Goal: Task Accomplishment & Management: Manage account settings

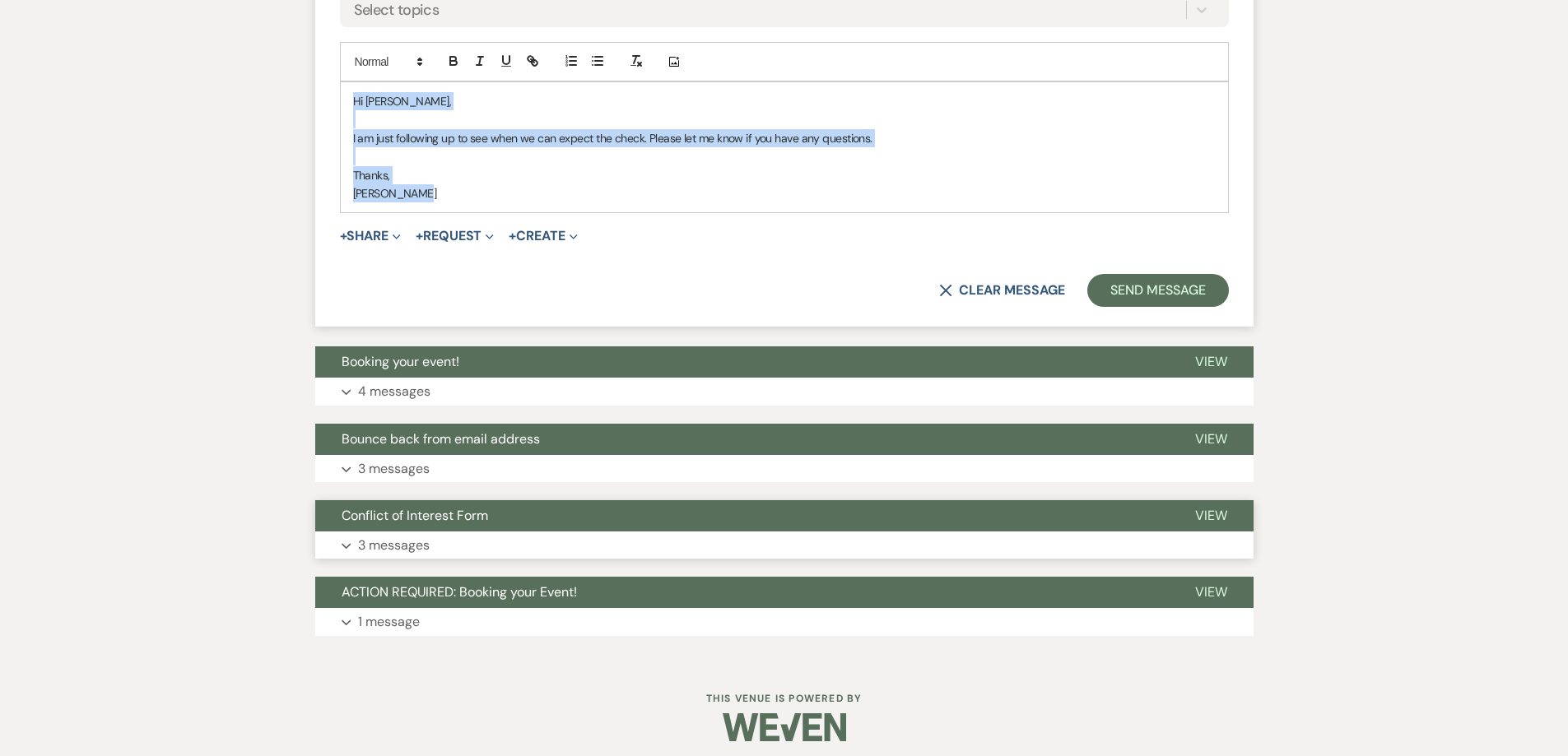
scroll to position [1546, 0]
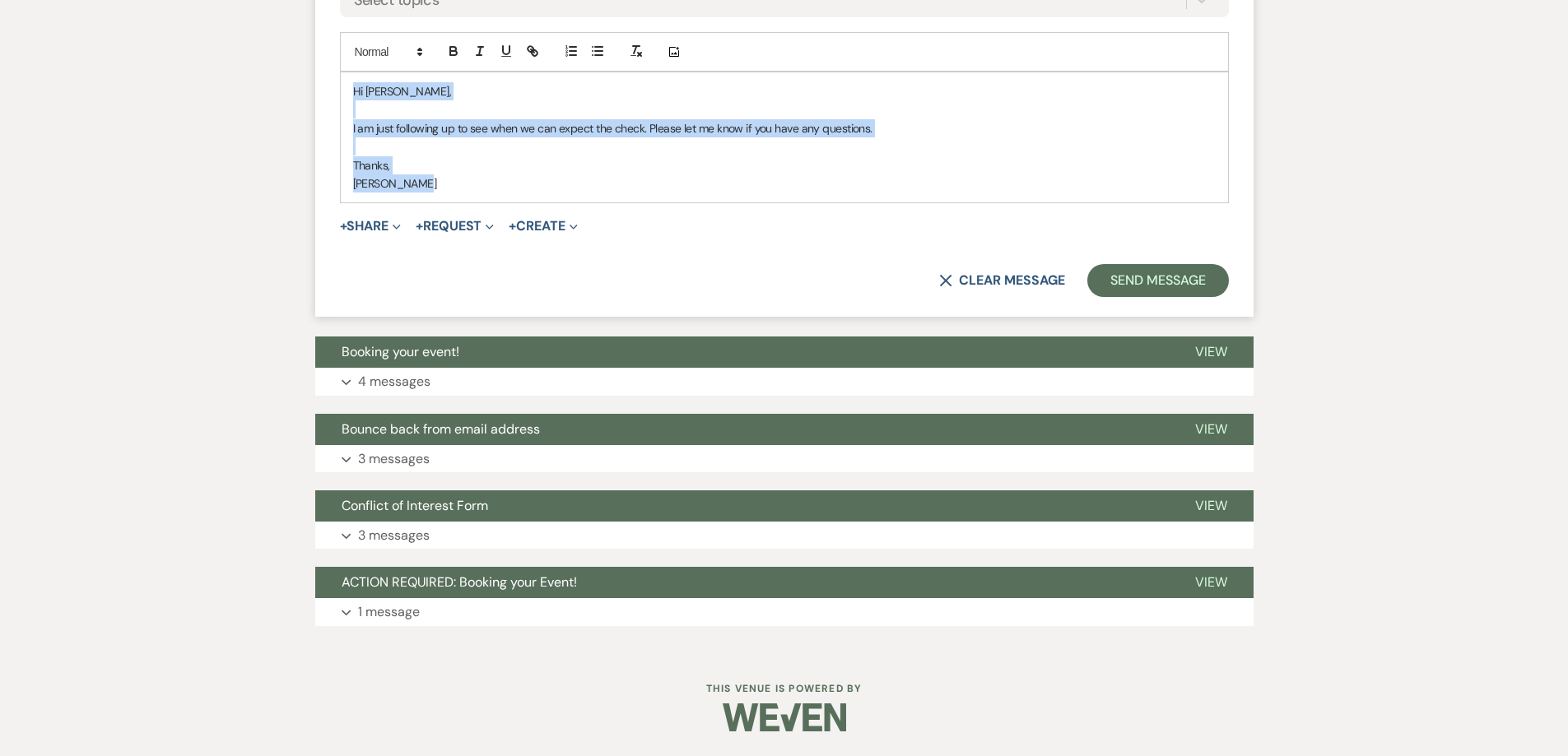
click at [428, 192] on p "Shelby Baker" at bounding box center [784, 184] width 863 height 18
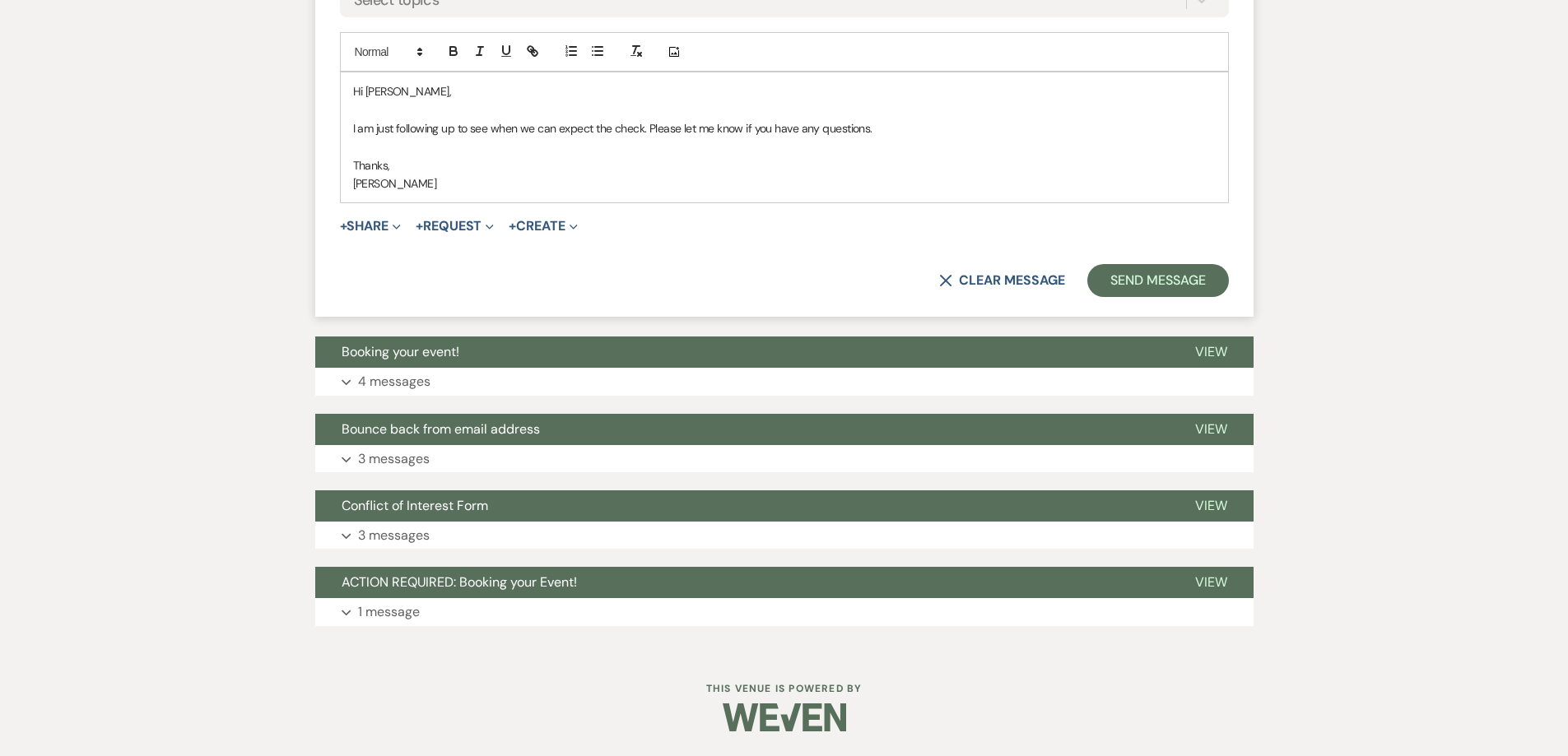
click at [428, 183] on p "Shelby Baker" at bounding box center [784, 184] width 863 height 18
drag, startPoint x: 871, startPoint y: 130, endPoint x: 346, endPoint y: 130, distance: 525.0
click at [346, 130] on div "Hi Mika, I am just following up to see when we can expect the check. Please let…" at bounding box center [784, 138] width 887 height 130
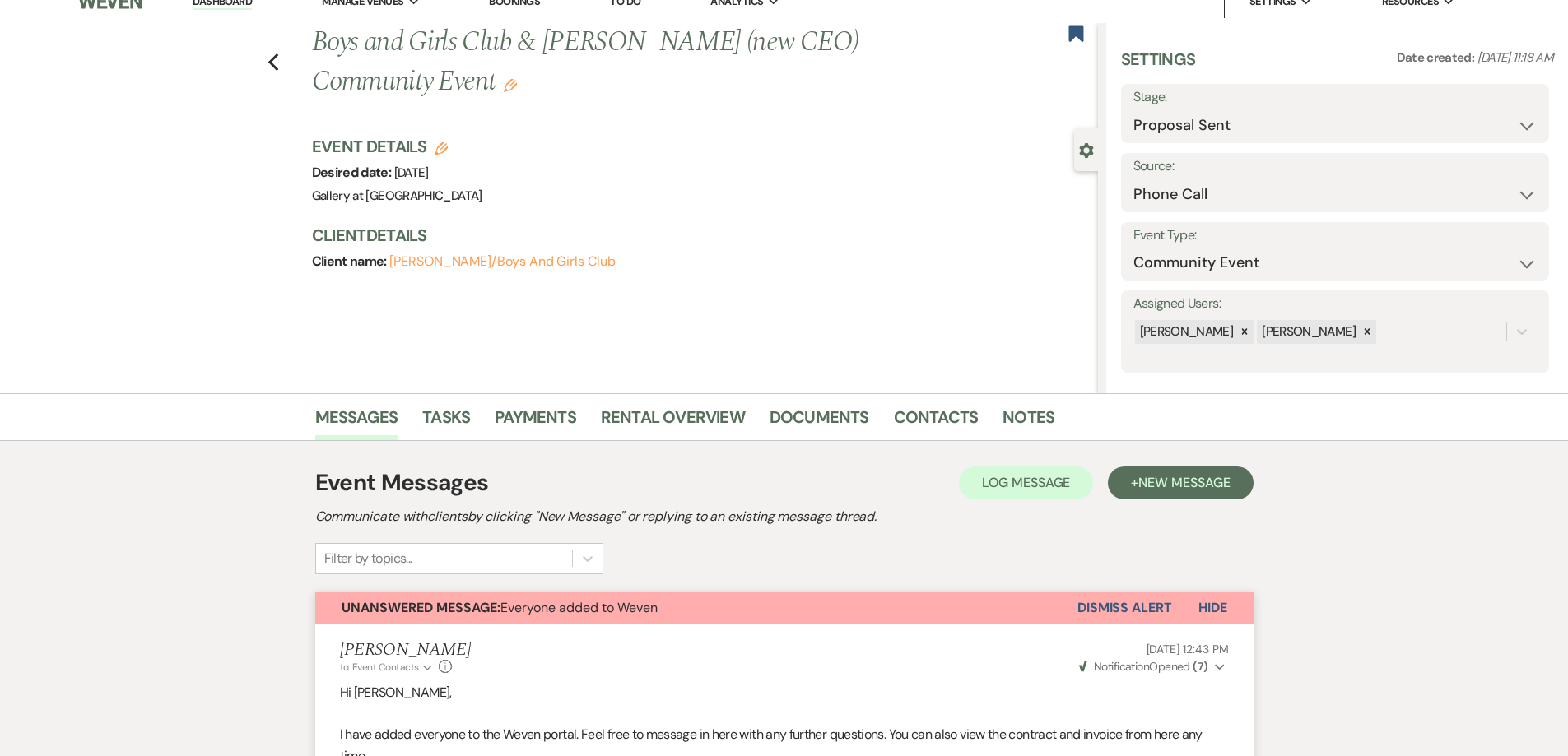
scroll to position [0, 0]
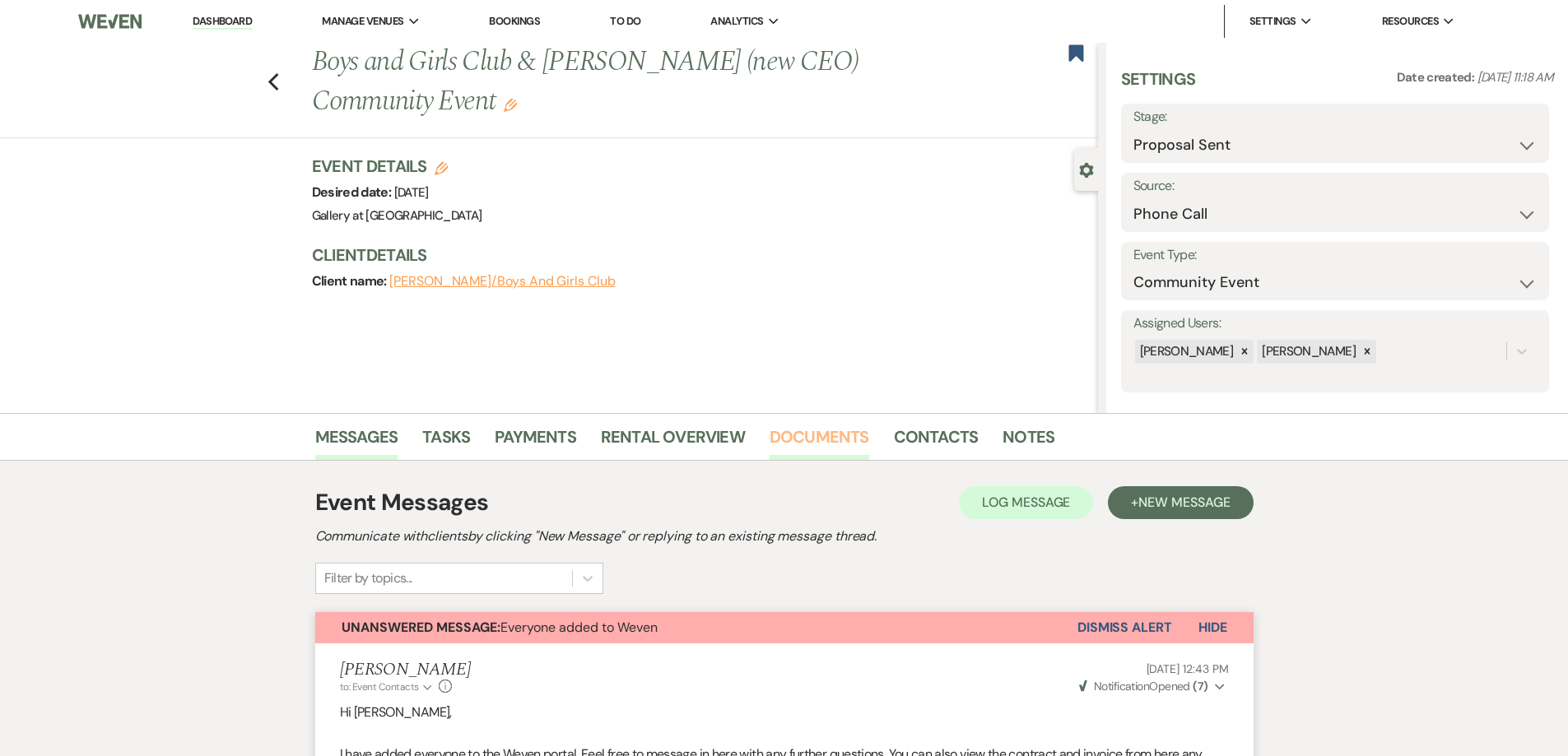
click at [812, 437] on link "Documents" at bounding box center [819, 442] width 99 height 36
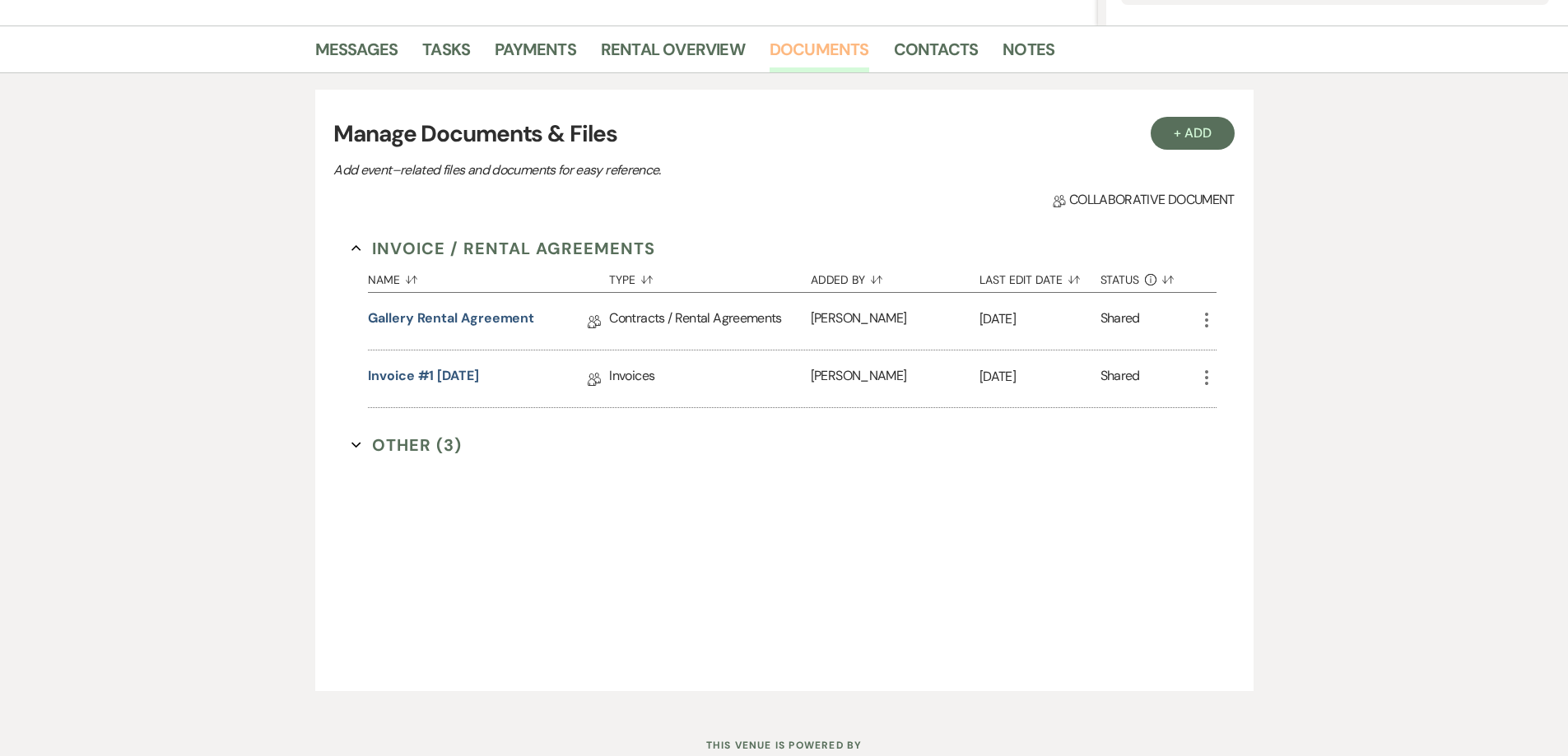
scroll to position [362, 0]
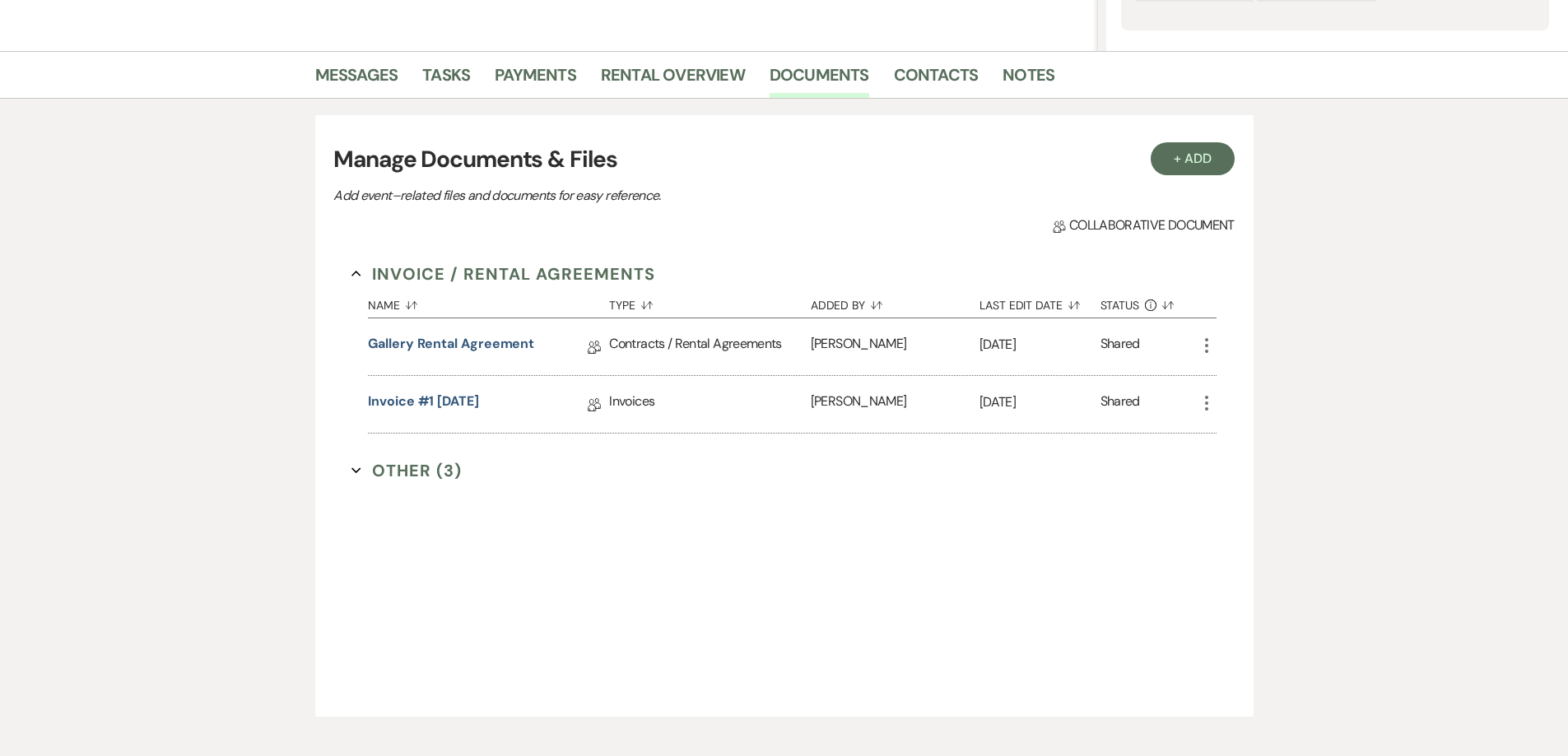
click at [415, 473] on button "Other (3) Expand" at bounding box center [406, 471] width 110 height 25
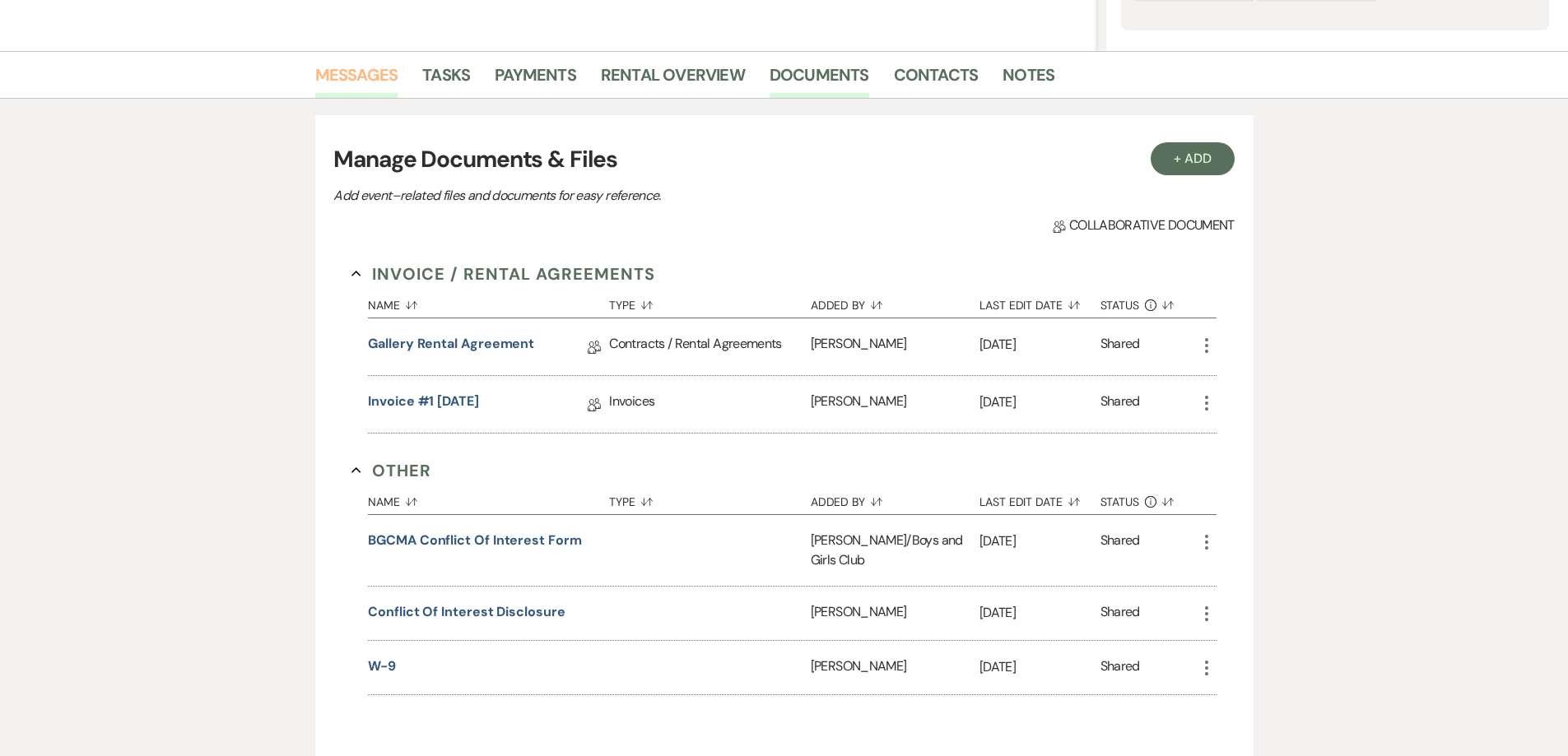
click at [365, 75] on link "Messages" at bounding box center [357, 80] width 83 height 36
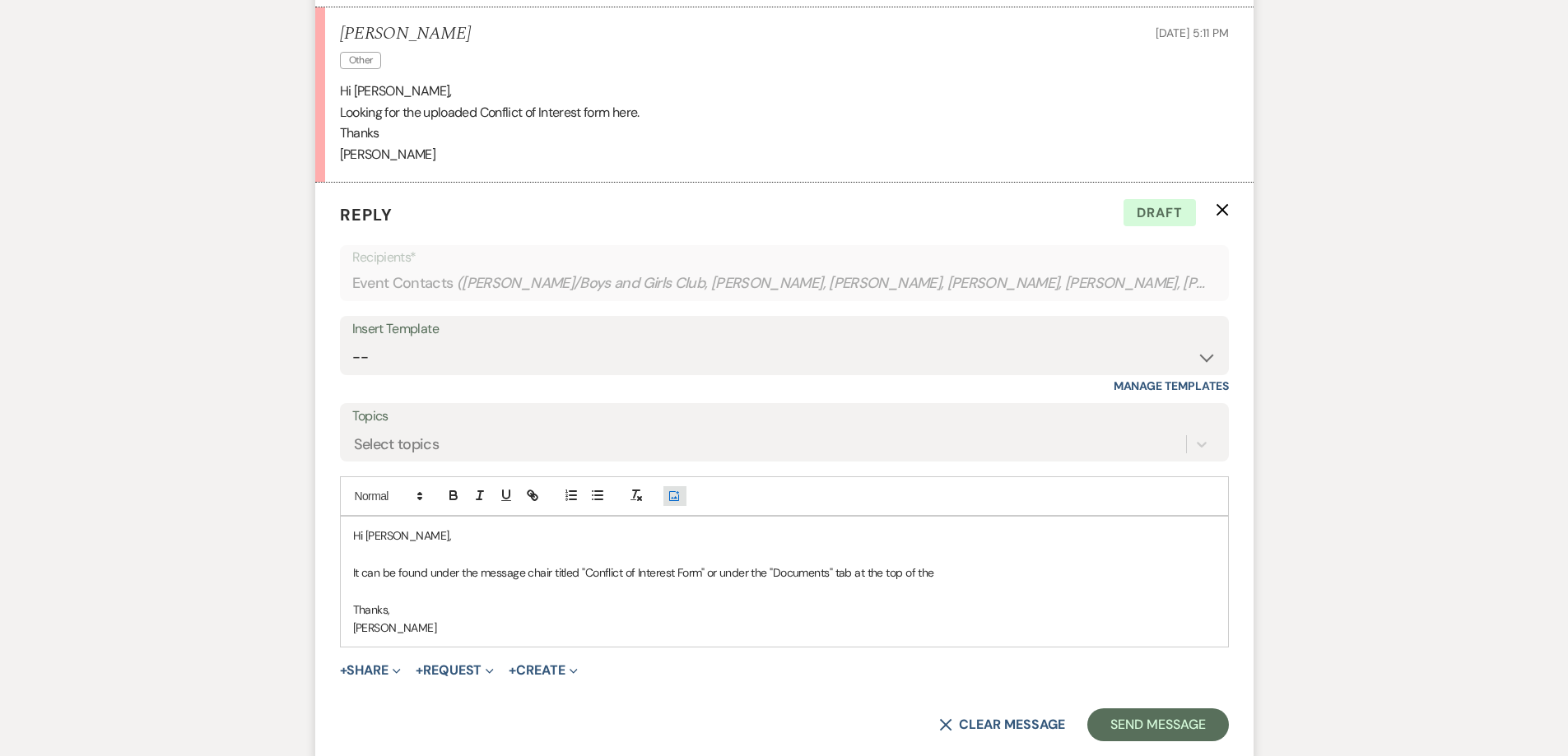
scroll to position [1146, 0]
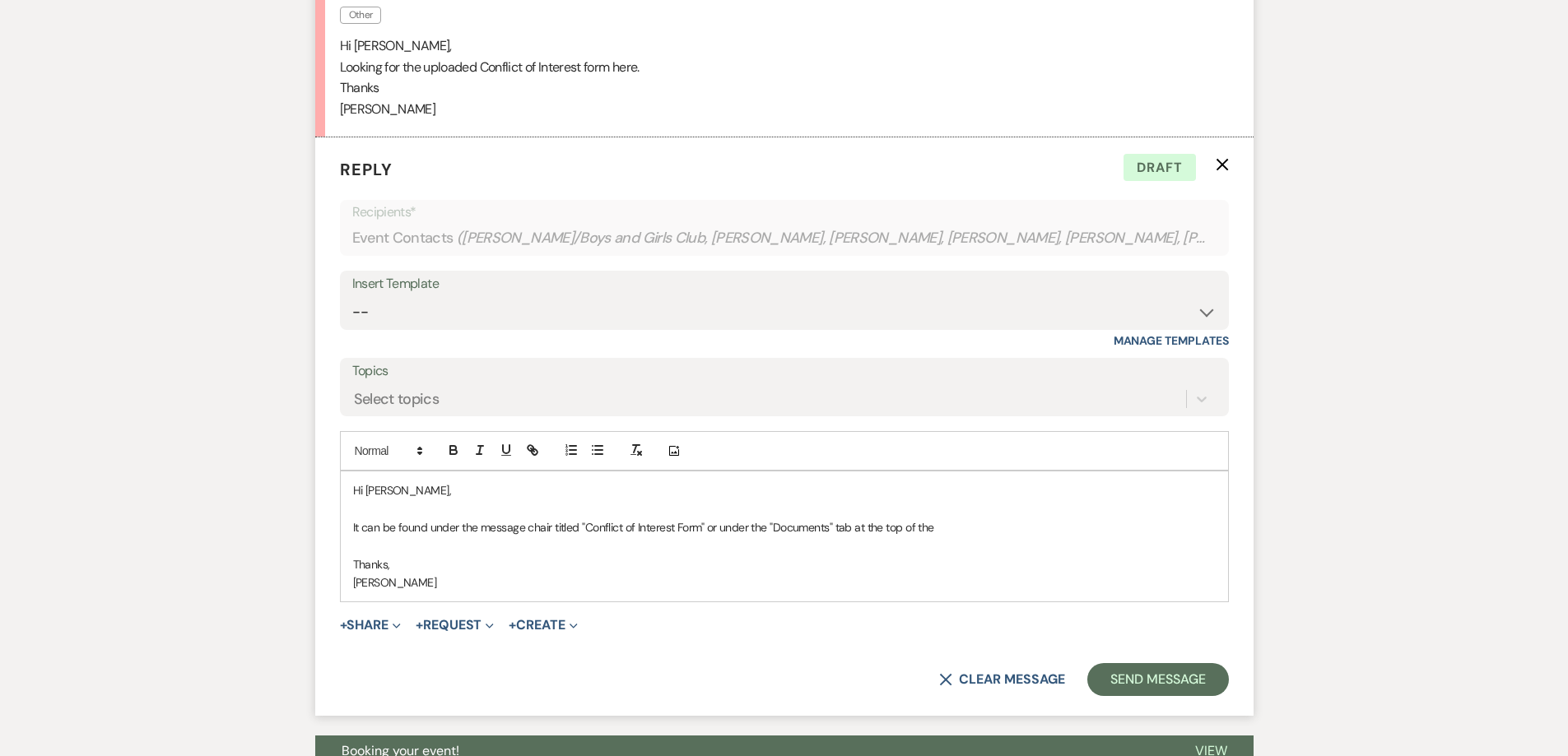
click at [548, 529] on p "It can be found under the message chair titled "Conflict of Interest Form" or u…" at bounding box center [784, 527] width 863 height 18
click at [550, 529] on p "It can be found under the message chair titled "Conflict of Interest Form" or u…" at bounding box center [784, 527] width 863 height 18
click at [941, 532] on p "It can be found under the message chain titled "Conflict of Interest Form" or u…" at bounding box center [784, 527] width 863 height 18
click at [1120, 683] on button "Send Message" at bounding box center [1157, 680] width 141 height 33
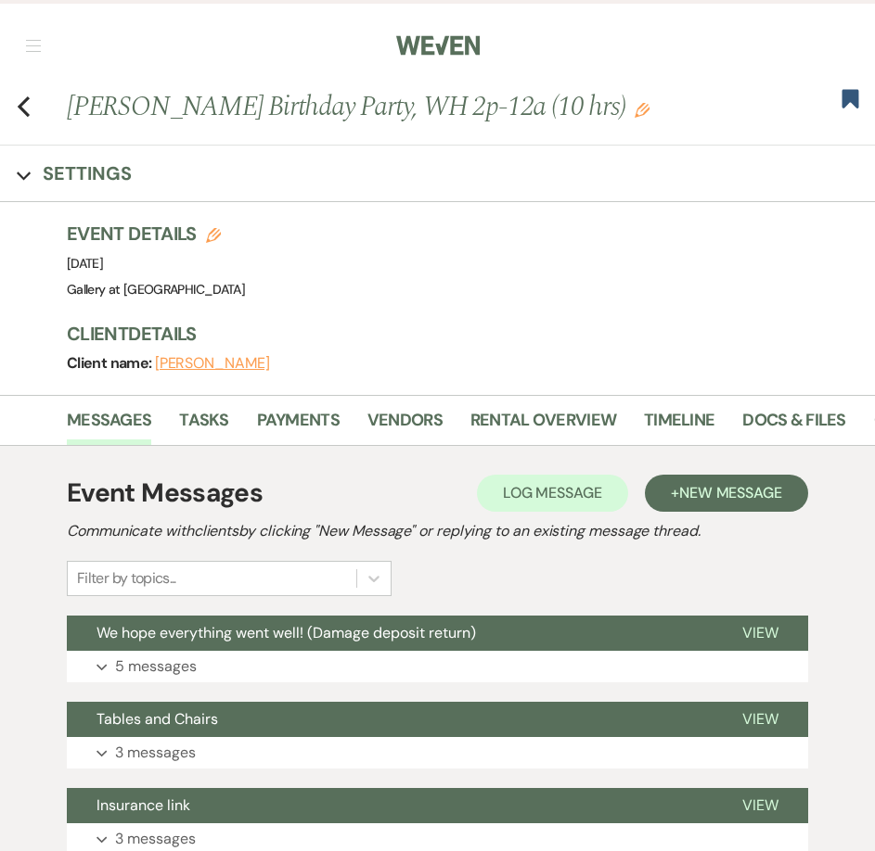
click at [32, 128] on div "Previous Nakeya Winston-Ewings's Birthday Party, WH 2p-12a (10 hrs) Edit Bookma…" at bounding box center [433, 116] width 884 height 58
click at [26, 118] on icon "Previous" at bounding box center [24, 107] width 14 height 22
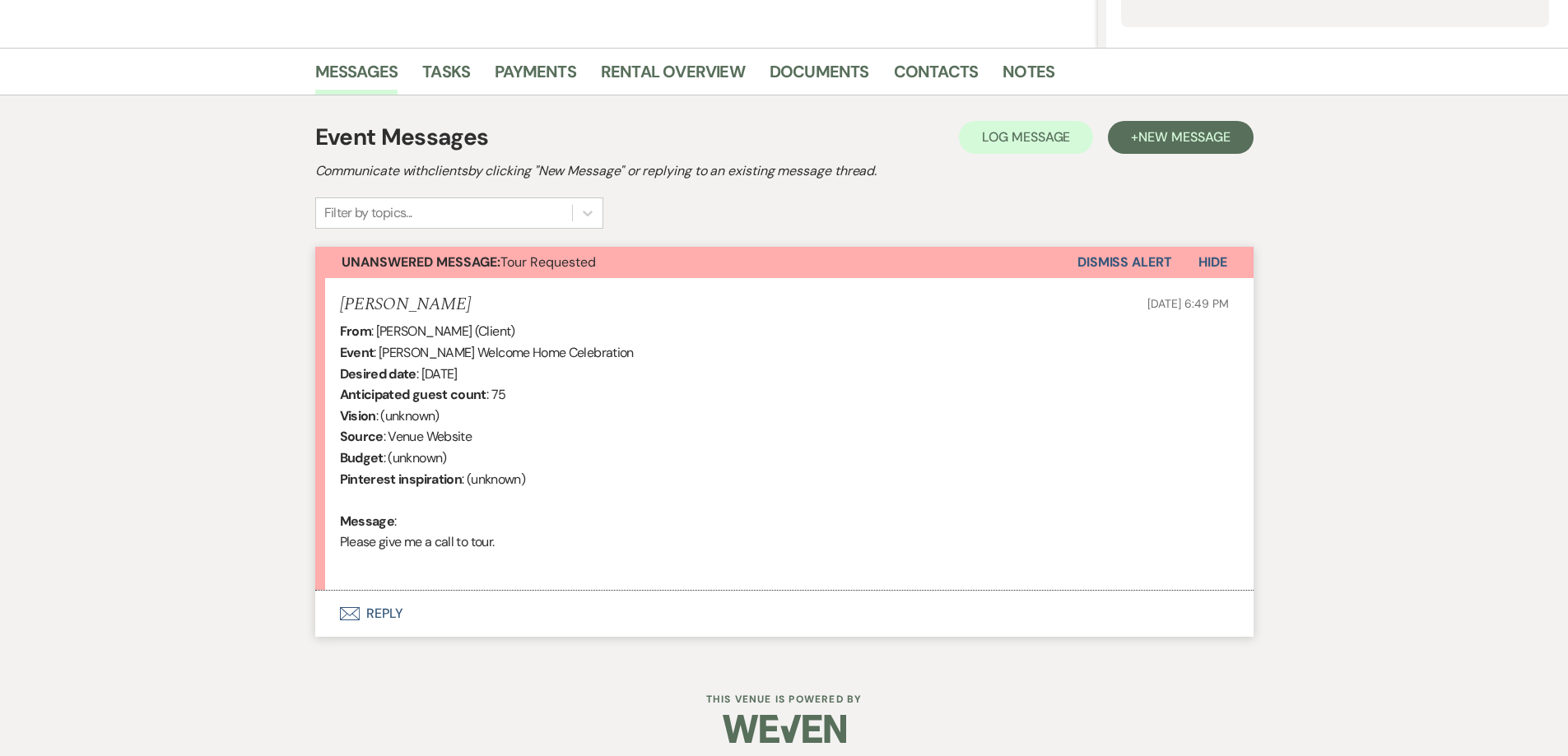
click at [514, 612] on button "Envelope Reply" at bounding box center [784, 614] width 938 height 46
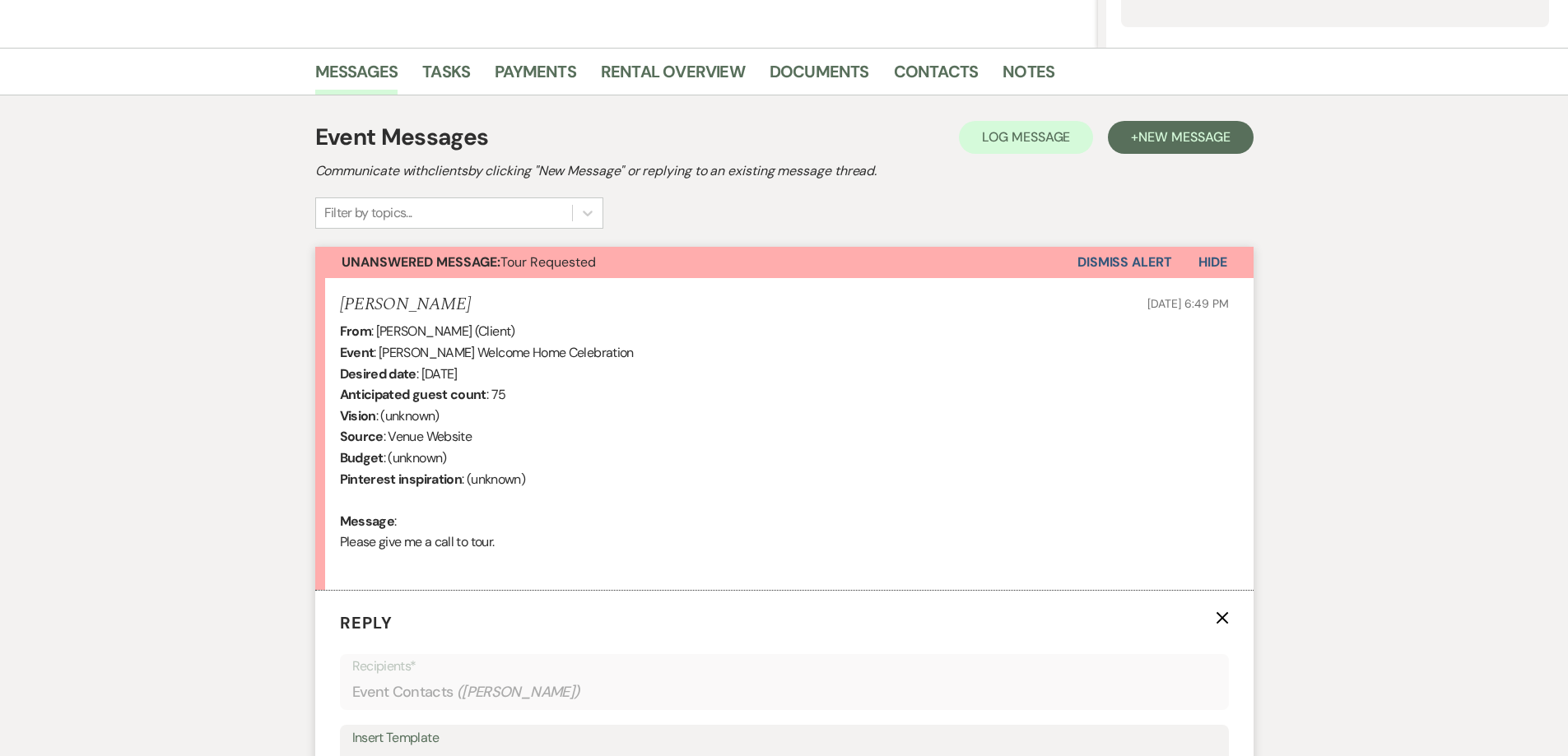
scroll to position [612, 0]
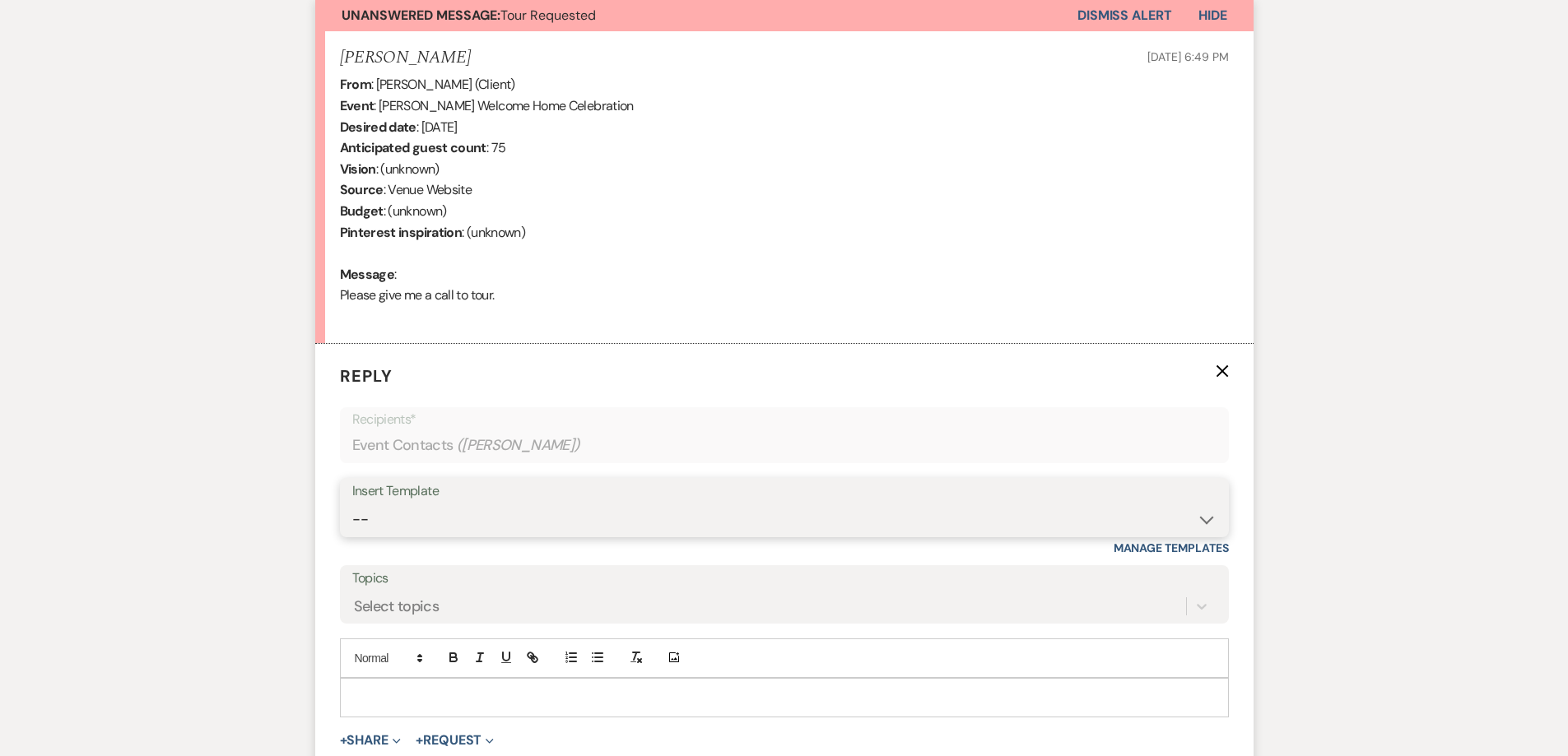
click at [532, 519] on select "-- Initial Inquiry Response-DATE IS AVAILABLE Initial Inquiry Response-DATE NOT…" at bounding box center [784, 520] width 864 height 32
select select "2560"
click at [352, 504] on select "-- Initial Inquiry Response-DATE IS AVAILABLE Initial Inquiry Response-DATE NOT…" at bounding box center [784, 520] width 864 height 32
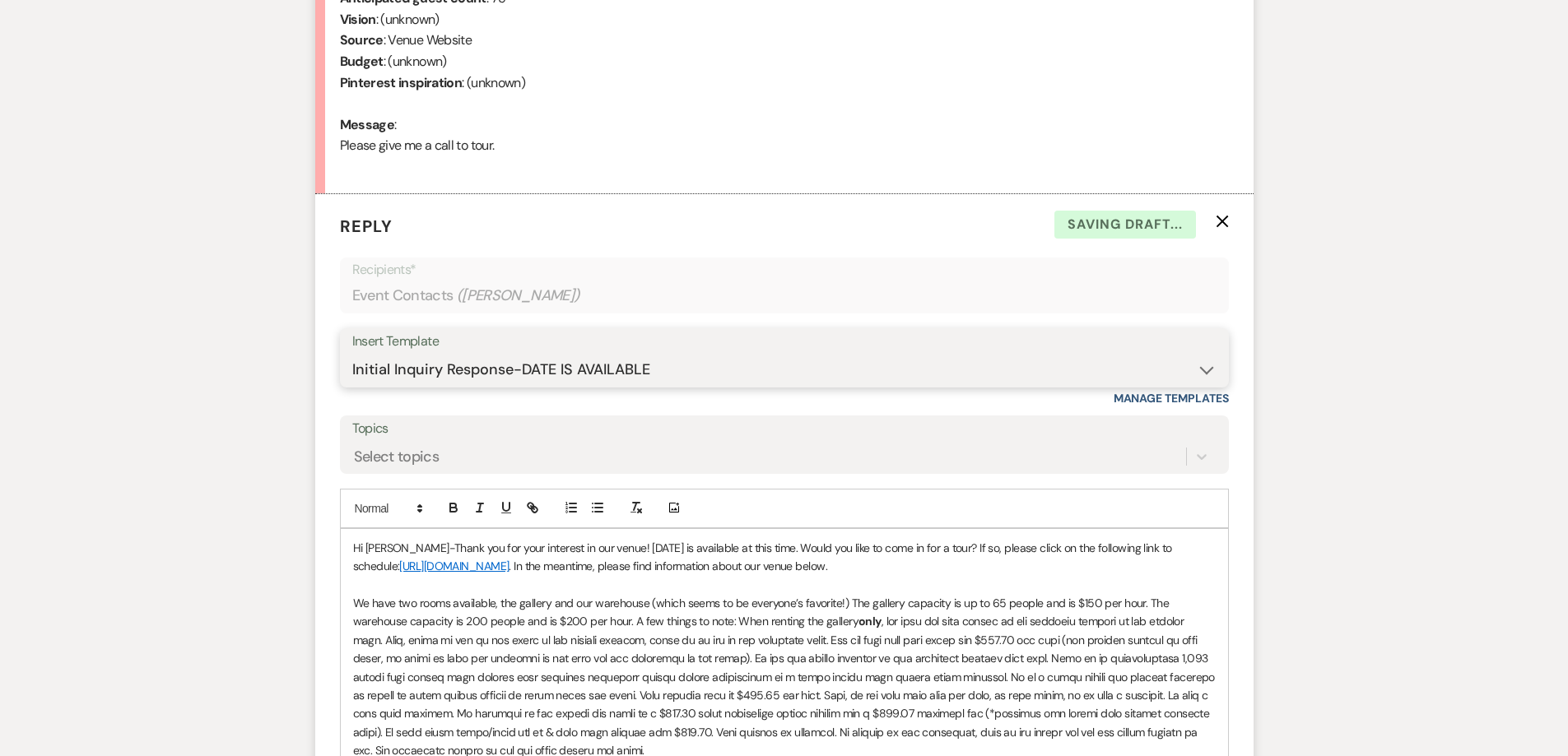
scroll to position [777, 0]
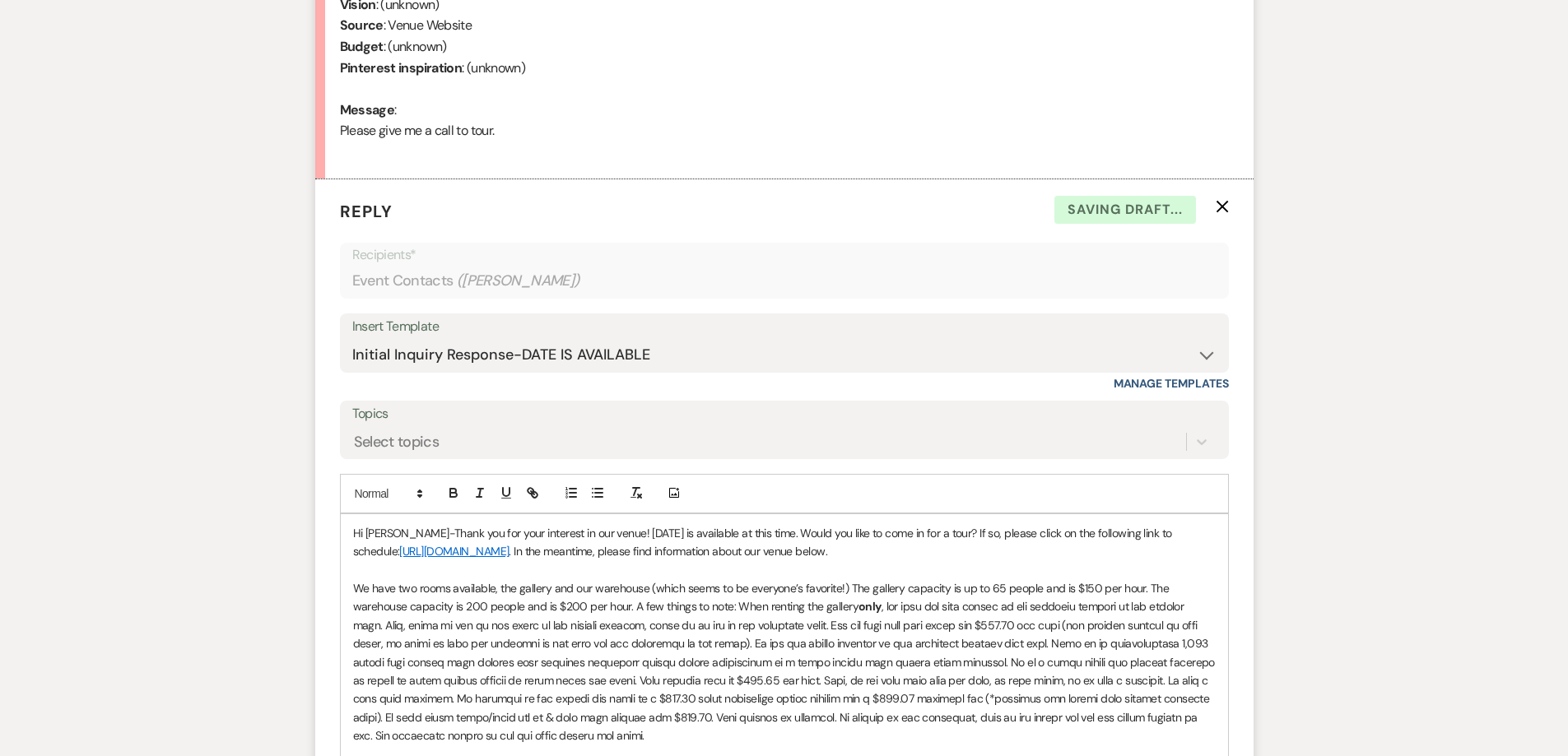
click at [589, 527] on p "Hi Alvia-Thank you for your interest in our venue! 09/13/2025 is available at t…" at bounding box center [784, 543] width 863 height 37
click at [855, 532] on p "Hi Alvia-Thank you for your interest in our venue! The morning slot of 09/13/20…" at bounding box center [784, 543] width 863 height 37
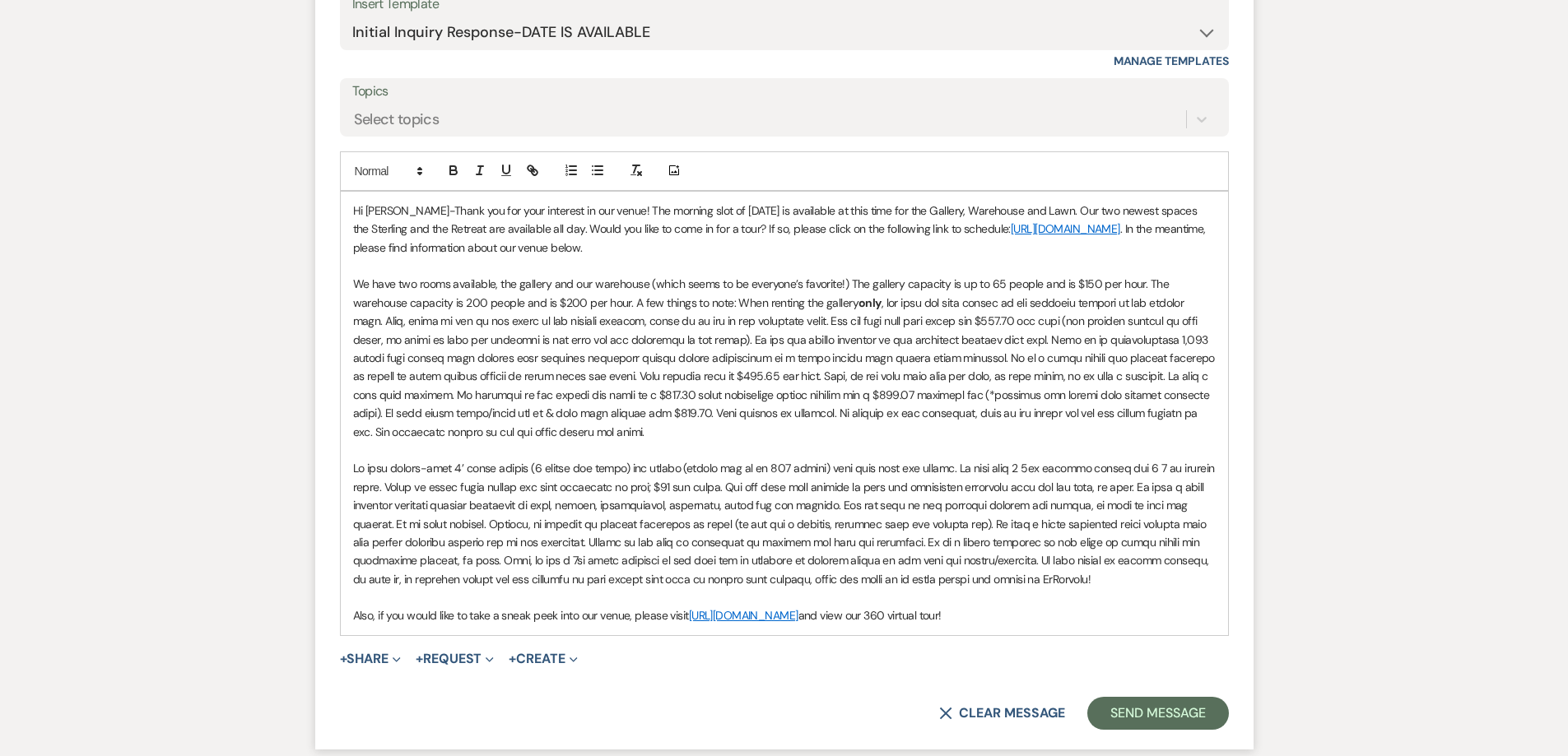
scroll to position [1106, 0]
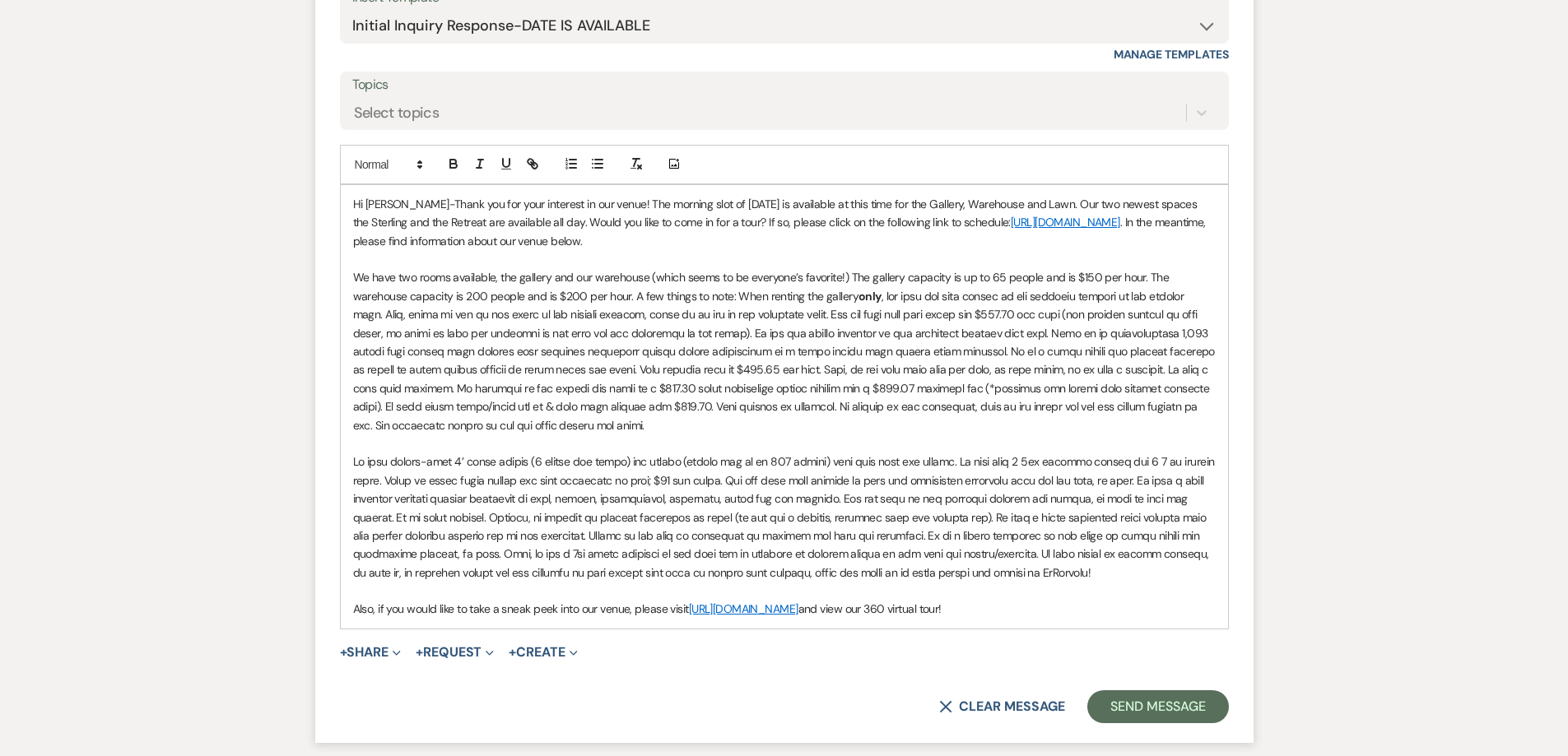
click at [687, 421] on p "We have two rooms available, the gallery and our warehouse (which seems to be e…" at bounding box center [784, 350] width 863 height 166
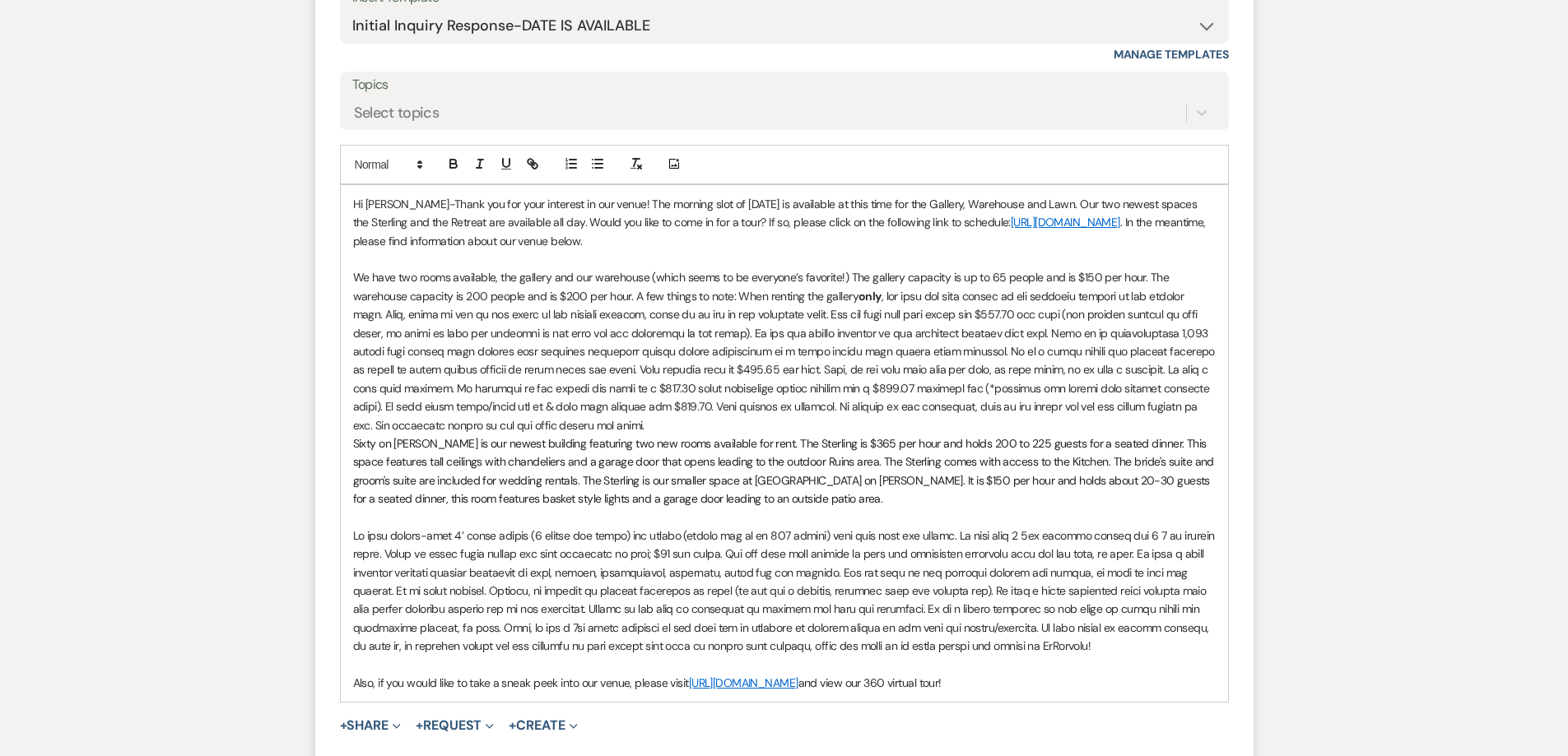
click at [354, 445] on span "Sixty on Sims is our newest building featuring two new rooms available for rent…" at bounding box center [785, 471] width 864 height 70
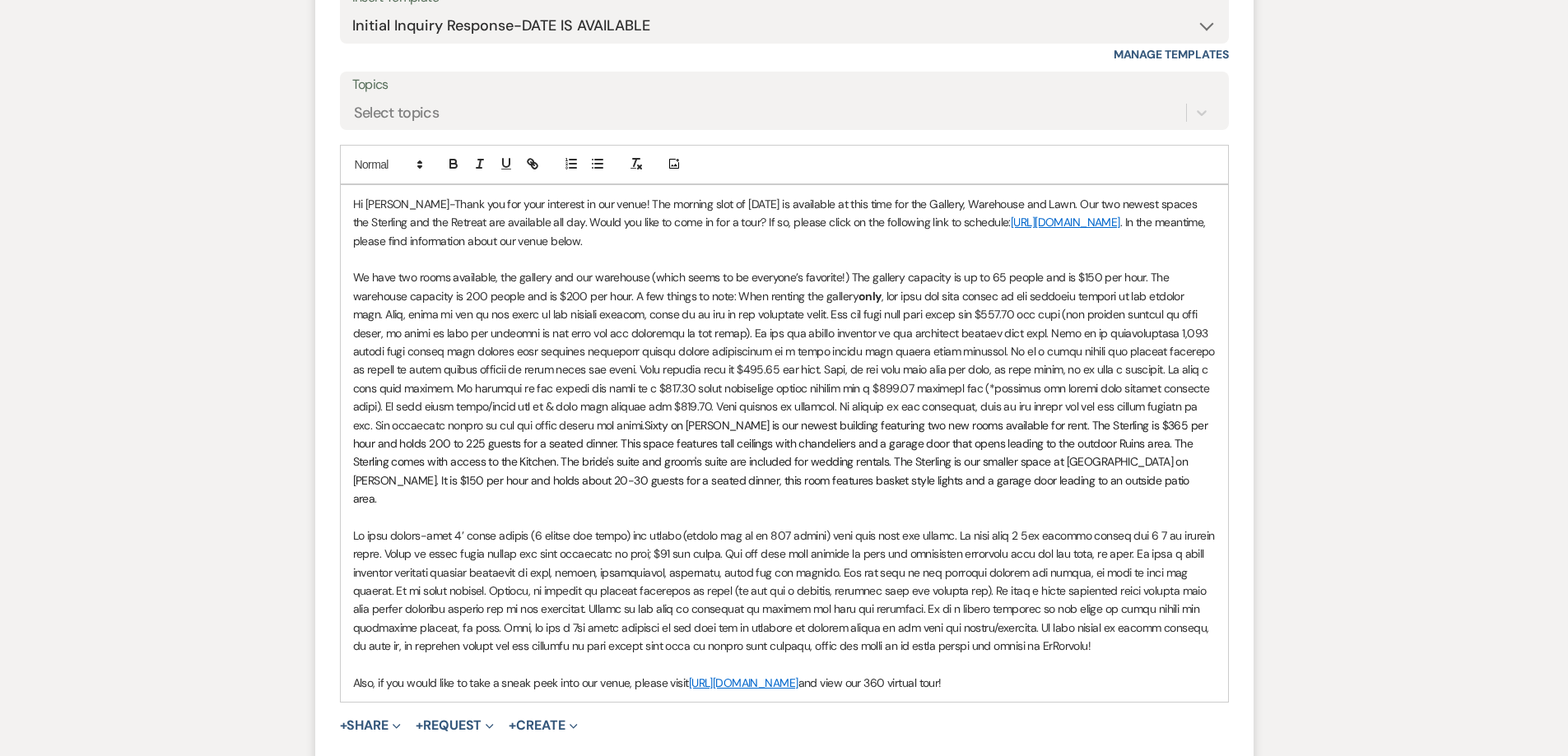
scroll to position [1188, 0]
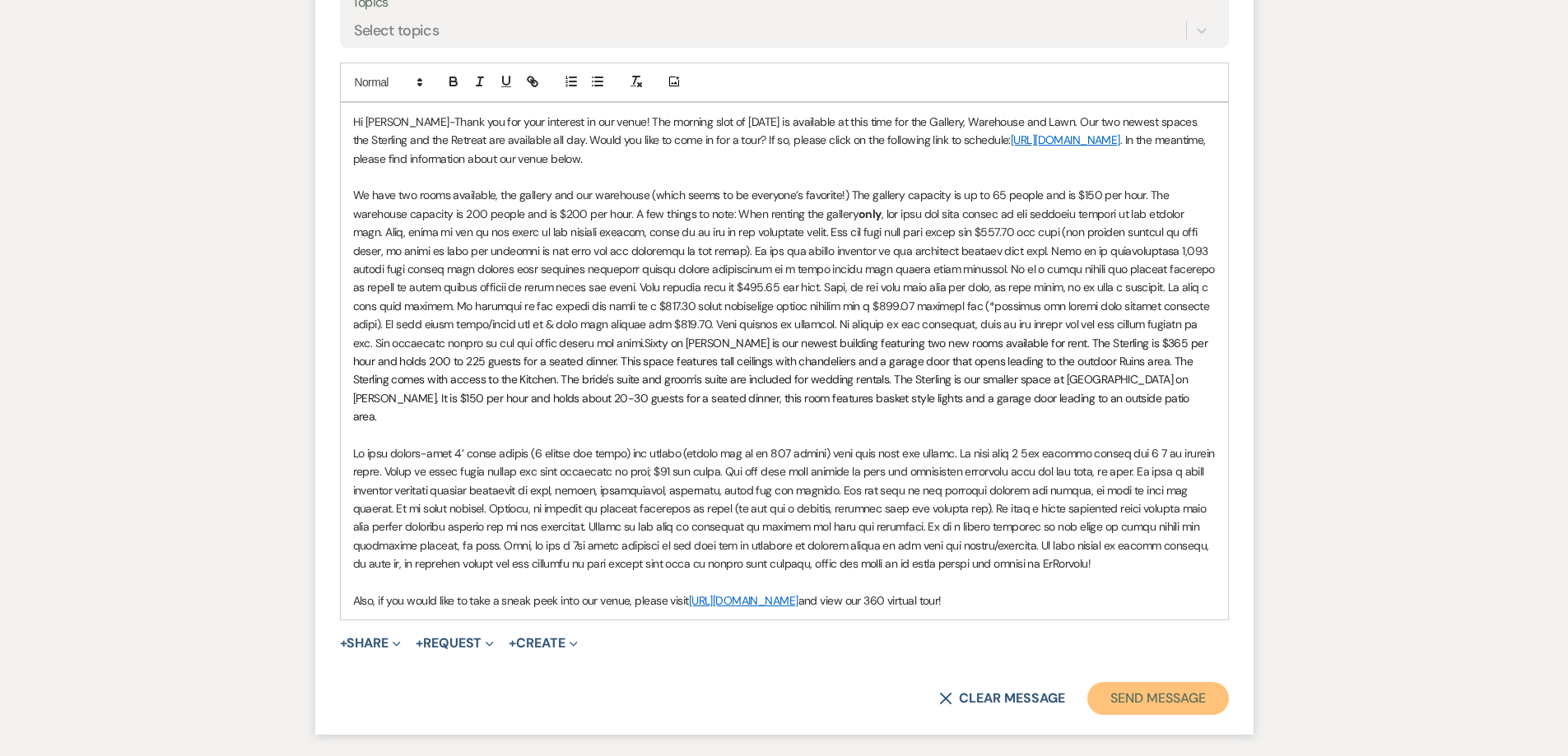
click at [1154, 682] on button "Send Message" at bounding box center [1157, 698] width 141 height 33
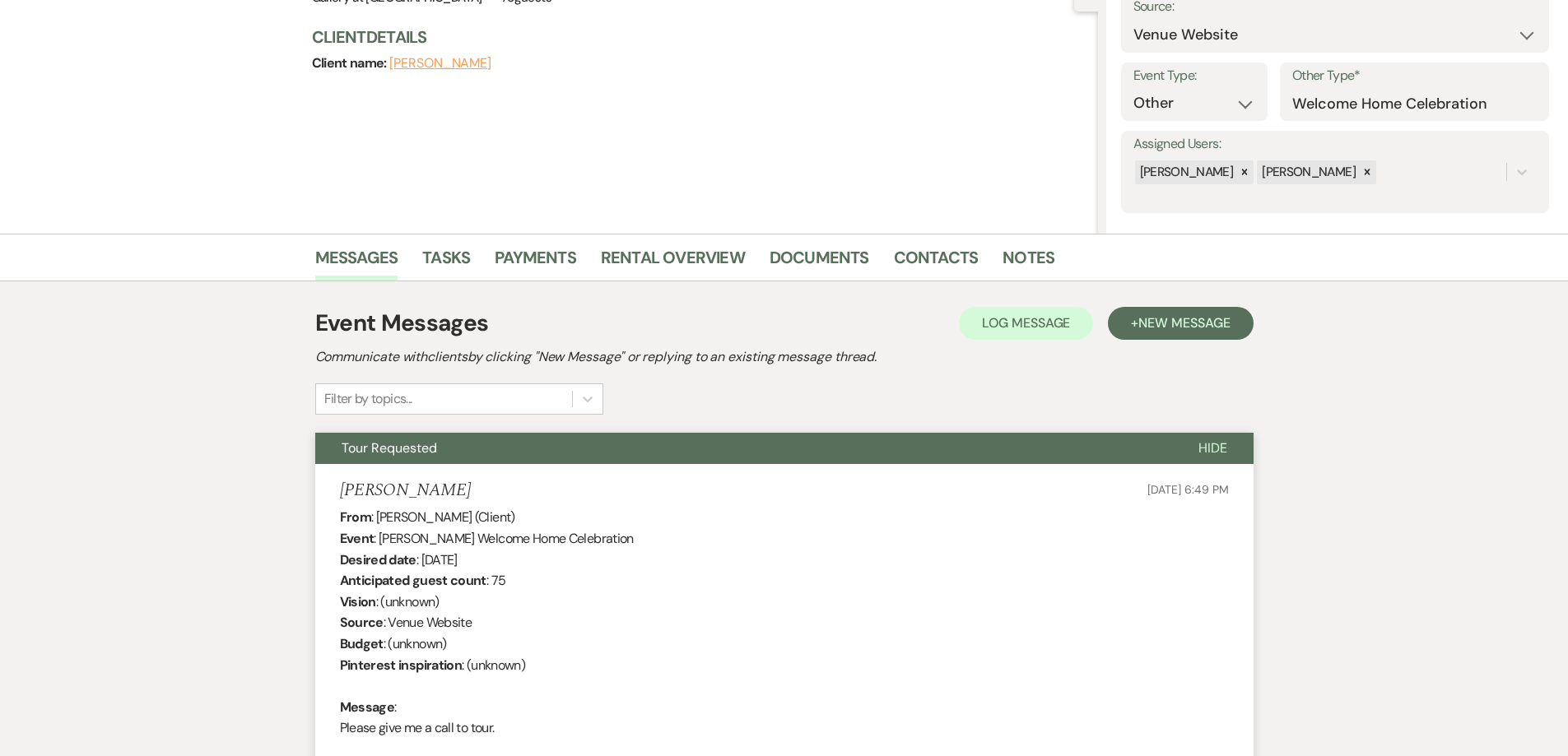
scroll to position [171, 0]
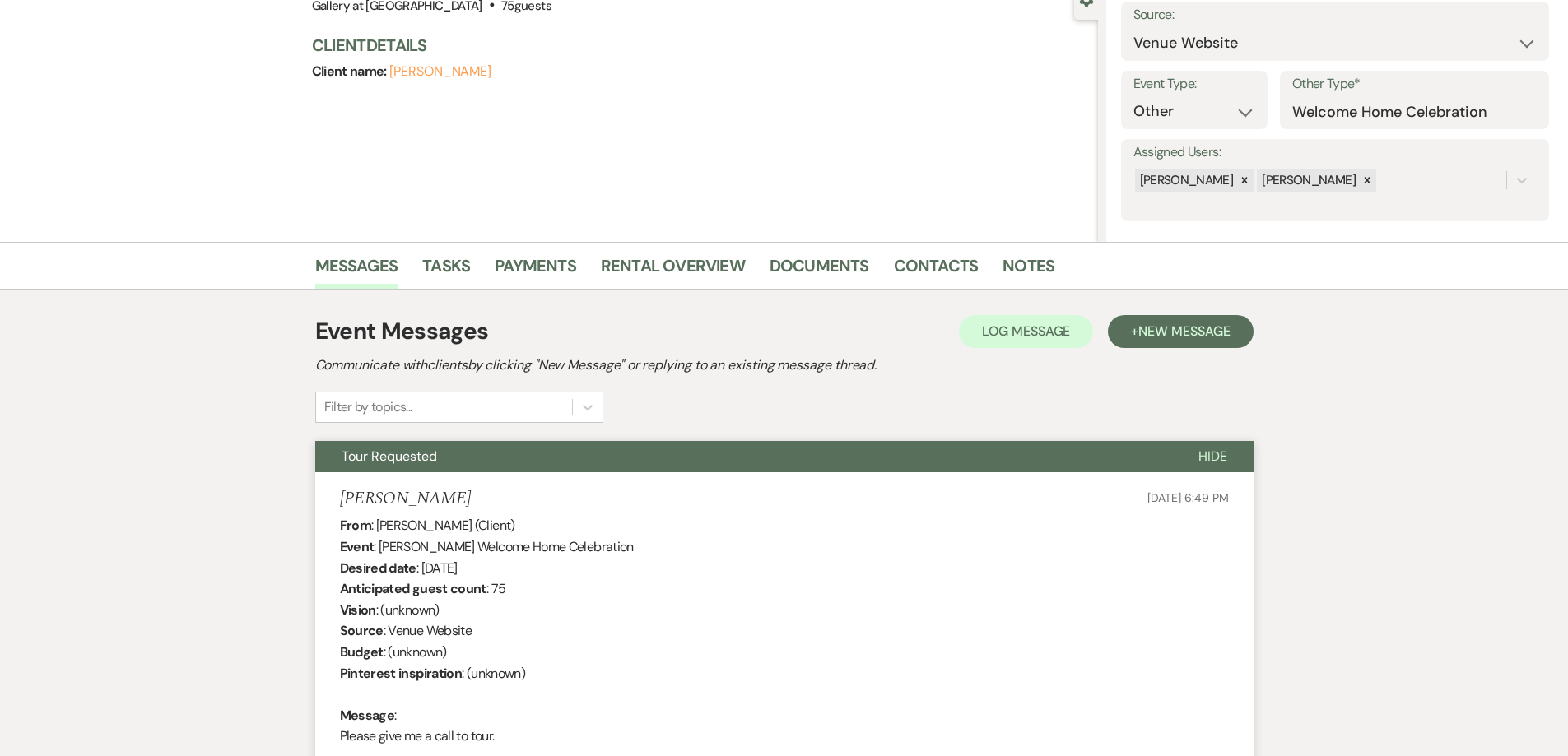
click at [772, 251] on li "Documents" at bounding box center [831, 269] width 124 height 40
click at [779, 265] on link "Documents" at bounding box center [819, 271] width 99 height 36
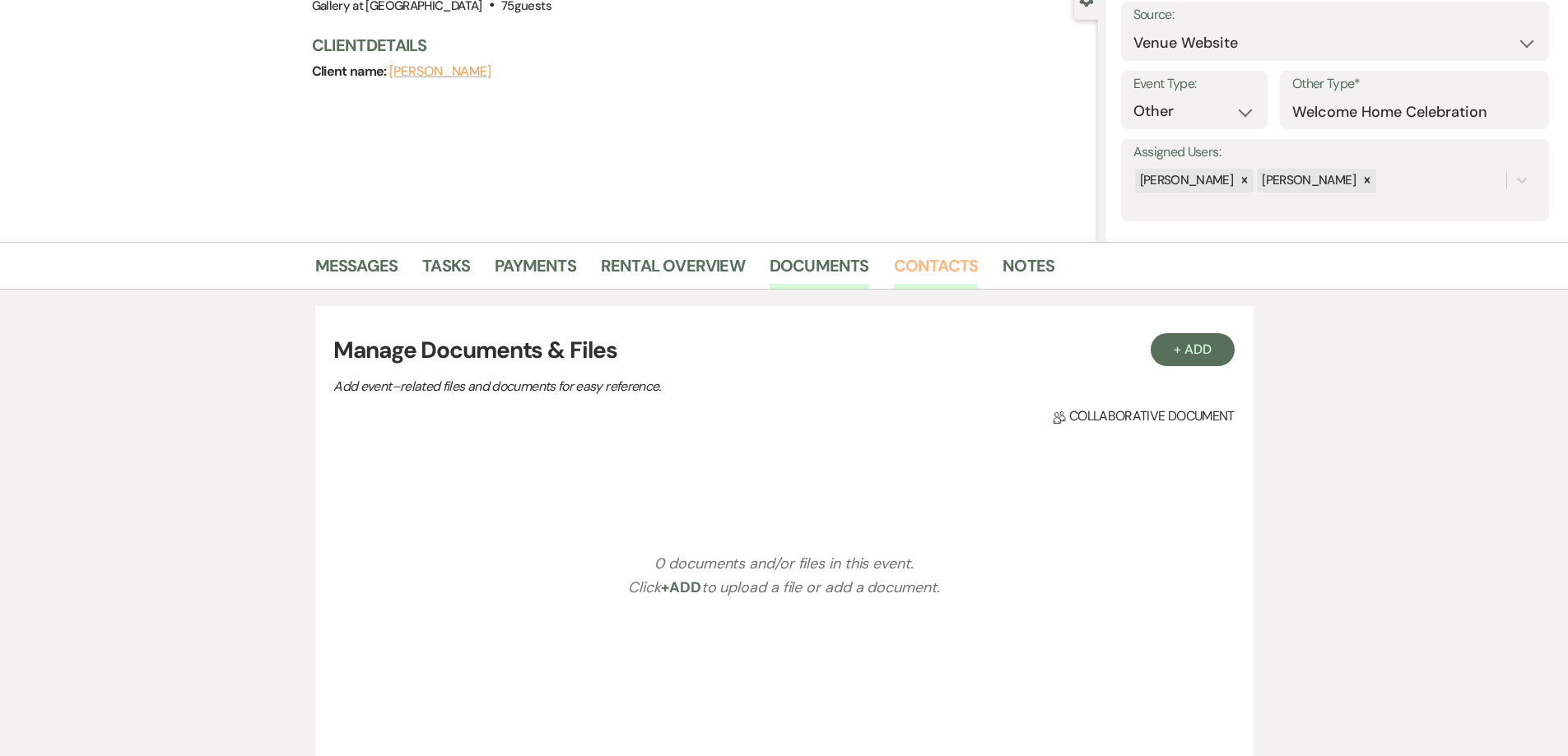
click at [933, 272] on link "Contacts" at bounding box center [936, 271] width 85 height 36
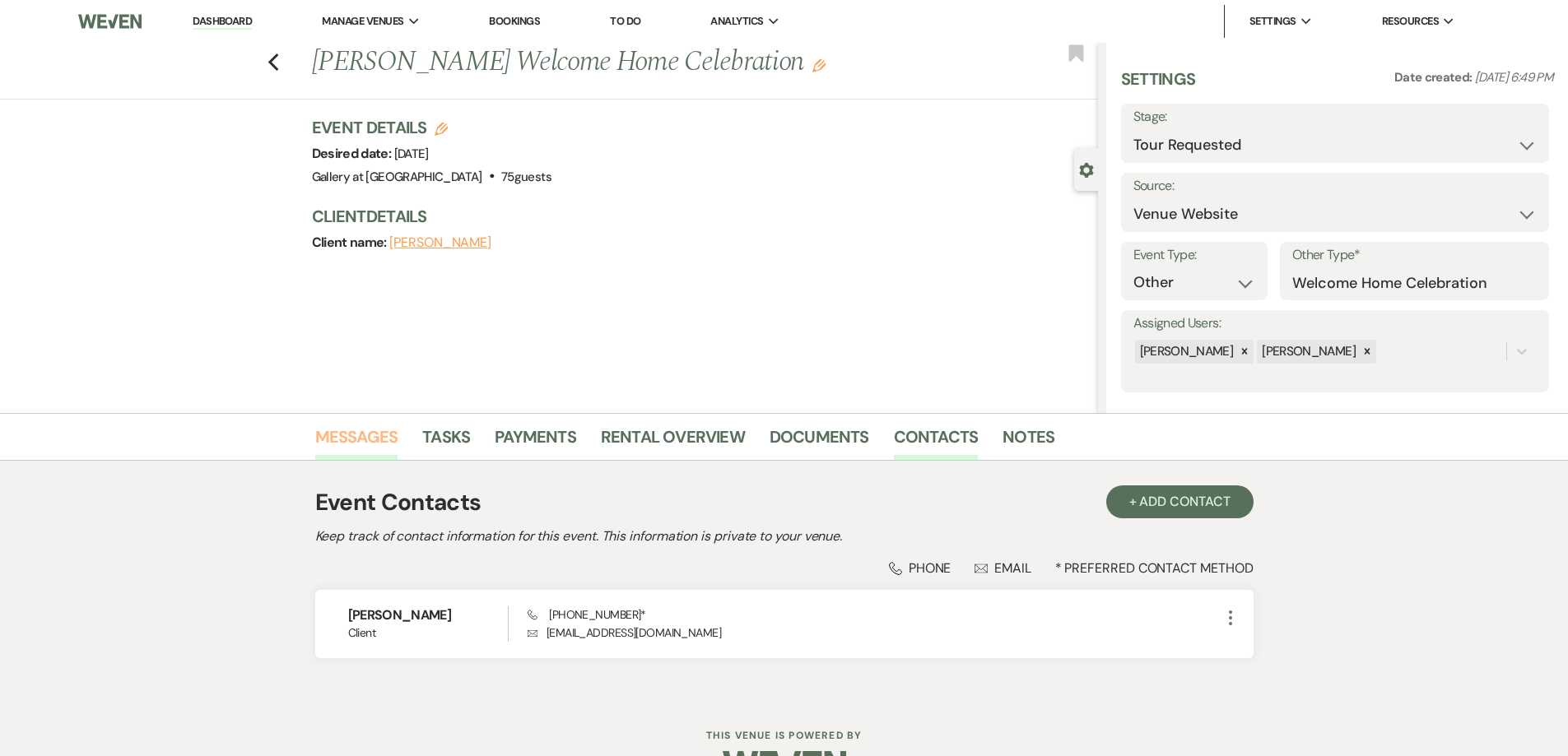
click at [361, 429] on link "Messages" at bounding box center [357, 442] width 83 height 36
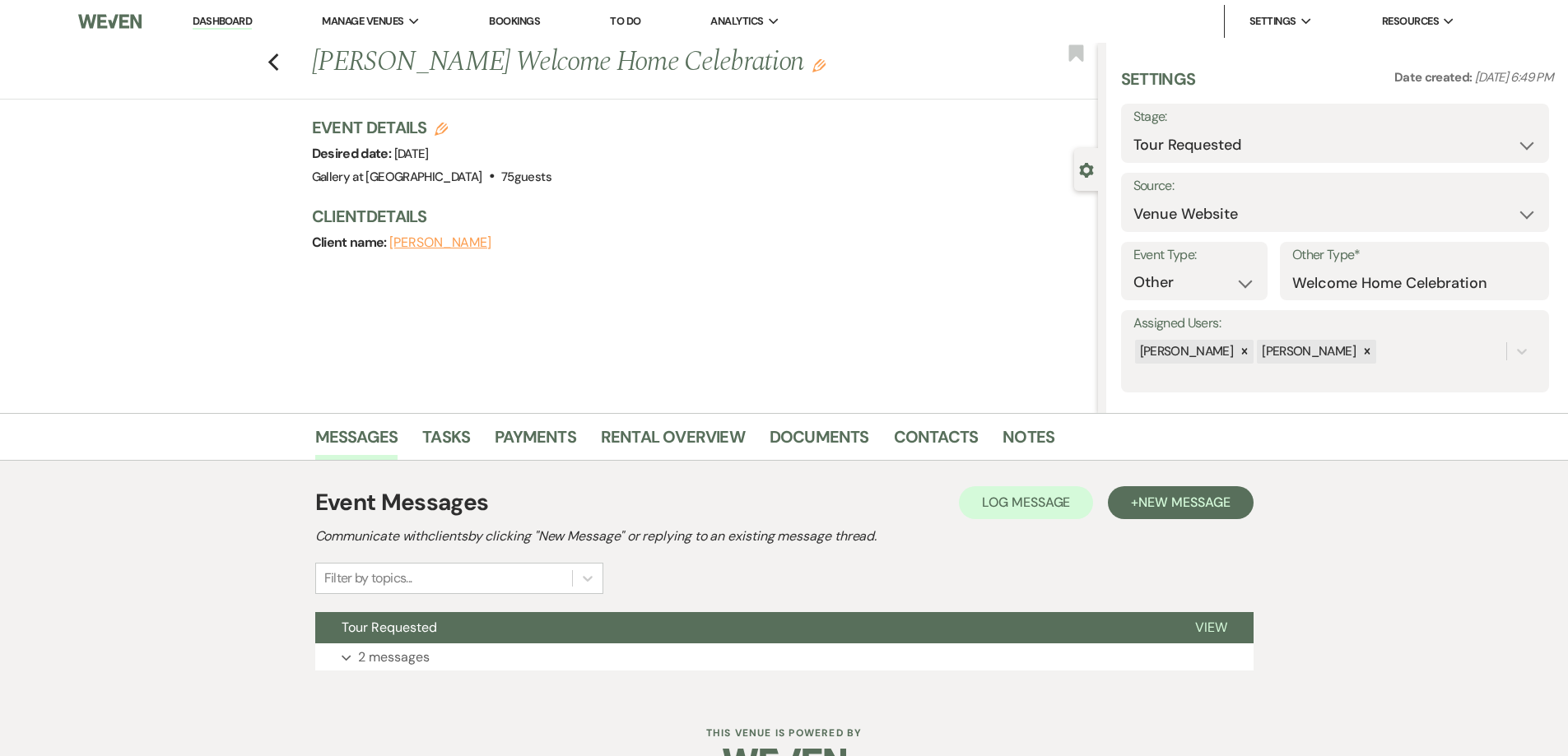
click at [408, 672] on div "Event Messages Log Log Message + New Message Communicate with clients by clicki…" at bounding box center [784, 578] width 938 height 201
click at [428, 661] on p "2 messages" at bounding box center [393, 658] width 72 height 21
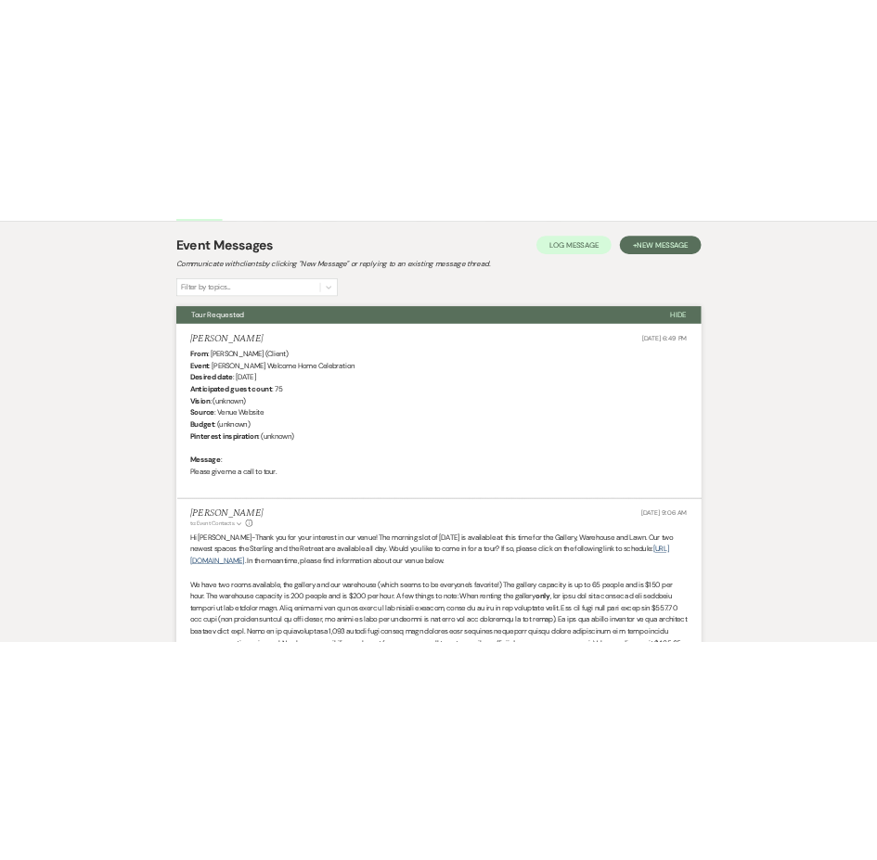
scroll to position [649, 0]
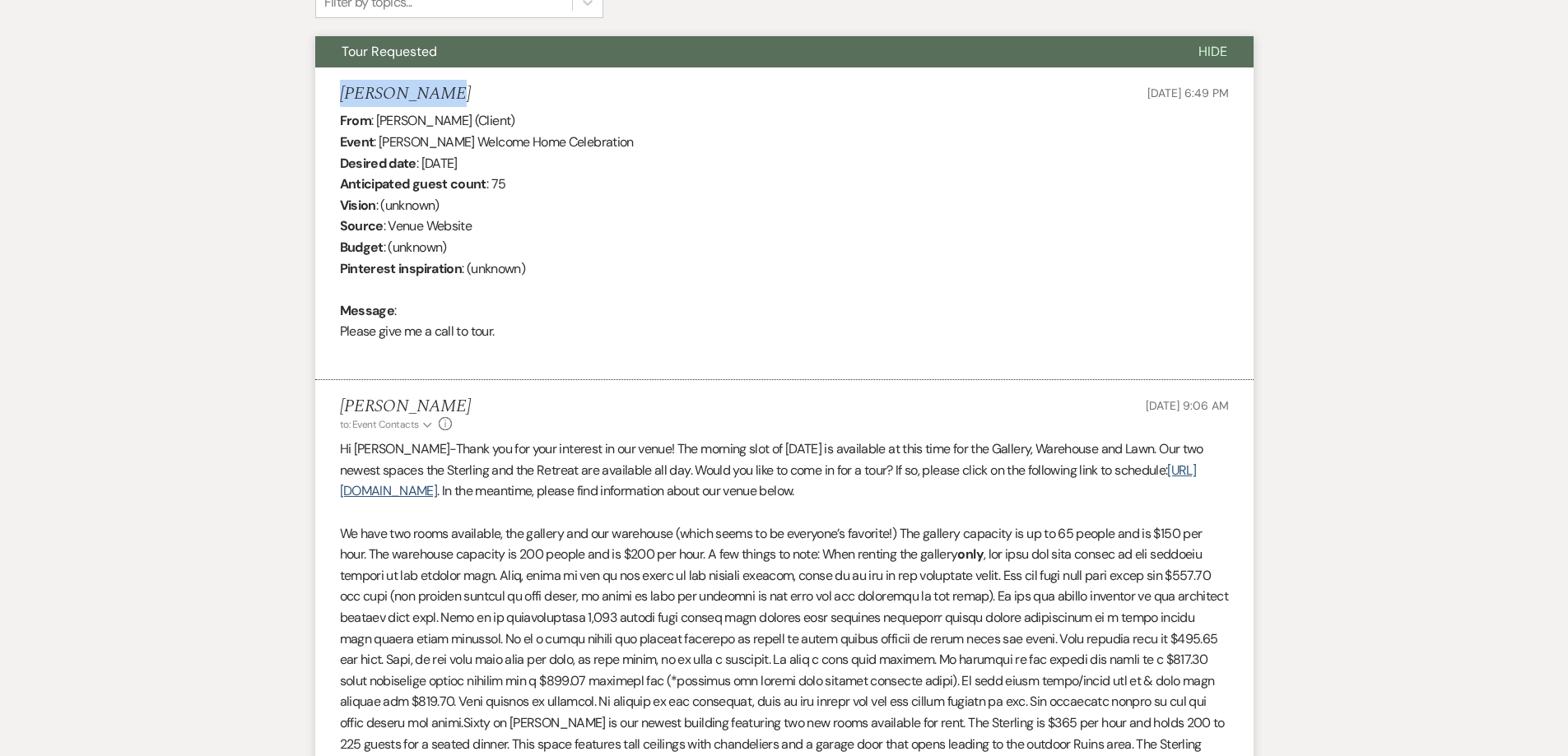
drag, startPoint x: 410, startPoint y: 91, endPoint x: 334, endPoint y: 90, distance: 76.0
click at [334, 90] on li "Alvia DuBose Aug 18, 2025, 6:49 PM From : Alvia DuBose (Client) Event : Alvia D…" at bounding box center [784, 224] width 938 height 313
copy h5 "Alvia DuBose"
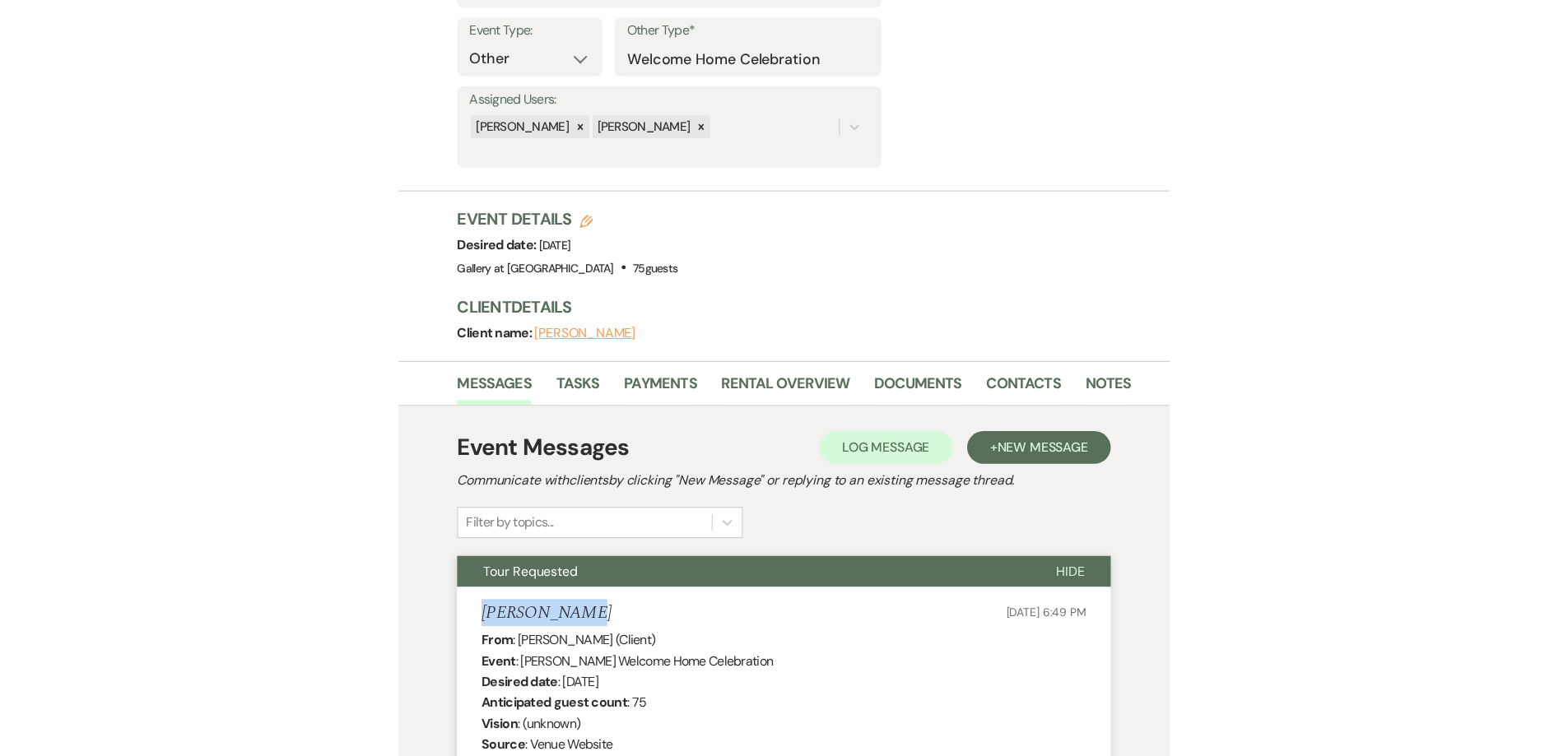
scroll to position [0, 0]
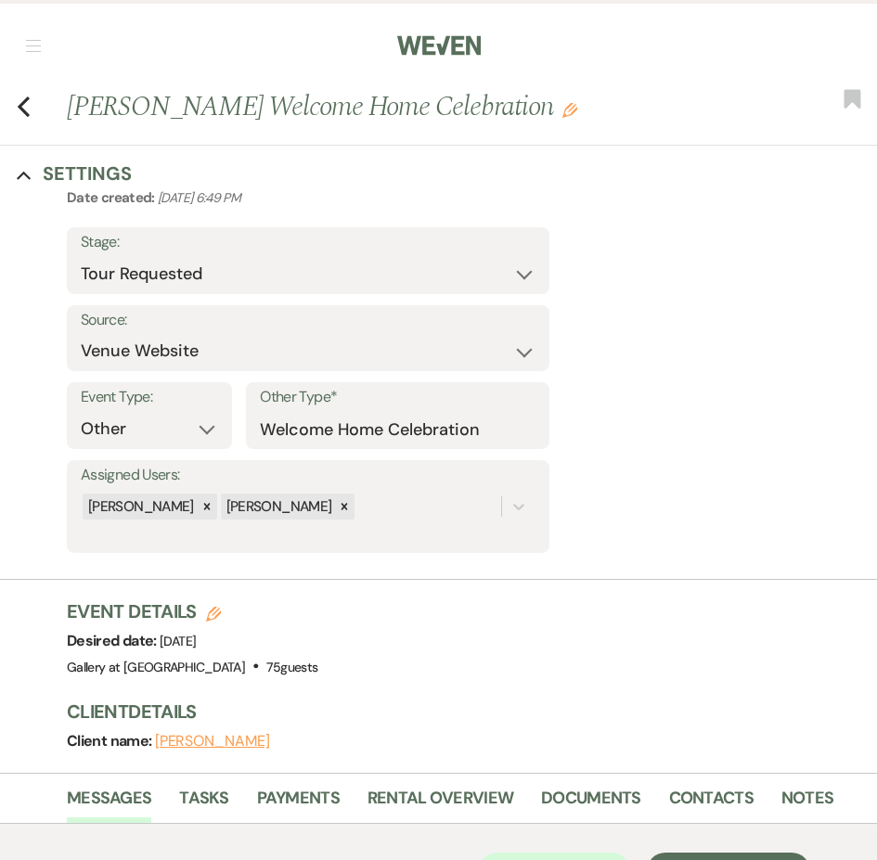
click at [37, 96] on div "Previous Alvia DuBose's Welcome Home Celebration Edit Bookmark" at bounding box center [434, 116] width 886 height 58
click at [26, 109] on icon "Previous" at bounding box center [24, 107] width 14 height 22
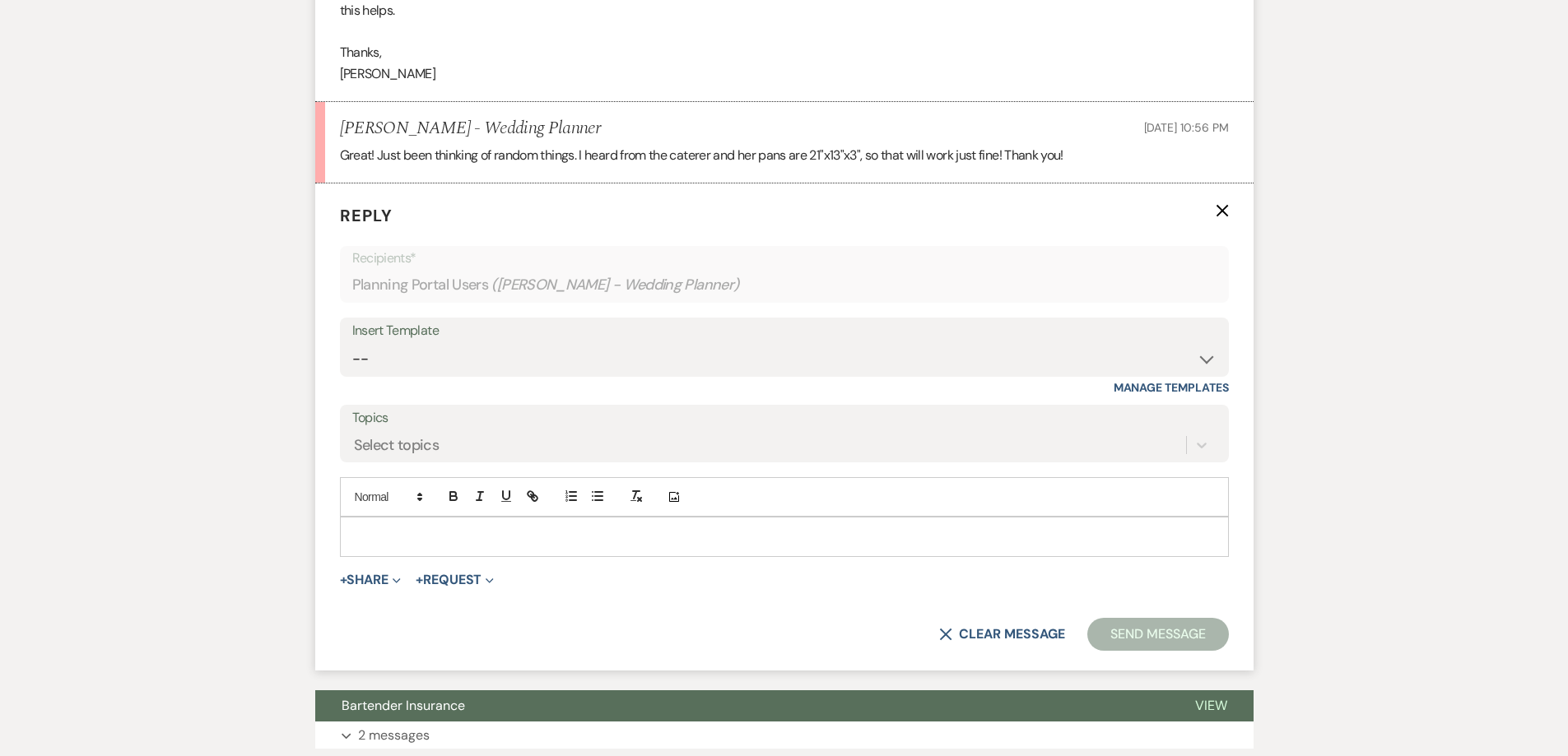
scroll to position [3657, 0]
click at [505, 528] on p at bounding box center [784, 537] width 863 height 18
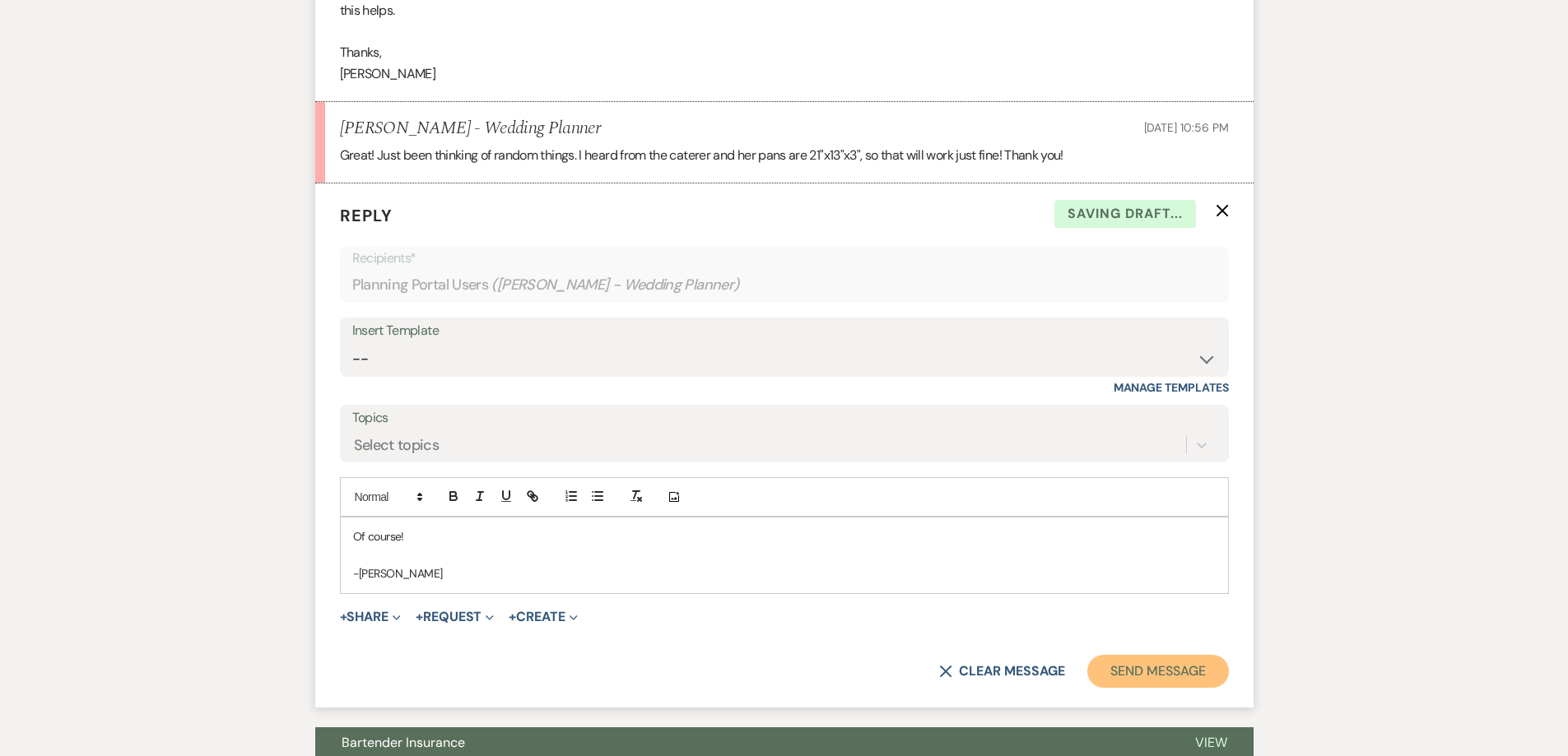
click at [1139, 667] on button "Send Message" at bounding box center [1157, 671] width 141 height 33
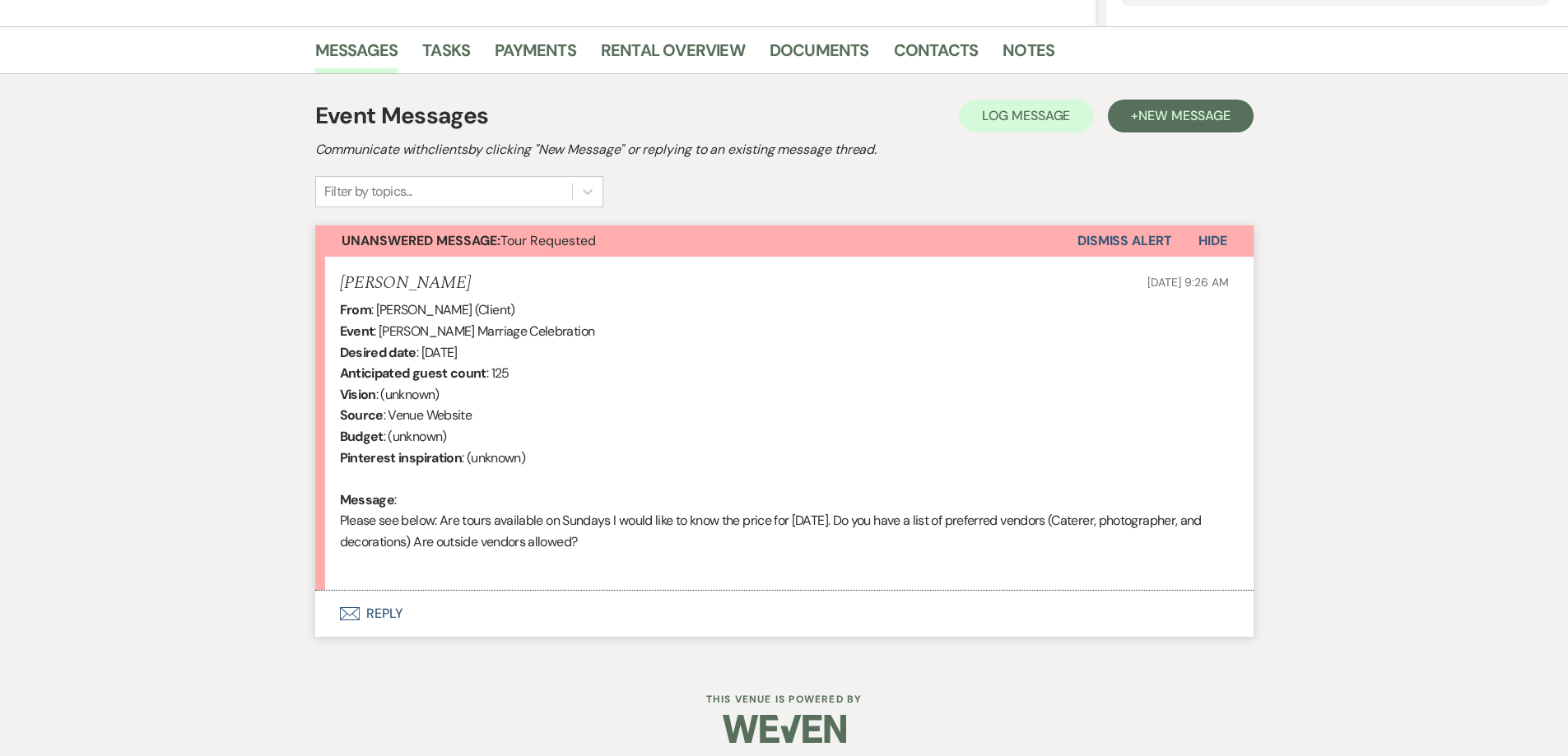
click at [498, 619] on button "Envelope Reply" at bounding box center [784, 614] width 938 height 46
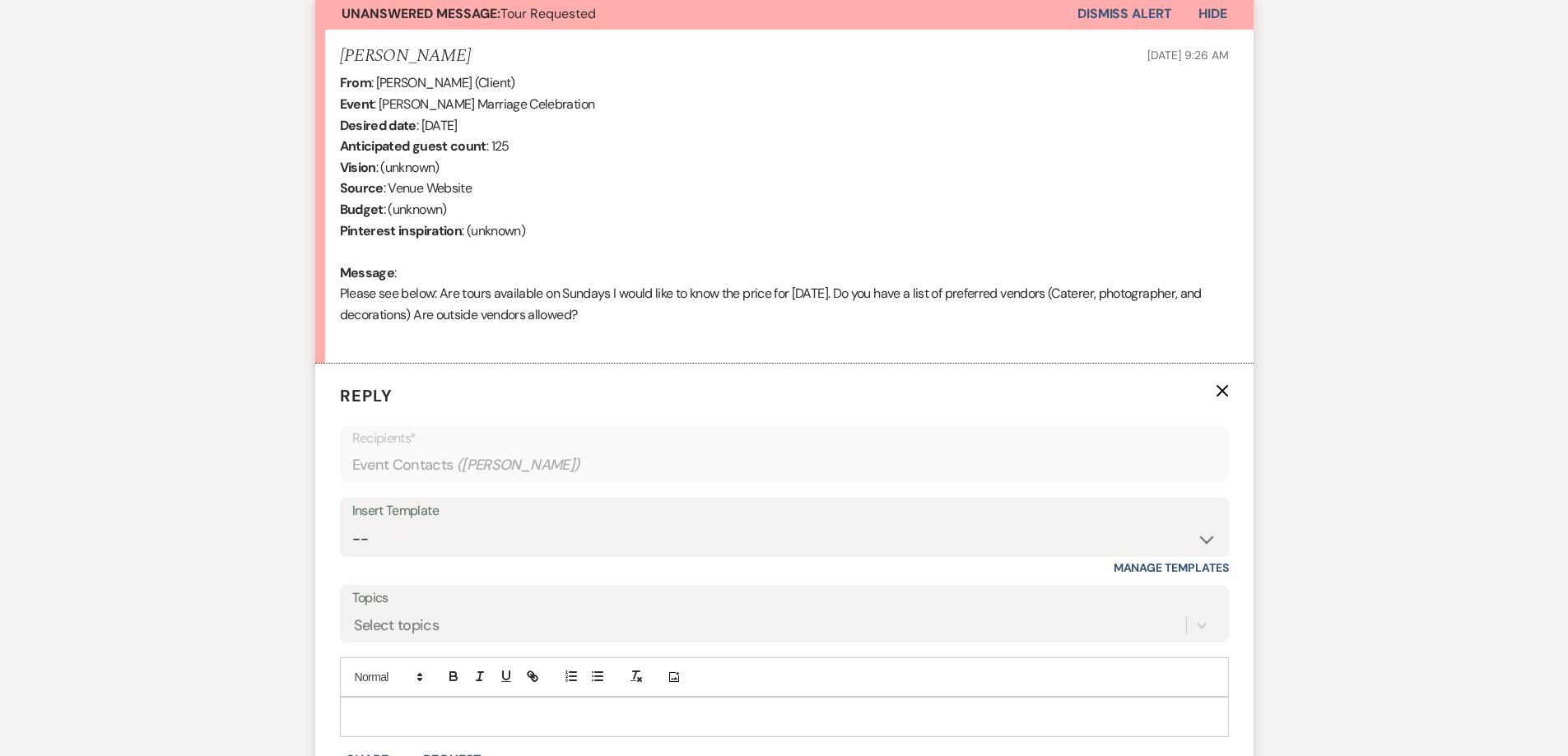
scroll to position [634, 0]
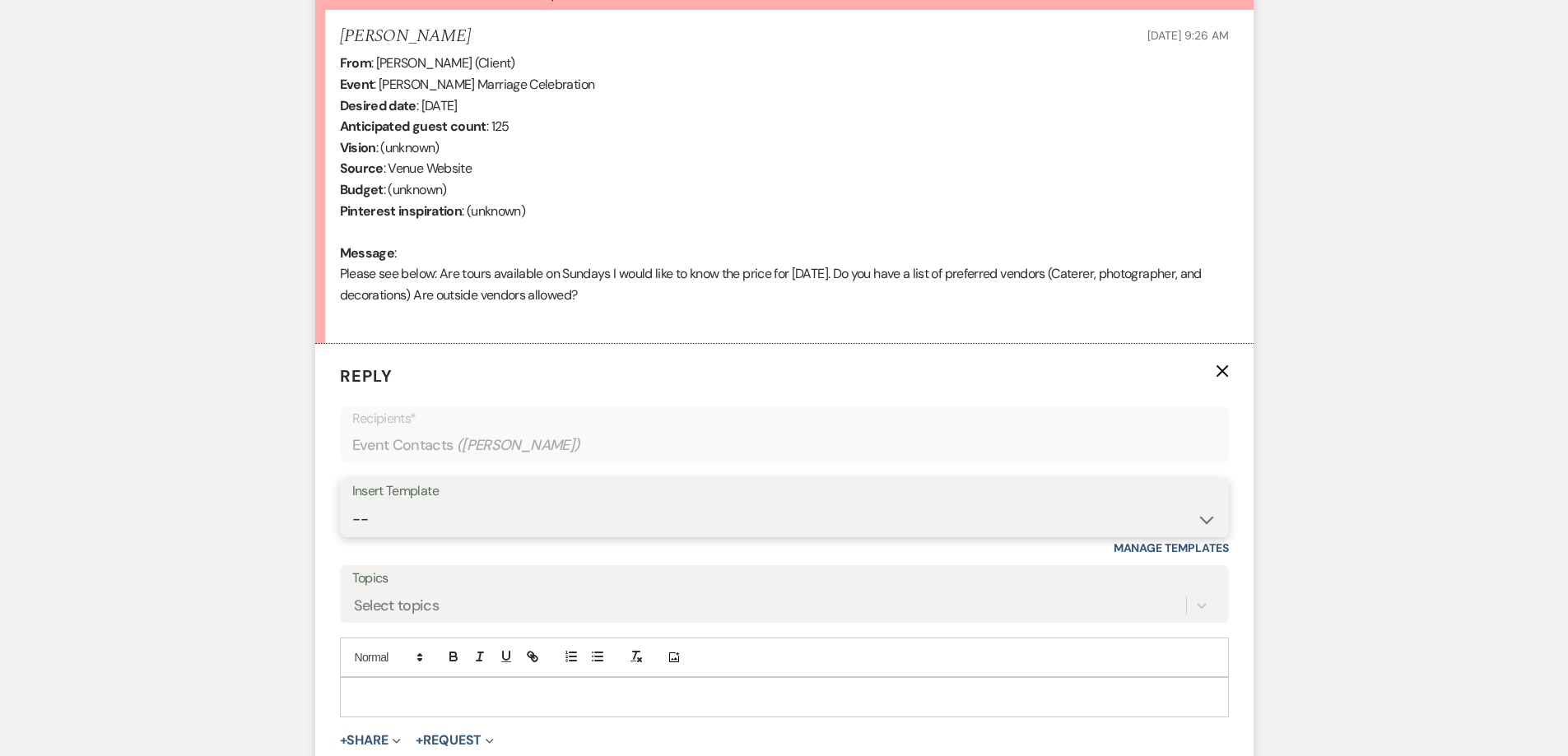
click at [582, 520] on select "-- Initial Inquiry Response-DATE IS AVAILABLE Initial Inquiry Response-DATE NOT…" at bounding box center [784, 520] width 864 height 32
click at [612, 527] on select "-- Initial Inquiry Response-DATE IS AVAILABLE Initial Inquiry Response-DATE NOT…" at bounding box center [784, 520] width 864 height 32
select select "2562"
click at [352, 504] on select "-- Initial Inquiry Response-DATE IS AVAILABLE Initial Inquiry Response-DATE NOT…" at bounding box center [784, 520] width 864 height 32
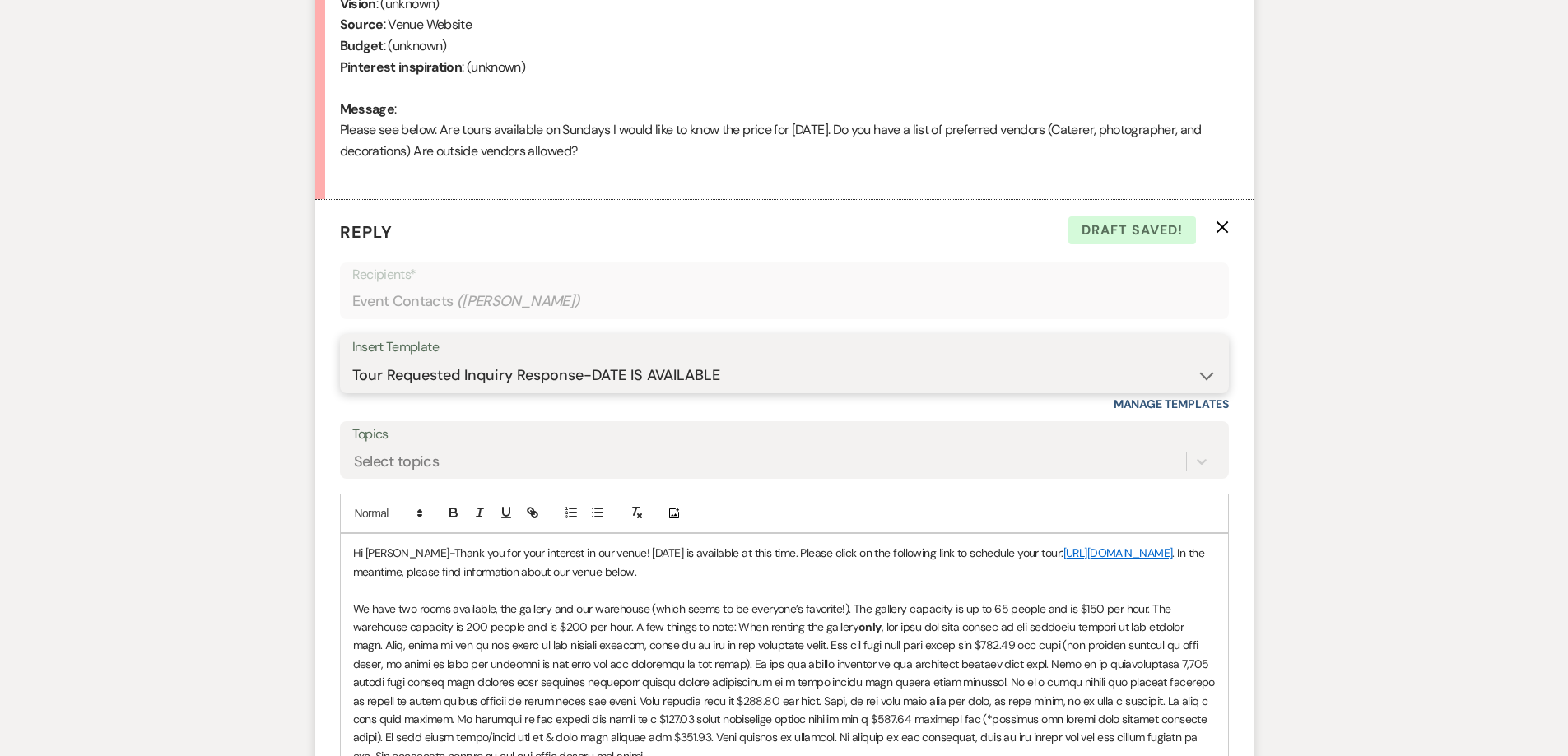
scroll to position [799, 0]
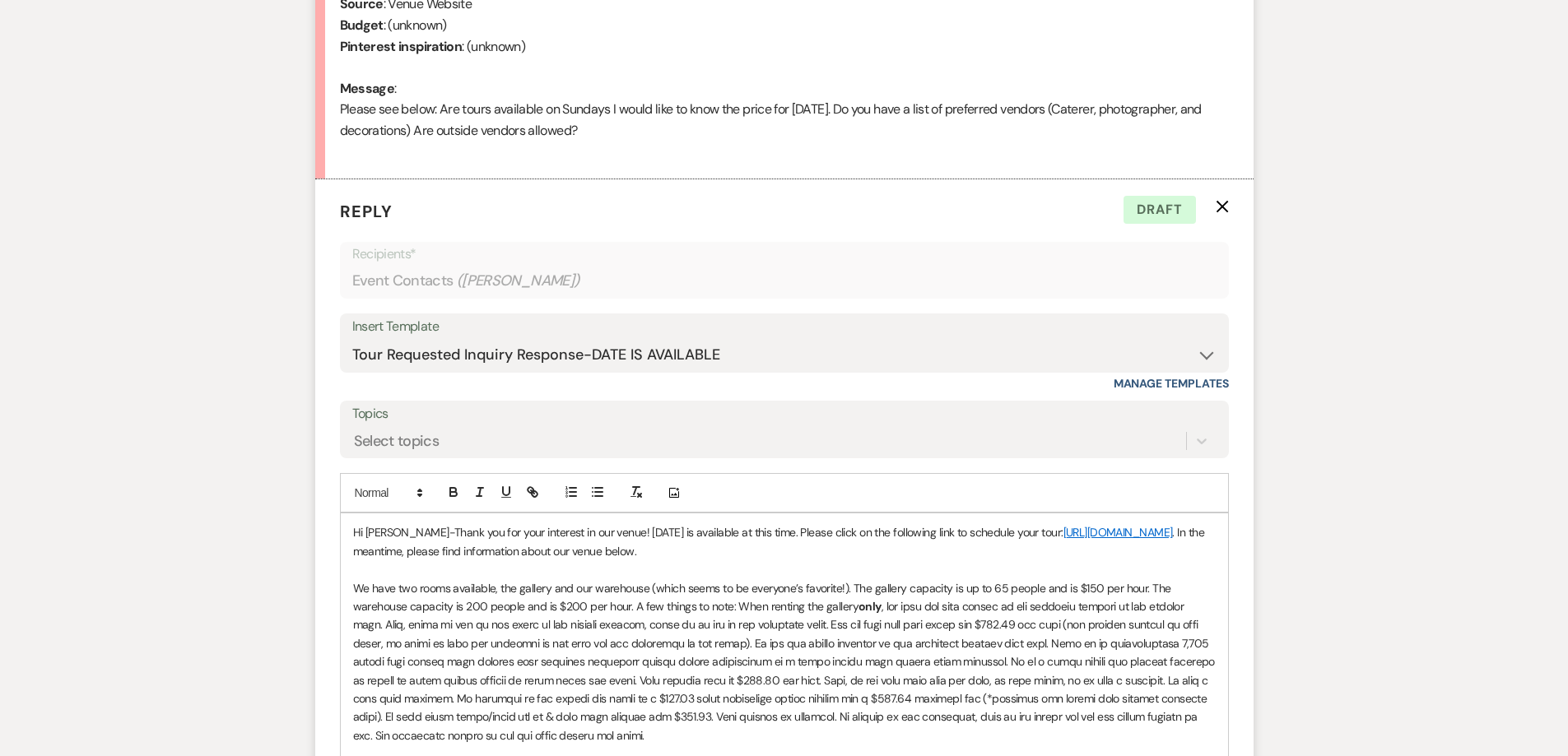
click at [597, 525] on p "Hi Susan-Thank you for your interest in our venue! 12/20/2025 is available at t…" at bounding box center [784, 542] width 863 height 37
drag, startPoint x: 796, startPoint y: 537, endPoint x: 741, endPoint y: 537, distance: 55.0
click at [741, 537] on p "Hi Susan-Thank you for your interest in our venue! We have any time 8am-2pm ava…" at bounding box center [784, 542] width 863 height 37
click at [922, 529] on p "Hi Susan-Thank you for your interest in our venue! We have any time 8am-2pm on …" at bounding box center [784, 542] width 863 height 37
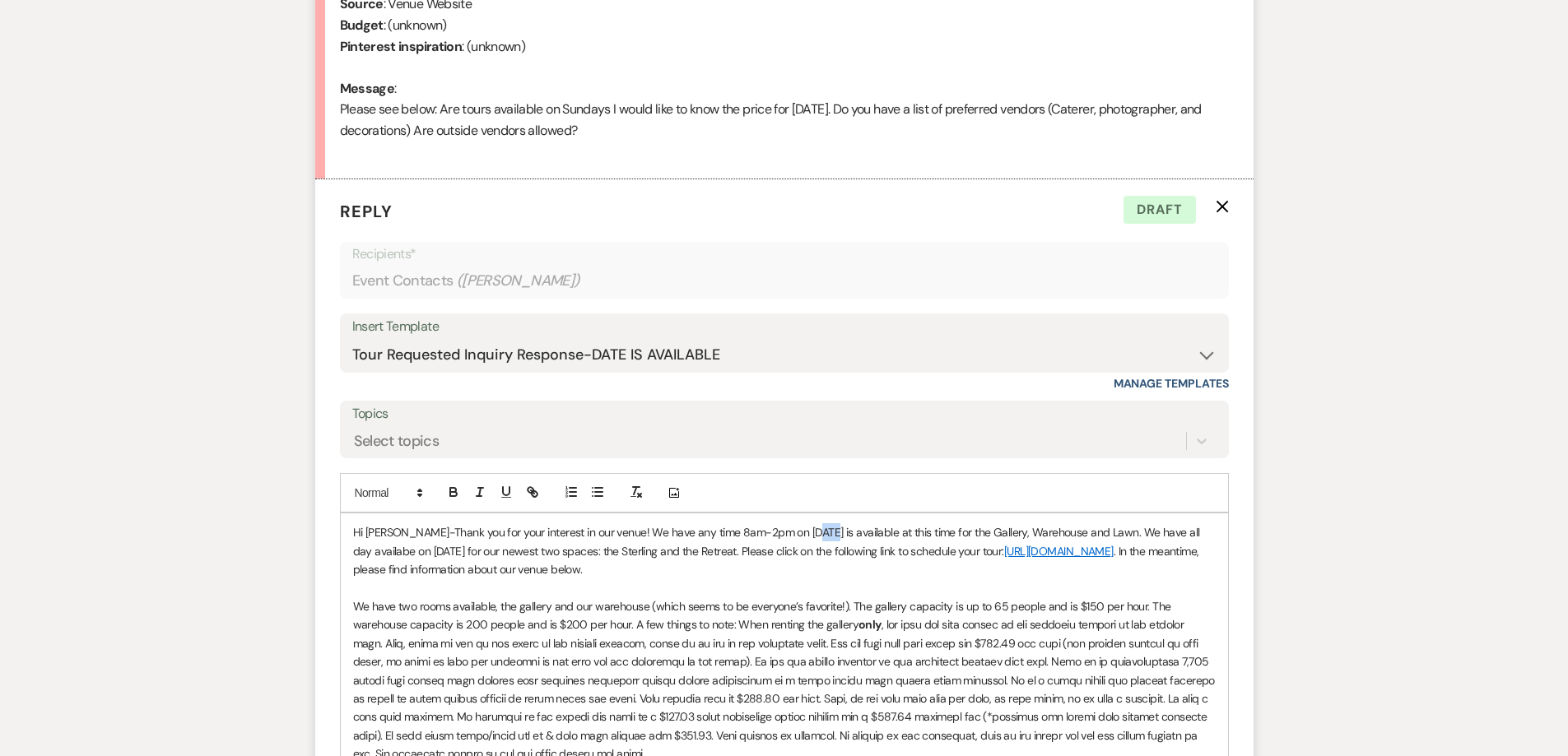
click at [813, 534] on p "Hi Susan-Thank you for your interest in our venue! We have any time 8am-2pm on …" at bounding box center [784, 551] width 863 height 55
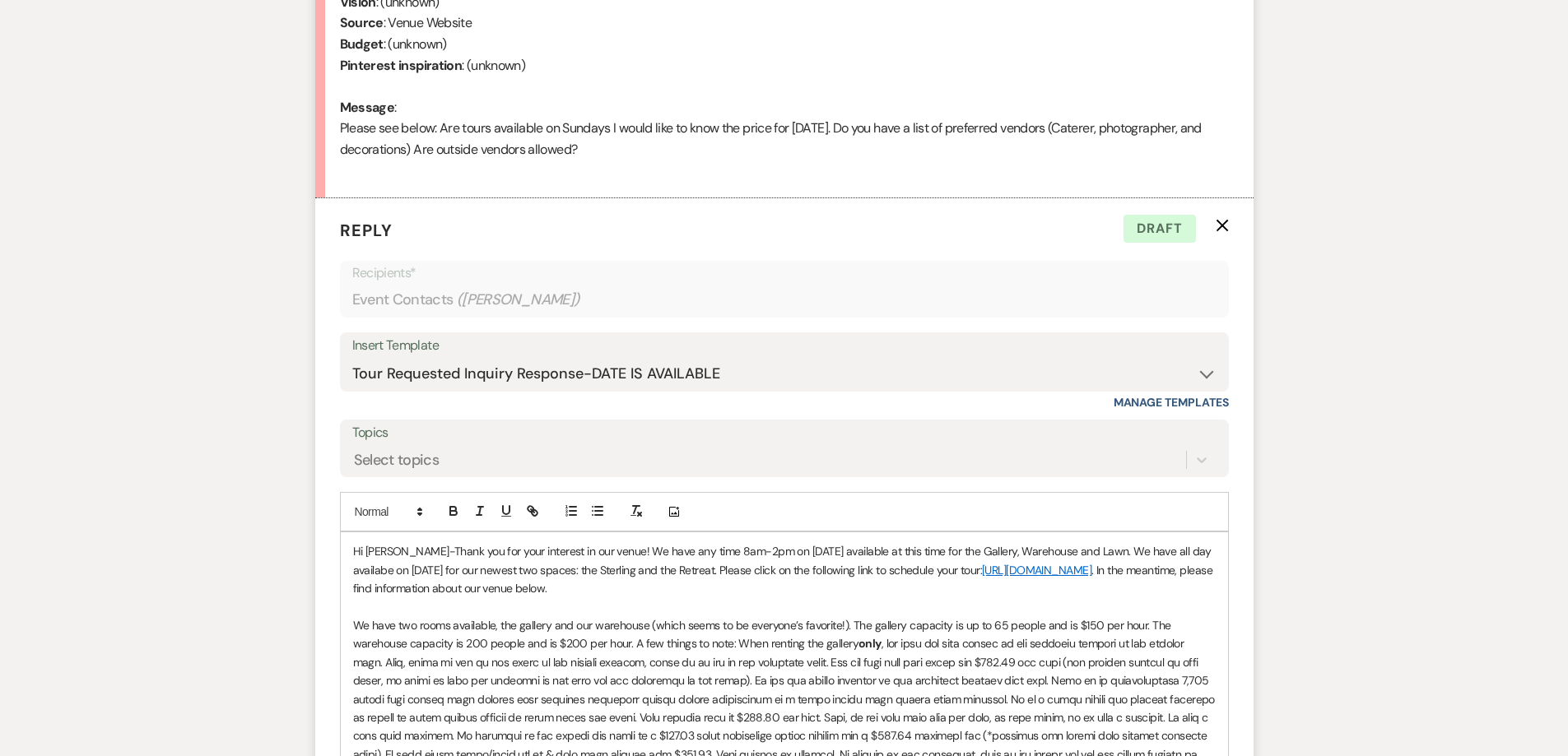
click at [375, 579] on p "Hi Susan-Thank you for your interest in our venue! We have any time 8am-2pm on …" at bounding box center [784, 570] width 863 height 55
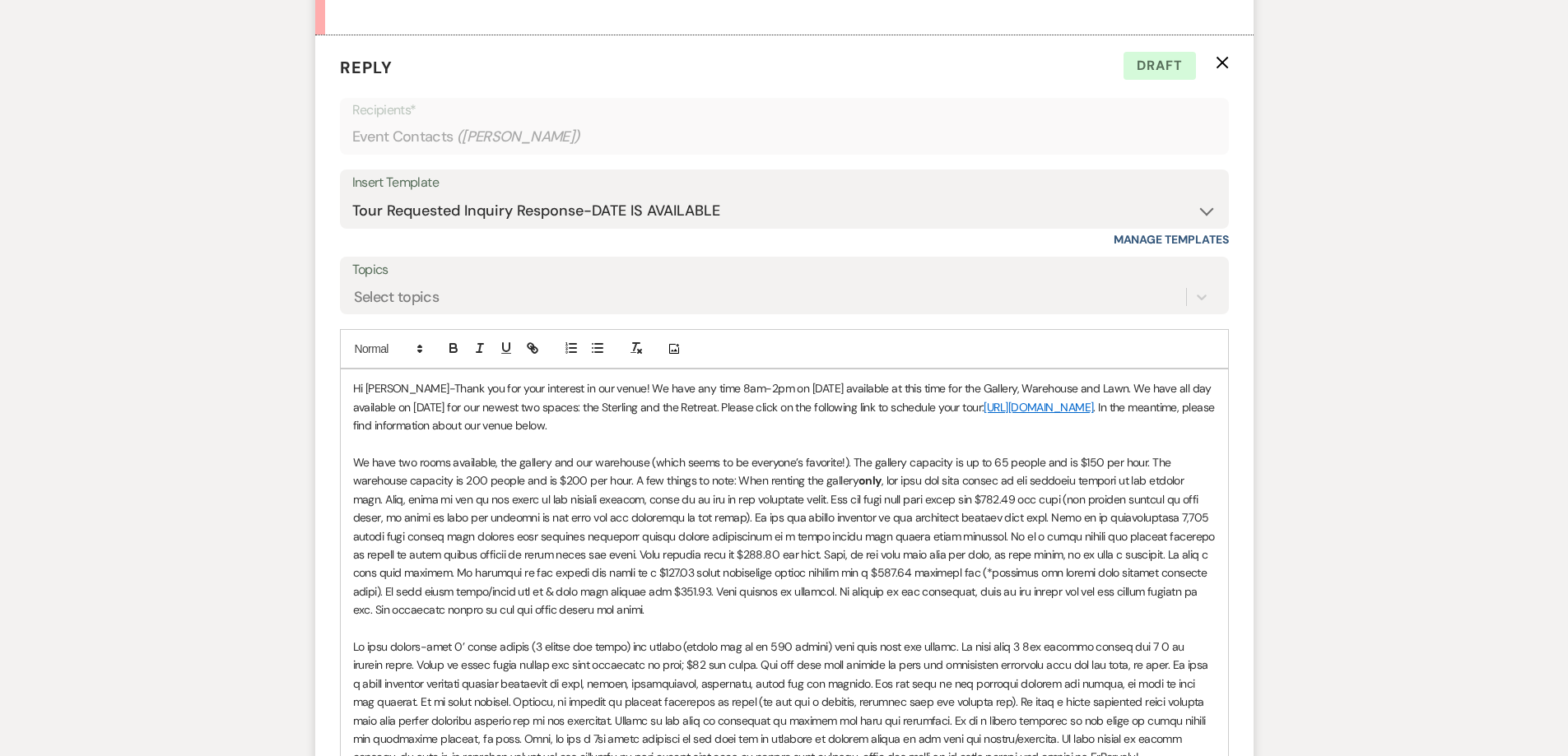
scroll to position [944, 0]
click at [682, 614] on p "We have two rooms available, the gallery and our warehouse (which seems to be e…" at bounding box center [784, 534] width 863 height 166
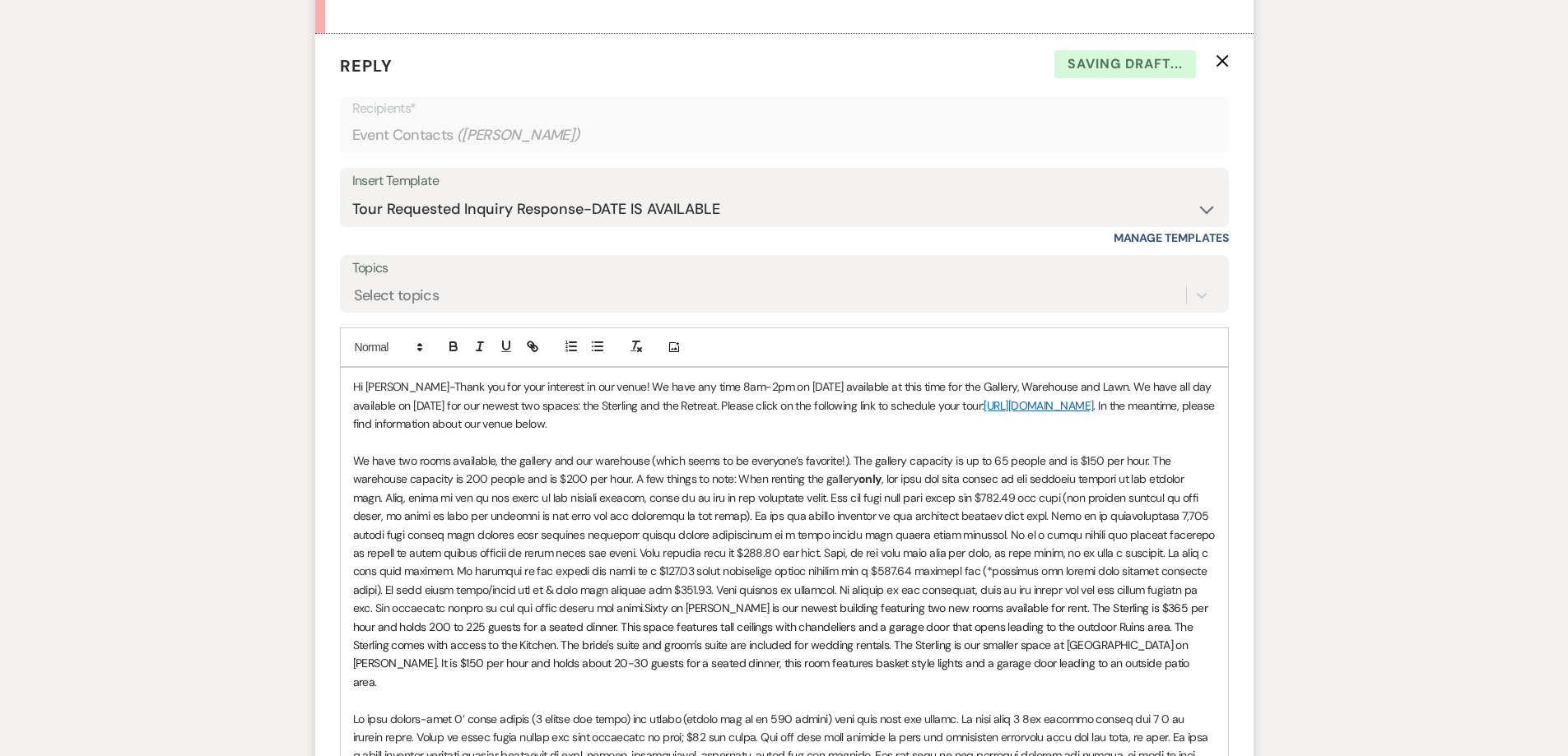
click at [710, 423] on p "Hi Susan-Thank you for your interest in our venue! We have any time 8am-2pm on …" at bounding box center [784, 406] width 863 height 55
click at [1219, 403] on div "Hi Susan-Thank you for your interest in our venue! We have any time 8am-2pm on …" at bounding box center [784, 626] width 887 height 517
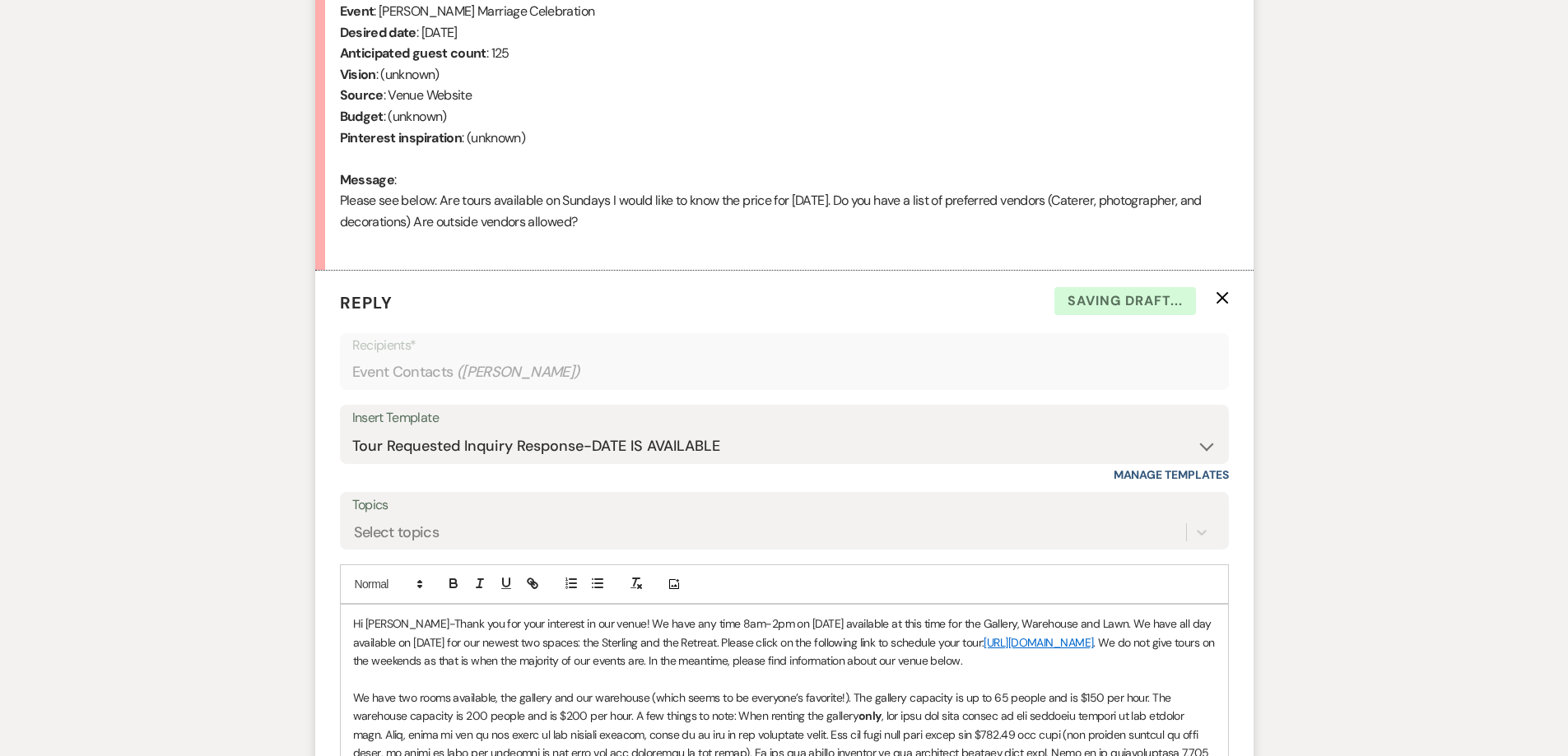
scroll to position [697, 0]
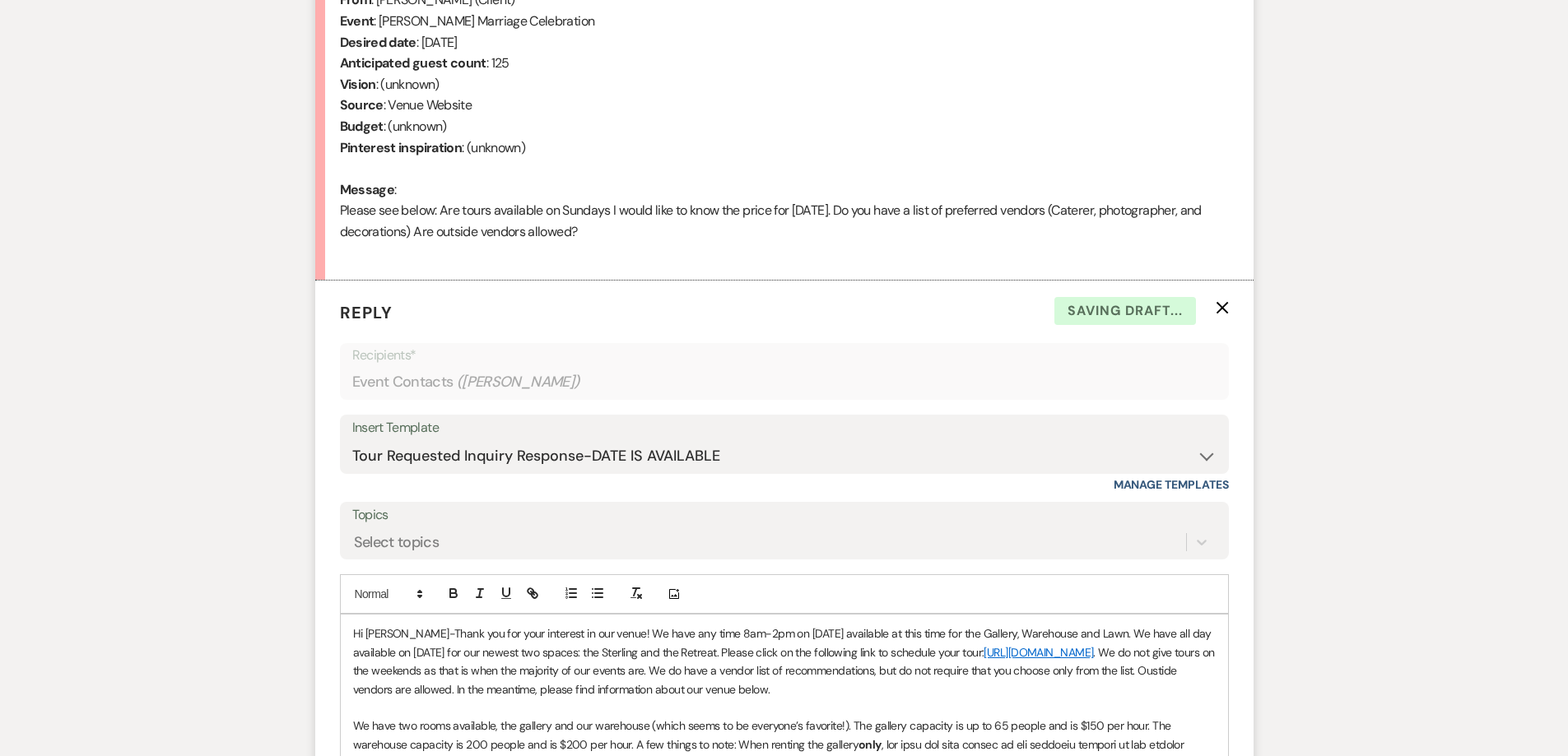
click at [433, 690] on p "Hi Susan-Thank you for your interest in our venue! We have any time 8am-2pm on …" at bounding box center [784, 661] width 863 height 74
drag, startPoint x: 648, startPoint y: 691, endPoint x: 562, endPoint y: 689, distance: 86.0
click at [562, 689] on p "Hi Susan-Thank you for your interest in our venue! We have any time 8am-2pm on …" at bounding box center [784, 661] width 863 height 74
click at [611, 694] on p "Hi Susan-Thank you for your interest in our venue! We have any time 8am-2pm on …" at bounding box center [784, 661] width 863 height 74
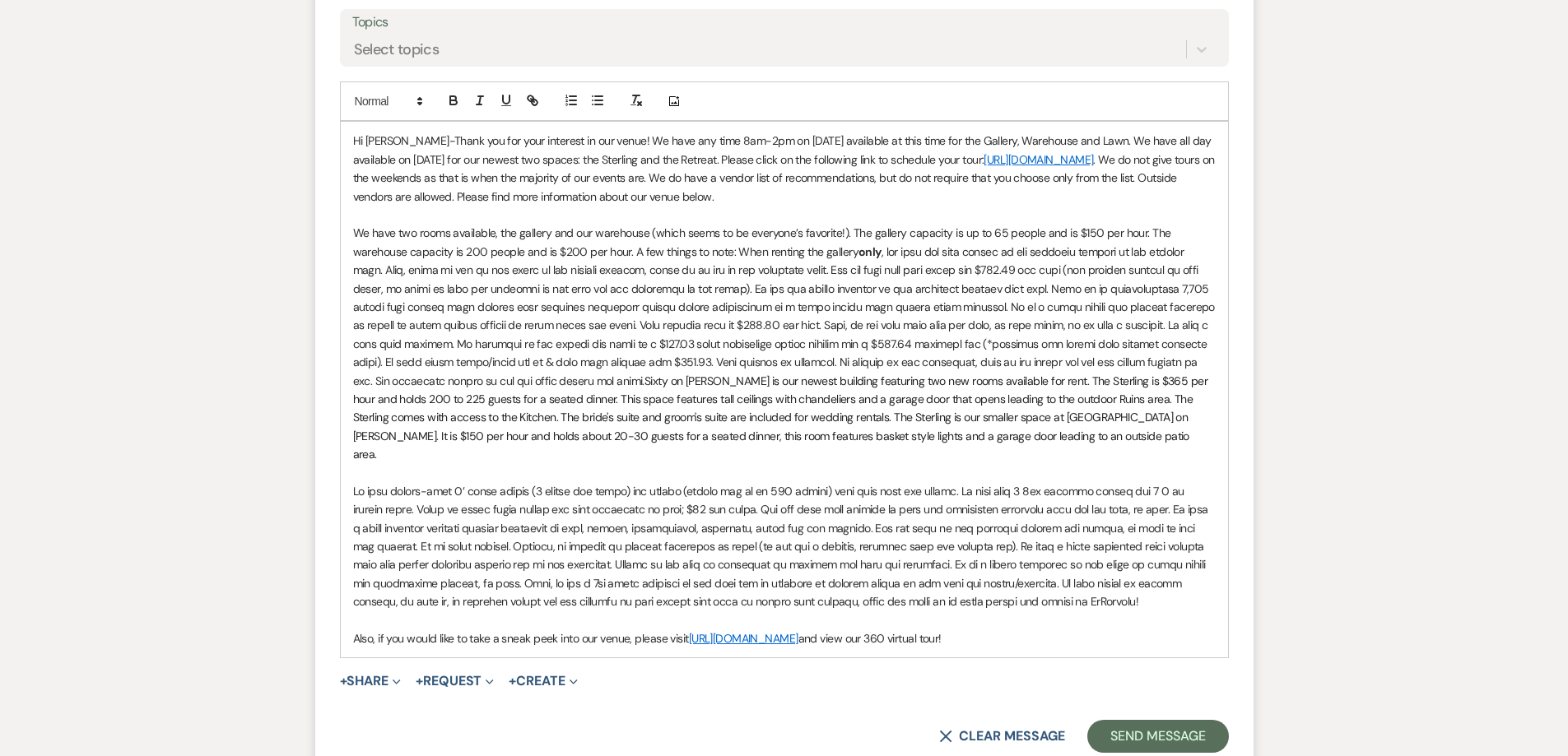
scroll to position [1191, 0]
click at [1131, 721] on button "Send Message" at bounding box center [1157, 736] width 141 height 33
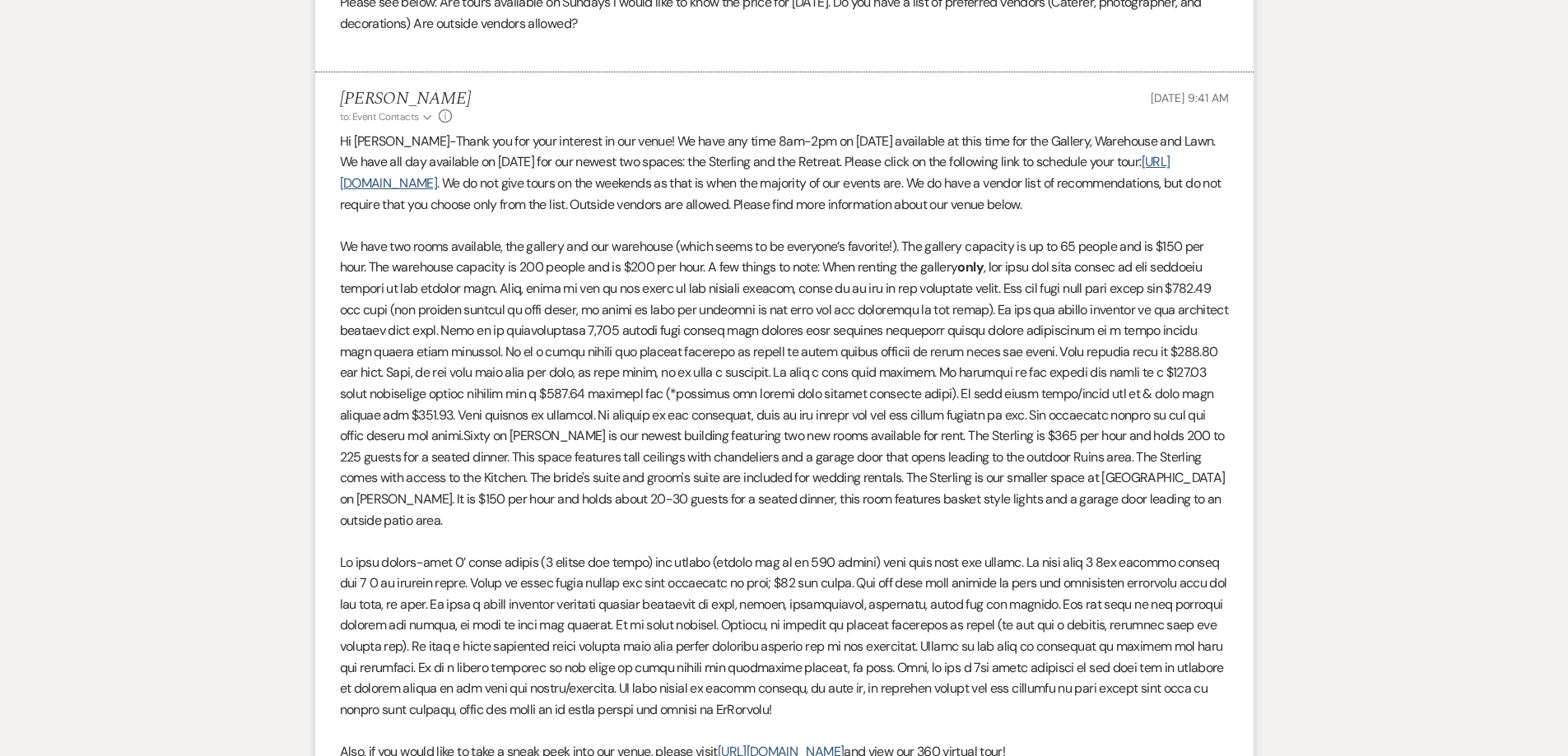
scroll to position [1084, 0]
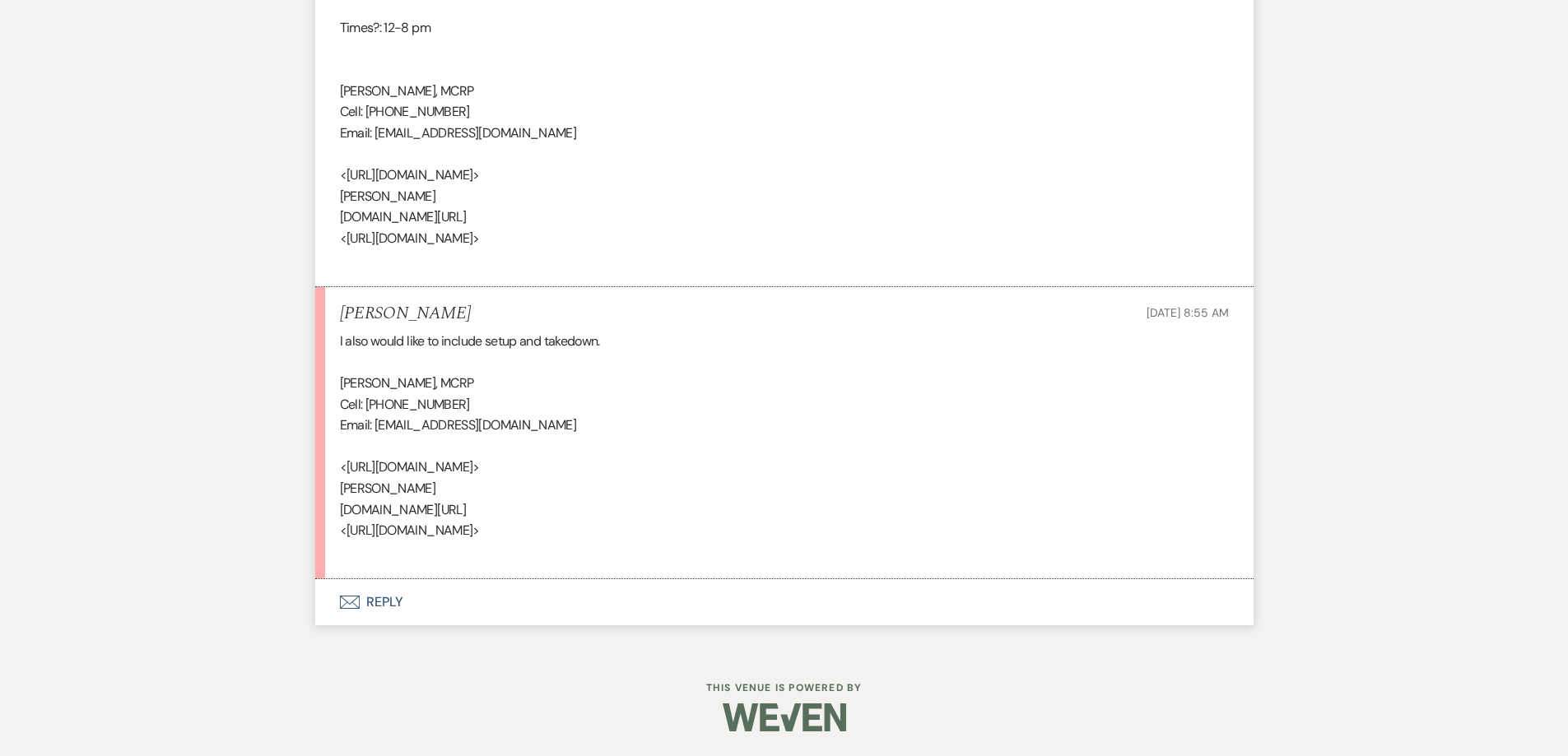
scroll to position [3713, 0]
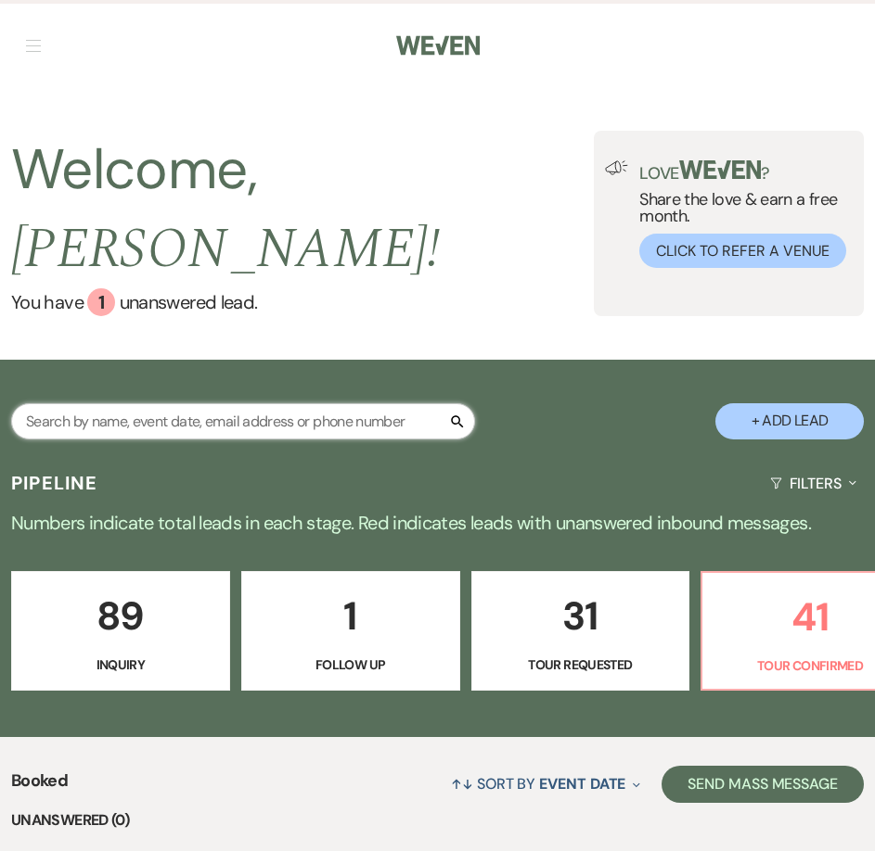
click at [238, 403] on input "text" at bounding box center [243, 421] width 464 height 36
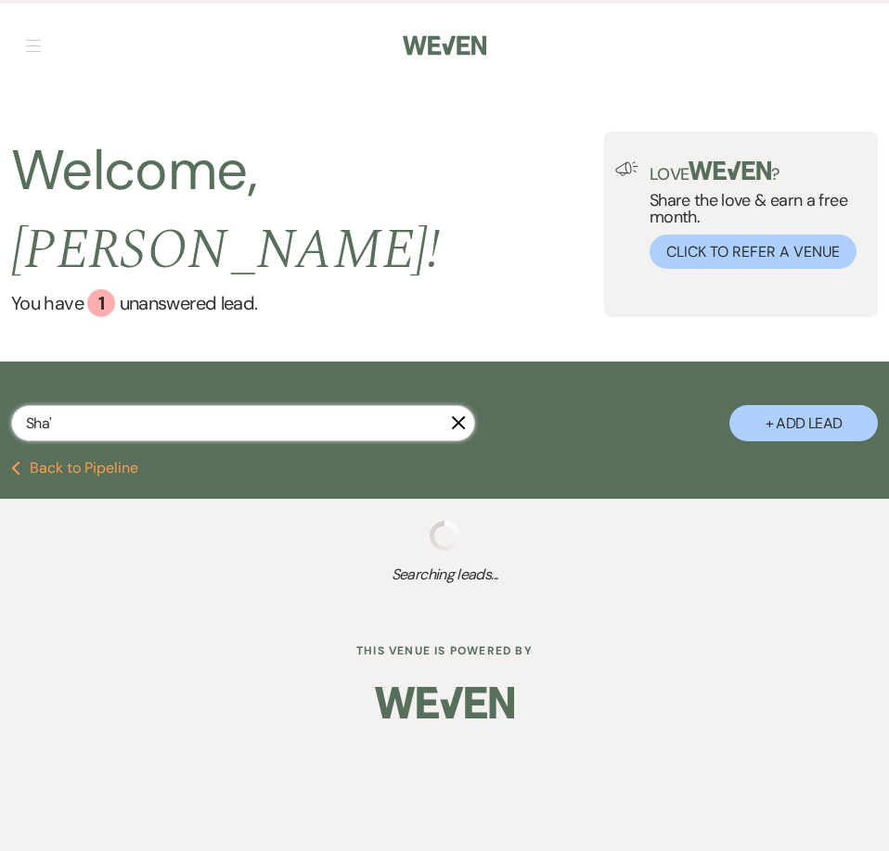
type input "Sha'V"
select select "4"
select select "6"
select select "4"
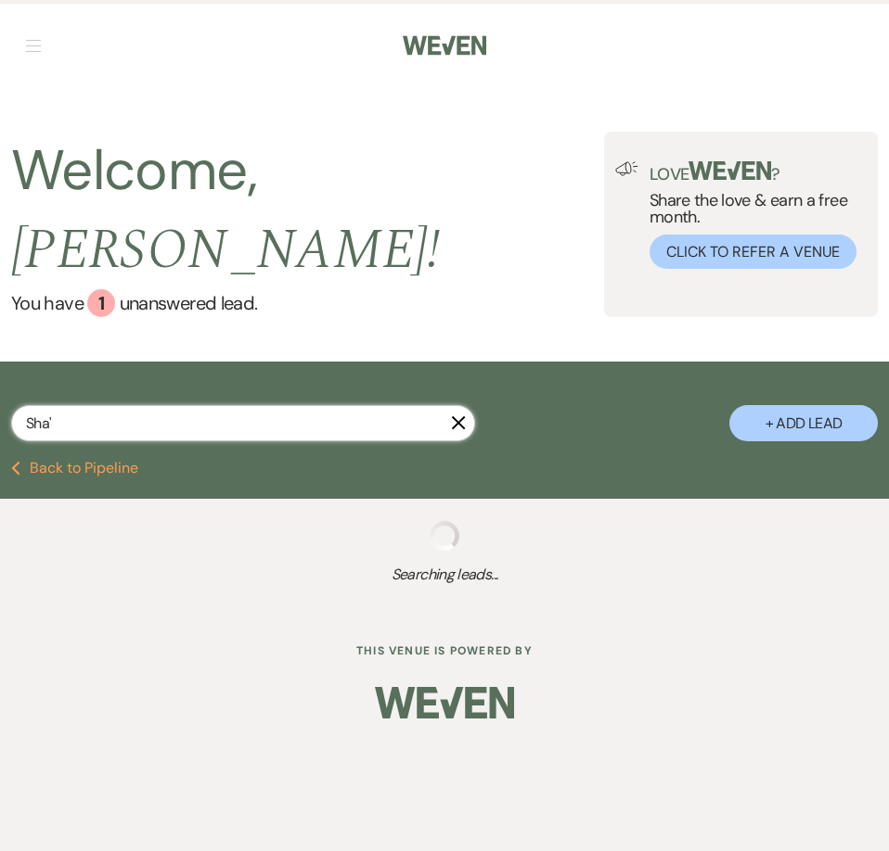
select select "6"
select select "5"
select select "8"
select select "5"
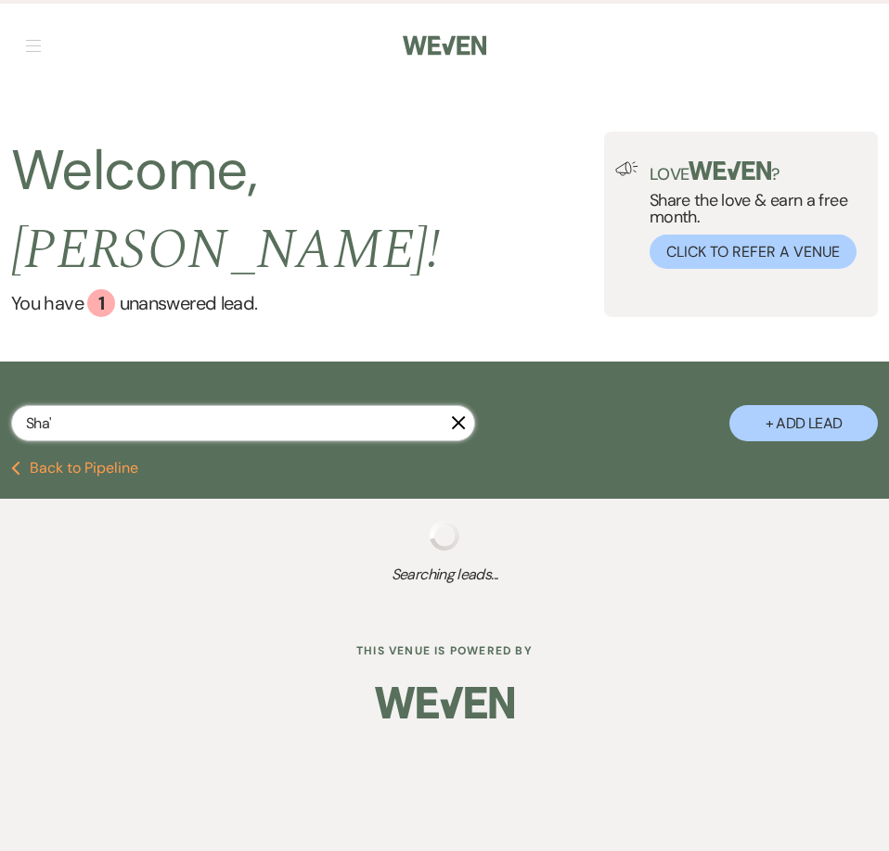
select select "8"
select select "5"
select select "2"
select select "8"
select select "5"
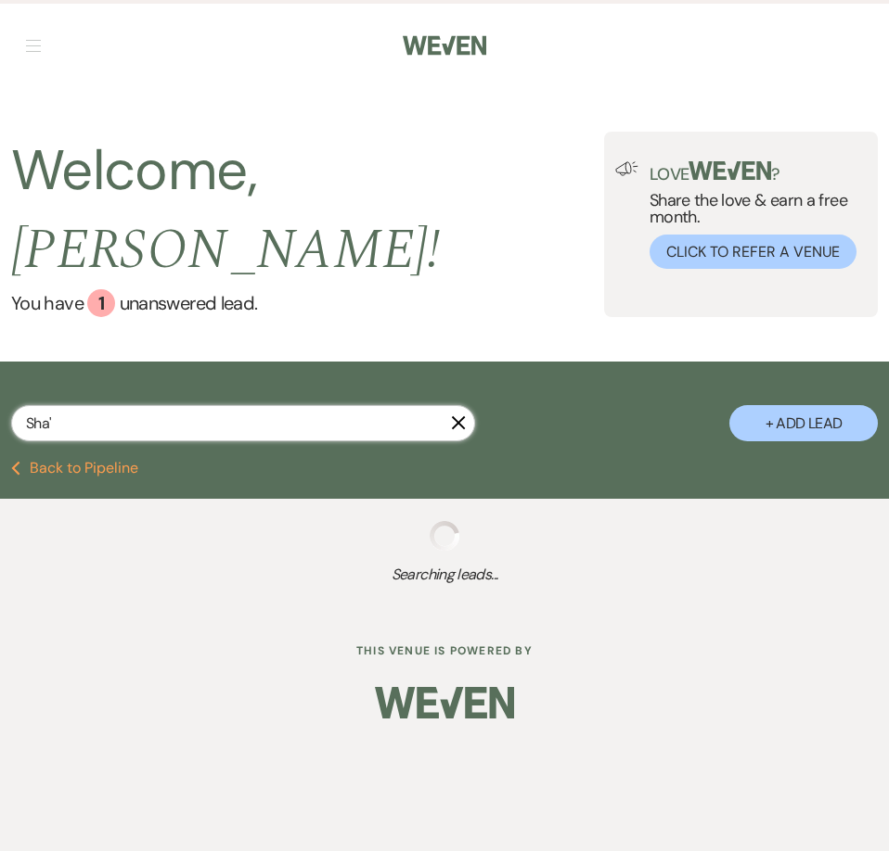
select select "2"
select select "8"
select select "5"
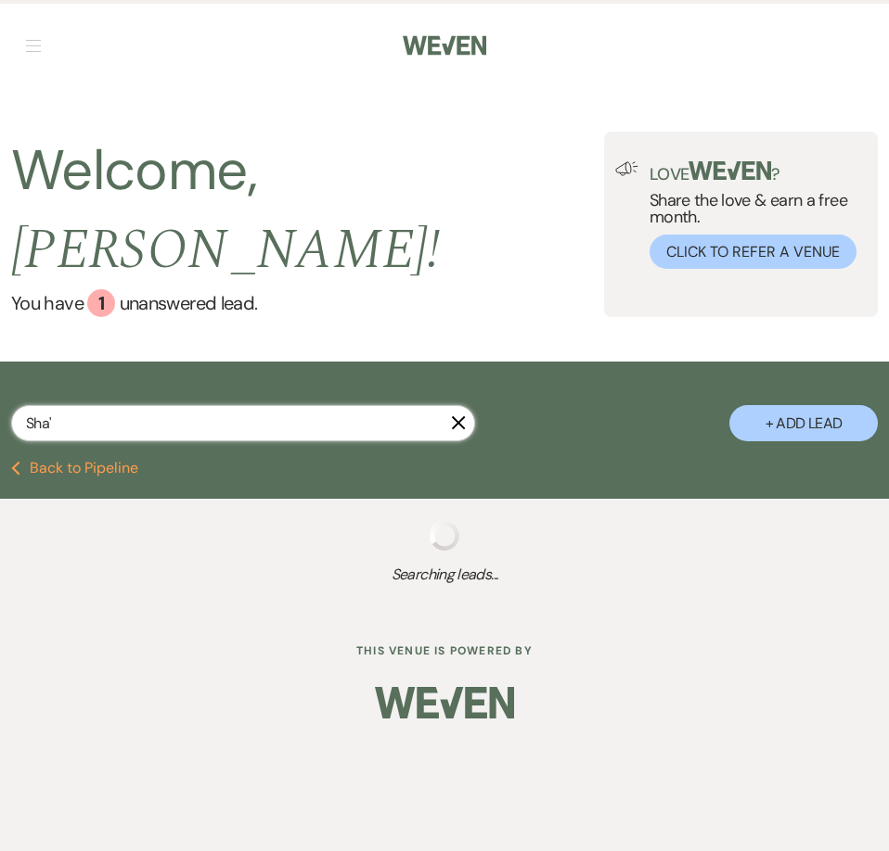
select select "8"
select select "5"
select select "8"
select select "5"
select select "4"
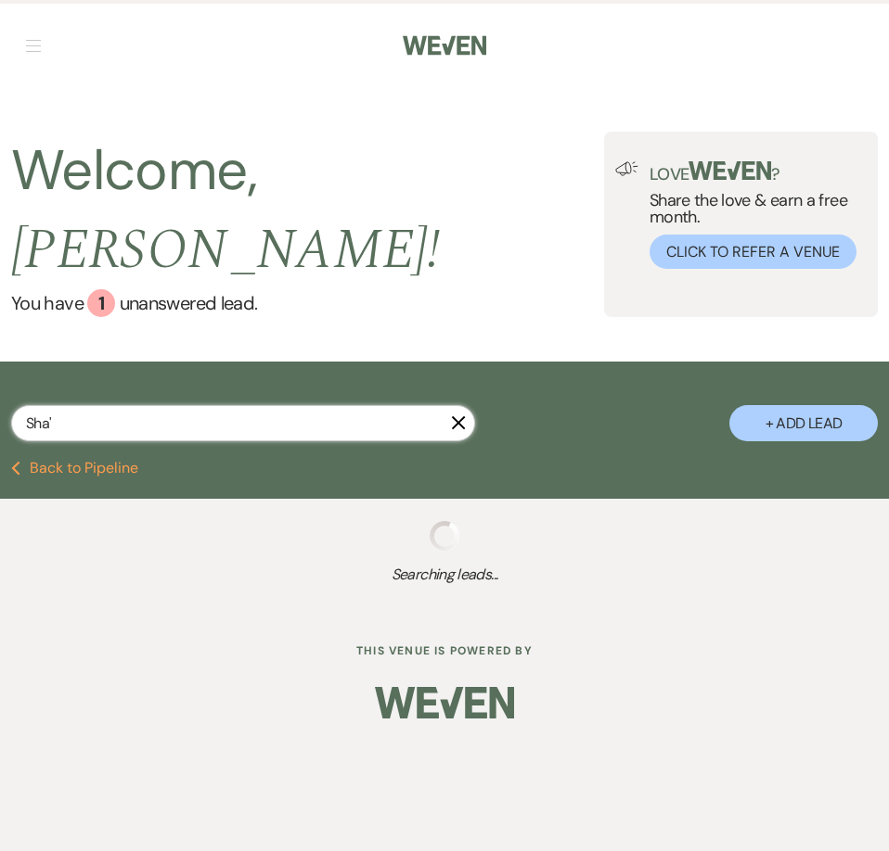
select select "8"
select select "5"
select select "2"
select select "4"
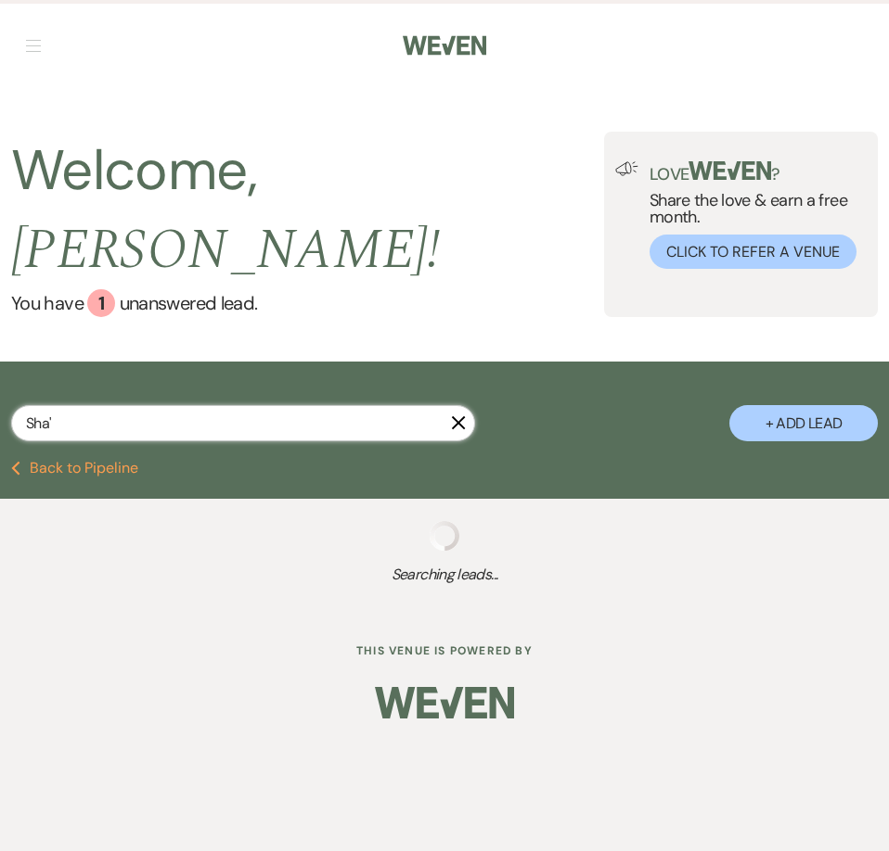
select select "8"
select select "4"
select select "8"
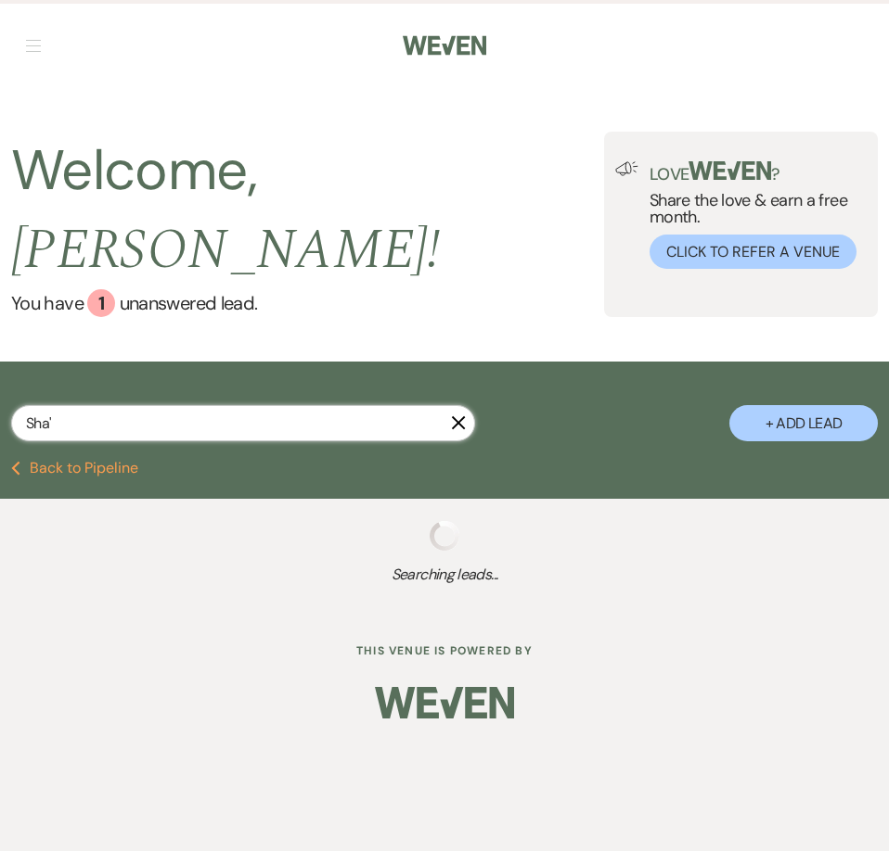
select select "8"
select select "5"
select select "8"
select select "5"
select select "8"
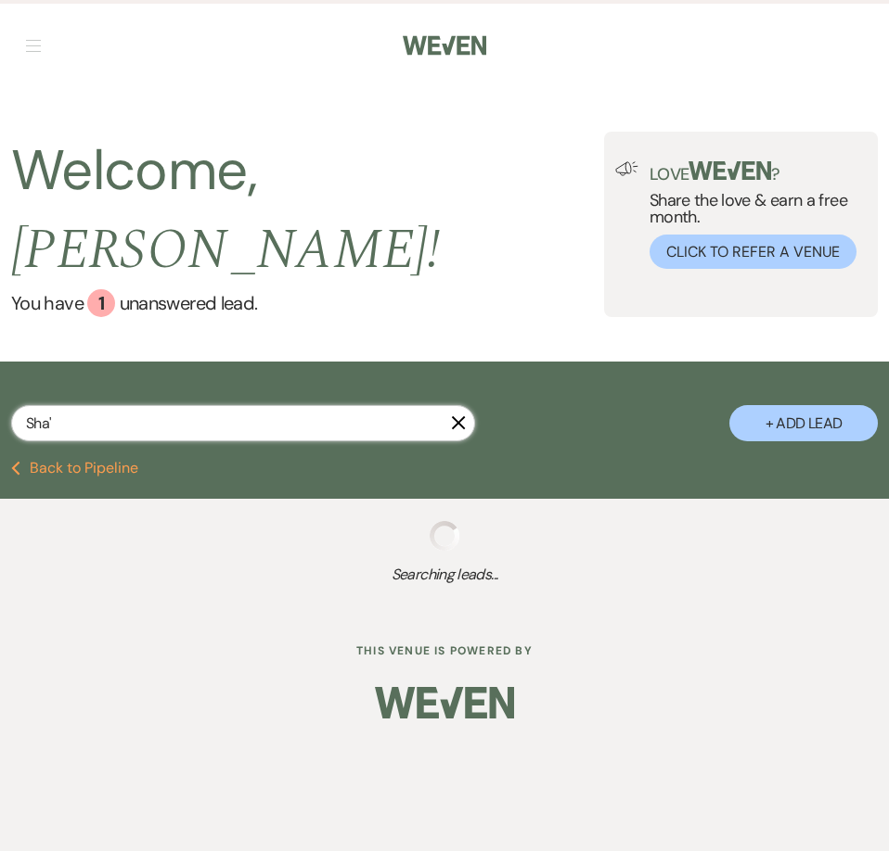
select select "5"
select select "8"
select select "5"
select select "8"
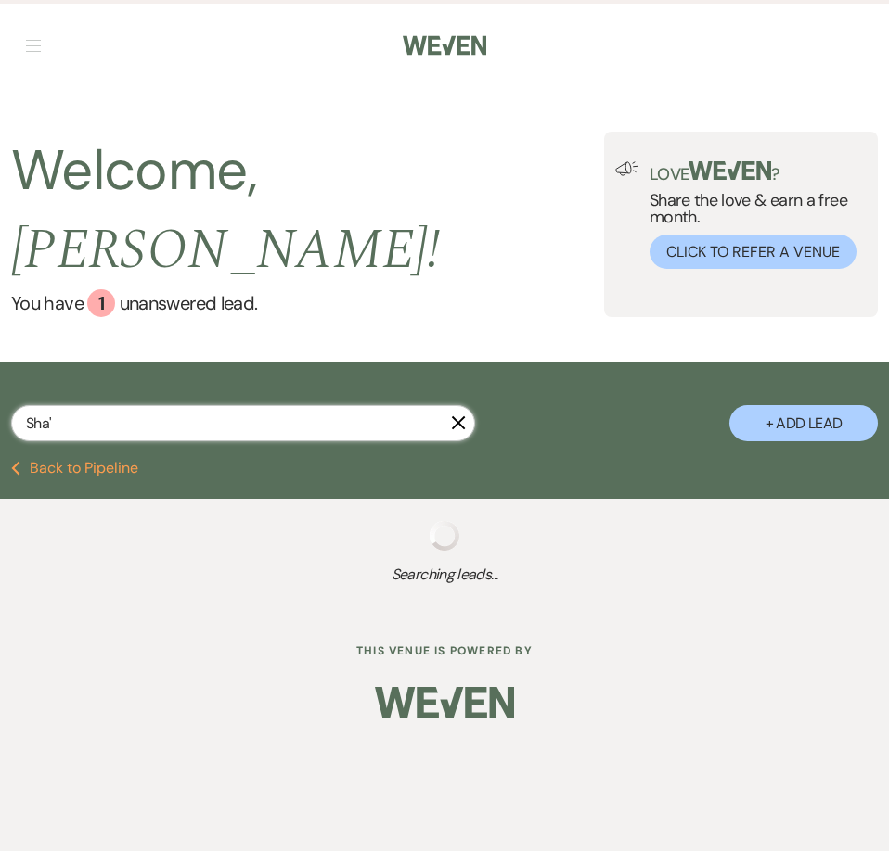
select select "8"
select select "5"
select select "8"
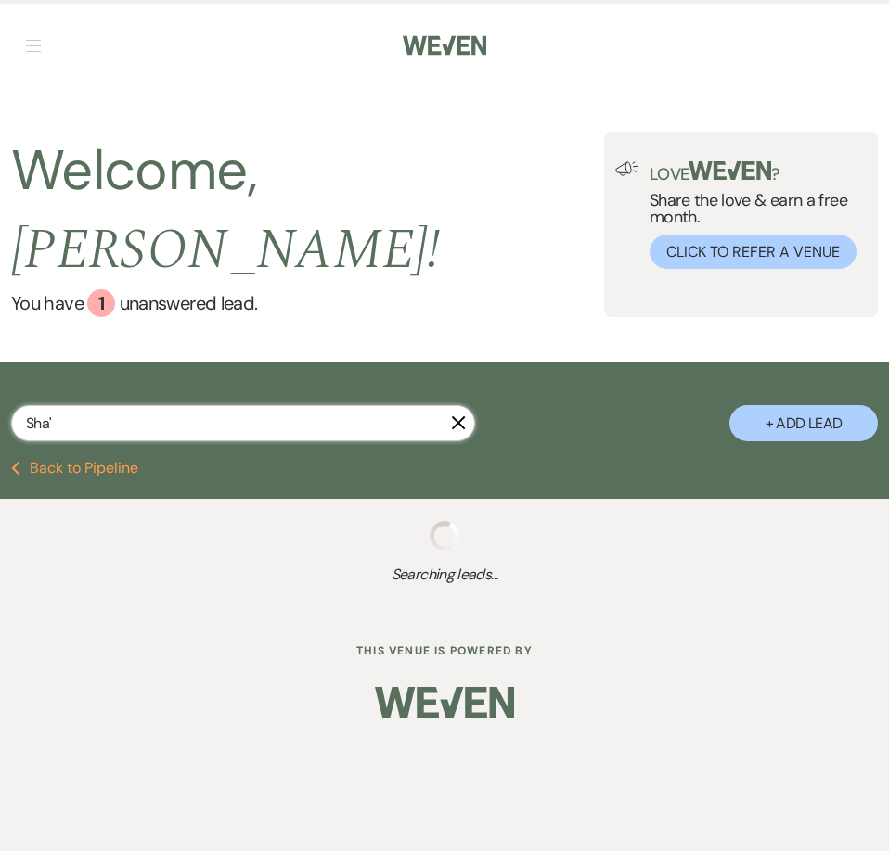
select select "5"
select select "8"
select select "5"
select select "8"
select select "10"
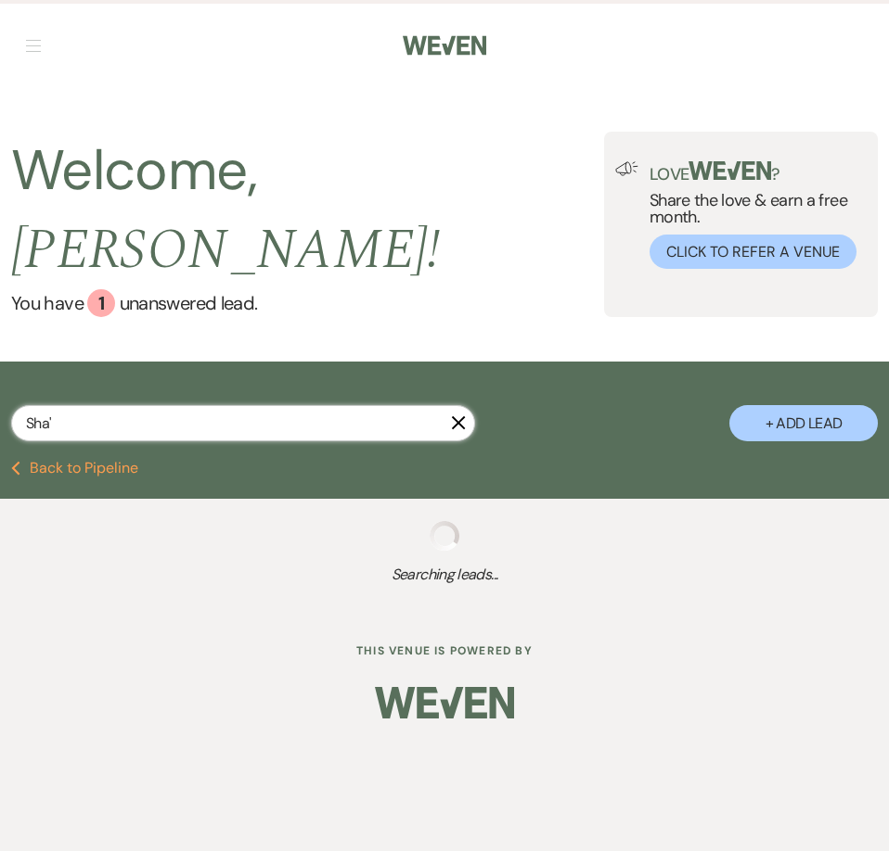
select select "8"
select select "5"
select select "8"
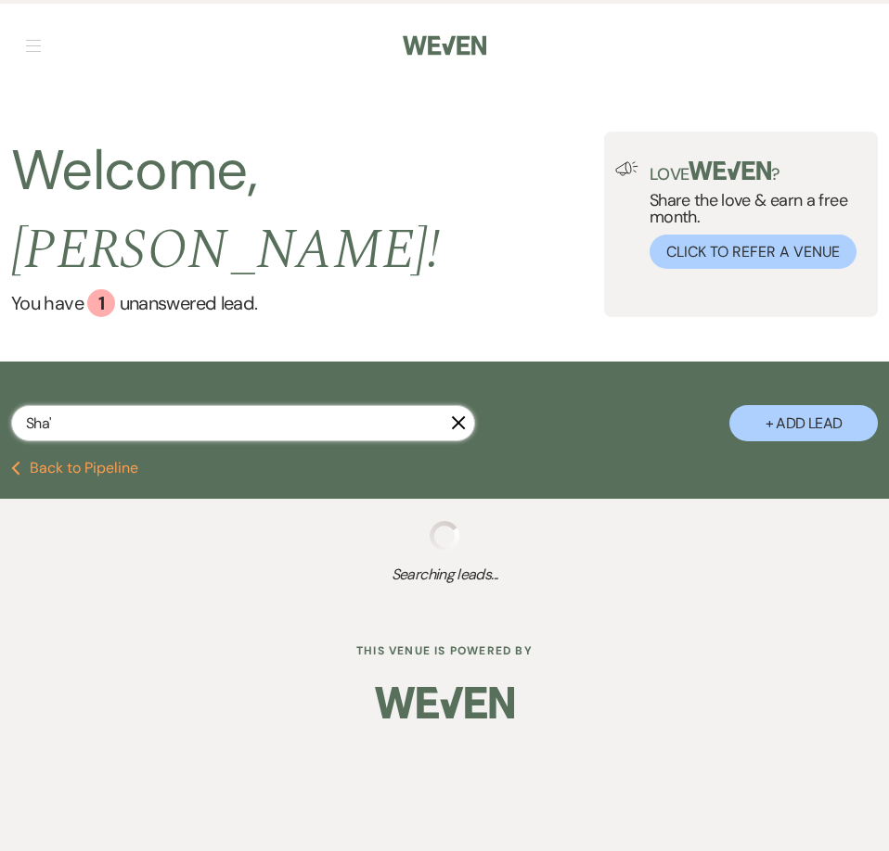
select select "8"
select select "5"
select select "8"
select select "5"
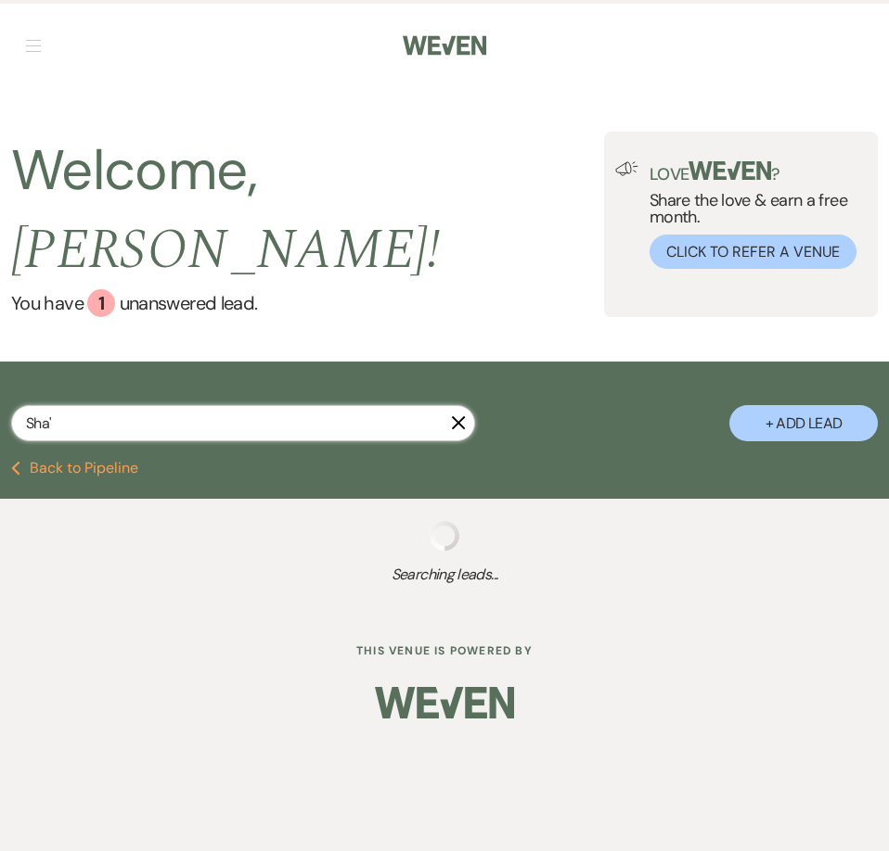
select select "8"
select select "5"
select select "8"
select select "5"
select select "8"
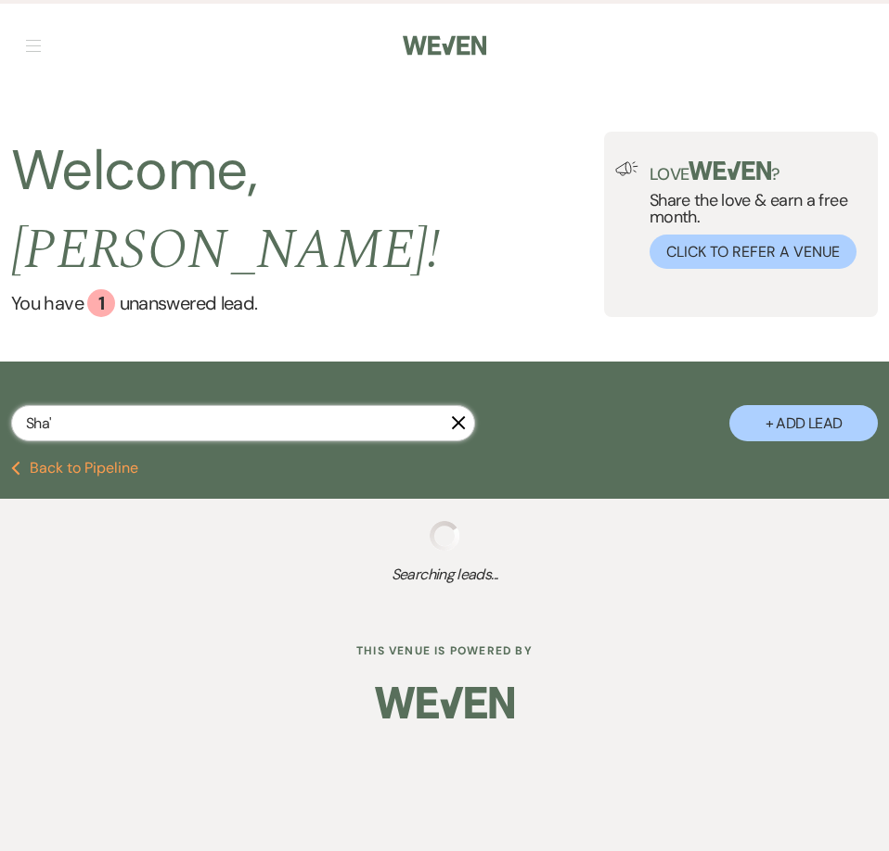
select select "6"
select select "8"
select select "5"
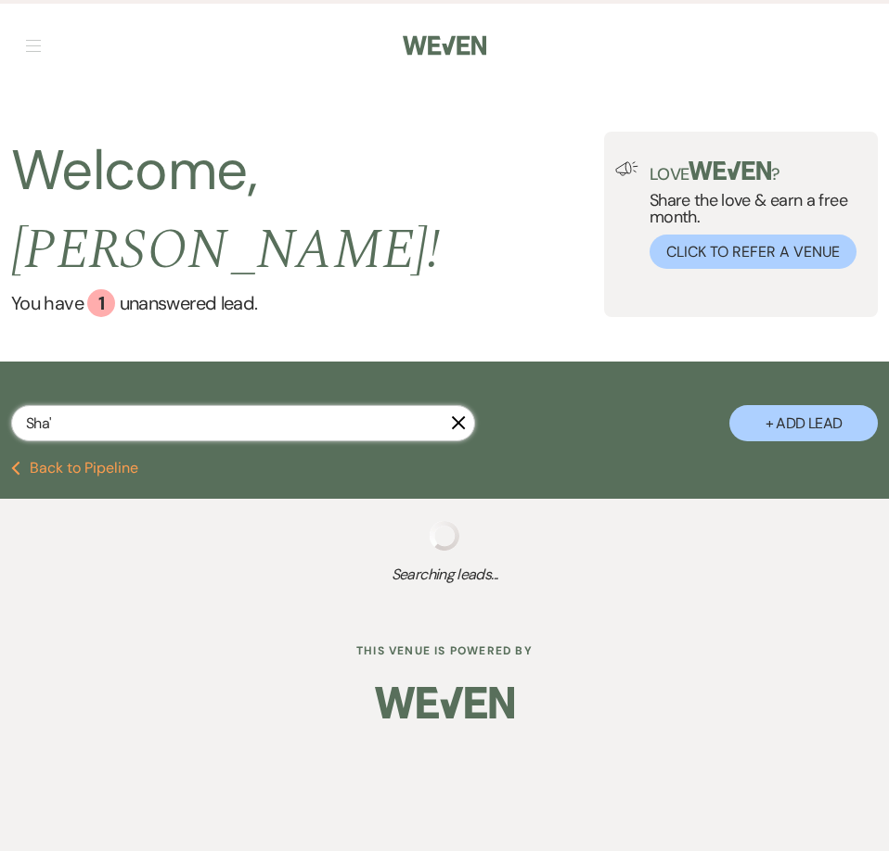
select select "8"
select select "5"
select select "8"
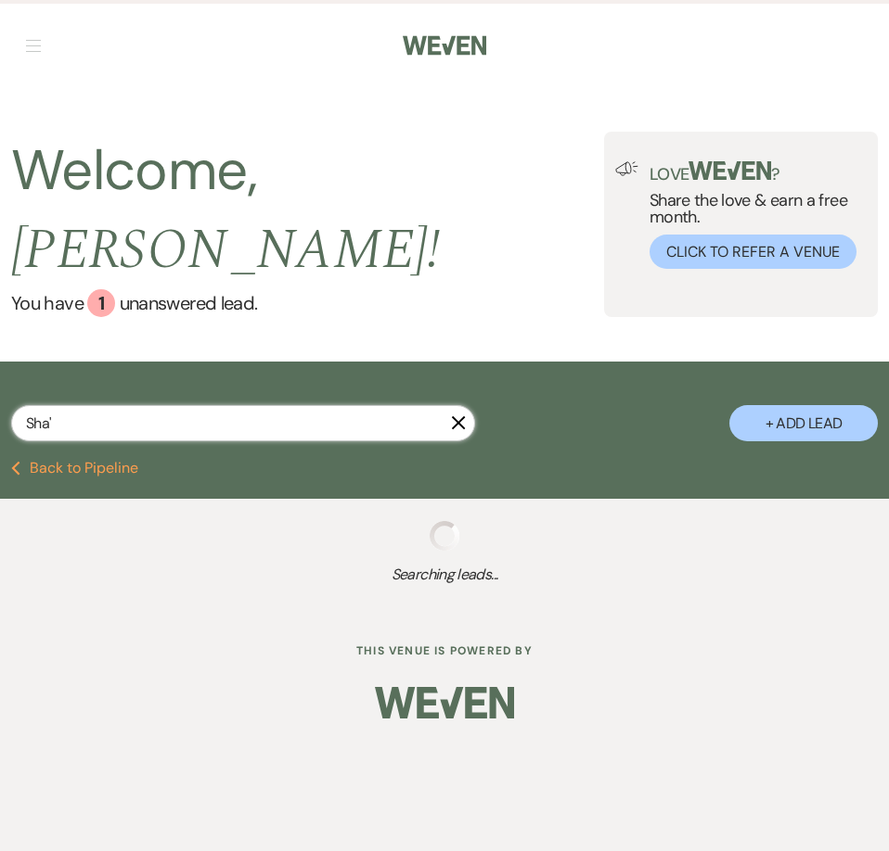
select select "11"
select select "8"
select select "5"
select select "8"
select select "5"
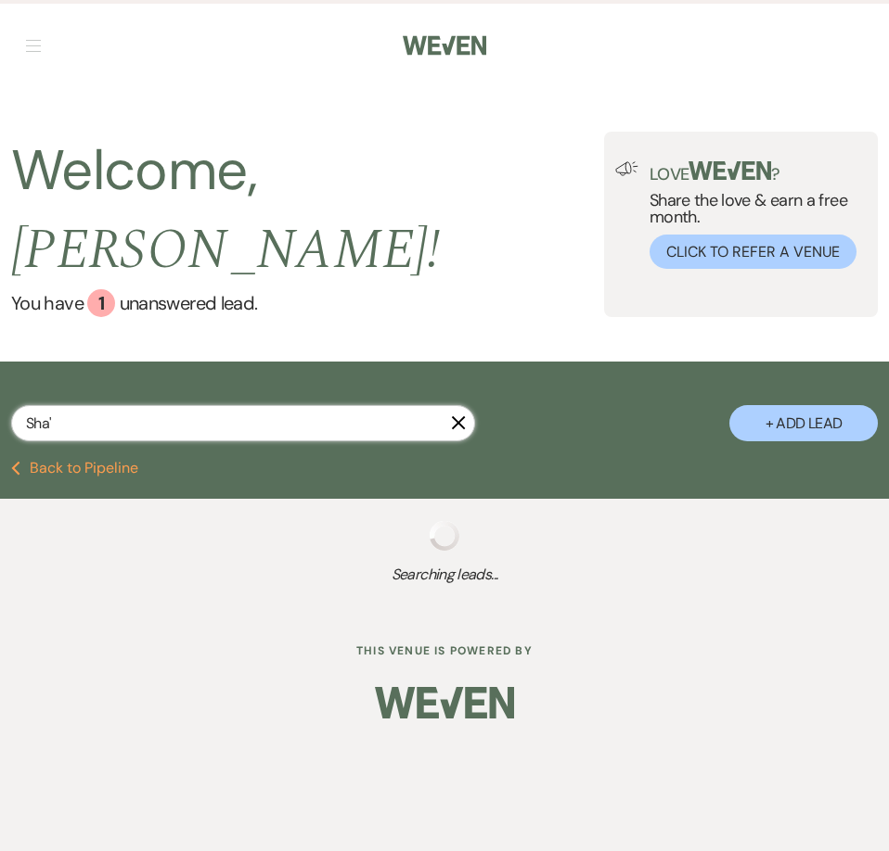
select select "8"
select select "5"
select select "8"
select select "5"
select select "8"
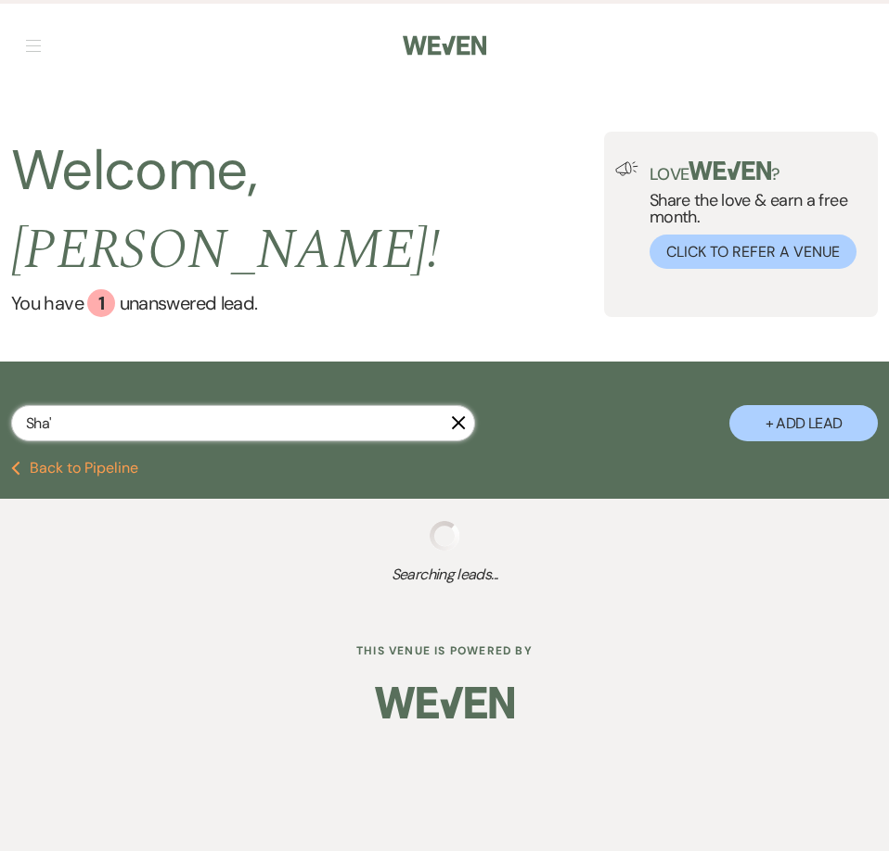
select select "5"
select select "8"
select select "5"
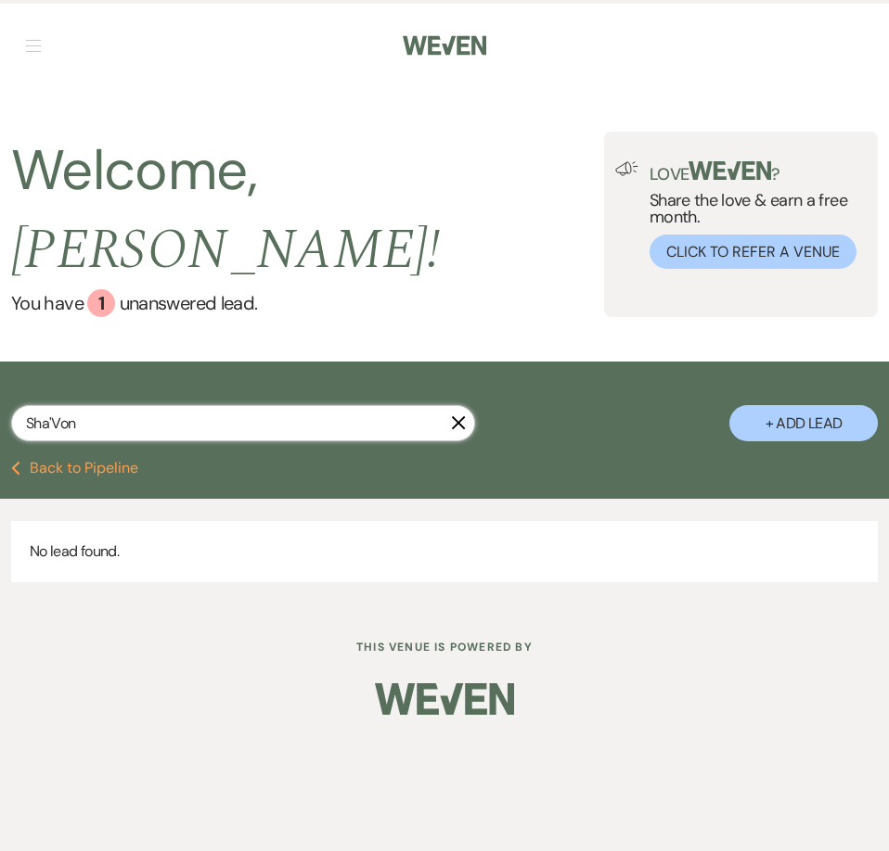
type input "Sha'Von"
click at [99, 461] on button "Previous Back to Pipeline" at bounding box center [74, 468] width 127 height 15
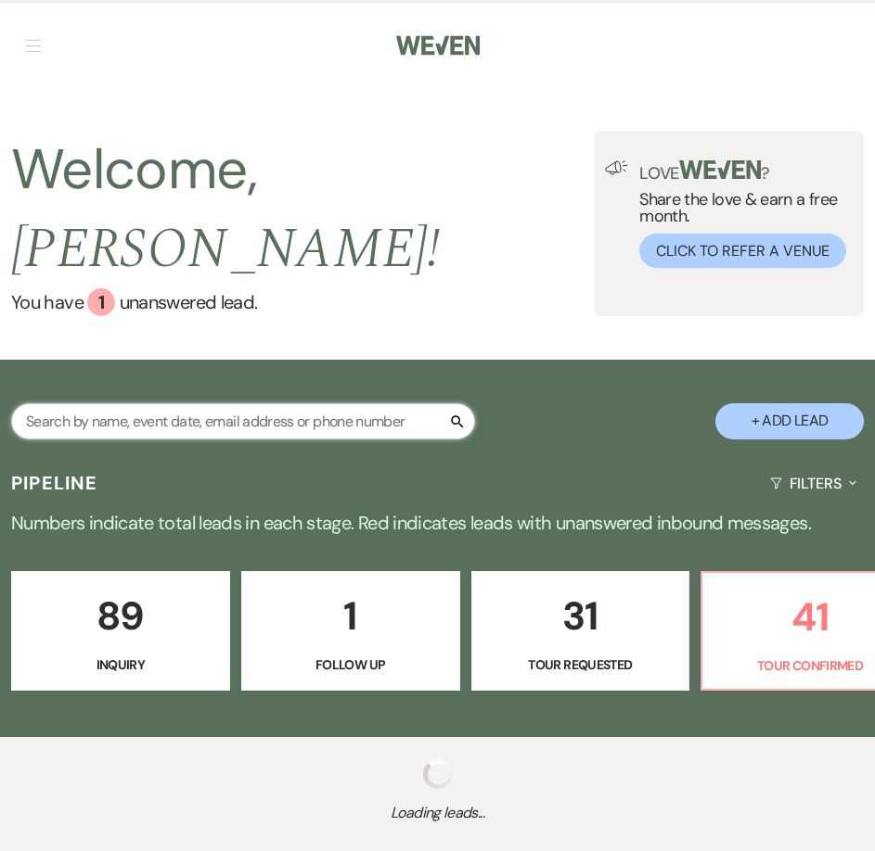
click at [125, 403] on input "text" at bounding box center [243, 421] width 464 height 36
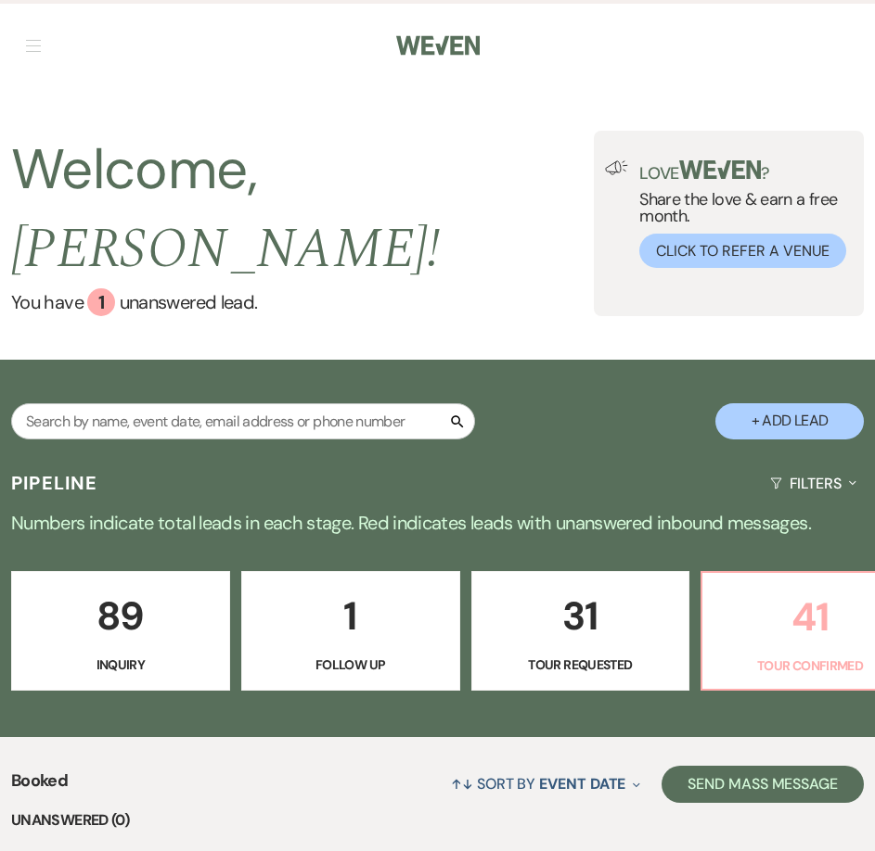
click at [794, 605] on p "41" at bounding box center [809, 617] width 193 height 62
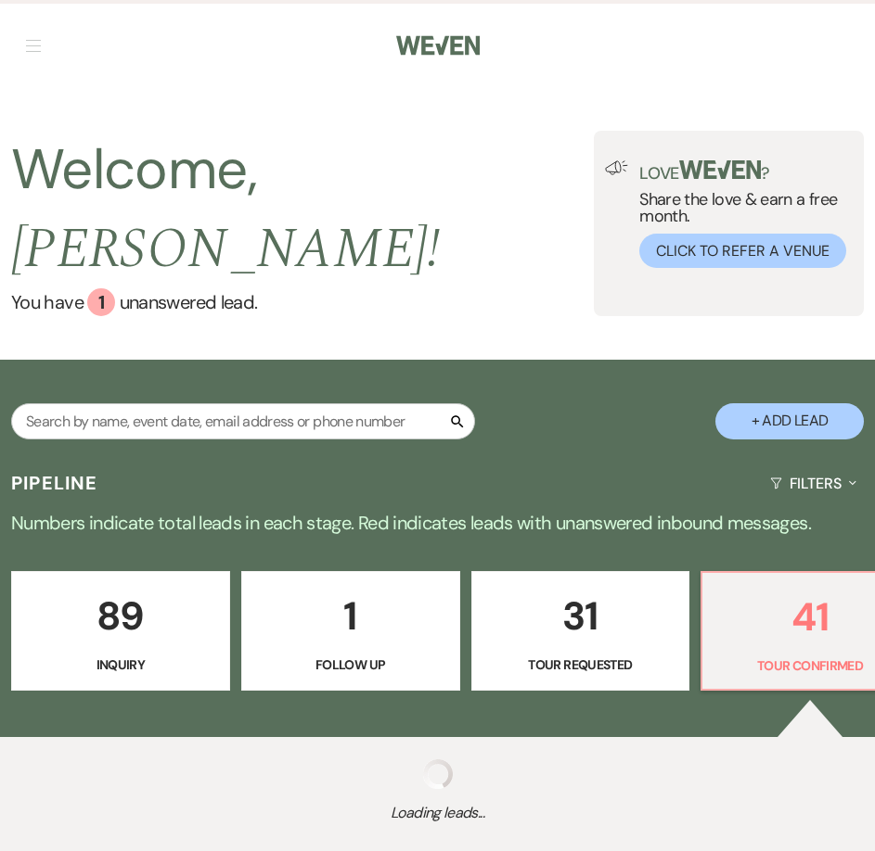
select select "4"
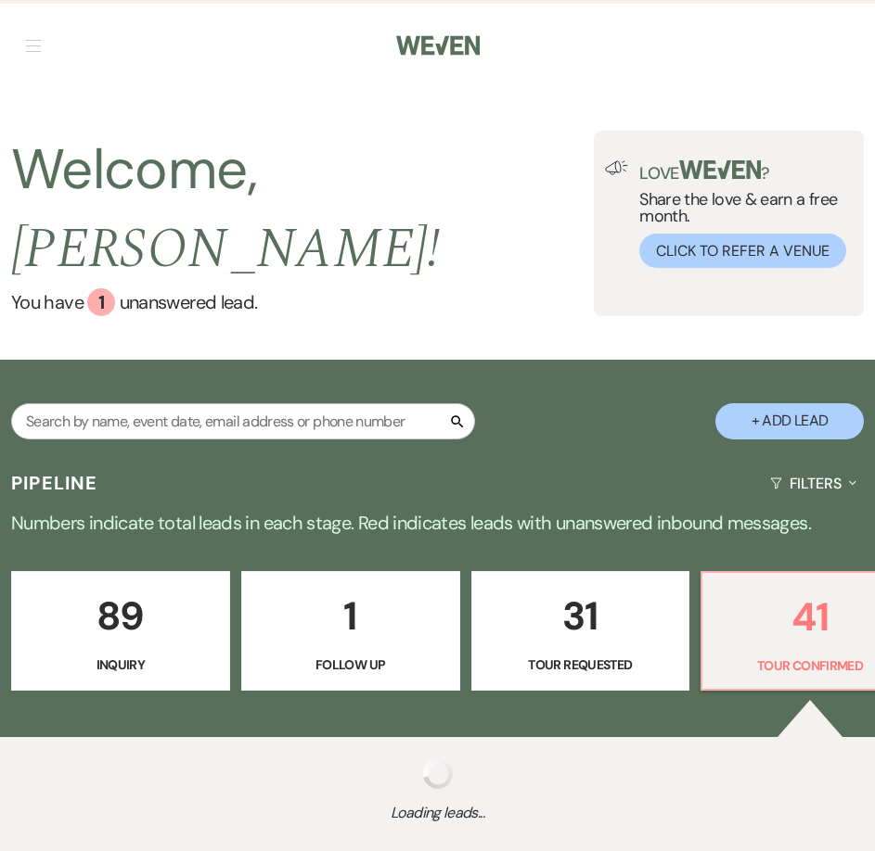
select select "4"
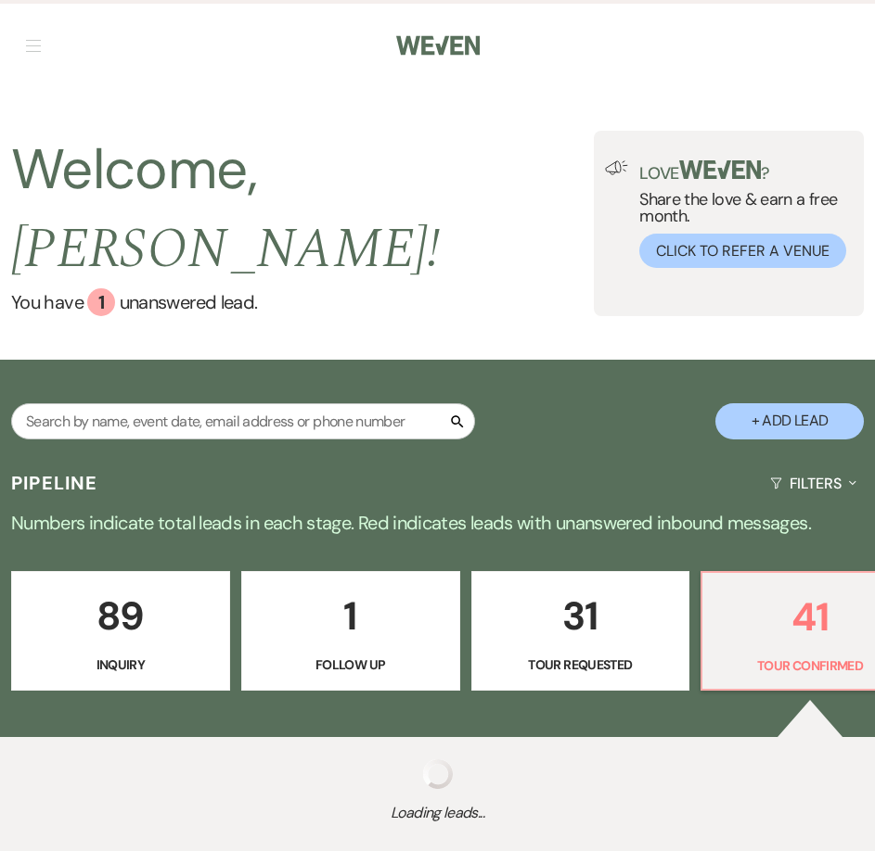
select select "4"
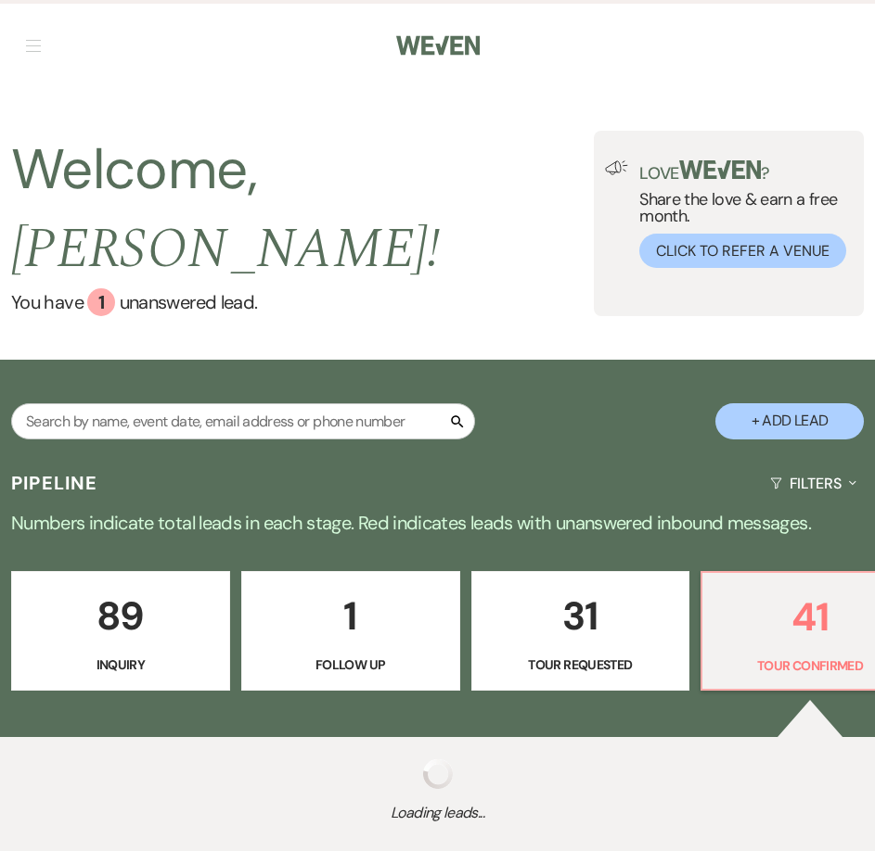
select select "4"
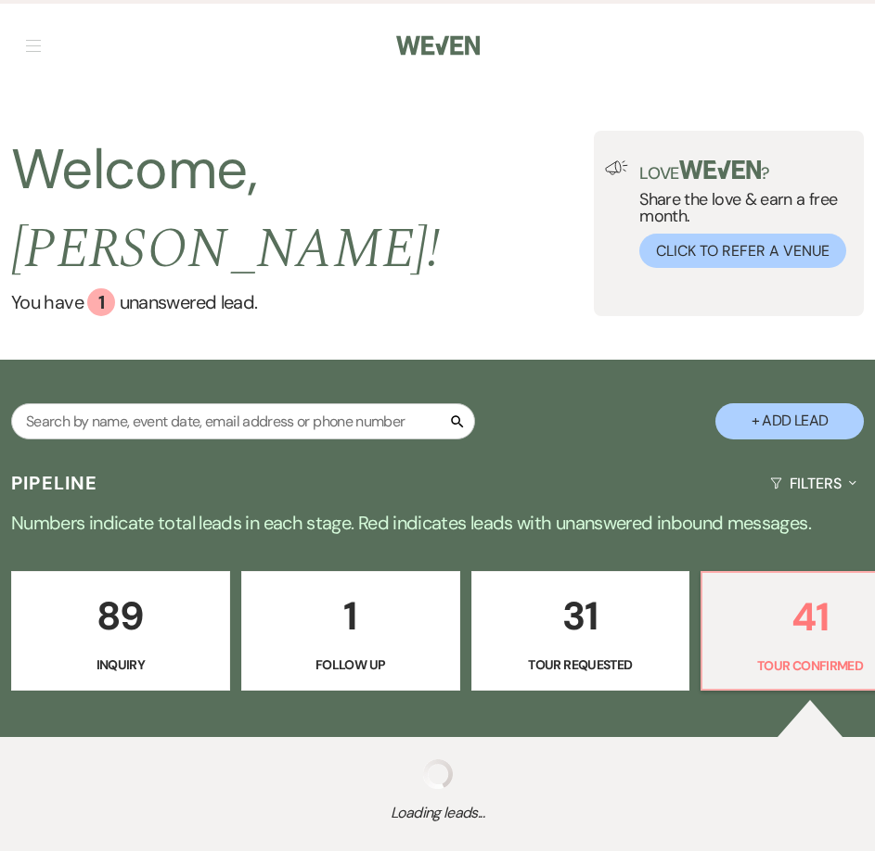
select select "4"
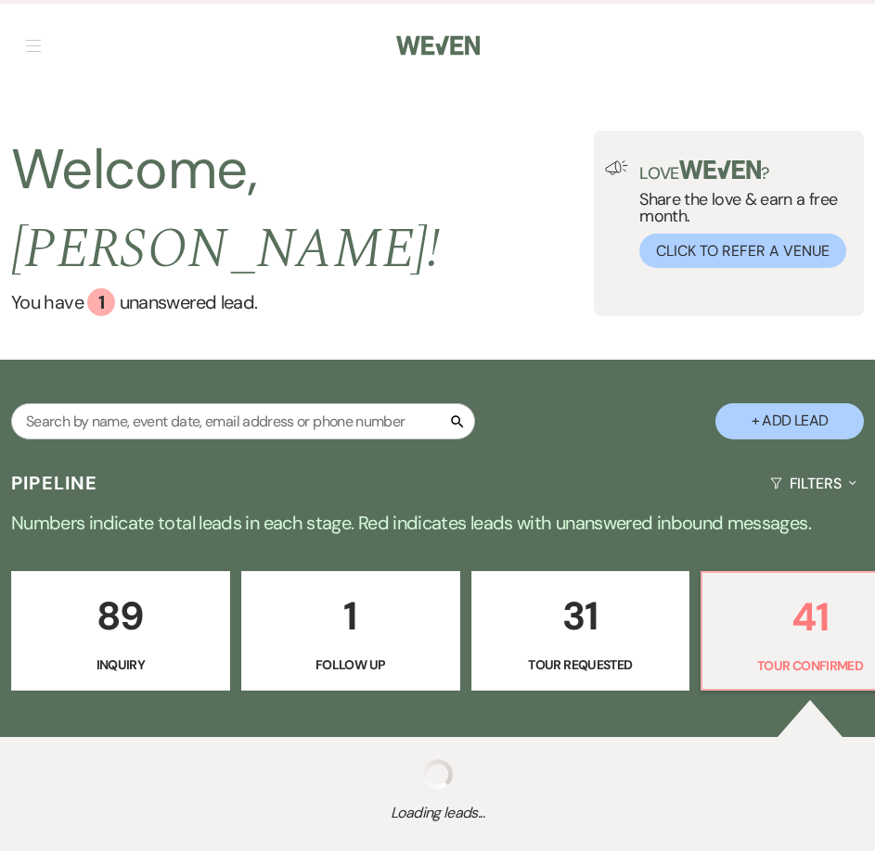
select select "4"
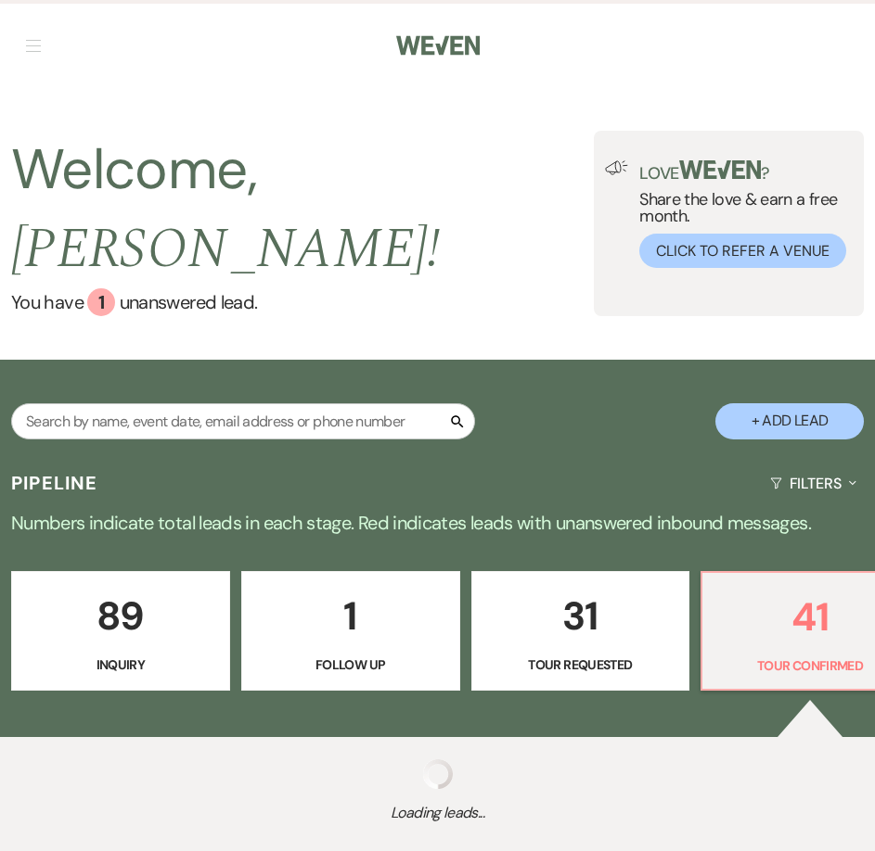
select select "4"
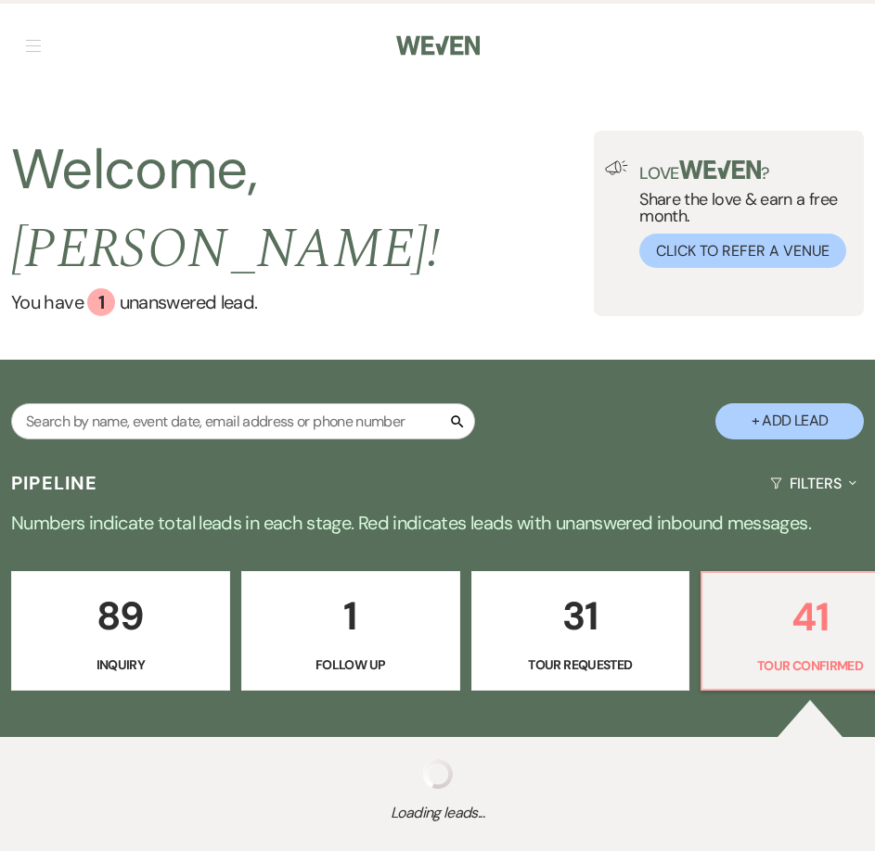
select select "4"
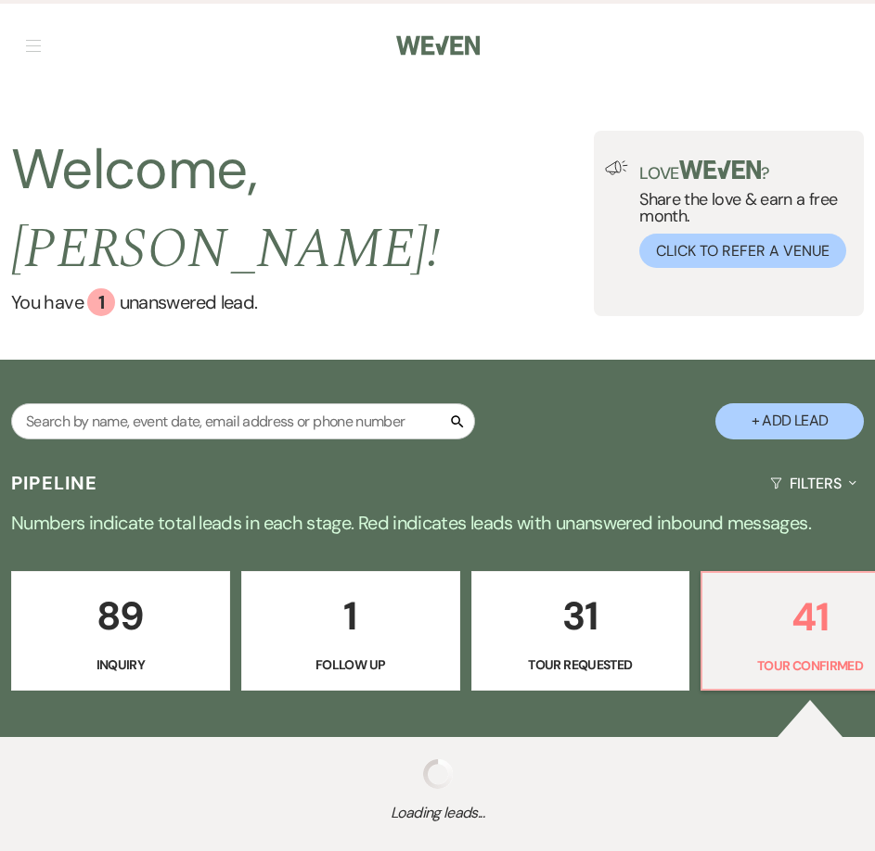
select select "4"
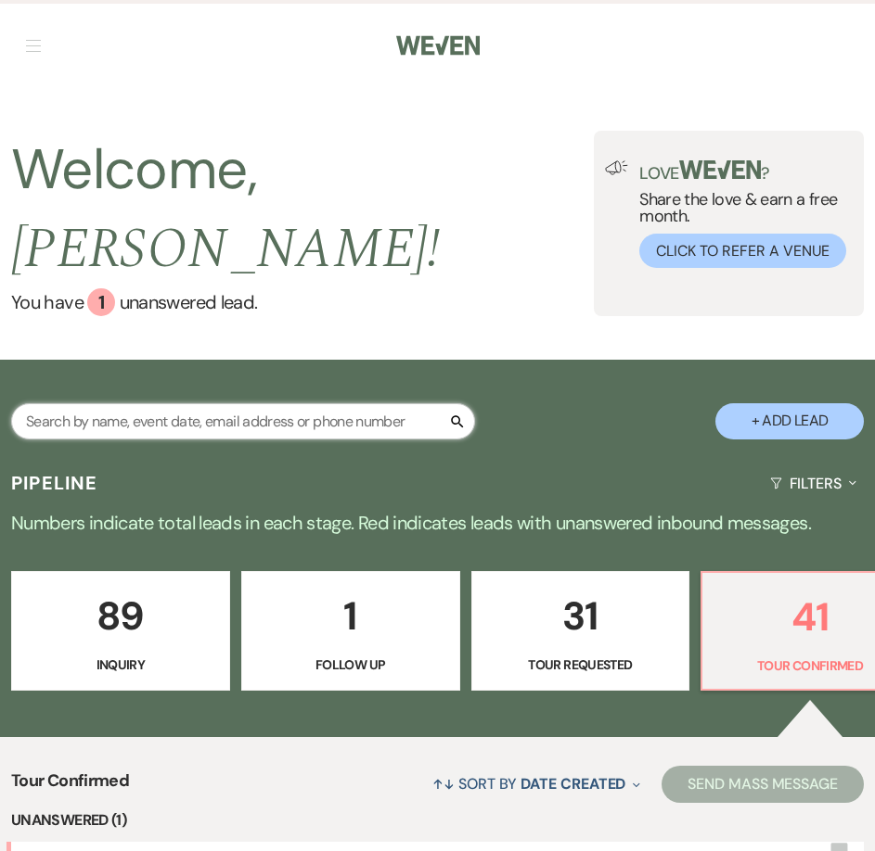
click at [344, 403] on input "text" at bounding box center [243, 421] width 464 height 36
type input "Sha"
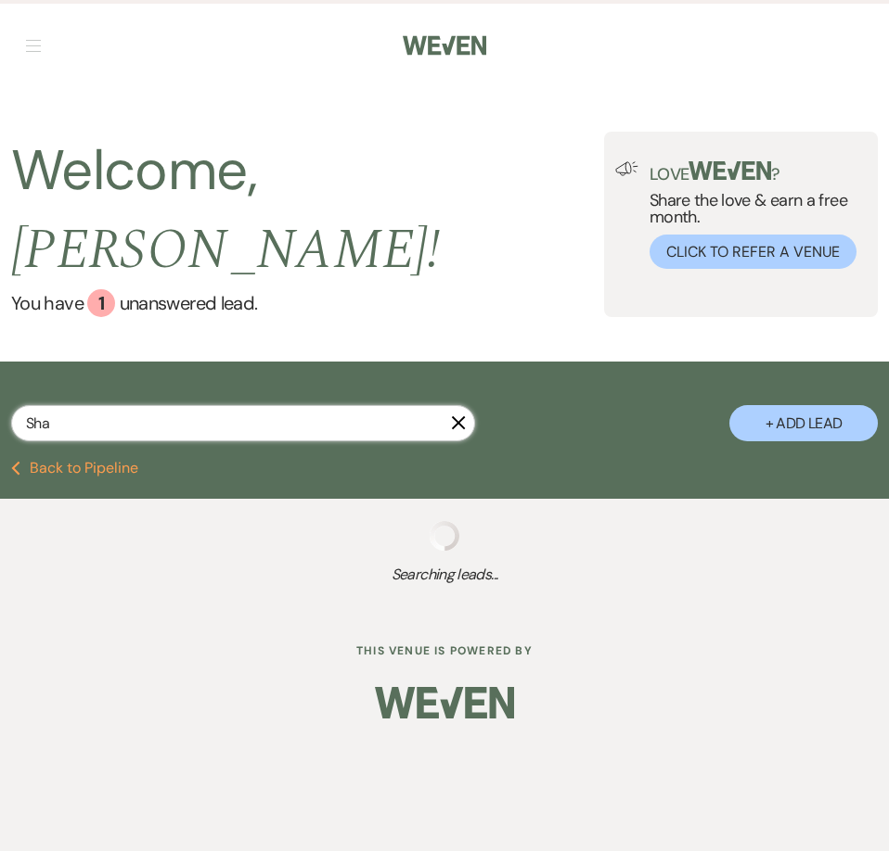
select select "4"
select select "6"
select select "4"
select select "6"
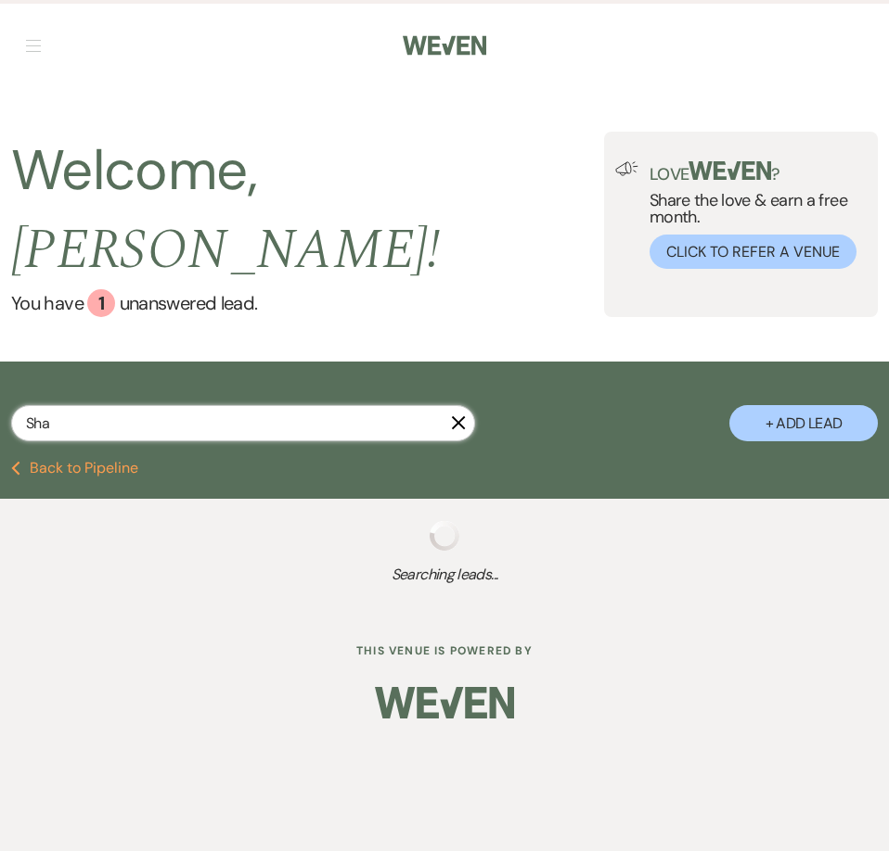
select select "5"
select select "8"
select select "5"
select select "8"
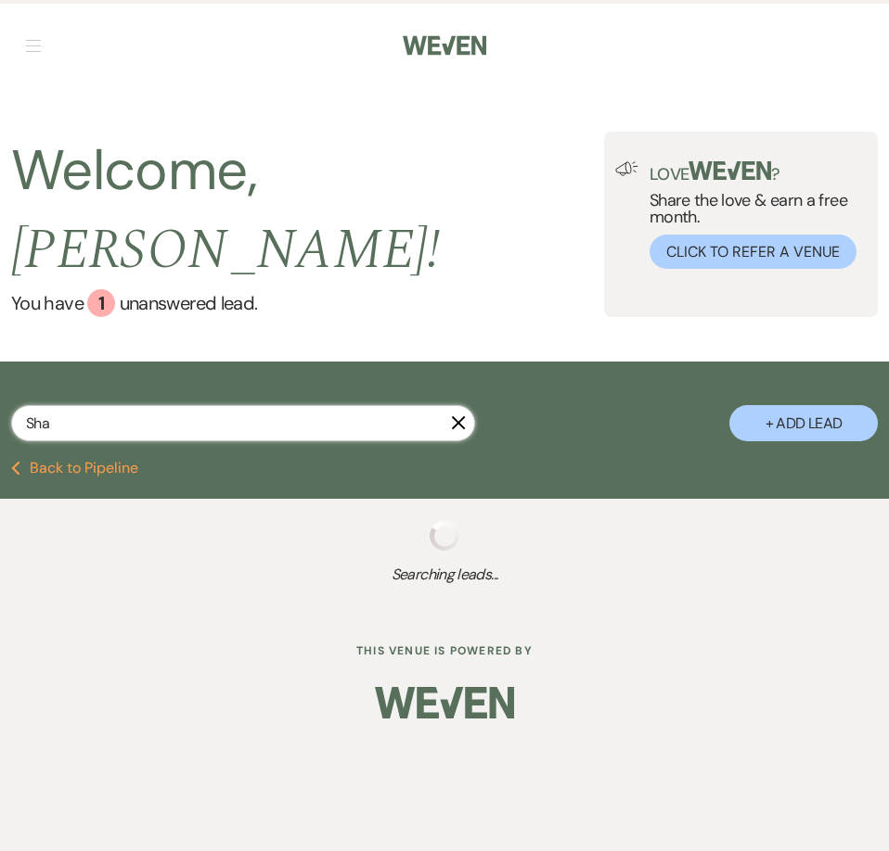
select select "5"
select select "2"
select select "8"
select select "5"
select select "2"
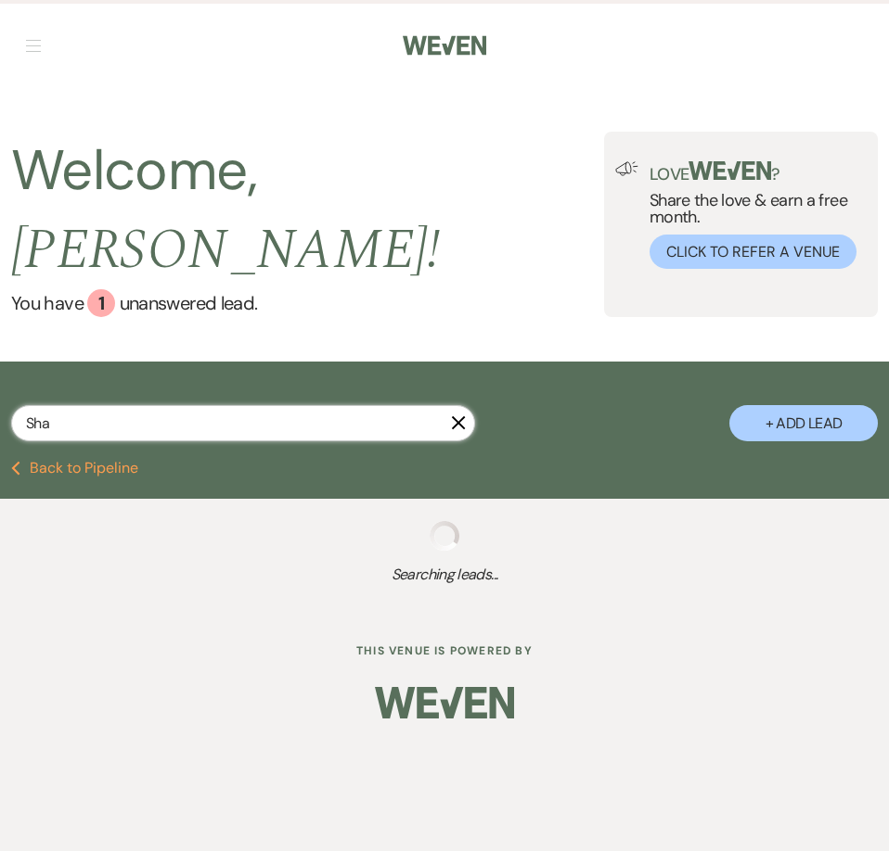
select select "2"
select select "8"
select select "5"
select select "8"
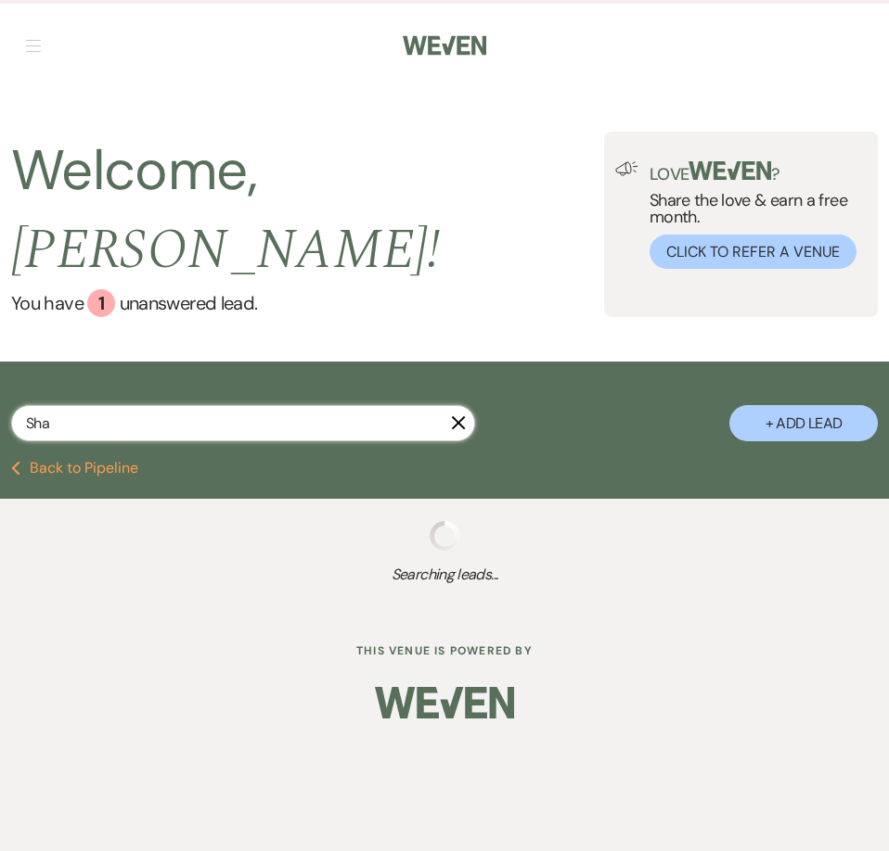
select select "5"
select select "8"
select select "5"
select select "4"
select select "8"
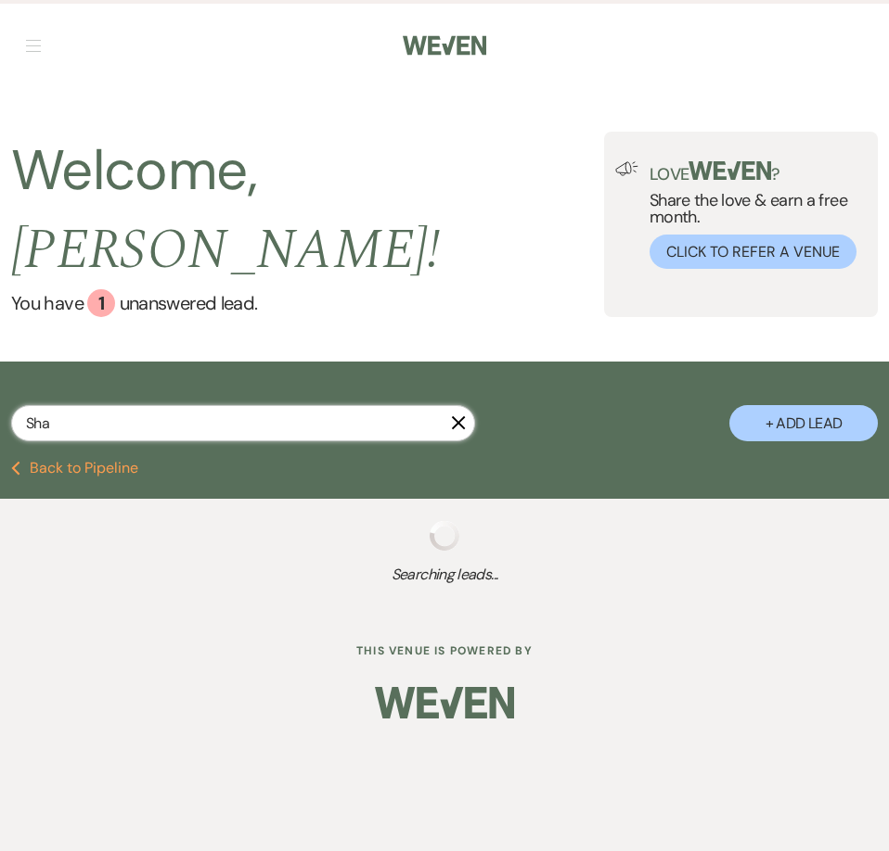
select select "5"
select select "2"
select select "4"
select select "8"
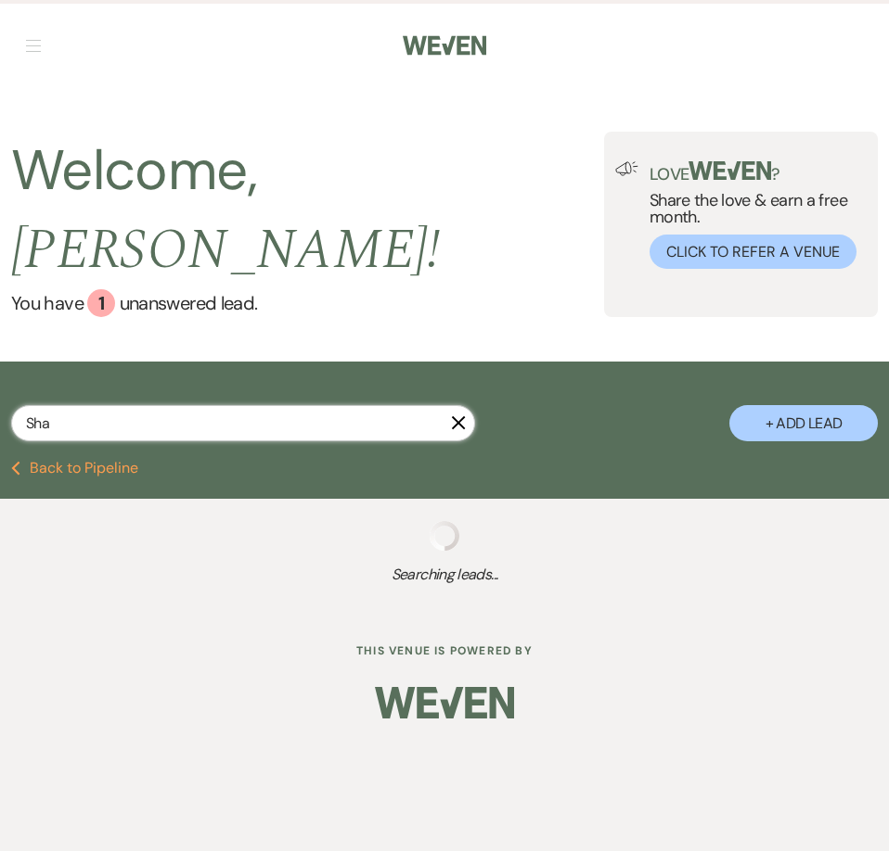
select select "8"
select select "4"
select select "8"
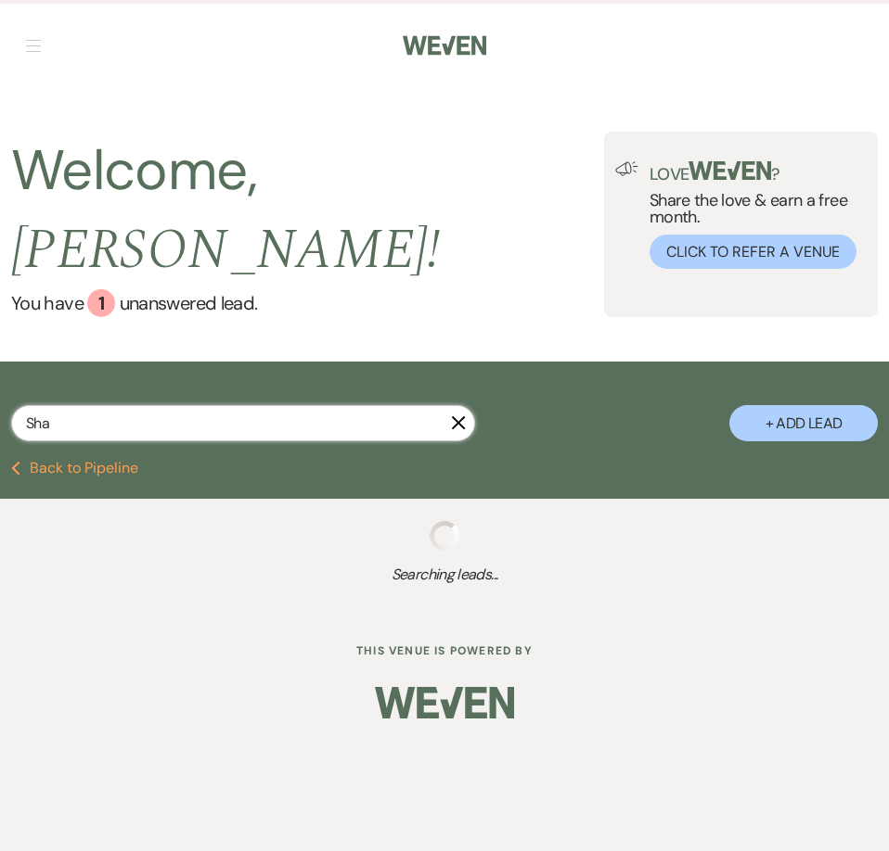
select select "5"
select select "8"
select select "5"
select select "8"
select select "5"
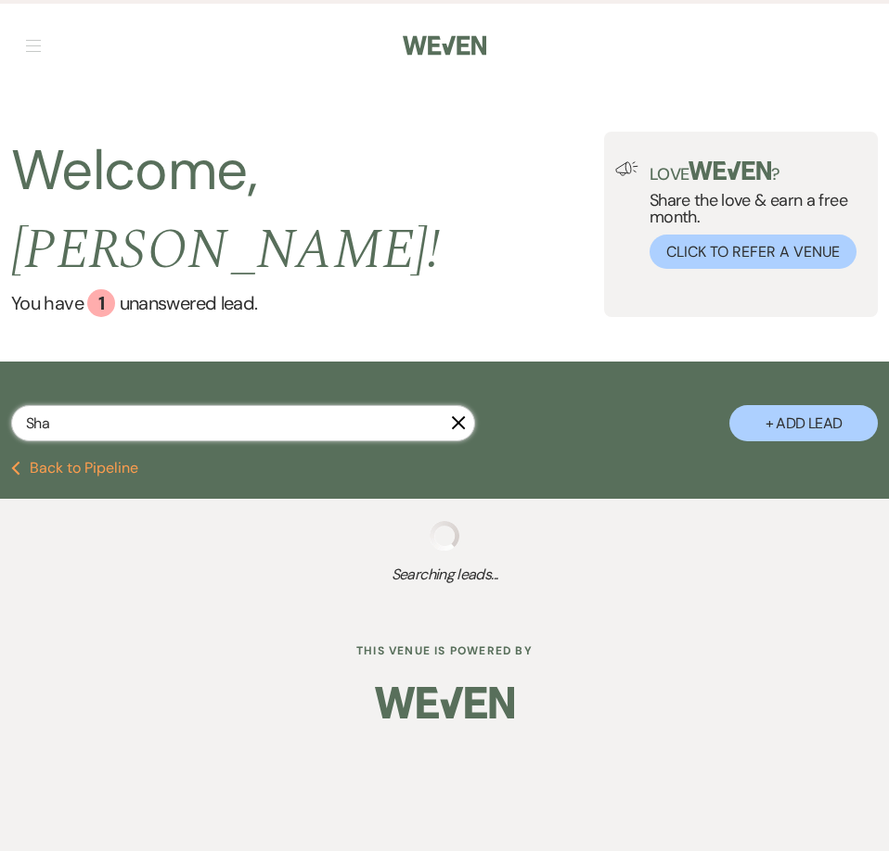
select select "8"
select select "5"
select select "8"
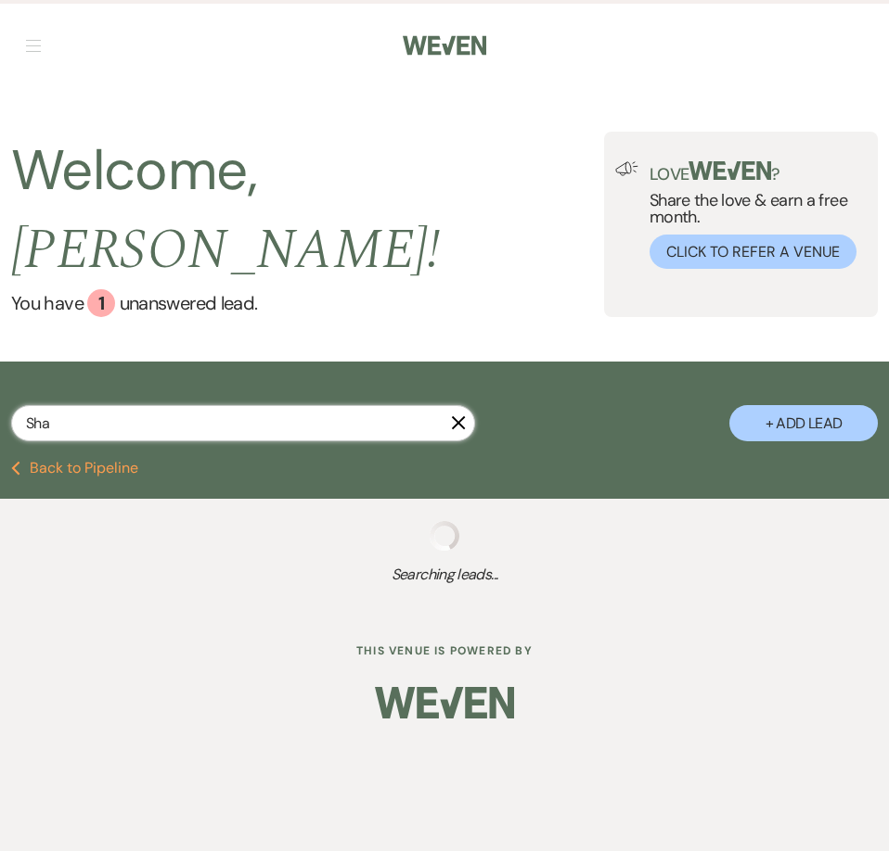
select select "8"
select select "5"
select select "8"
select select "5"
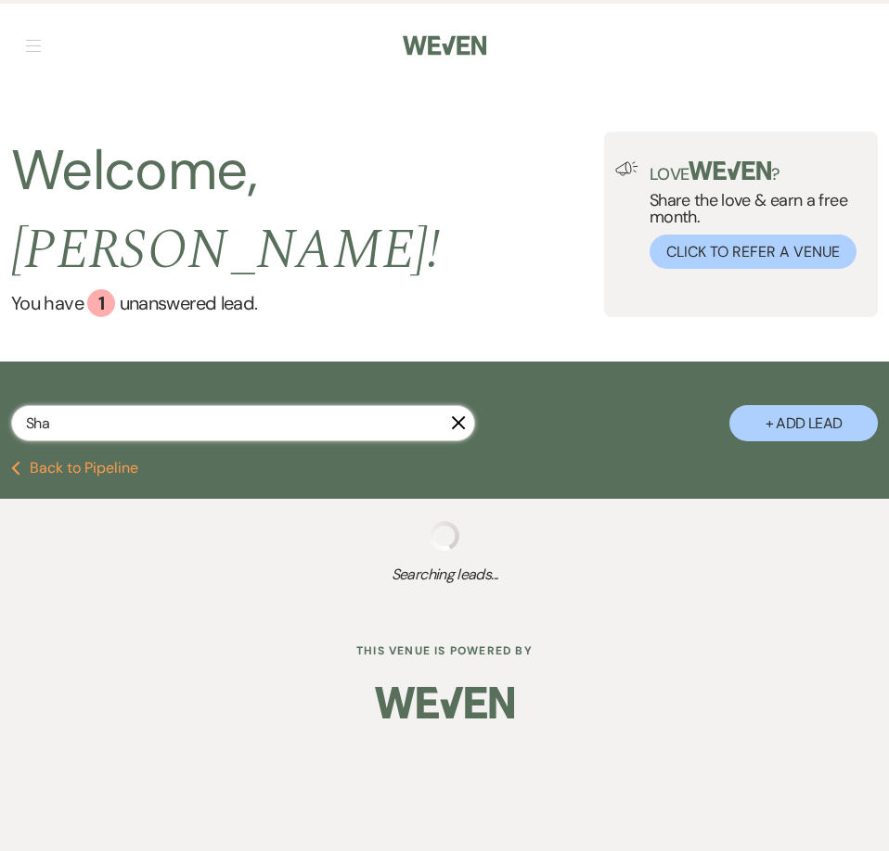
select select "8"
select select "5"
select select "8"
select select "10"
select select "8"
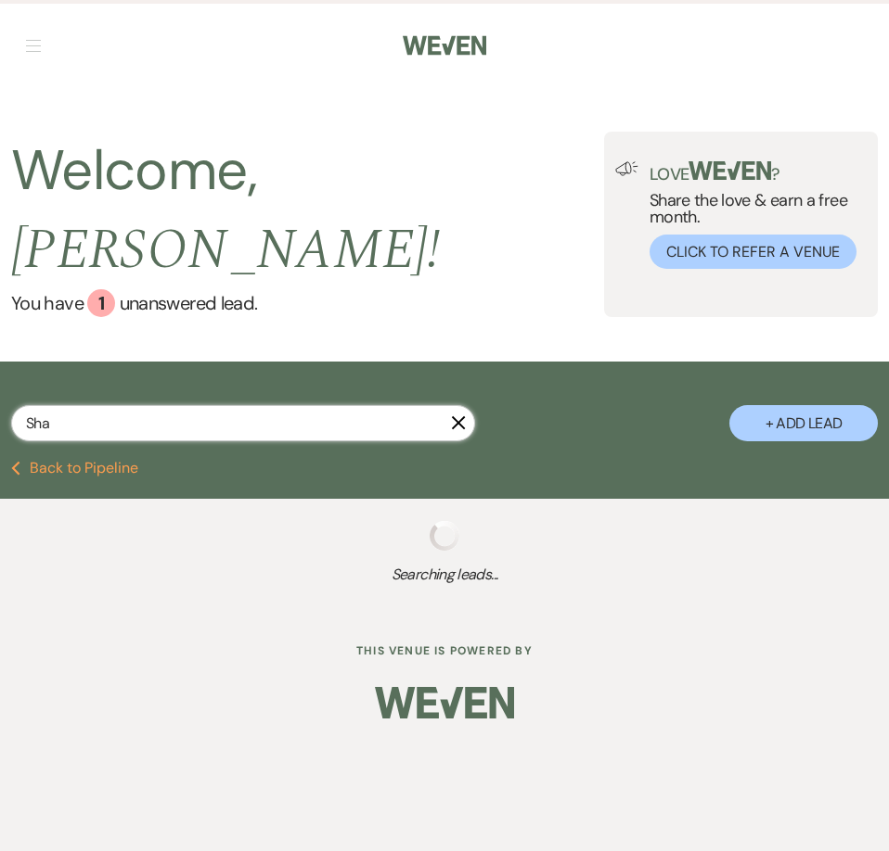
select select "8"
select select "5"
select select "8"
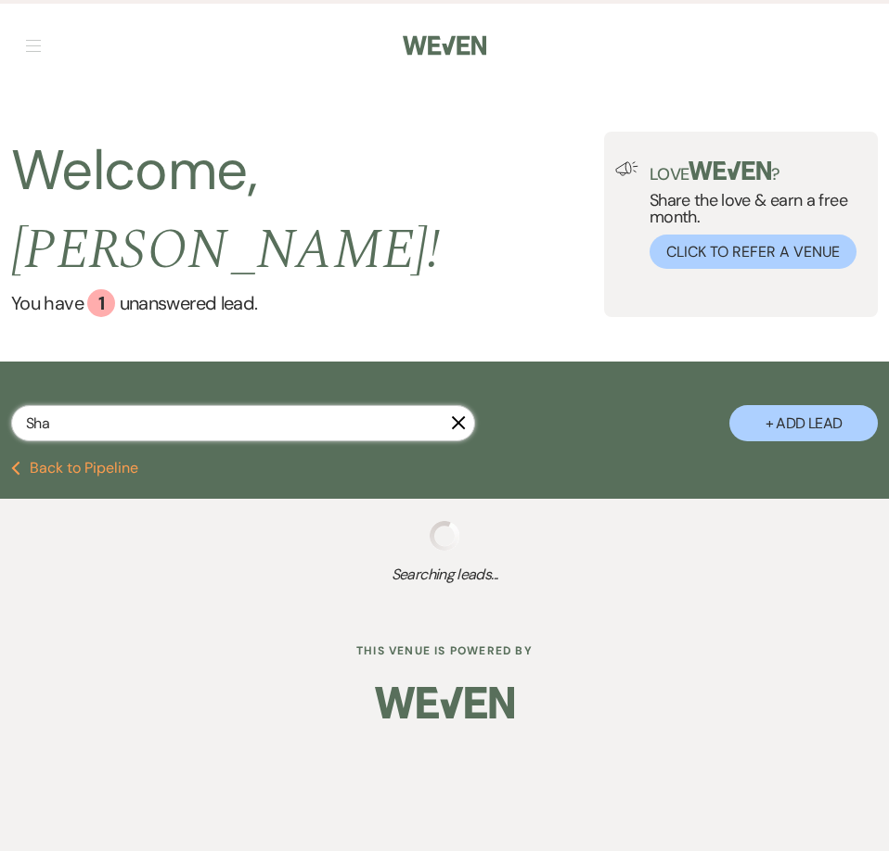
select select "8"
select select "5"
select select "8"
select select "5"
select select "8"
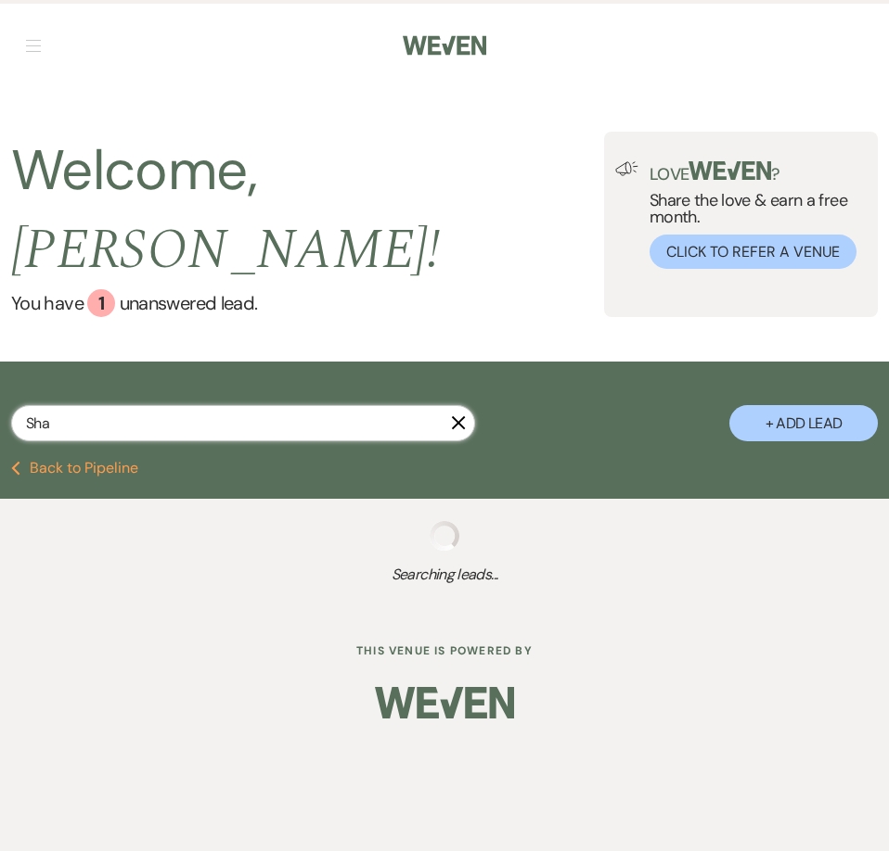
select select "5"
select select "8"
select select "5"
select select "8"
select select "6"
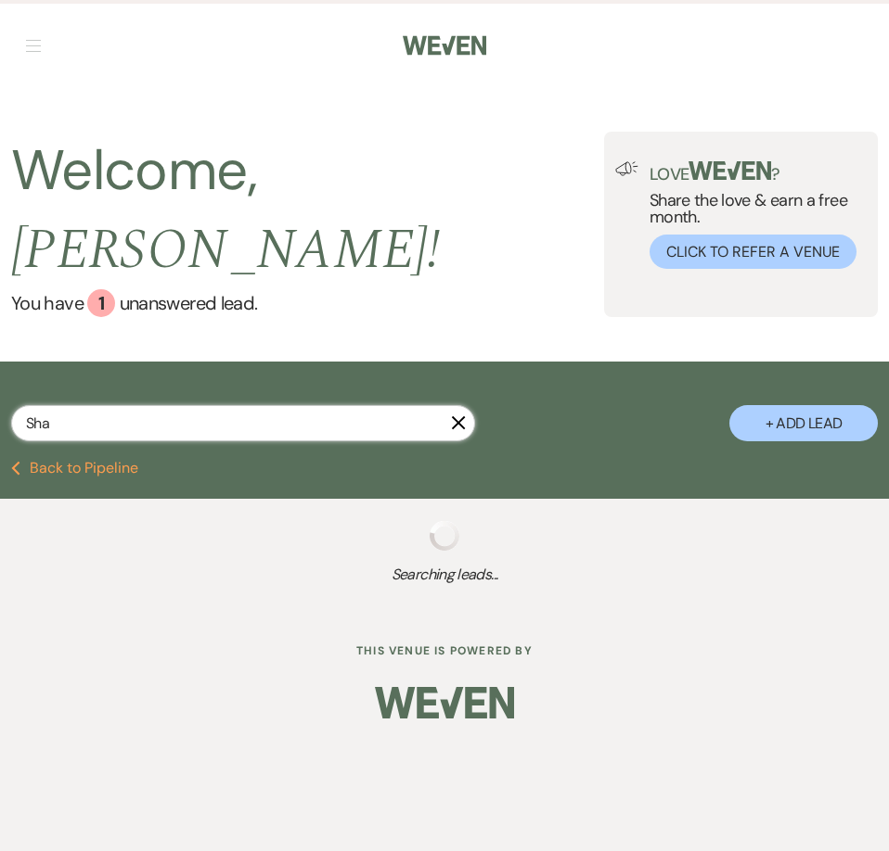
select select "8"
select select "5"
select select "8"
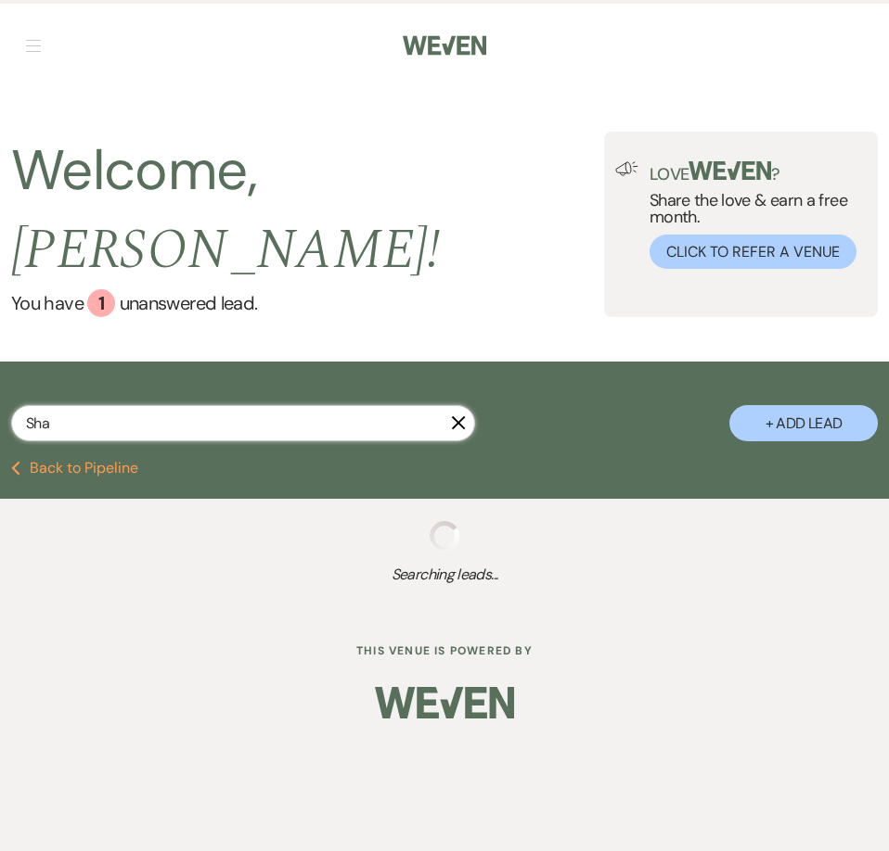
select select "5"
select select "8"
select select "11"
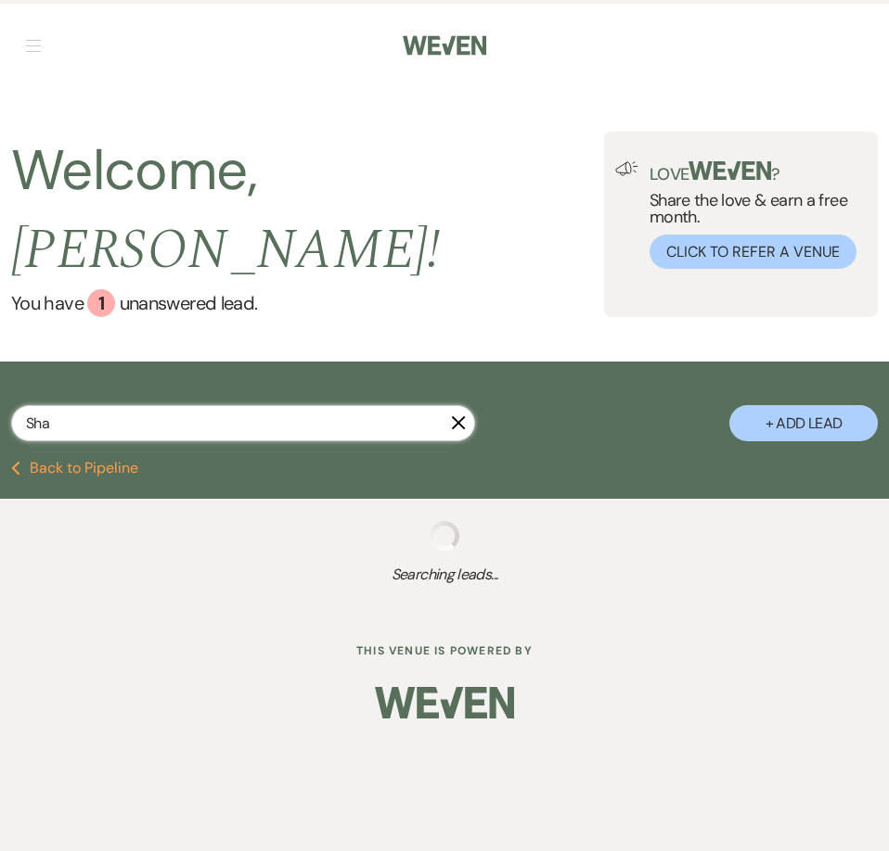
select select "8"
select select "5"
select select "8"
select select "5"
select select "8"
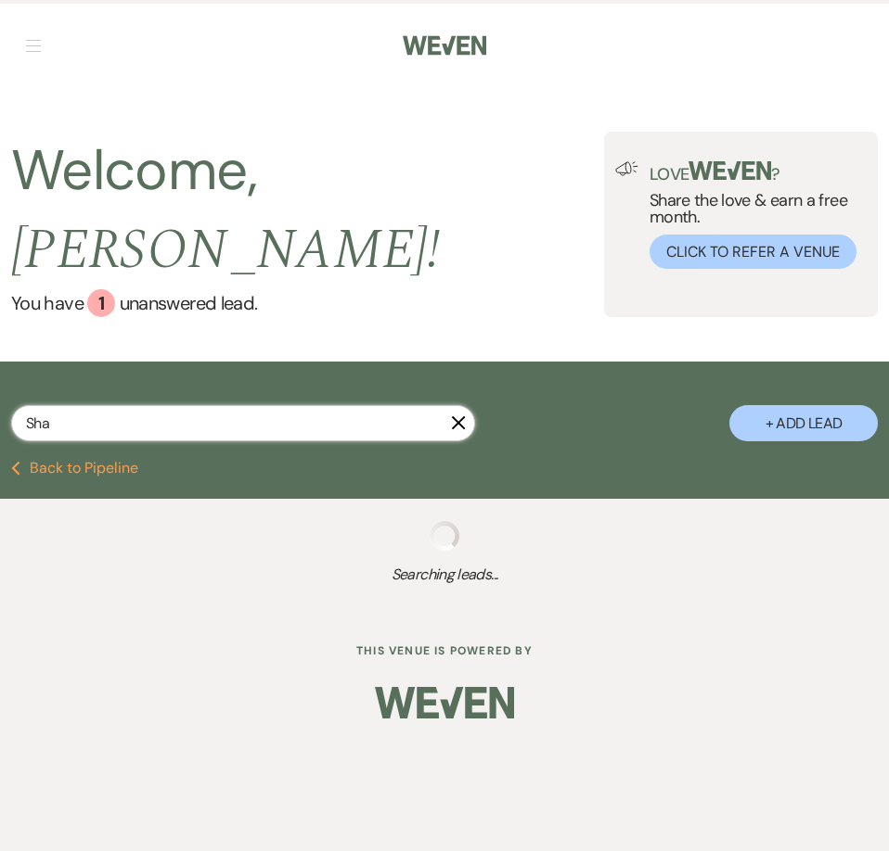
select select "5"
select select "8"
select select "5"
select select "8"
select select "5"
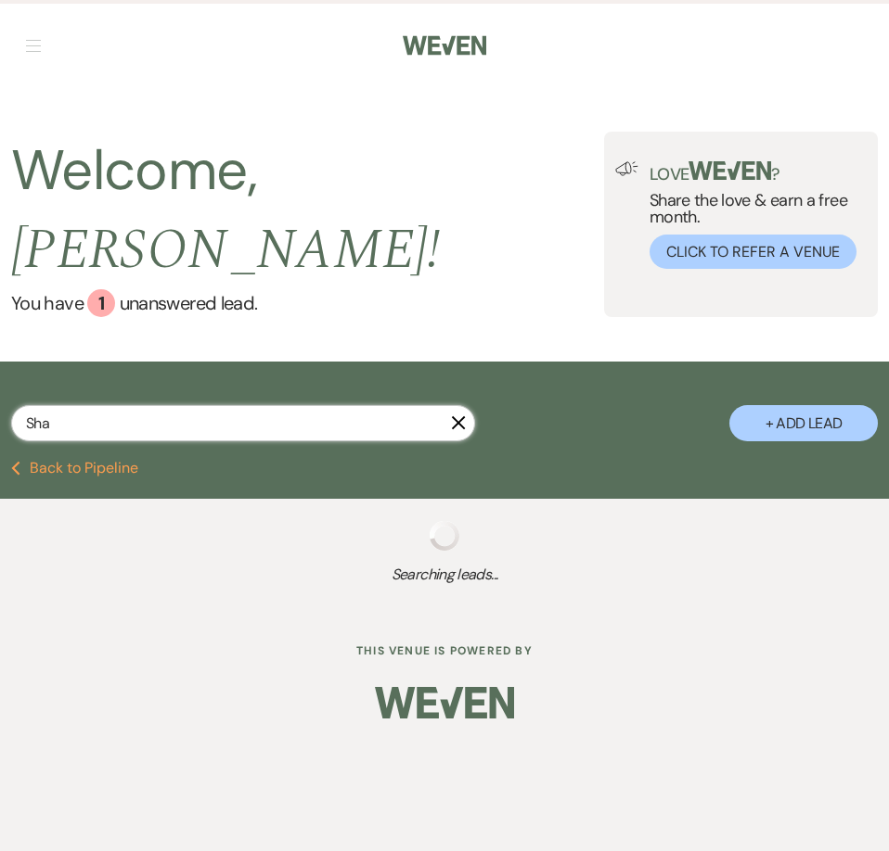
select select "8"
select select "5"
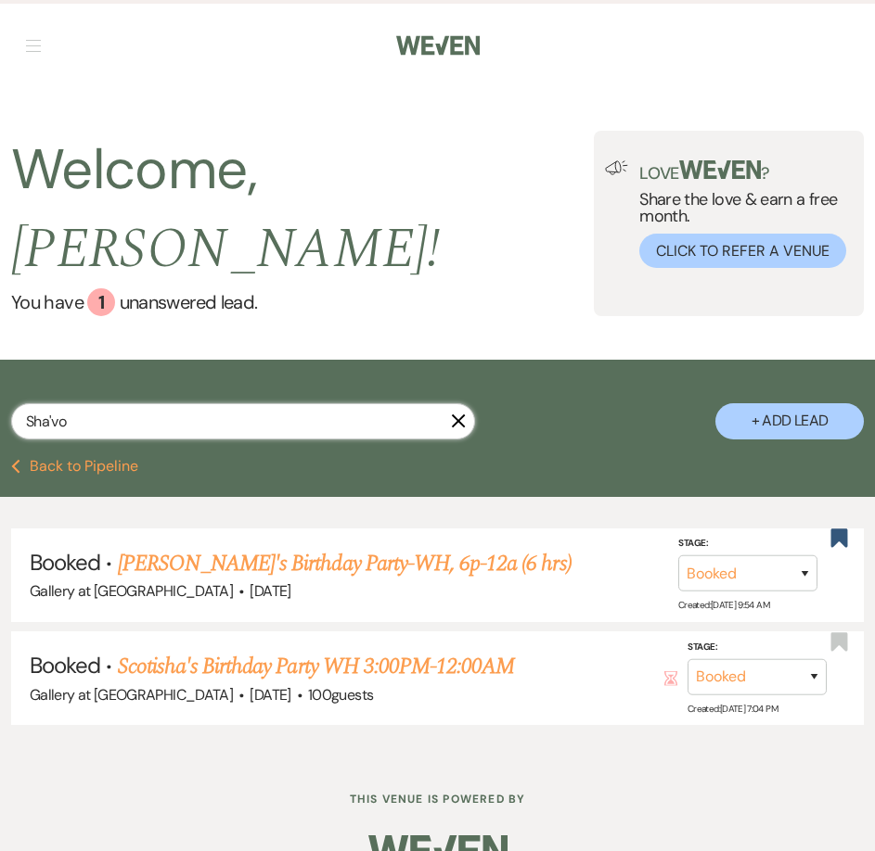
type input "Sha'von"
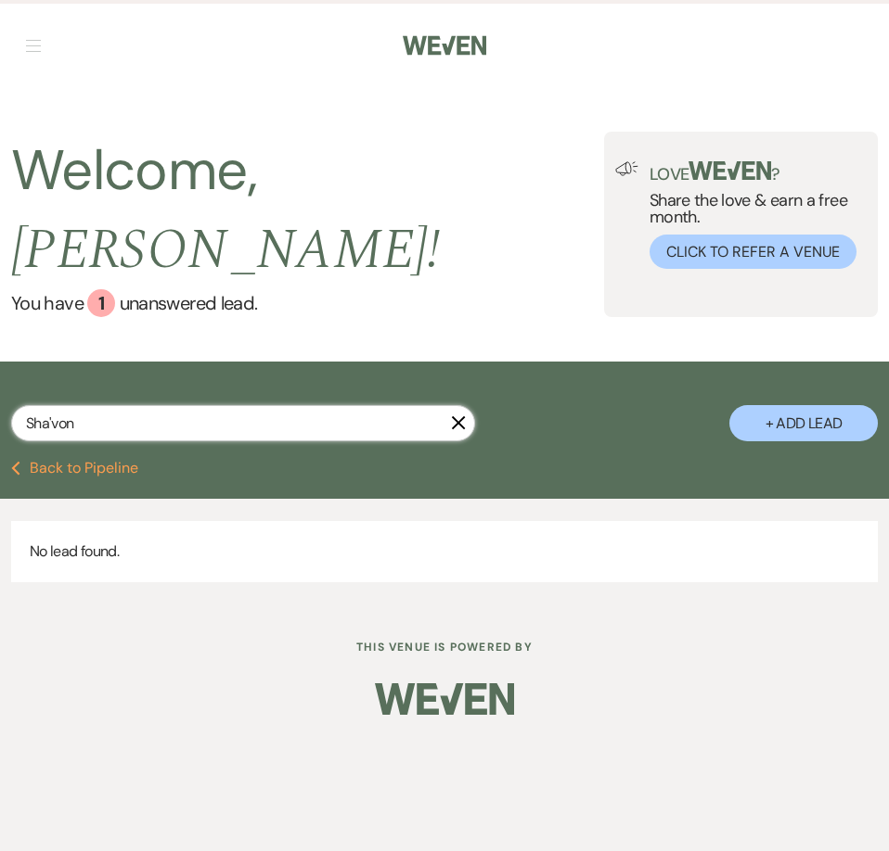
drag, startPoint x: 78, startPoint y: 375, endPoint x: 25, endPoint y: 386, distance: 54.0
click at [25, 405] on input "Sha'von" at bounding box center [243, 423] width 464 height 36
click at [53, 461] on button "Previous Back to Pipeline" at bounding box center [74, 468] width 127 height 15
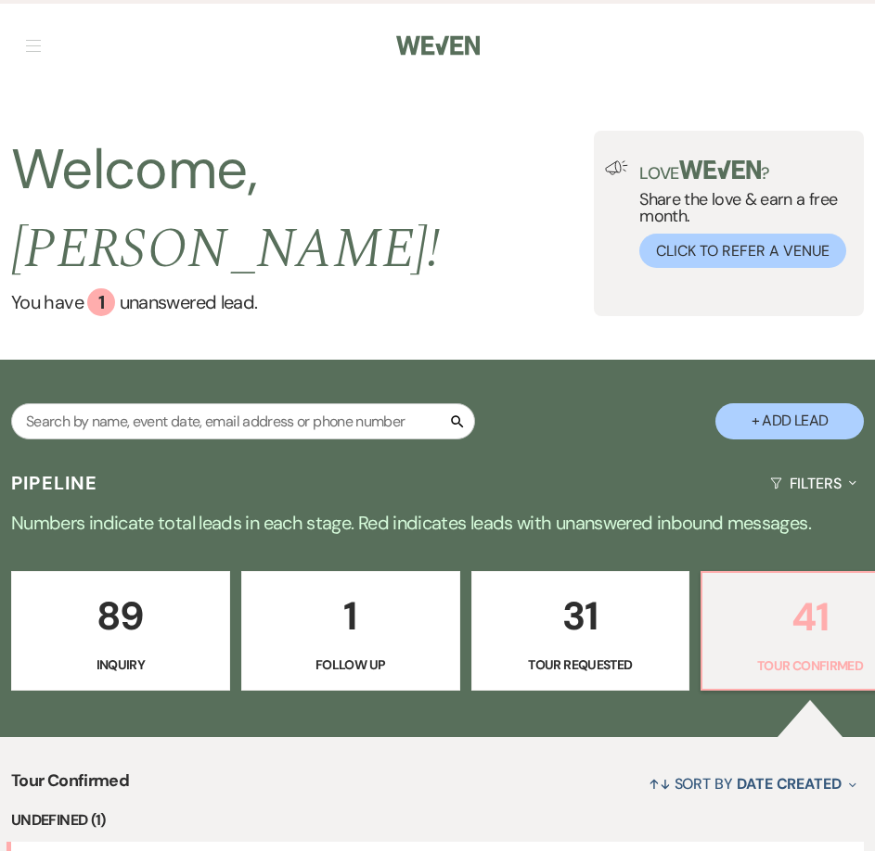
click at [818, 656] on p "Tour Confirmed" at bounding box center [809, 666] width 193 height 20
select select "4"
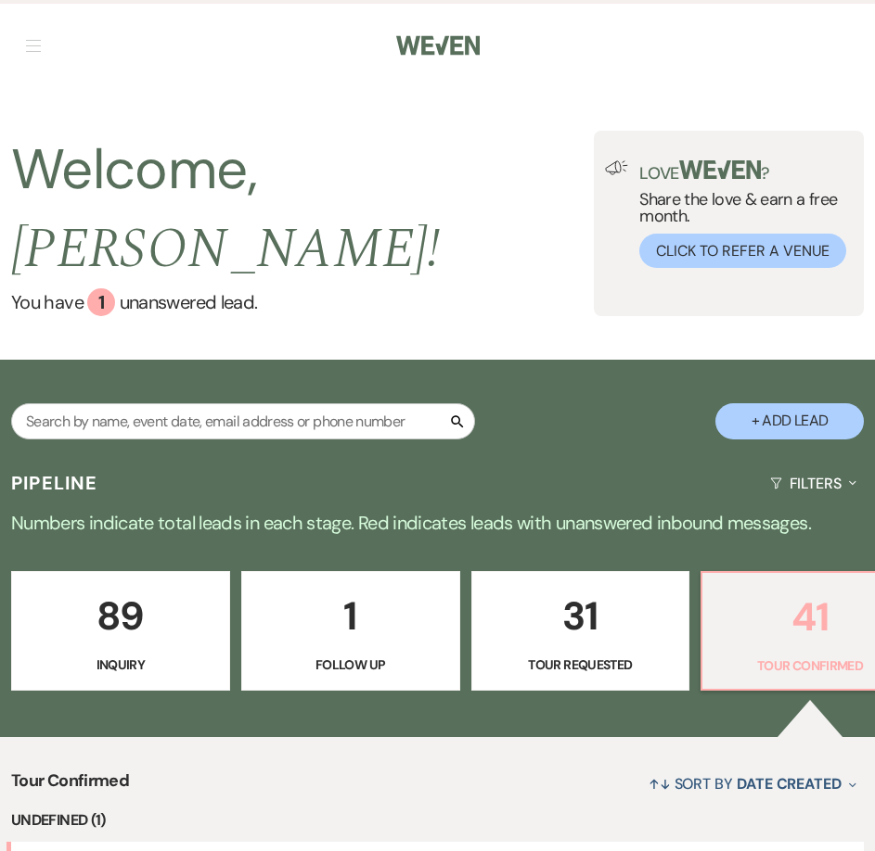
select select "4"
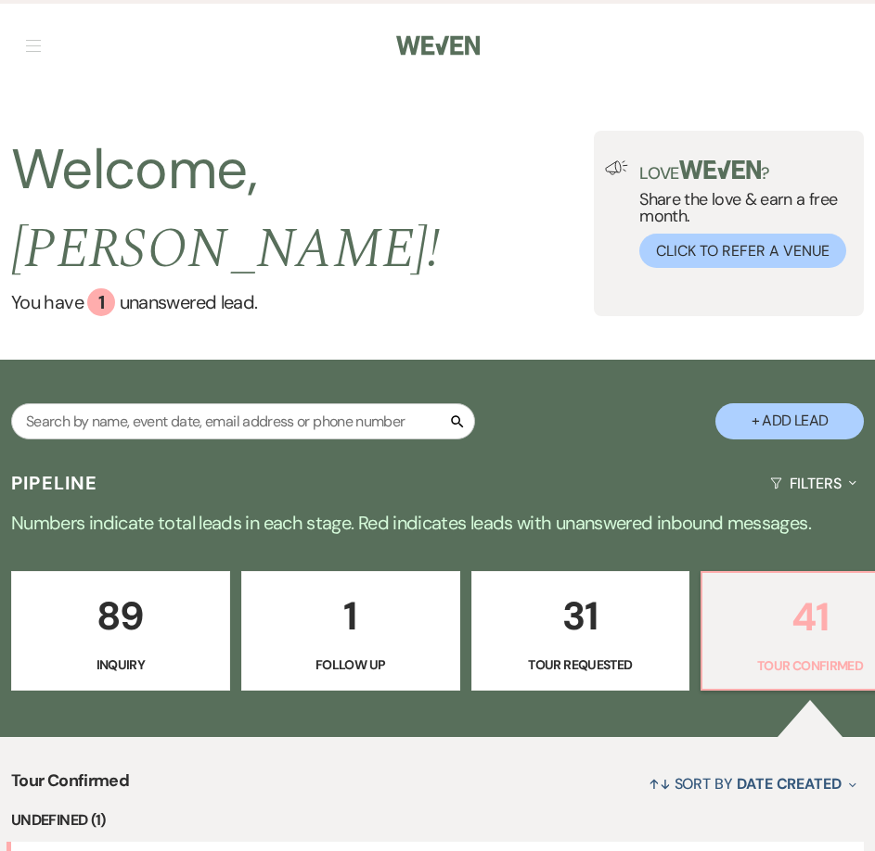
select select "4"
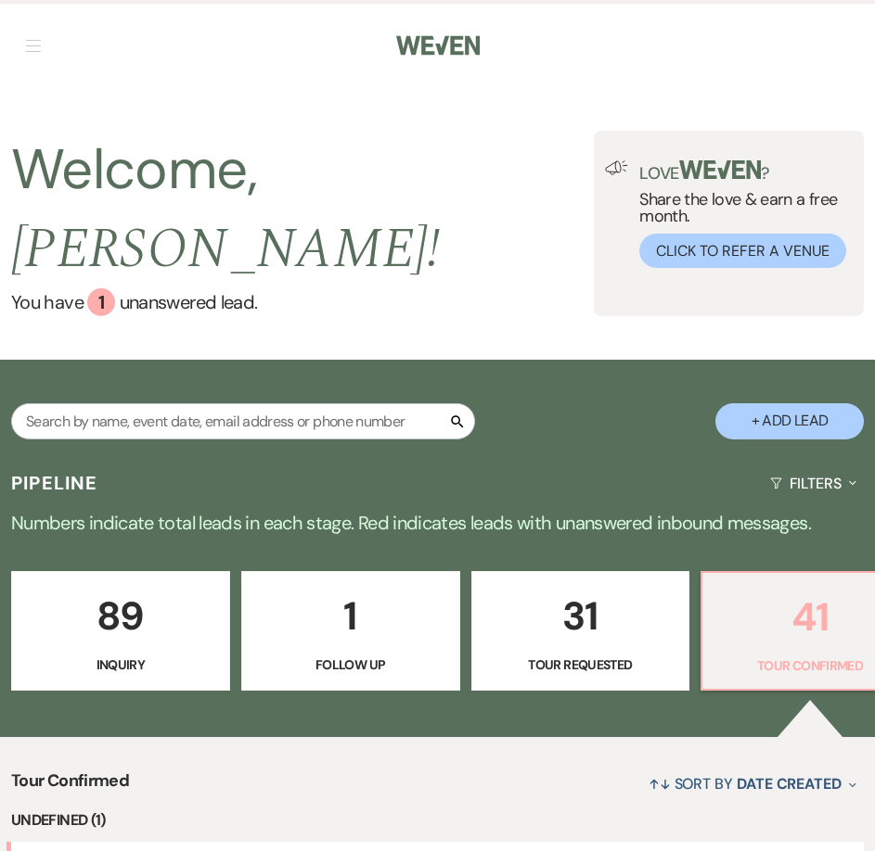
select select "4"
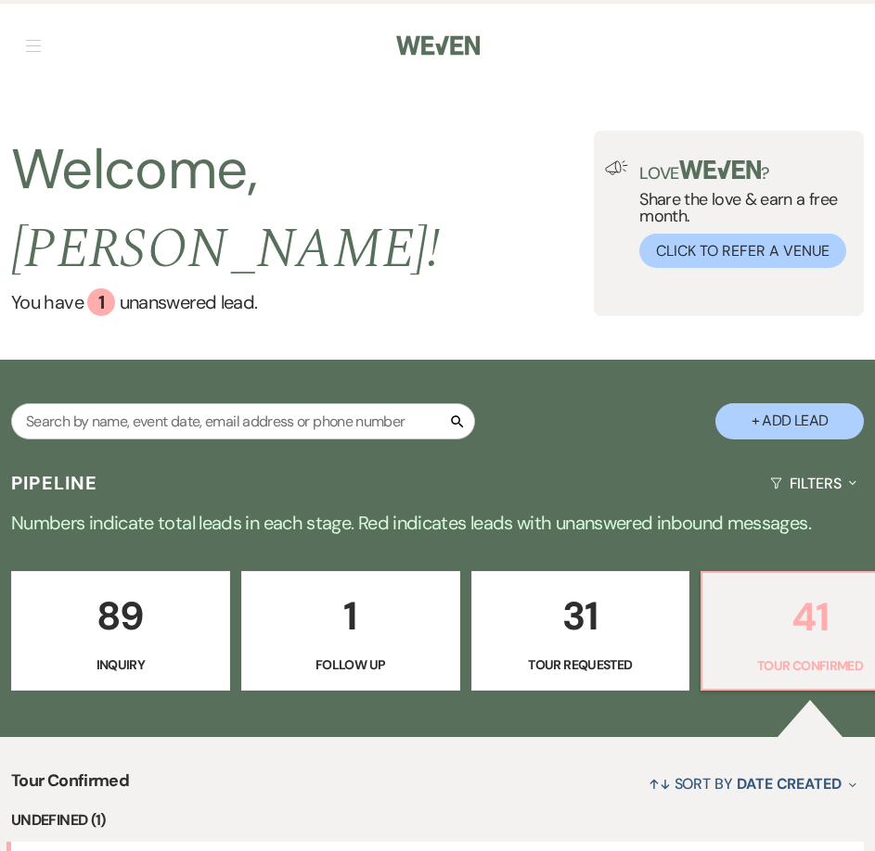
select select "4"
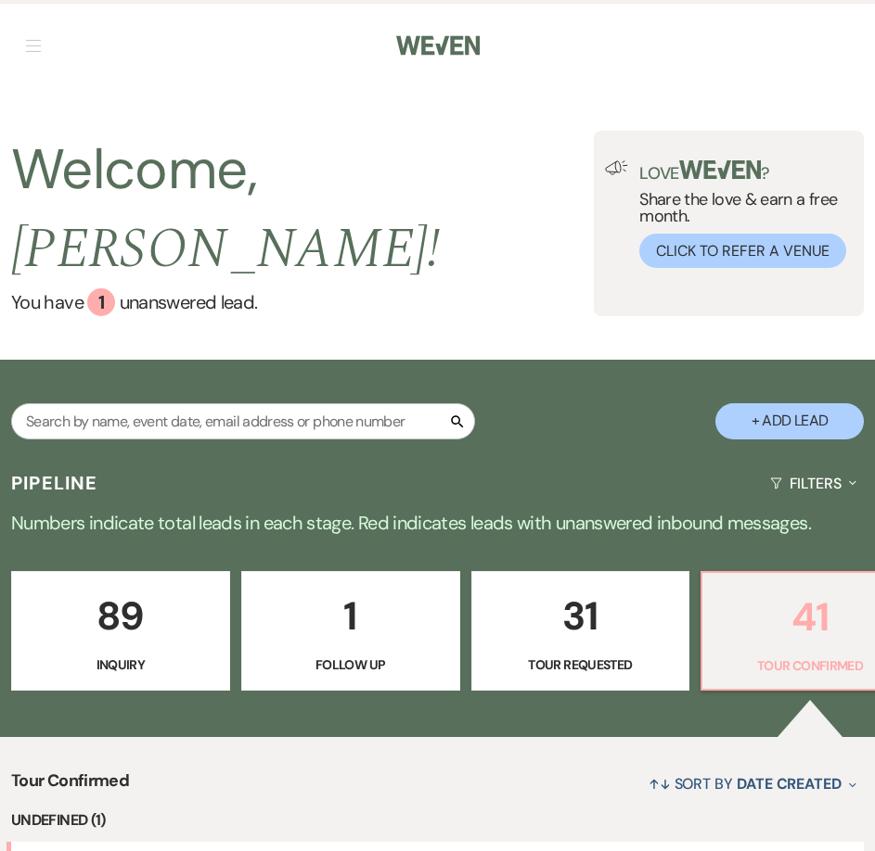
select select "4"
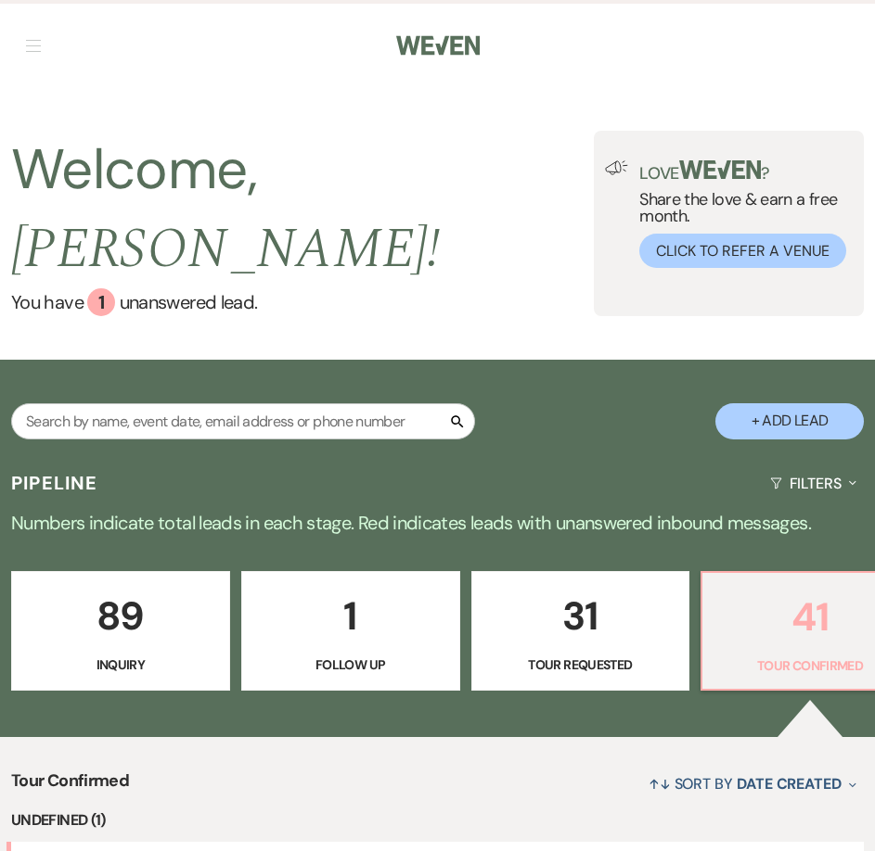
select select "4"
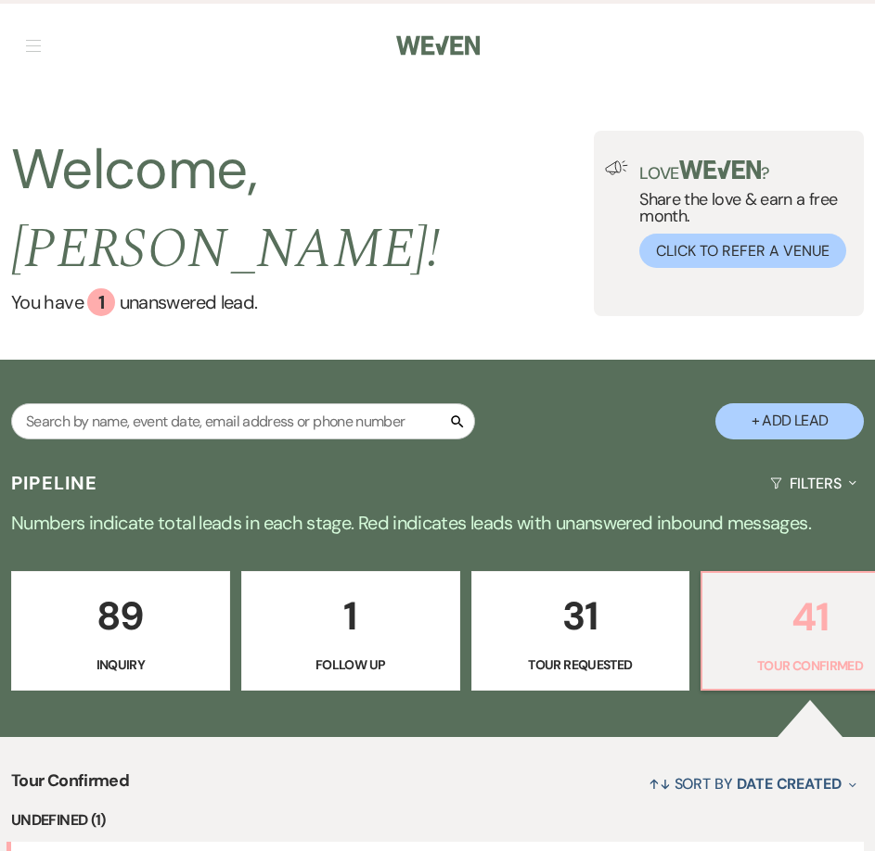
select select "4"
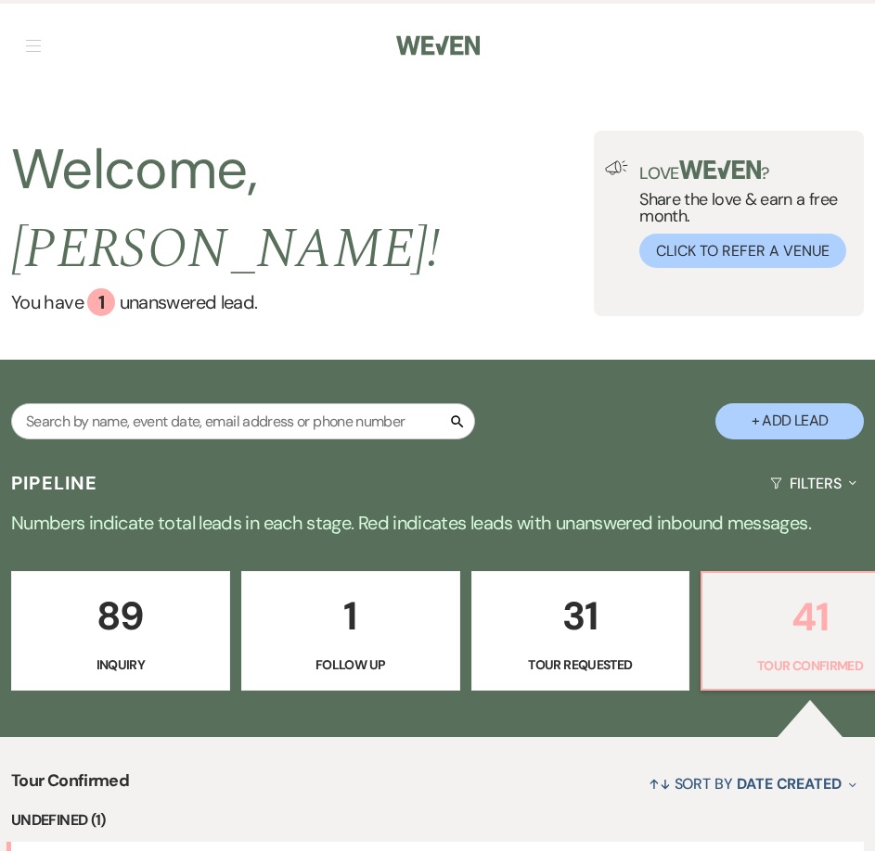
select select "4"
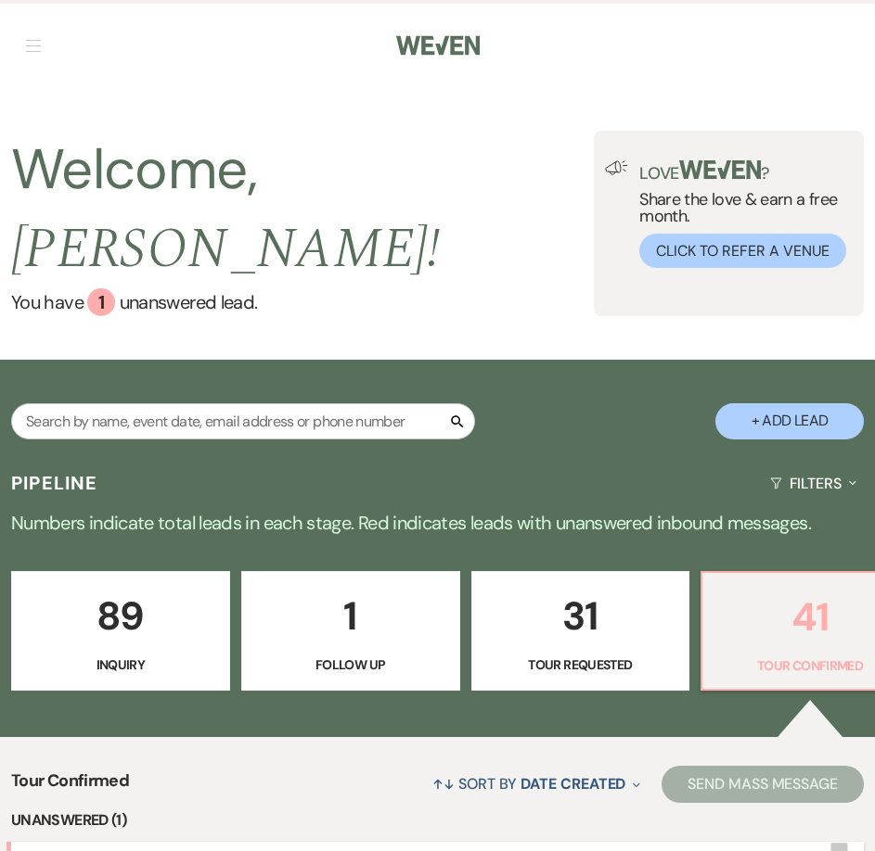
scroll to position [371, 0]
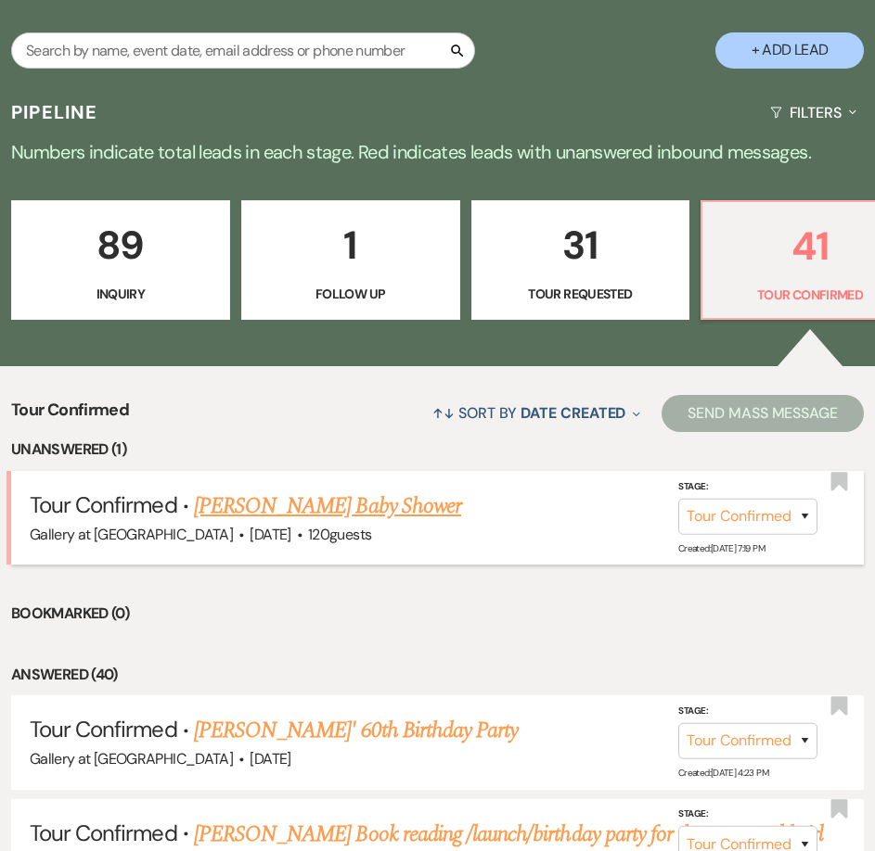
click at [261, 490] on link "Sha'Von Terrell's Baby Shower" at bounding box center [327, 506] width 267 height 33
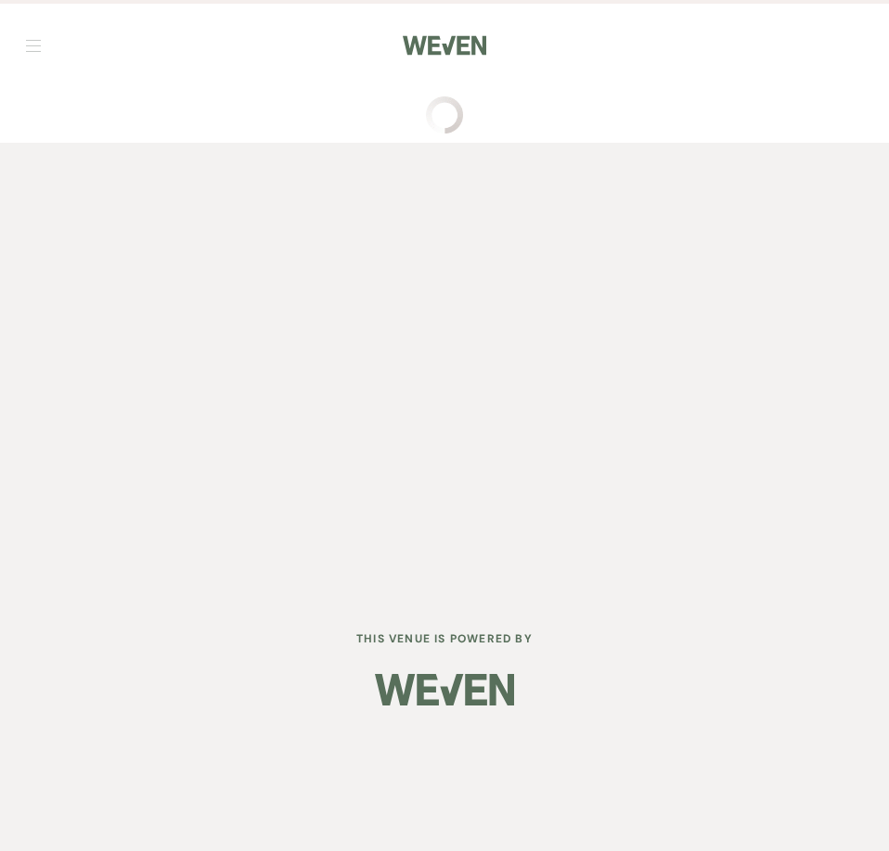
select select "4"
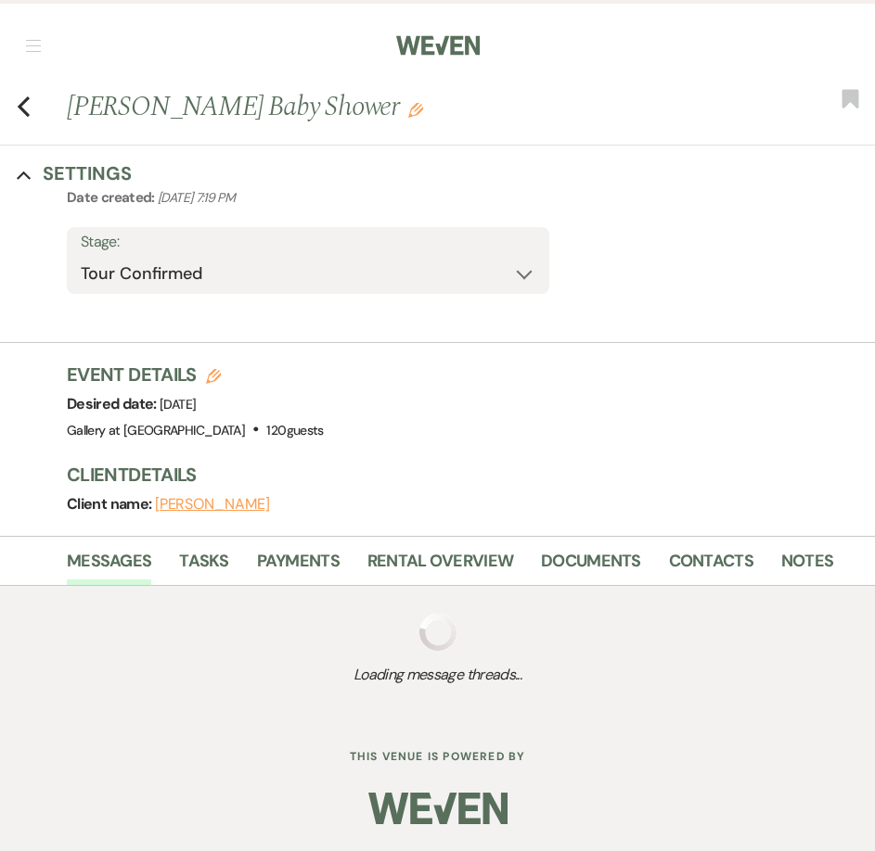
select select "5"
select select "3"
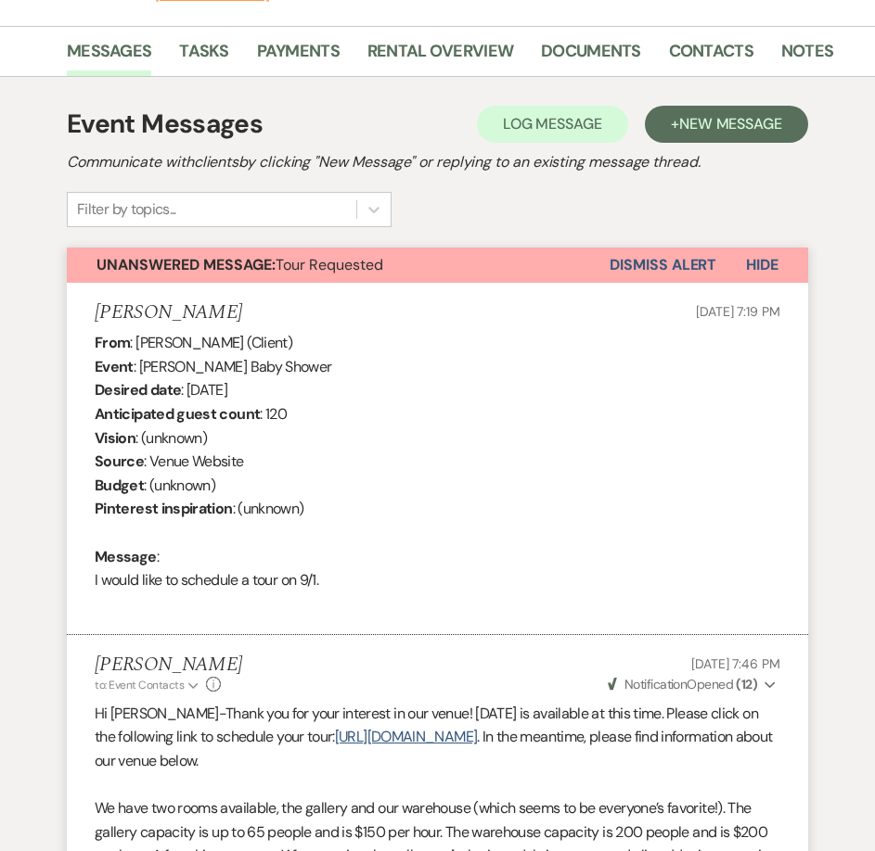
scroll to position [371, 0]
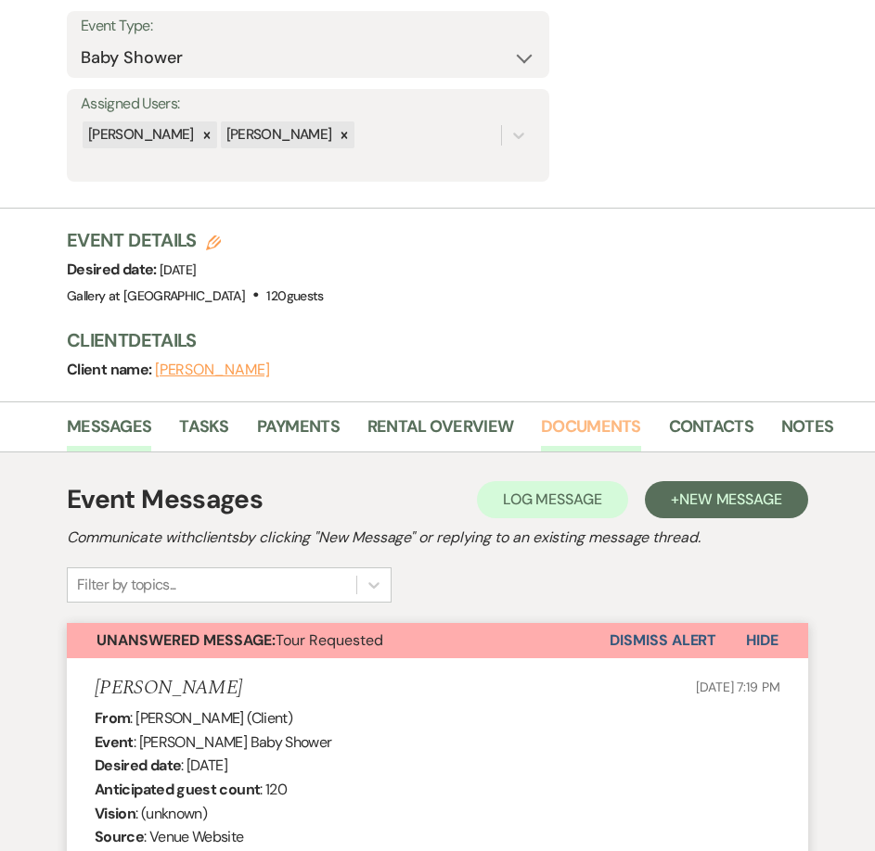
click at [604, 429] on link "Documents" at bounding box center [591, 433] width 100 height 38
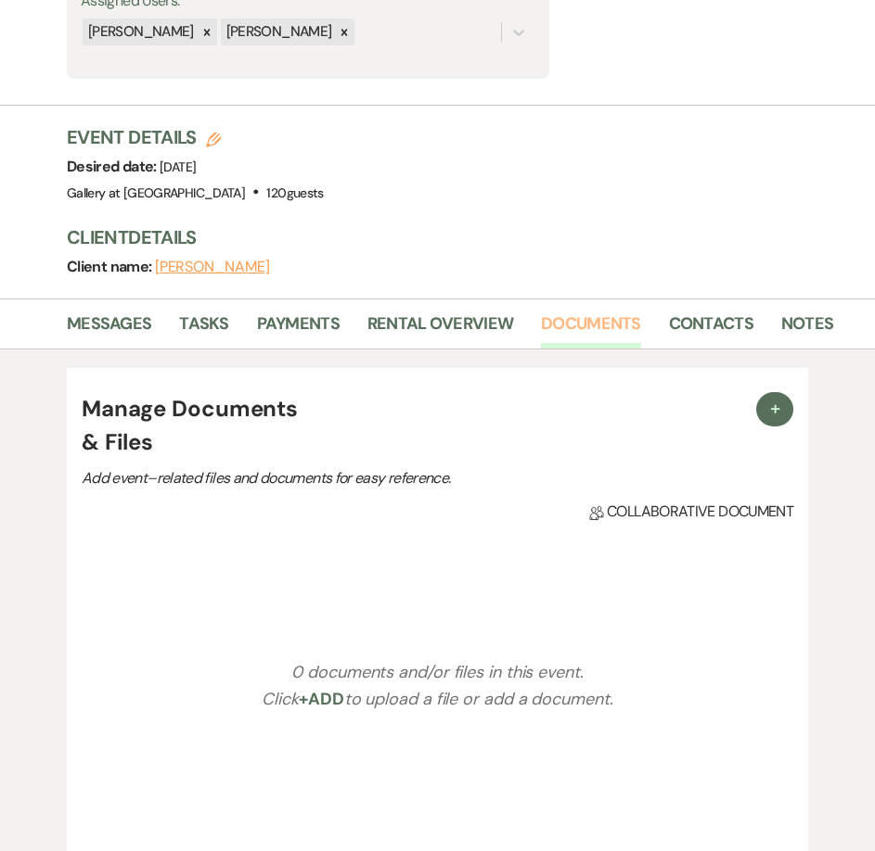
scroll to position [742, 0]
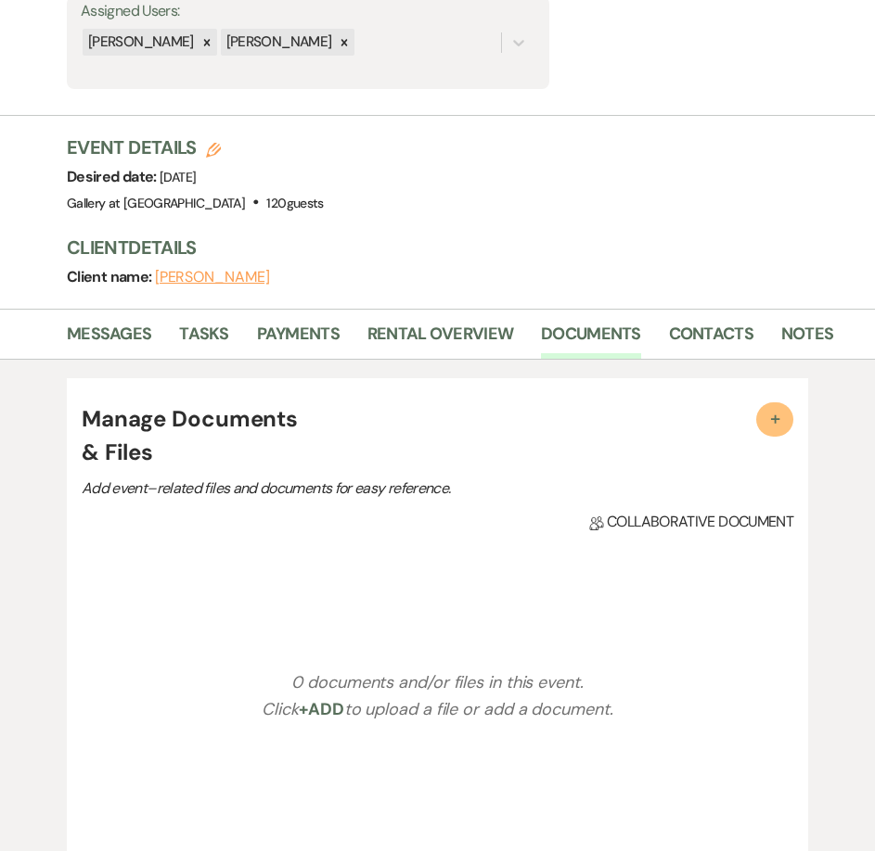
click at [780, 422] on span "+" at bounding box center [774, 418] width 19 height 19
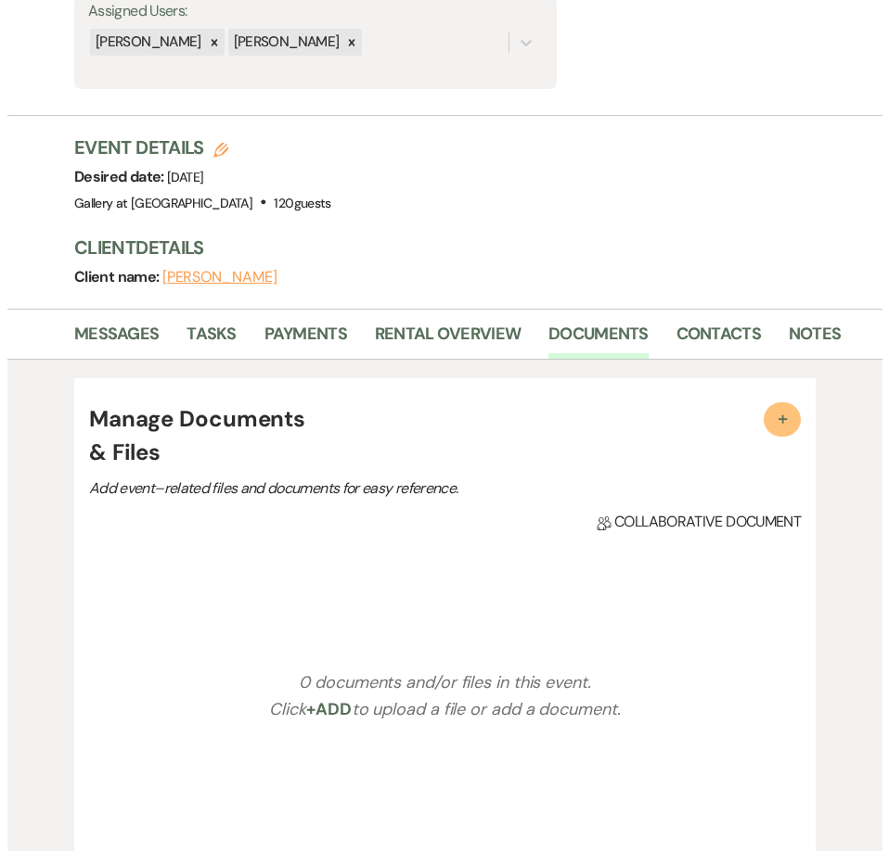
scroll to position [465, 0]
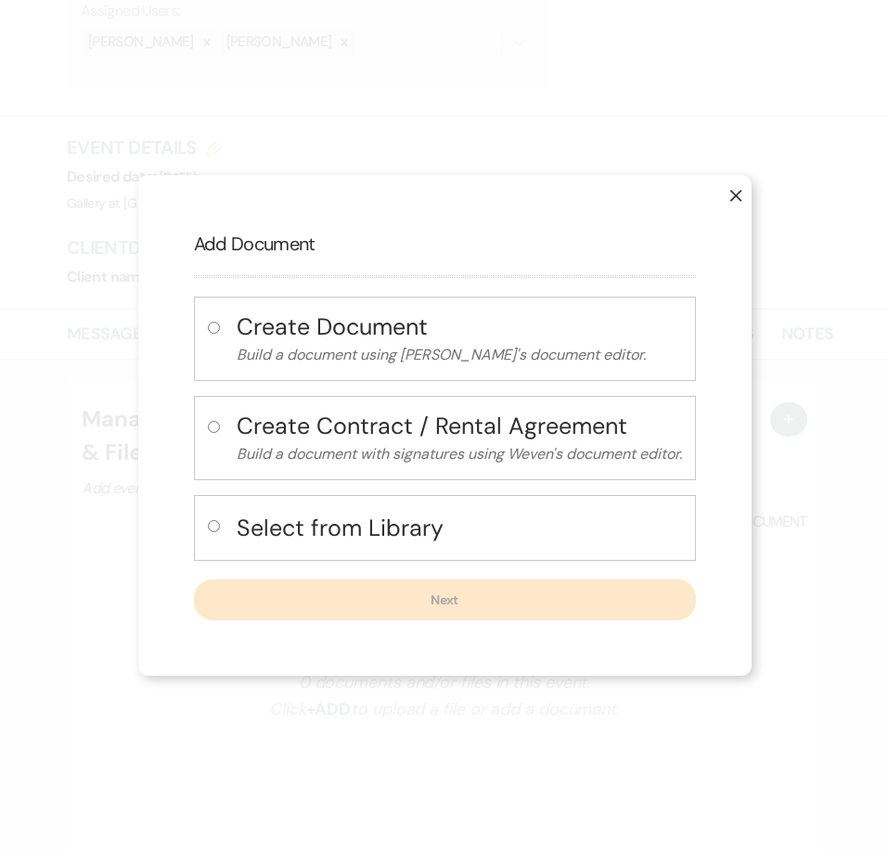
click at [211, 528] on input "radio" at bounding box center [214, 526] width 12 height 12
radio input "true"
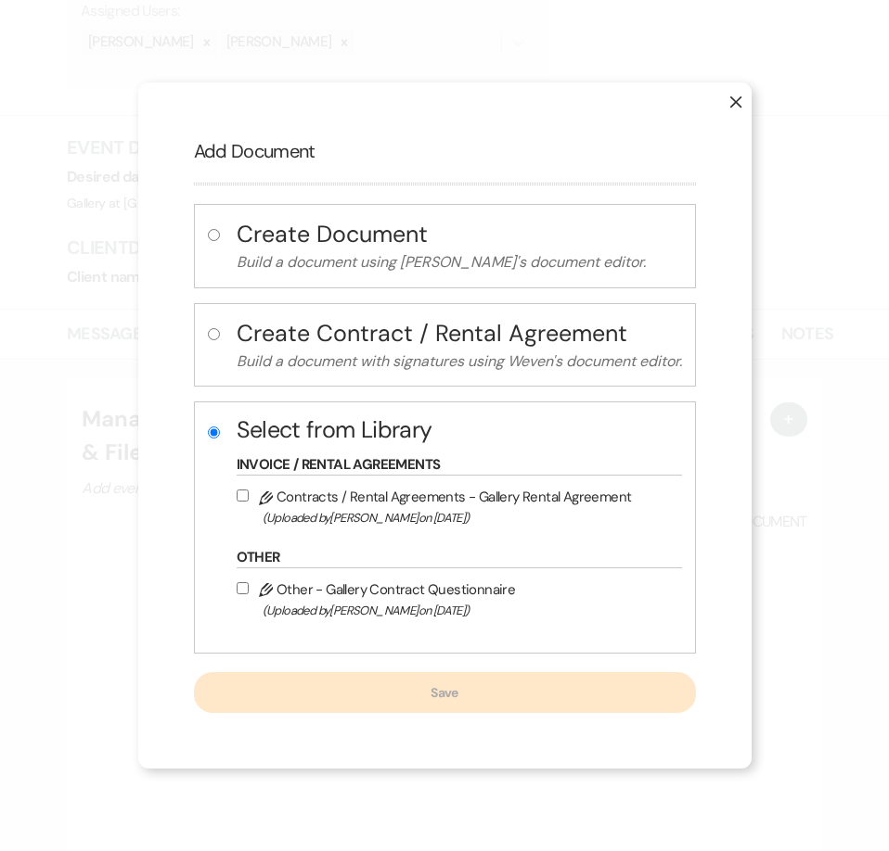
drag, startPoint x: 233, startPoint y: 494, endPoint x: 244, endPoint y: 525, distance: 32.6
click at [237, 493] on input "Pencil Contracts / Rental Agreements - Gallery Rental Agreement (Uploaded by Ju…" at bounding box center [243, 496] width 12 height 12
checkbox input "true"
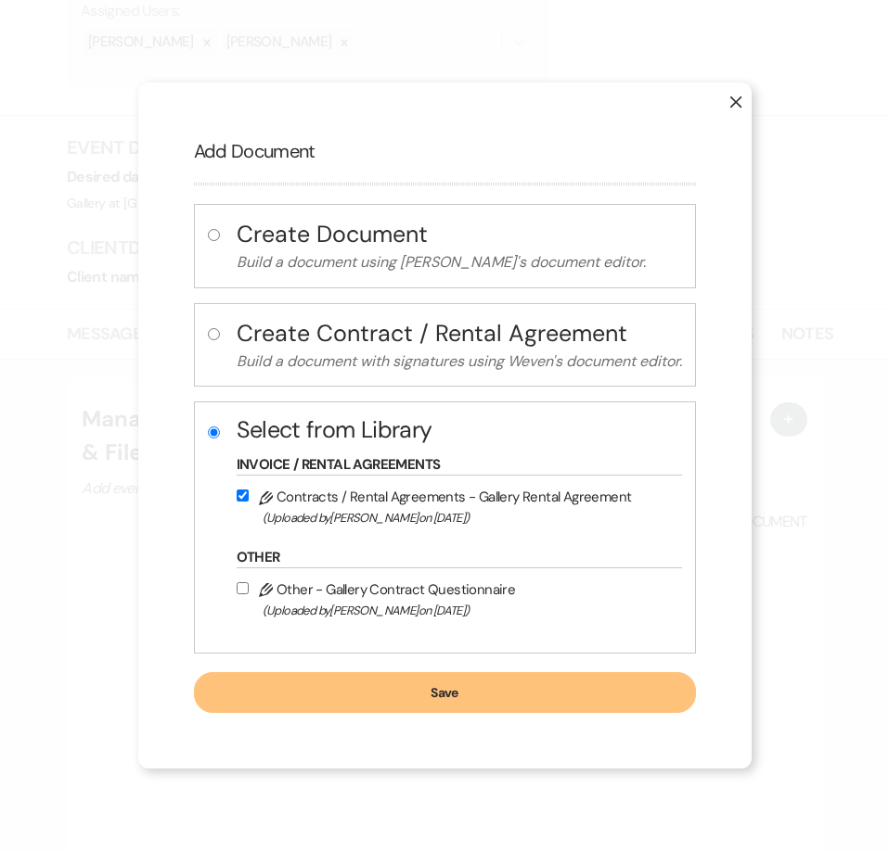
click at [380, 699] on button "Save" at bounding box center [445, 692] width 502 height 41
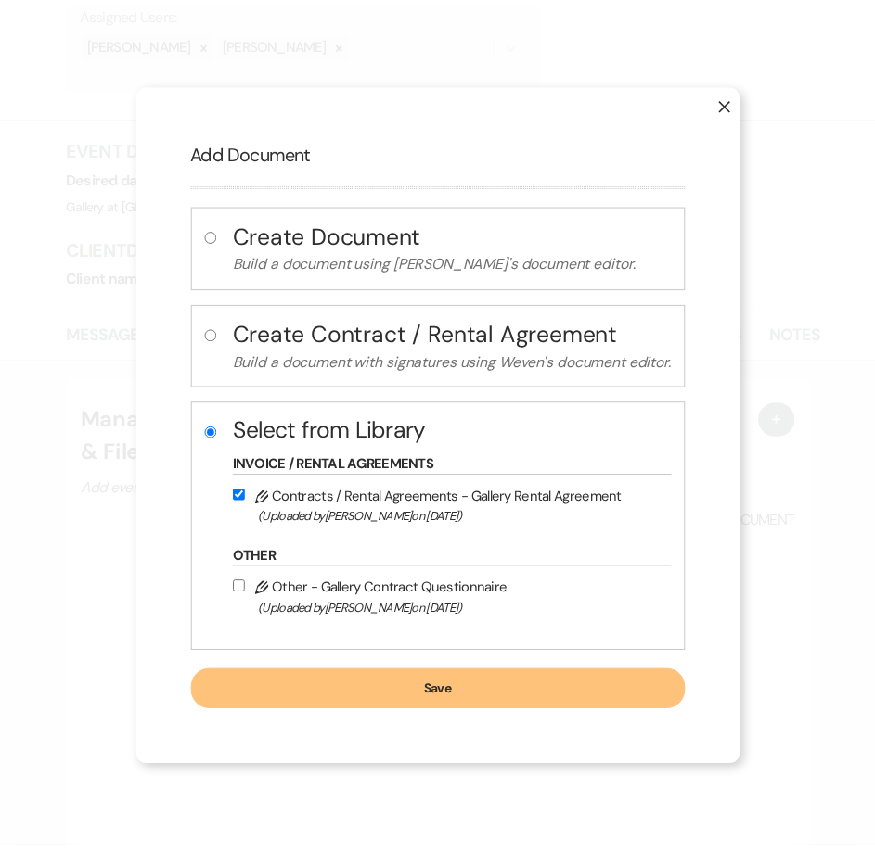
scroll to position [464, 0]
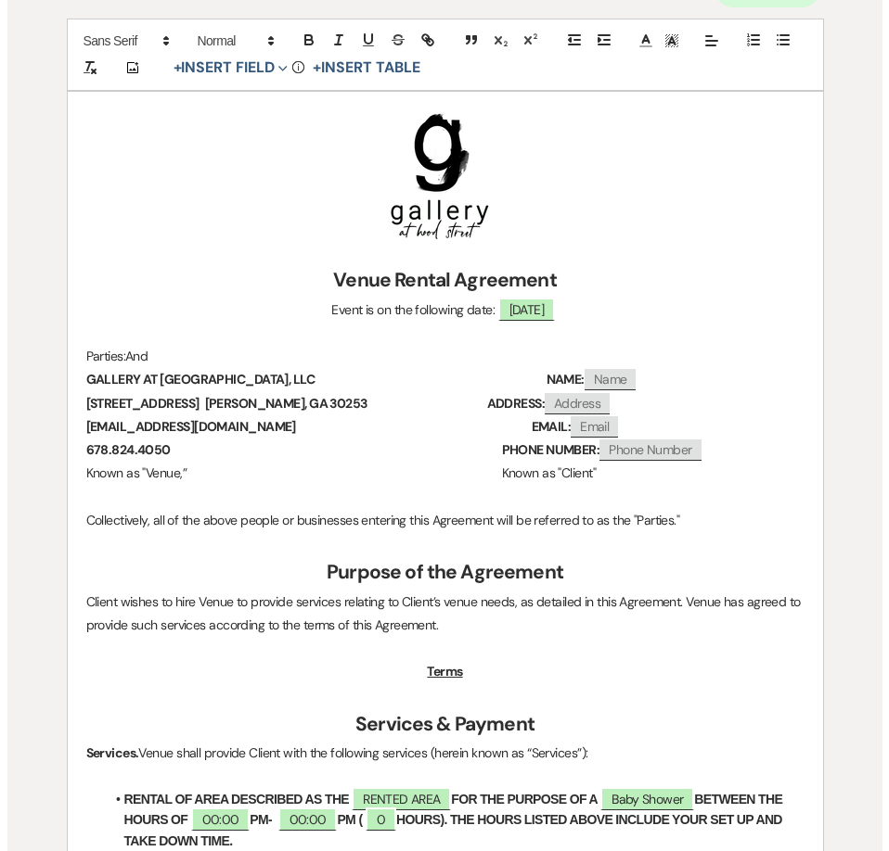
scroll to position [278, 0]
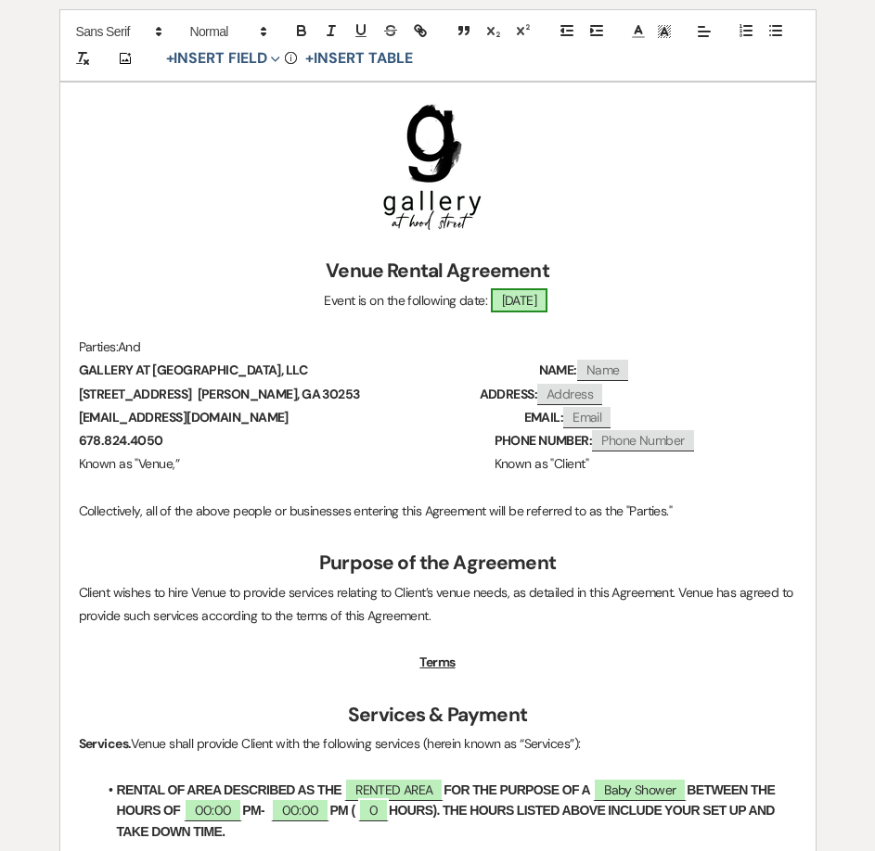
click at [518, 305] on span "11/29/2025" at bounding box center [520, 300] width 58 height 24
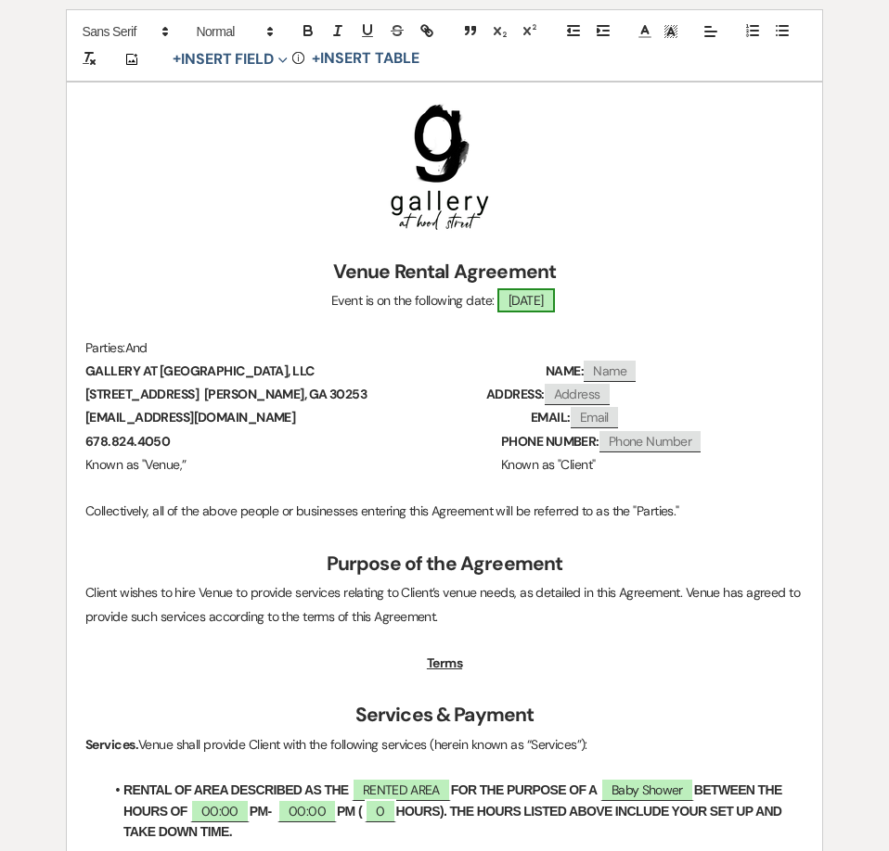
select select "smartCustomField"
select select "owner"
select select "{{eventDate}}"
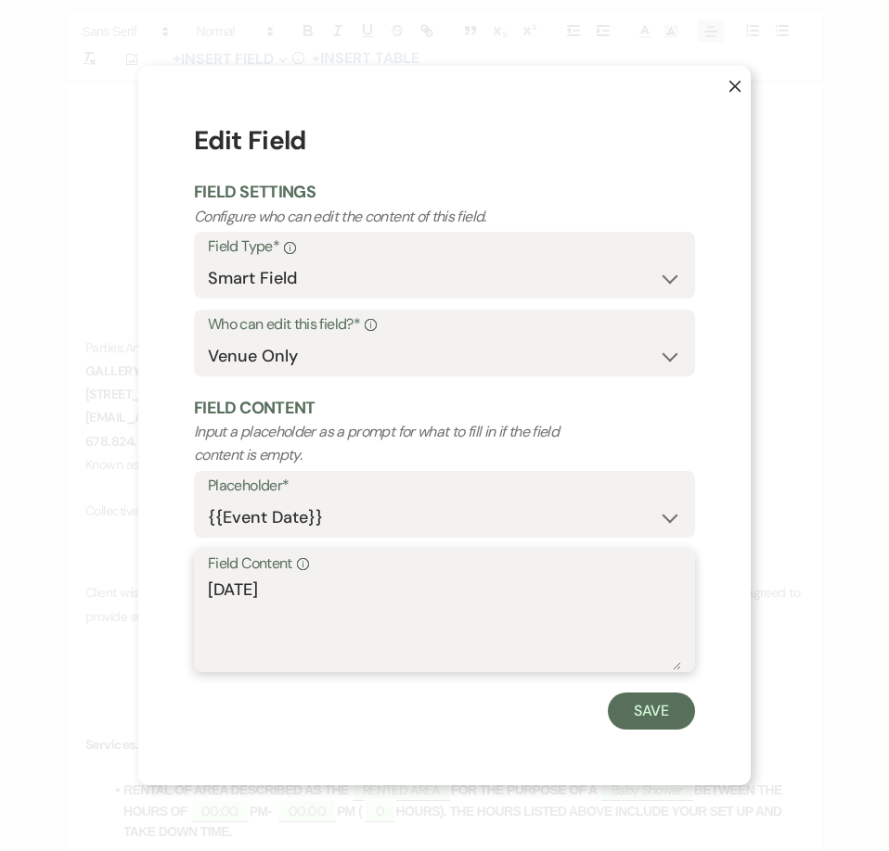
drag, startPoint x: 301, startPoint y: 589, endPoint x: 129, endPoint y: 591, distance: 172.5
click at [129, 591] on div "X Edit Field Field Settings Configure who can edit the content of this field. F…" at bounding box center [444, 425] width 889 height 851
type textarea "Saturday, November 29, 2025"
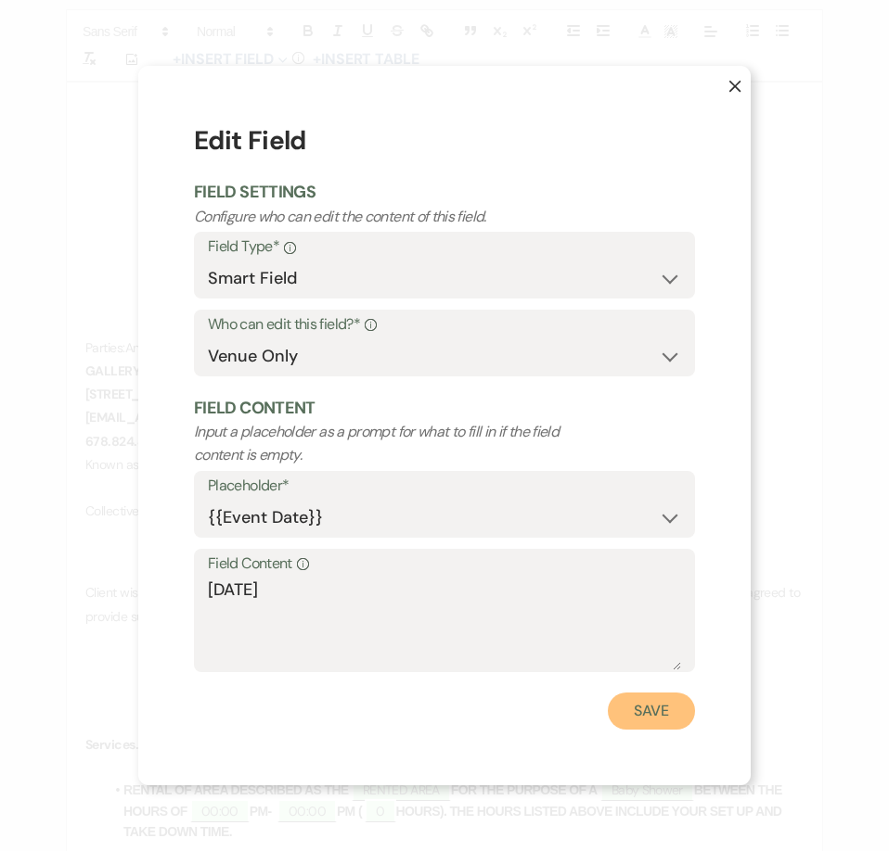
click at [632, 711] on button "Save" at bounding box center [651, 711] width 87 height 37
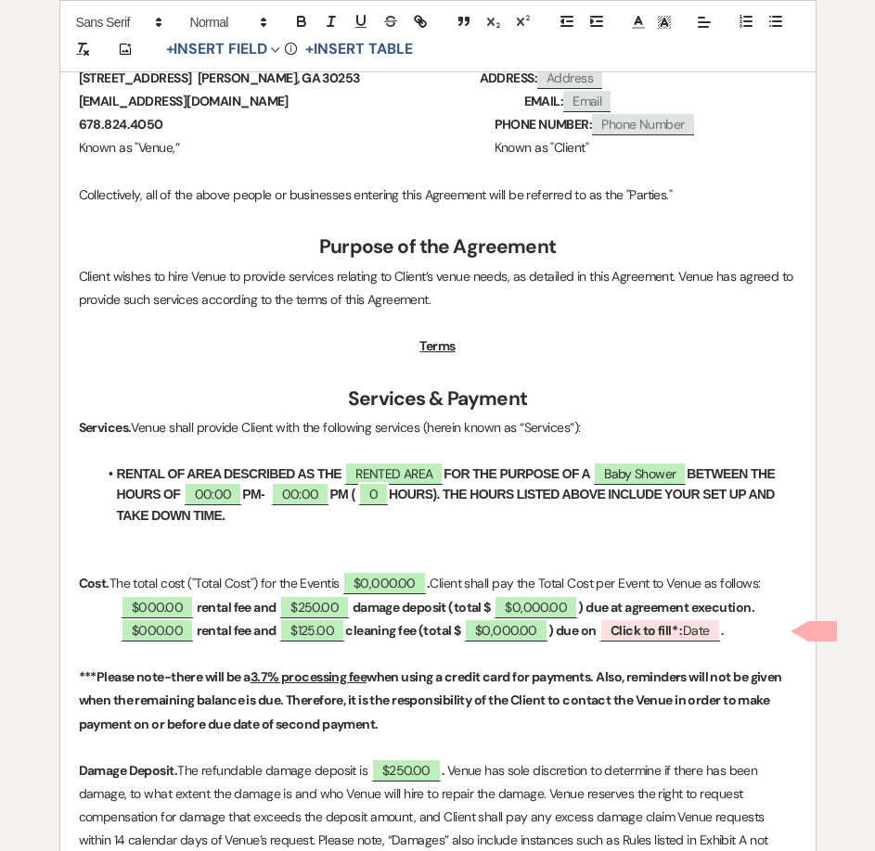
scroll to position [648, 0]
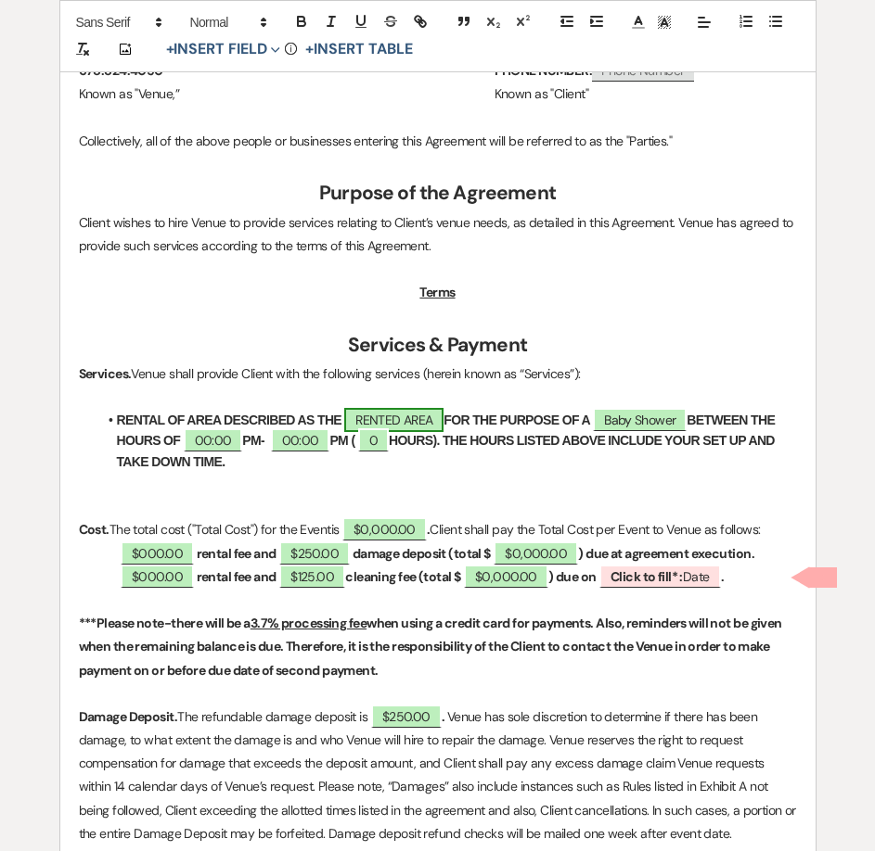
drag, startPoint x: 394, startPoint y: 428, endPoint x: 412, endPoint y: 424, distance: 18.0
click at [395, 429] on li "RENTAL OF AREA DESCRIBED AS THE ﻿ RENTED AREA ﻿ FOR THE PURPOSE OF A ﻿ Baby Sho…" at bounding box center [446, 441] width 699 height 62
click at [431, 419] on span "RENTED AREA" at bounding box center [393, 420] width 99 height 24
select select "owner"
select select "Location"
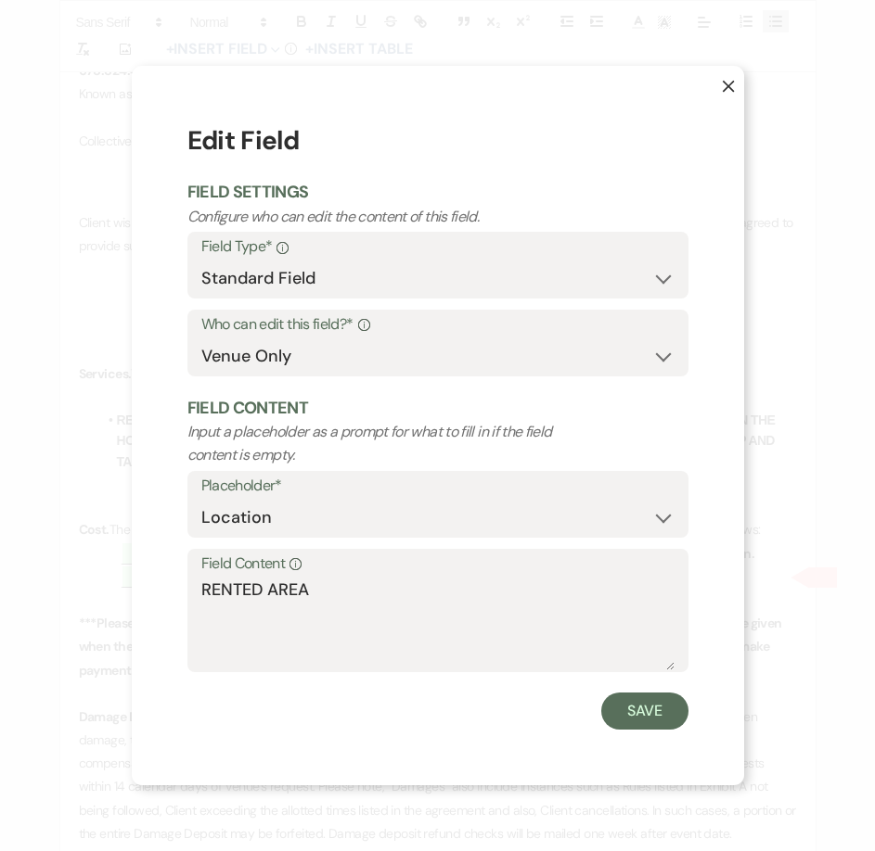
scroll to position [649, 0]
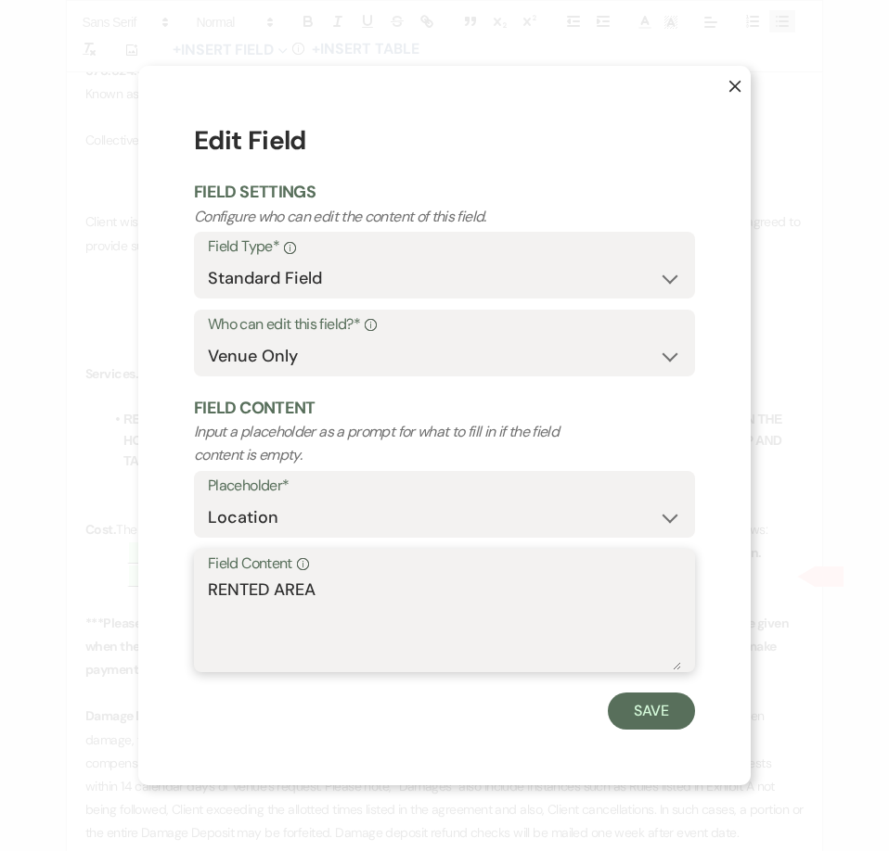
drag, startPoint x: 242, startPoint y: 589, endPoint x: 140, endPoint y: 590, distance: 102.0
click at [140, 590] on div "X Edit Field Field Settings Configure who can edit the content of this field. F…" at bounding box center [444, 425] width 612 height 719
type textarea "WAREHOUSE"
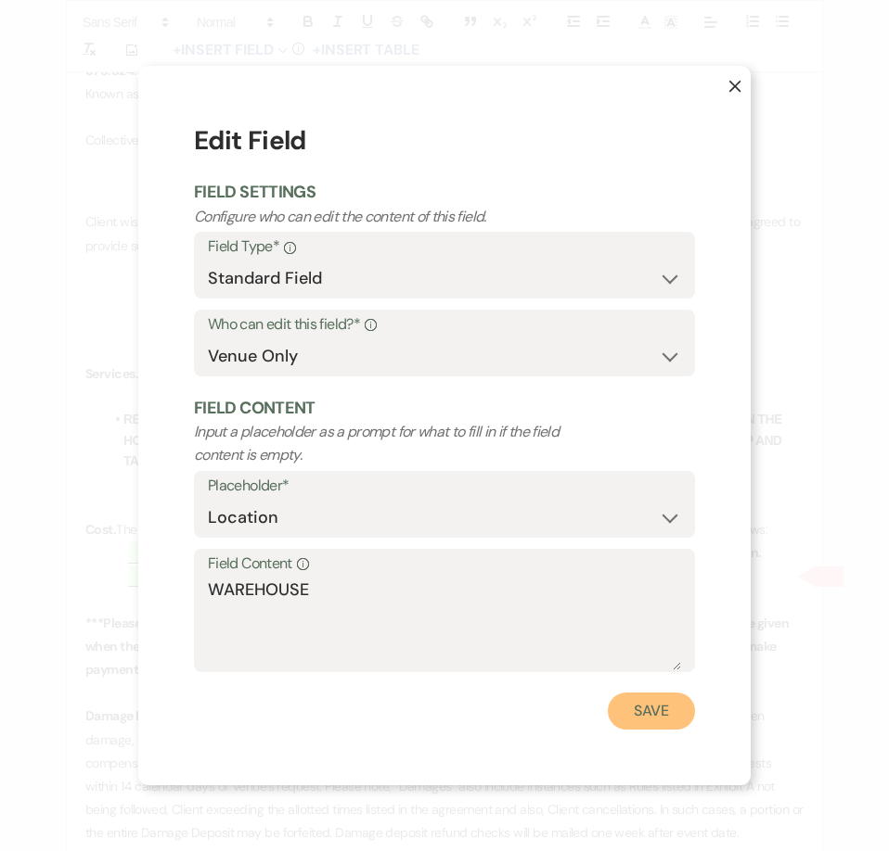
click at [640, 707] on button "Save" at bounding box center [651, 711] width 87 height 37
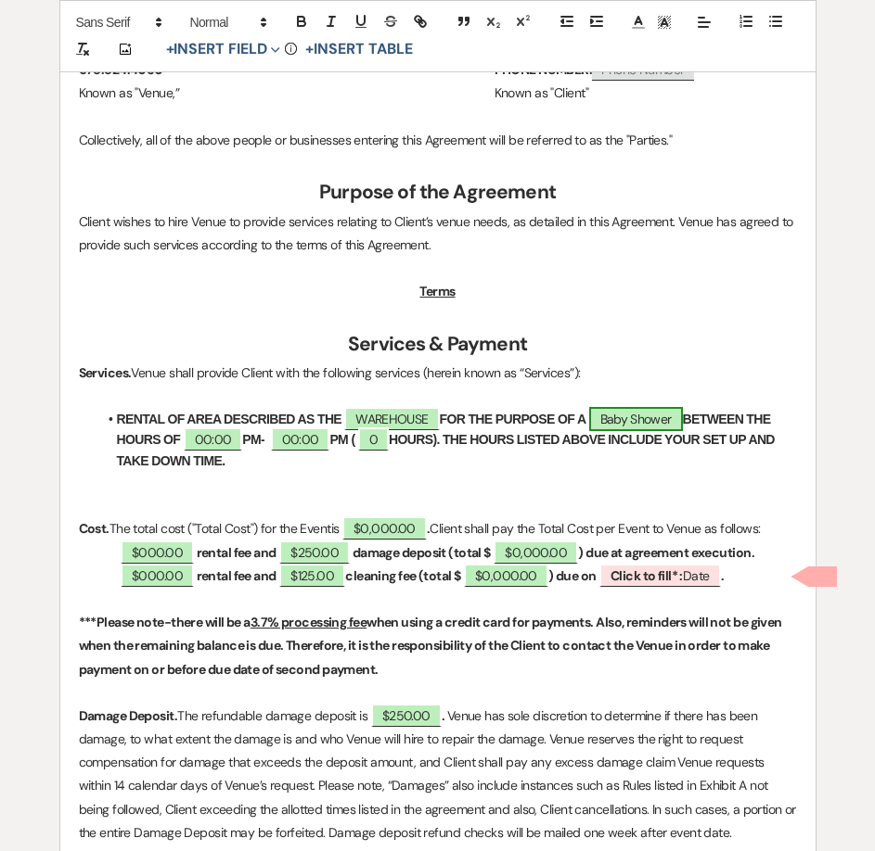
click at [635, 423] on span "Baby Shower" at bounding box center [636, 419] width 94 height 24
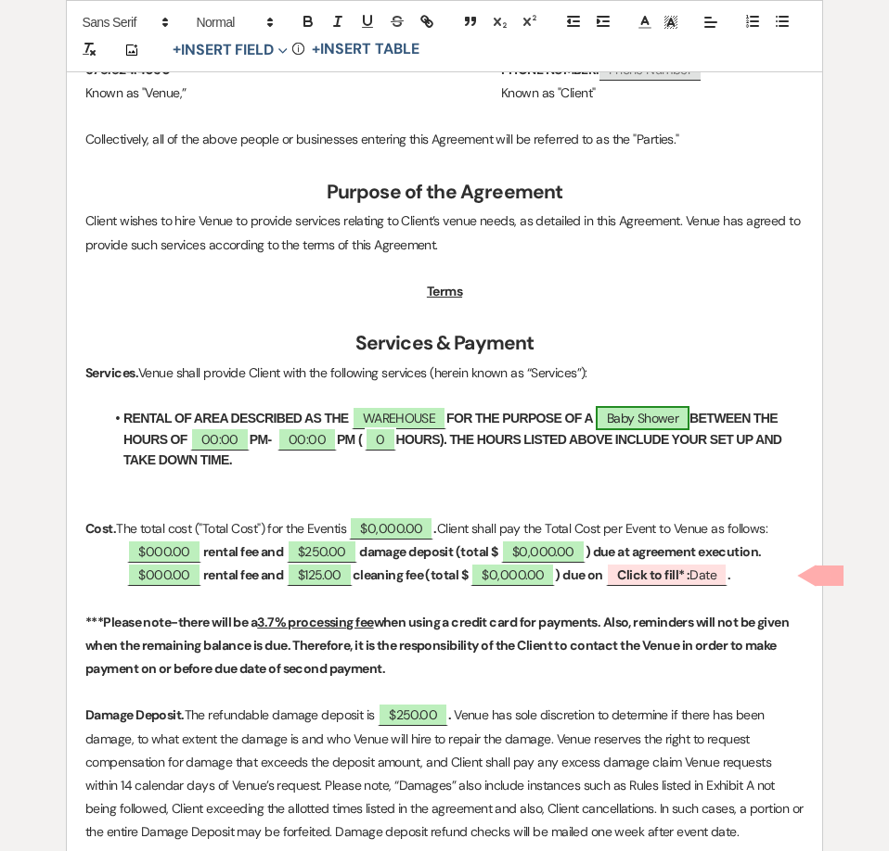
select select "smartCustomField"
select select "owner"
select select "{{eventType}}"
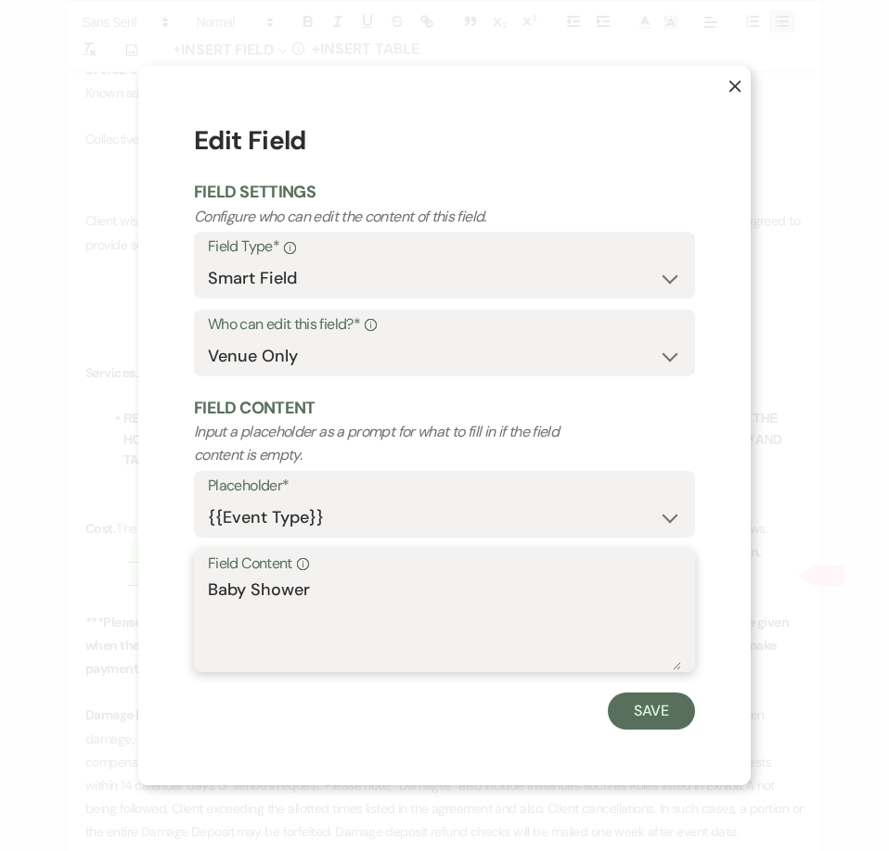
drag, startPoint x: 337, startPoint y: 601, endPoint x: 128, endPoint y: 580, distance: 209.8
click at [130, 582] on div "X Edit Field Field Settings Configure who can edit the content of this field. F…" at bounding box center [444, 425] width 889 height 851
type textarea "BABY SHOWER"
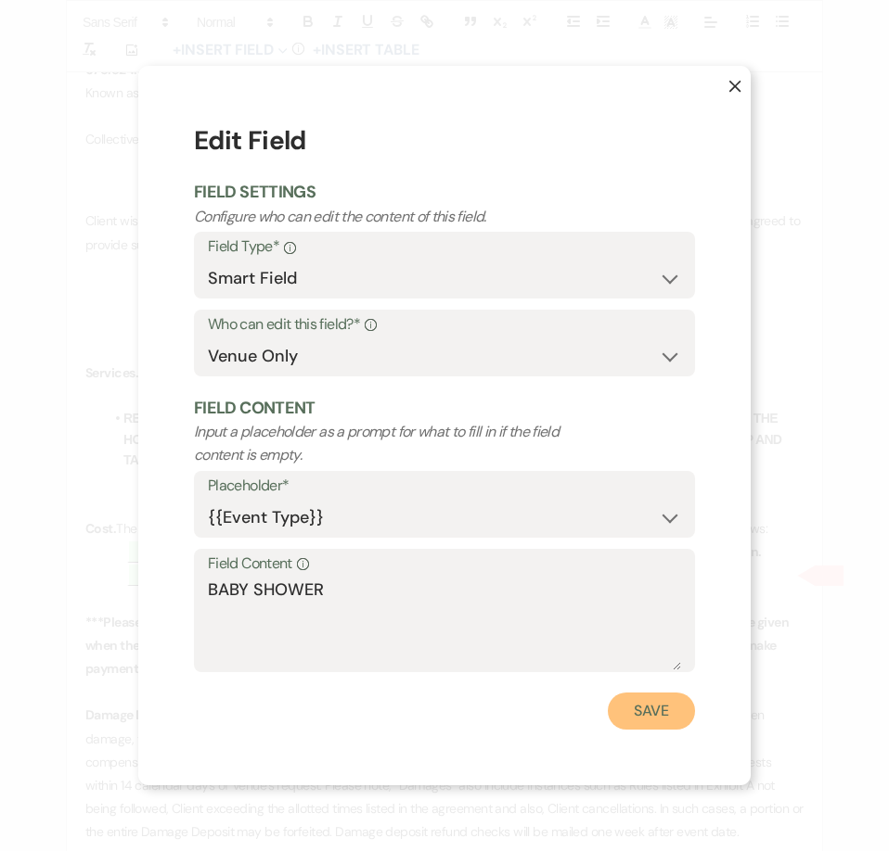
click at [647, 709] on button "Save" at bounding box center [651, 711] width 87 height 37
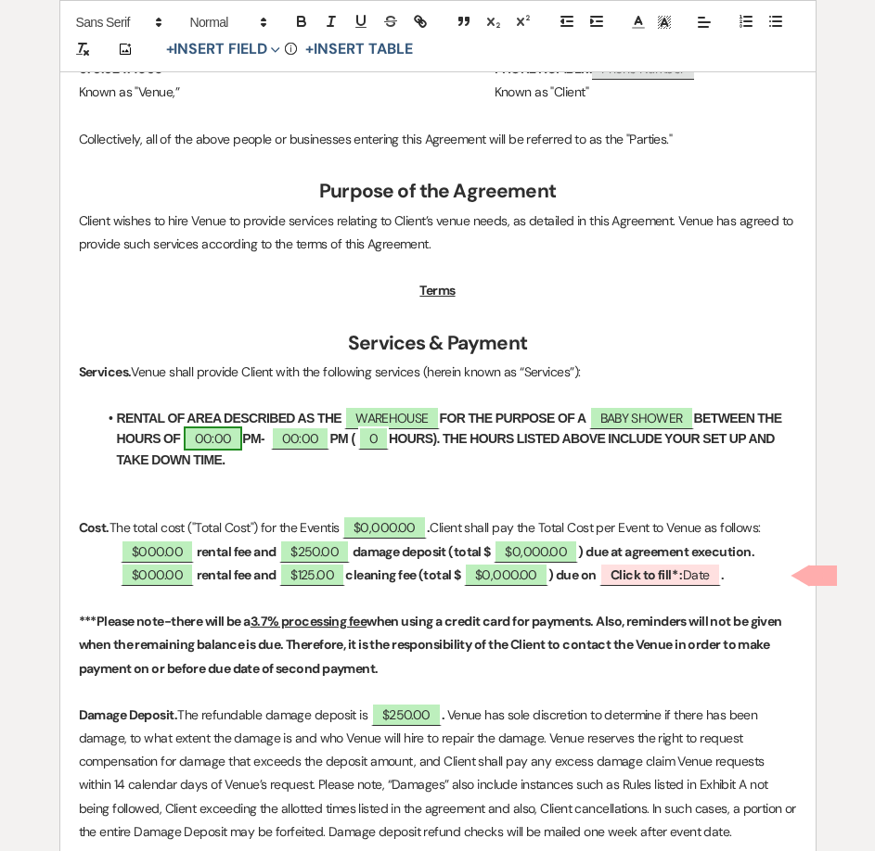
click at [199, 442] on span "00:00" at bounding box center [213, 439] width 59 height 24
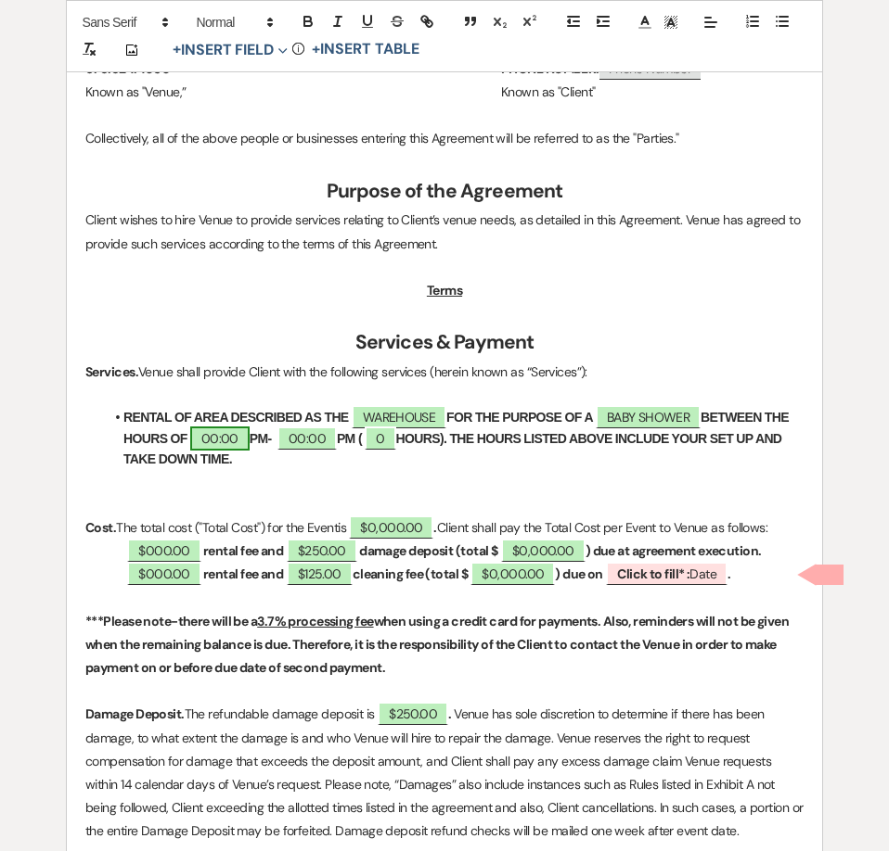
select select "owner"
select select "Time"
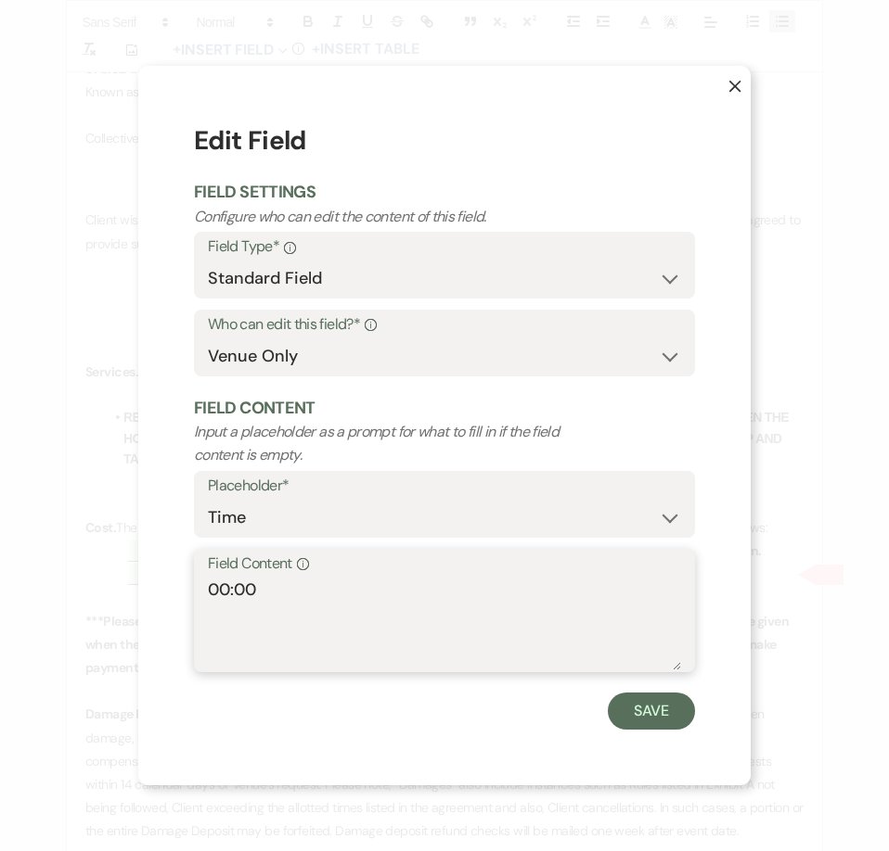
click at [227, 589] on textarea "00:00" at bounding box center [444, 624] width 473 height 93
type textarea "12:00"
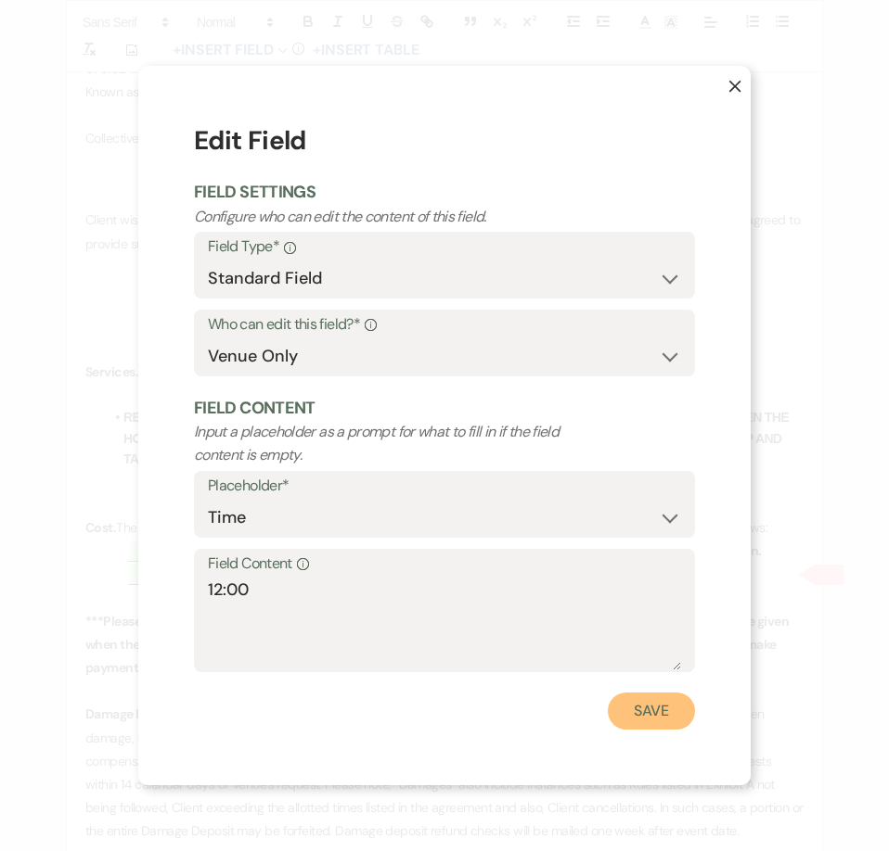
click at [669, 717] on button "Save" at bounding box center [651, 711] width 87 height 37
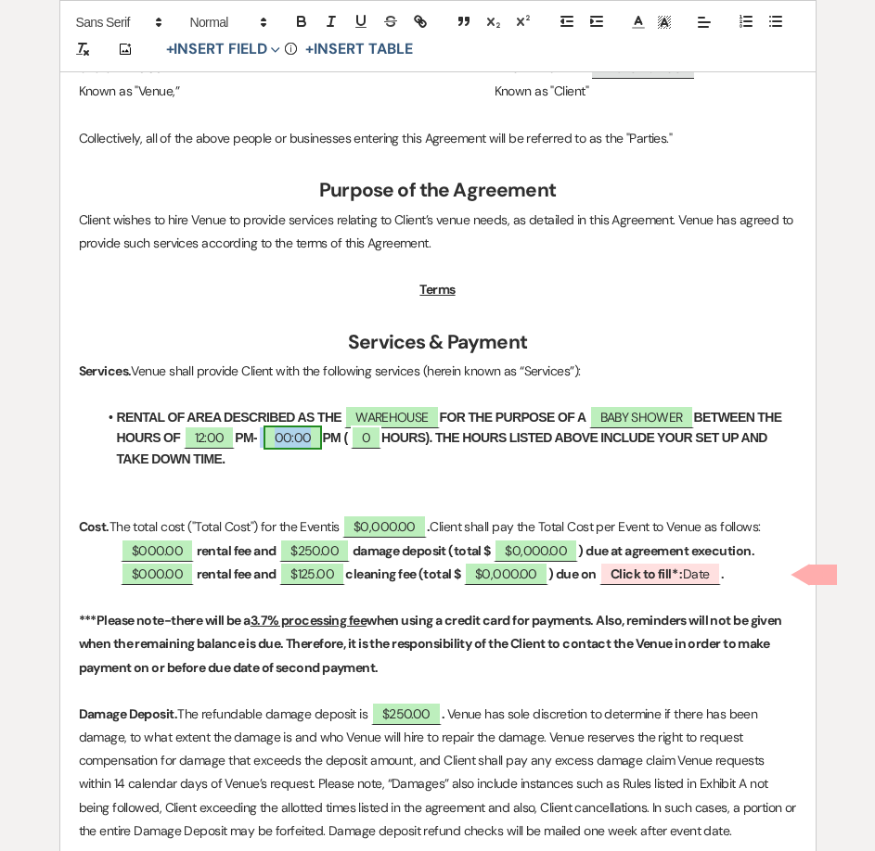
click at [295, 442] on span "00:00" at bounding box center [292, 438] width 59 height 24
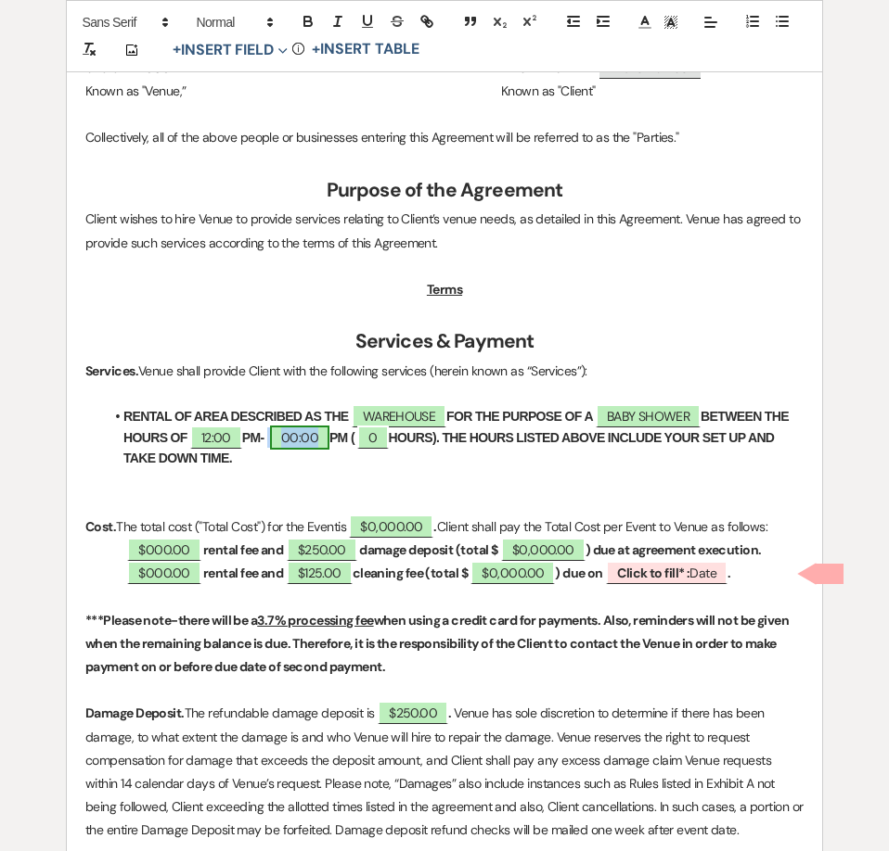
select select "owner"
select select "Time"
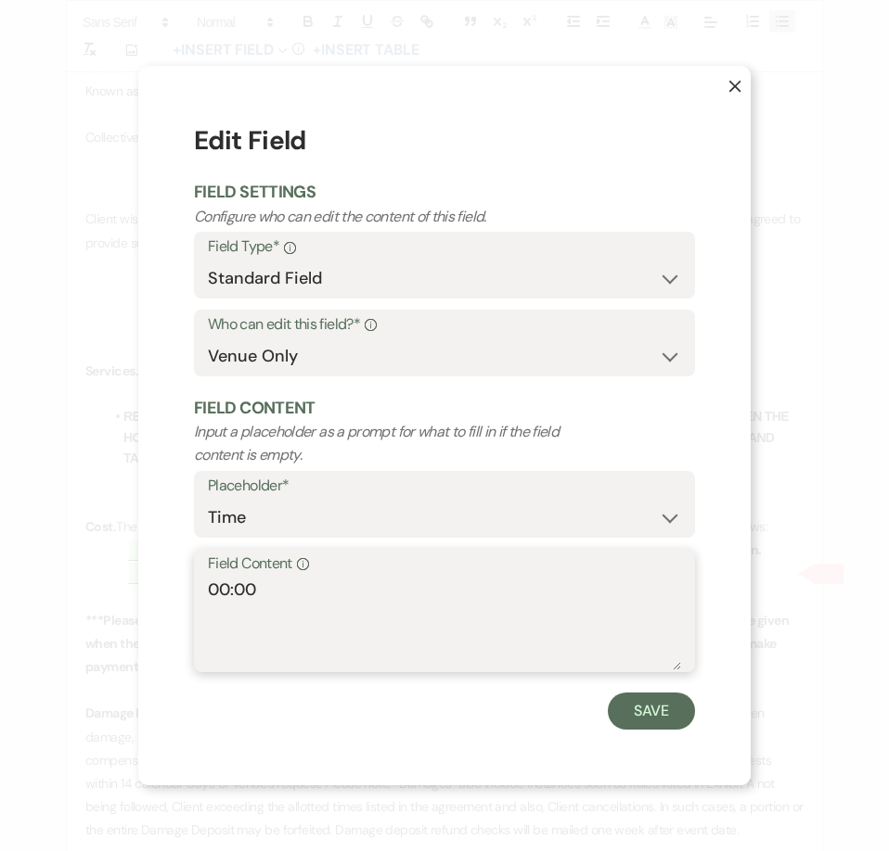
drag, startPoint x: 230, startPoint y: 584, endPoint x: 181, endPoint y: 593, distance: 49.9
click at [184, 593] on div "X Edit Field Field Settings Configure who can edit the content of this field. F…" at bounding box center [444, 425] width 612 height 719
type textarea "8:00"
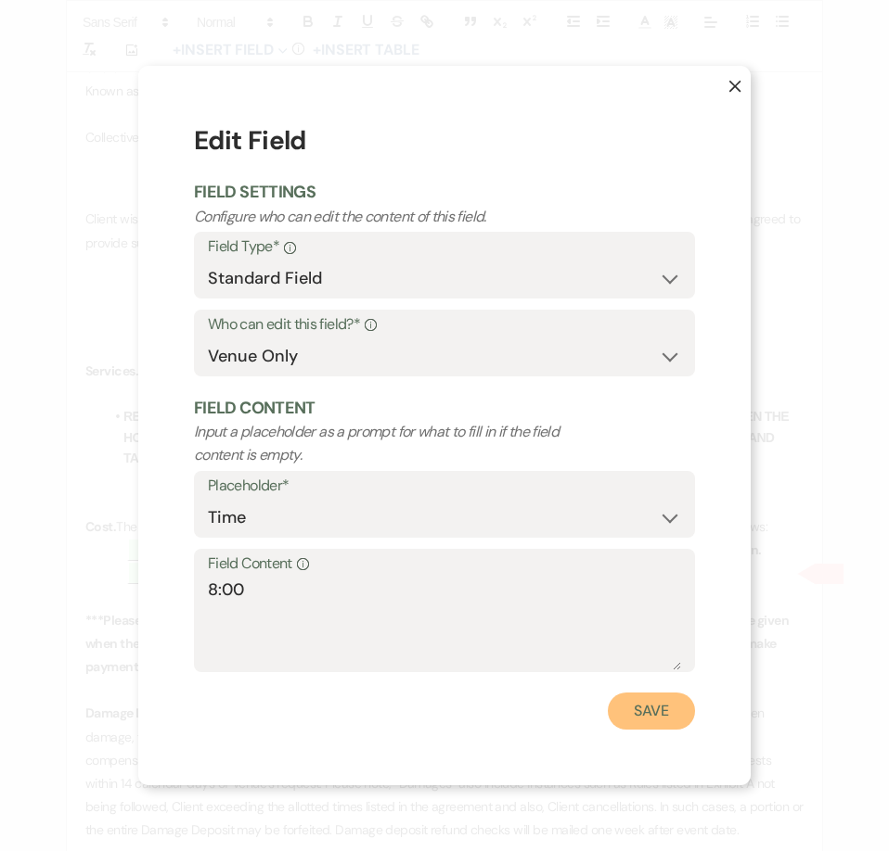
click at [648, 718] on button "Save" at bounding box center [651, 711] width 87 height 37
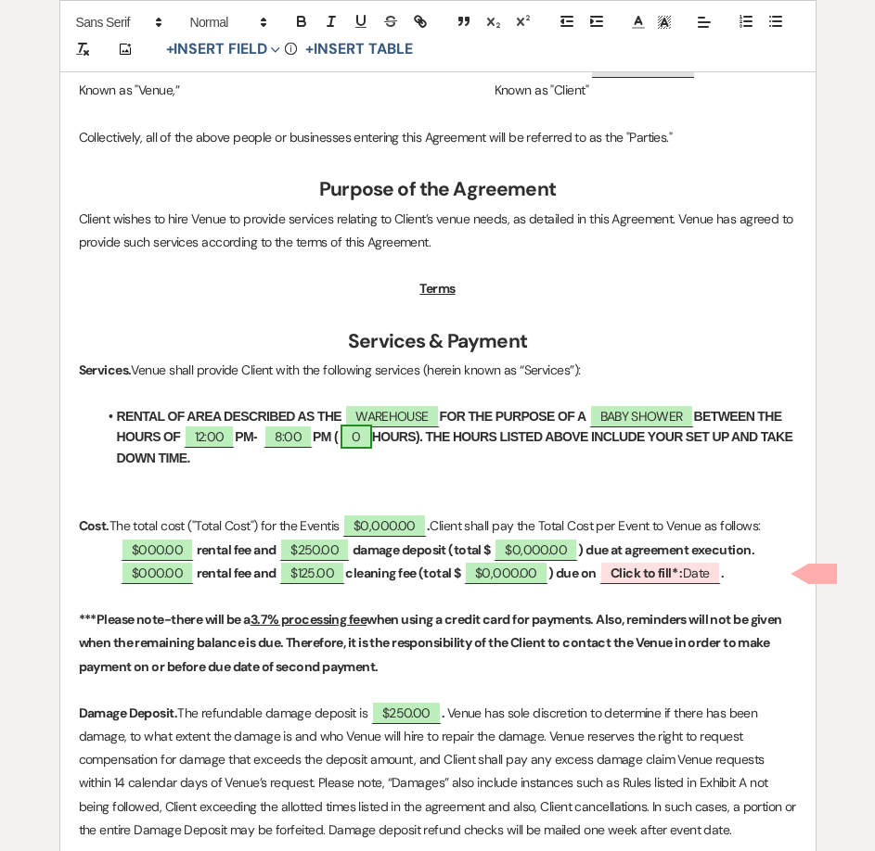
click at [371, 437] on span "0" at bounding box center [355, 437] width 31 height 24
select select "owner"
select select "Number"
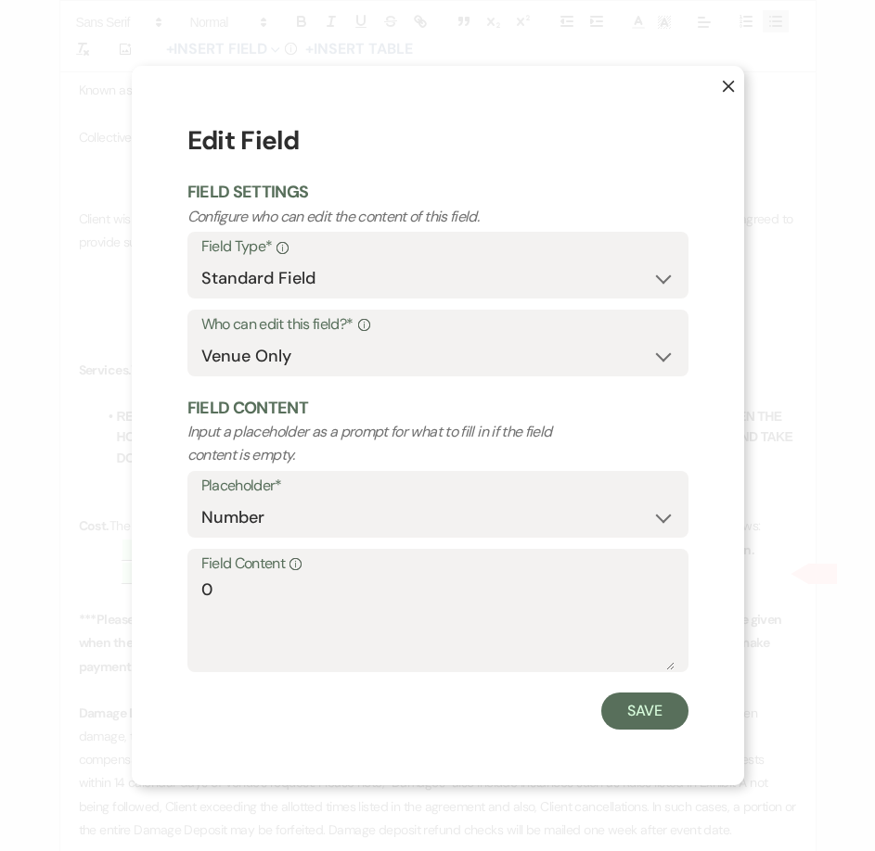
scroll to position [653, 0]
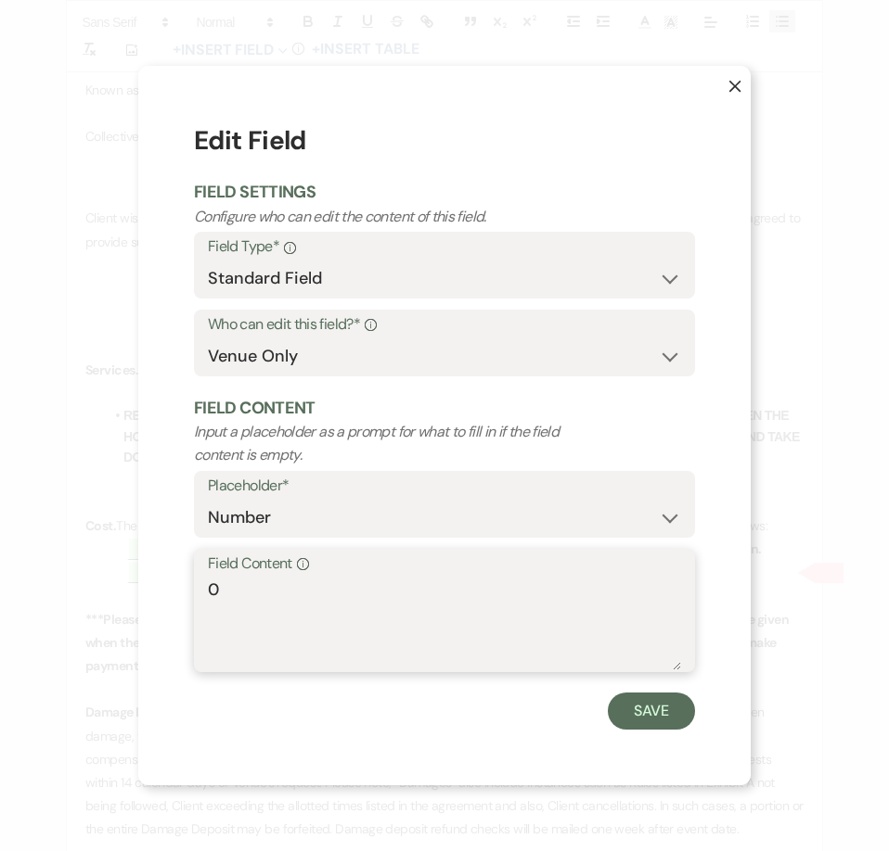
drag, startPoint x: 199, startPoint y: 601, endPoint x: 169, endPoint y: 578, distance: 38.4
click at [186, 602] on div "X Edit Field Field Settings Configure who can edit the content of this field. F…" at bounding box center [444, 425] width 612 height 719
type textarea "8"
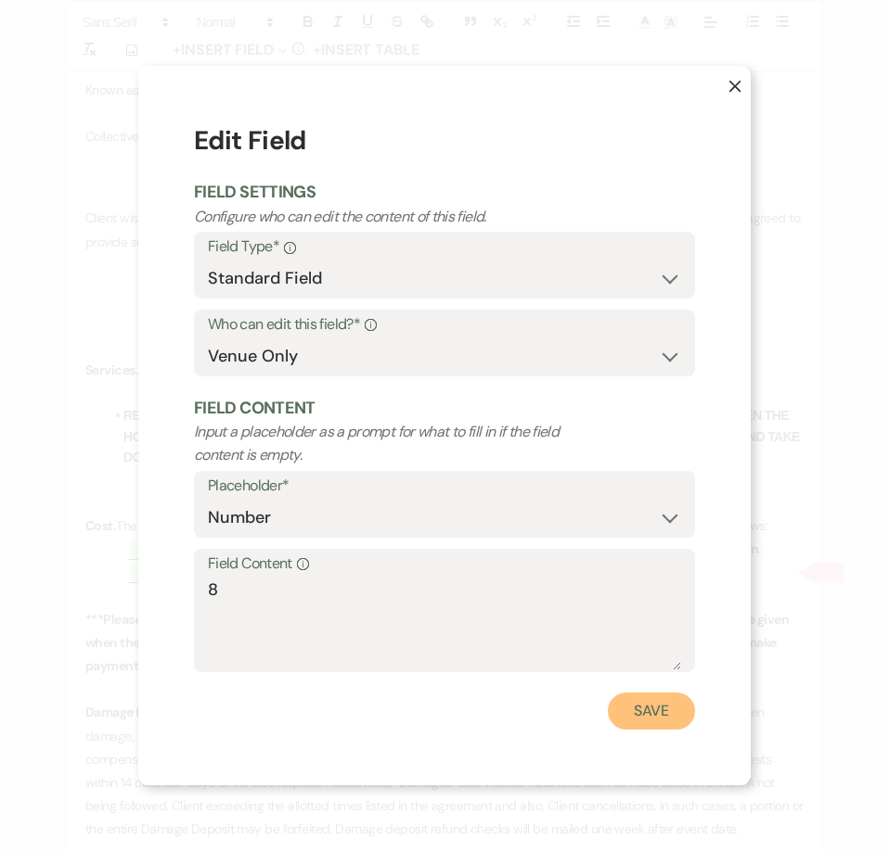
click at [648, 709] on button "Save" at bounding box center [651, 711] width 87 height 37
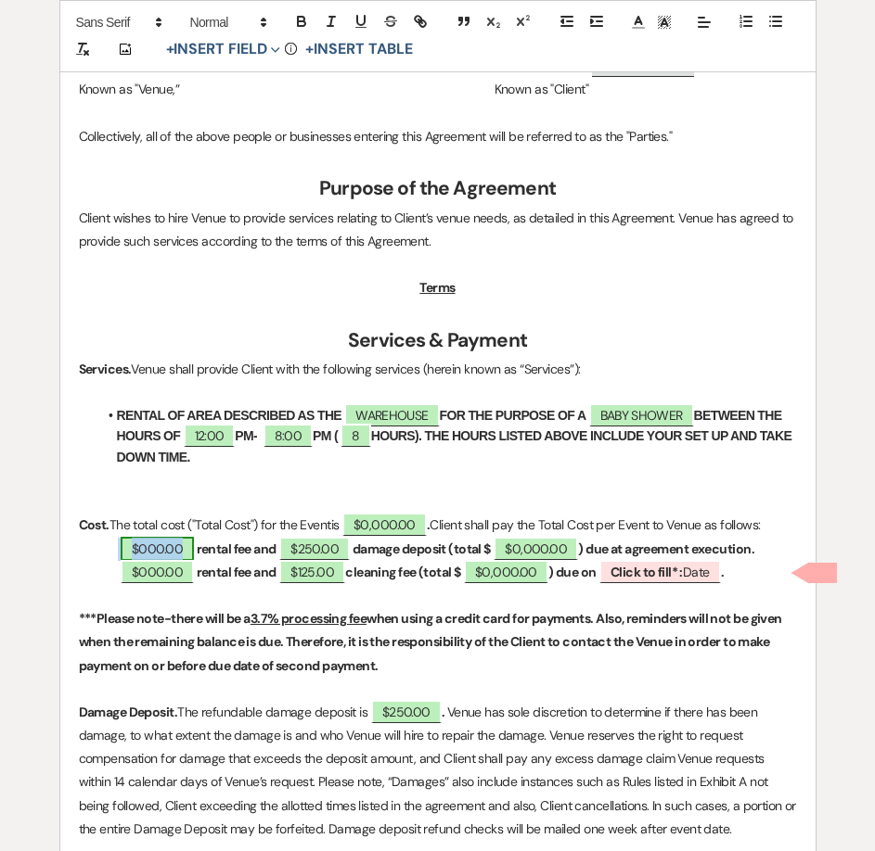
click at [152, 552] on span "$000.00" at bounding box center [157, 549] width 73 height 24
select select "owner"
select select "Amount"
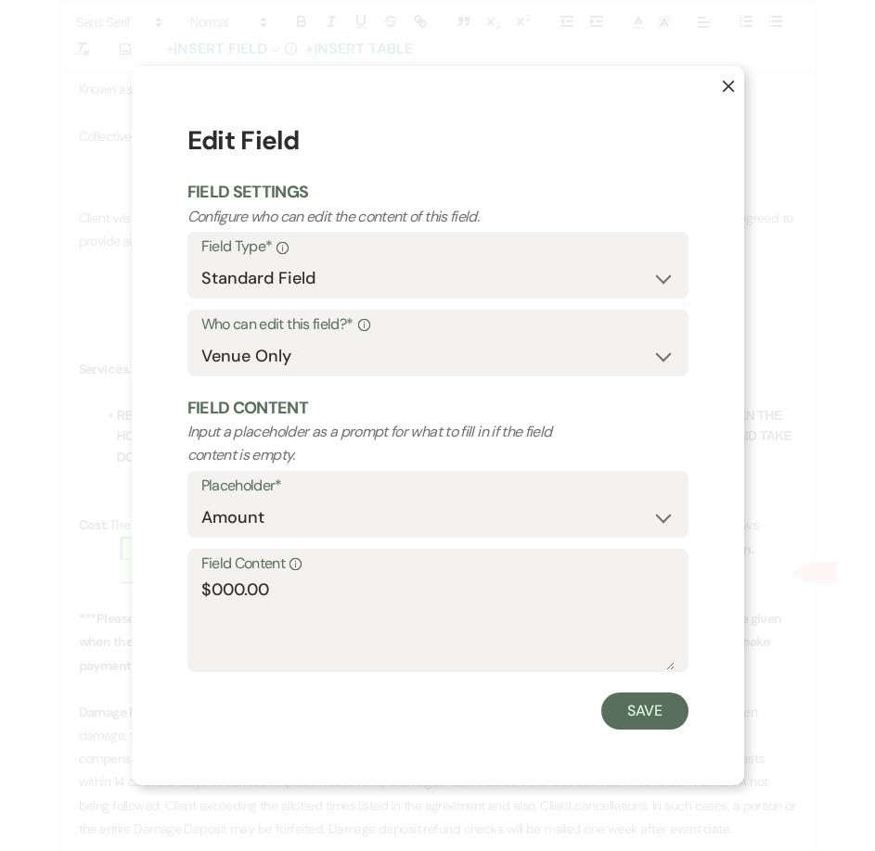
scroll to position [654, 0]
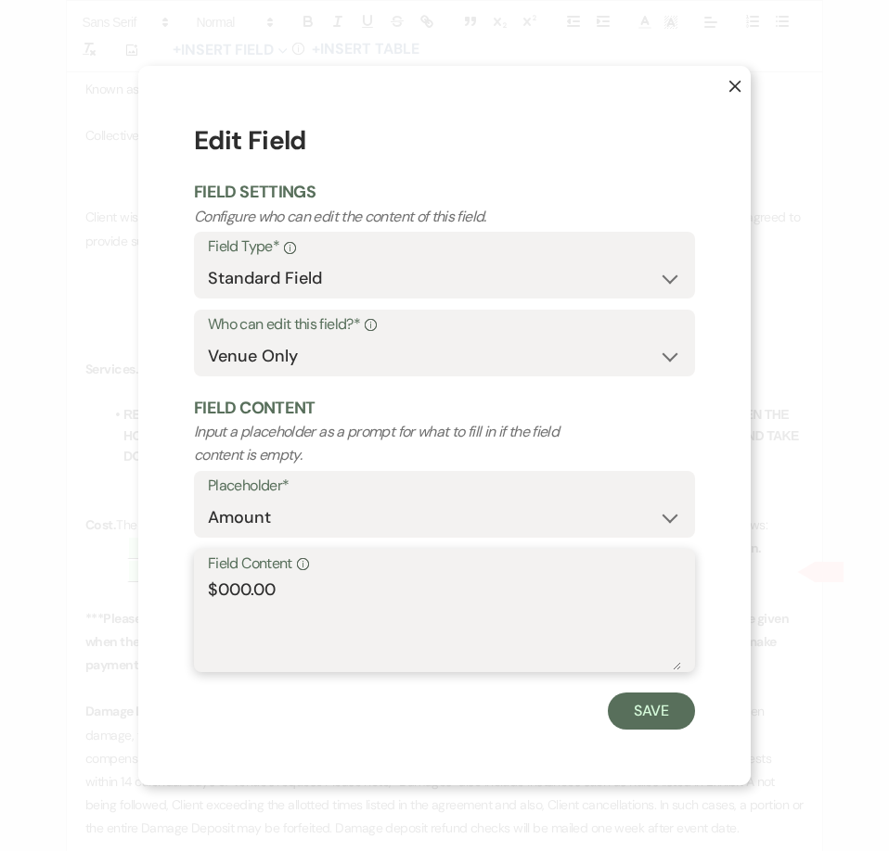
click at [247, 594] on textarea "$000.00" at bounding box center [444, 624] width 473 height 93
type textarea "$800.00"
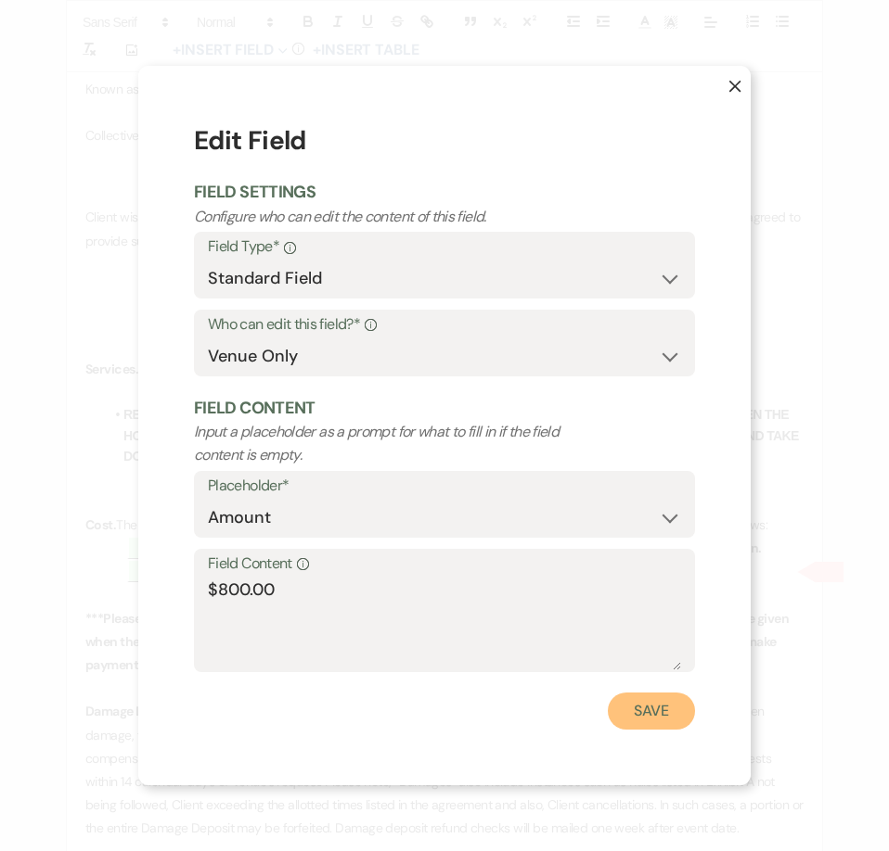
click at [665, 696] on button "Save" at bounding box center [651, 711] width 87 height 37
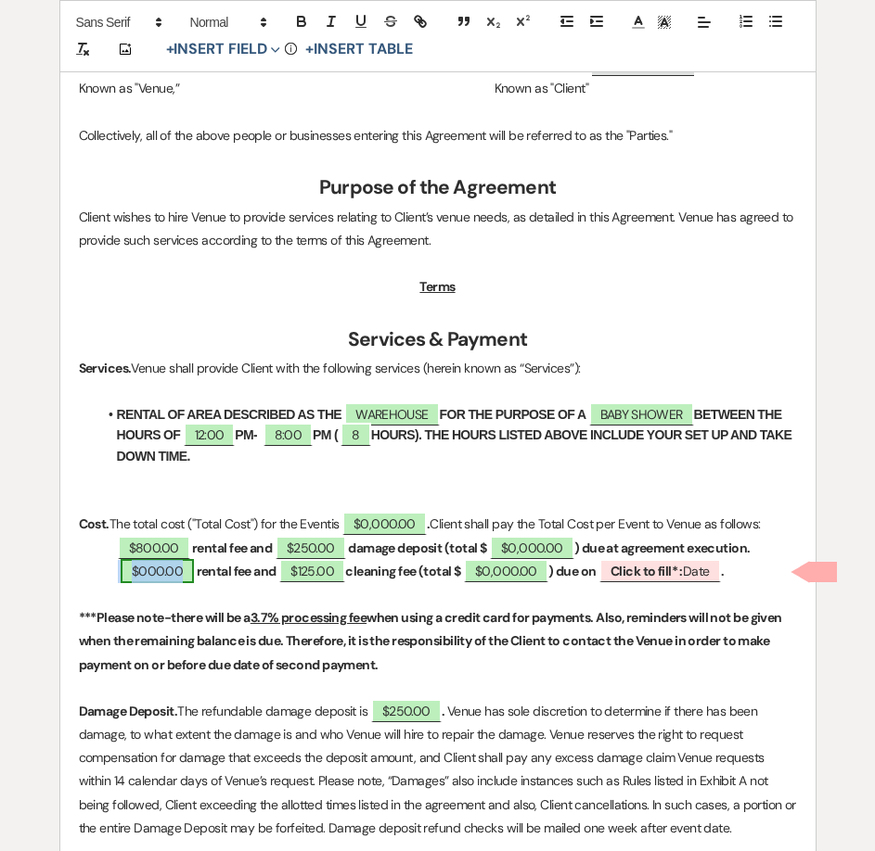
click at [139, 581] on span "$000.00" at bounding box center [157, 571] width 73 height 24
select select "owner"
select select "Amount"
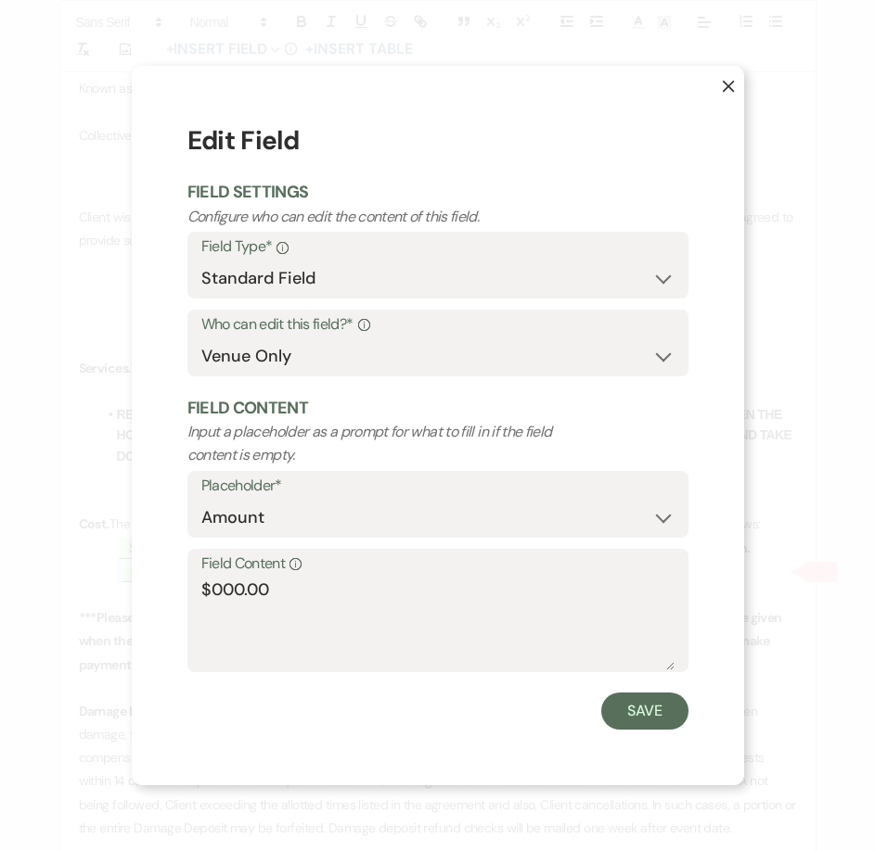
scroll to position [655, 0]
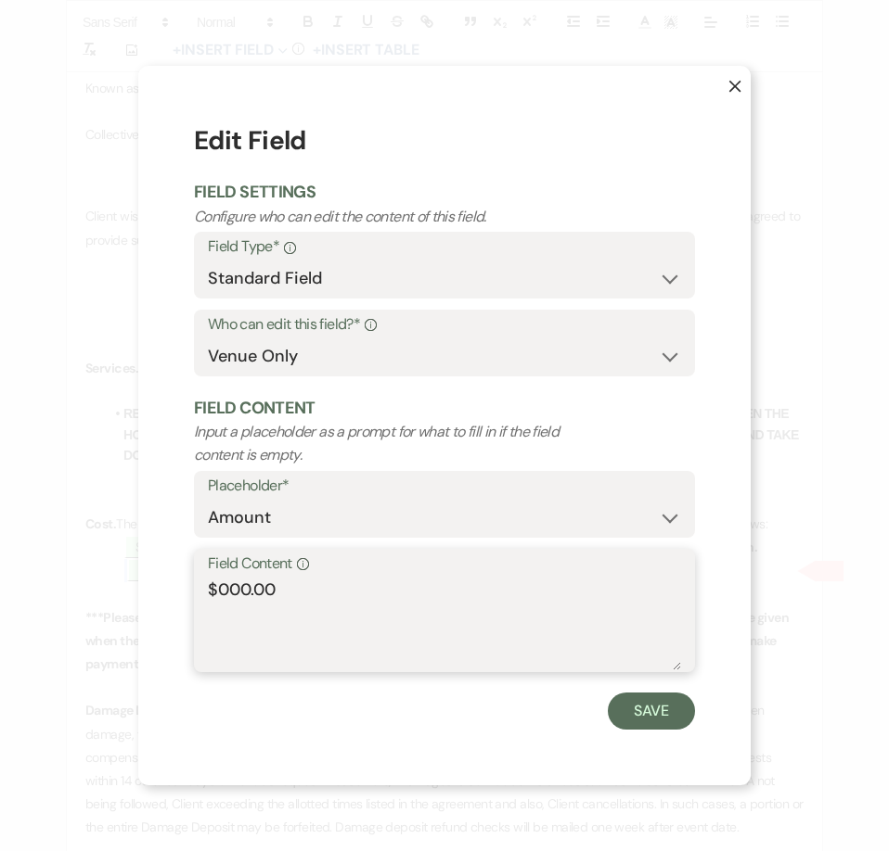
click at [234, 594] on textarea "$000.00" at bounding box center [444, 624] width 473 height 93
type textarea "$800.00"
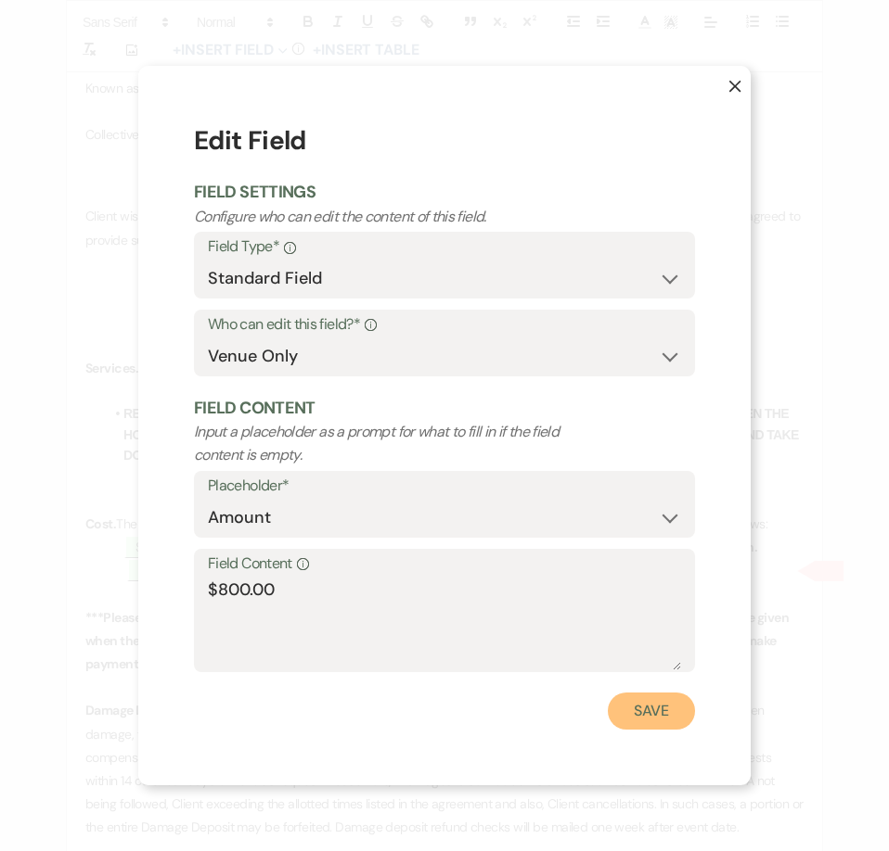
click at [669, 719] on button "Save" at bounding box center [651, 711] width 87 height 37
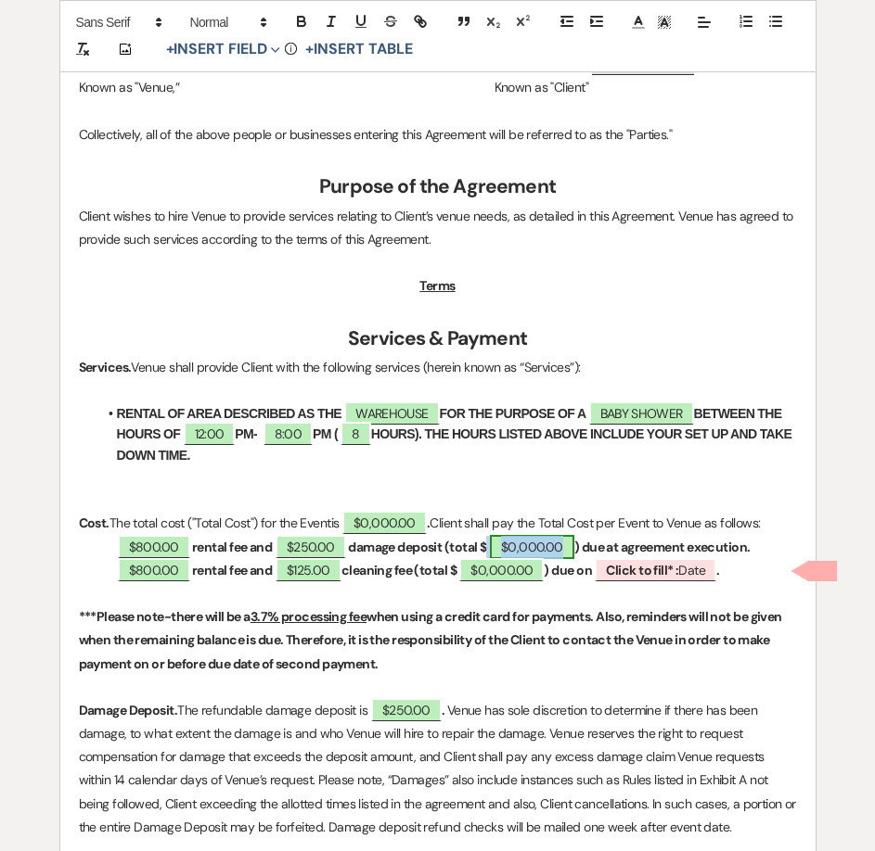
click at [540, 551] on span "$0,000.00" at bounding box center [532, 547] width 84 height 24
select select "owner"
select select "Total"
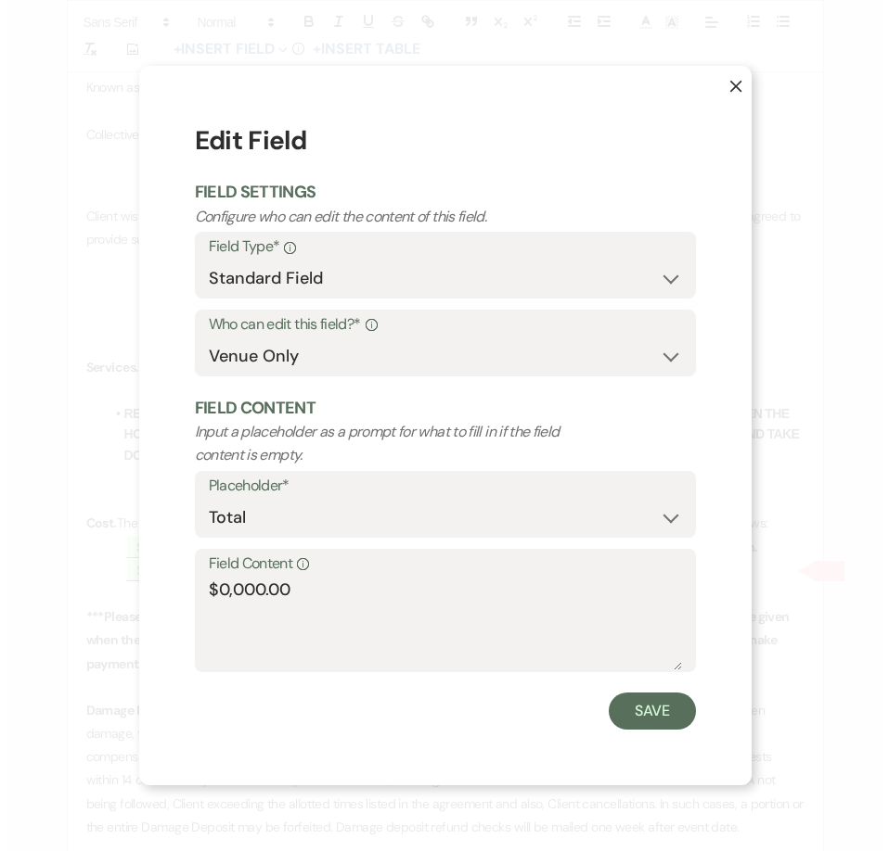
scroll to position [656, 0]
drag, startPoint x: 263, startPoint y: 592, endPoint x: 220, endPoint y: 589, distance: 43.7
click at [220, 589] on textarea "$0,000.00" at bounding box center [444, 624] width 473 height 93
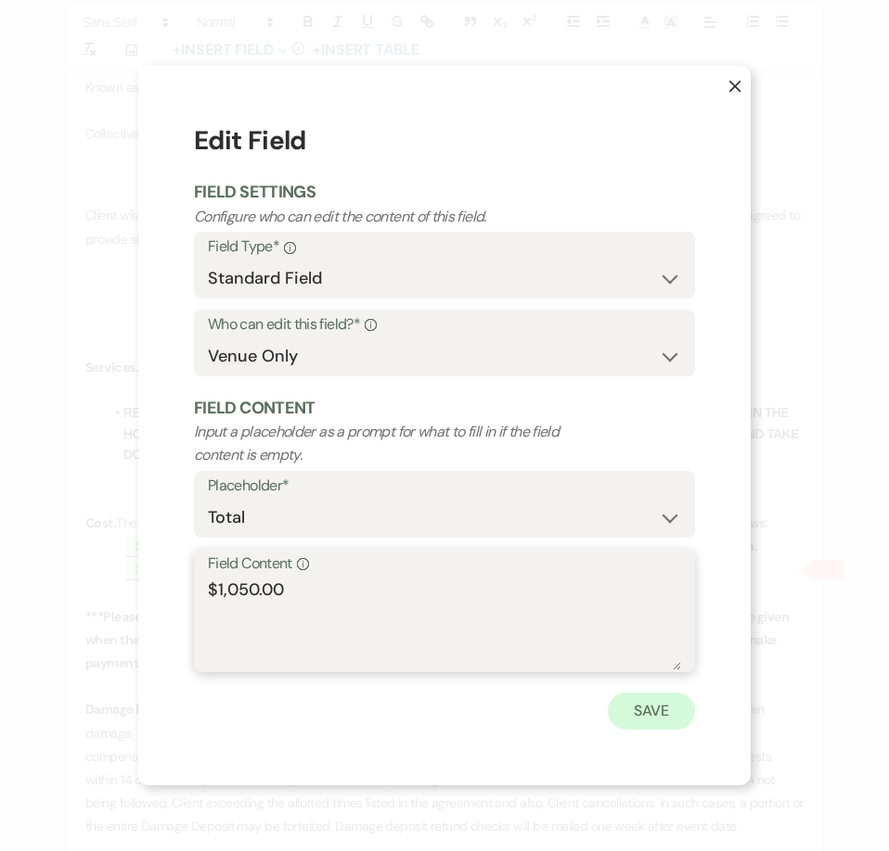
type textarea "$1,050.00"
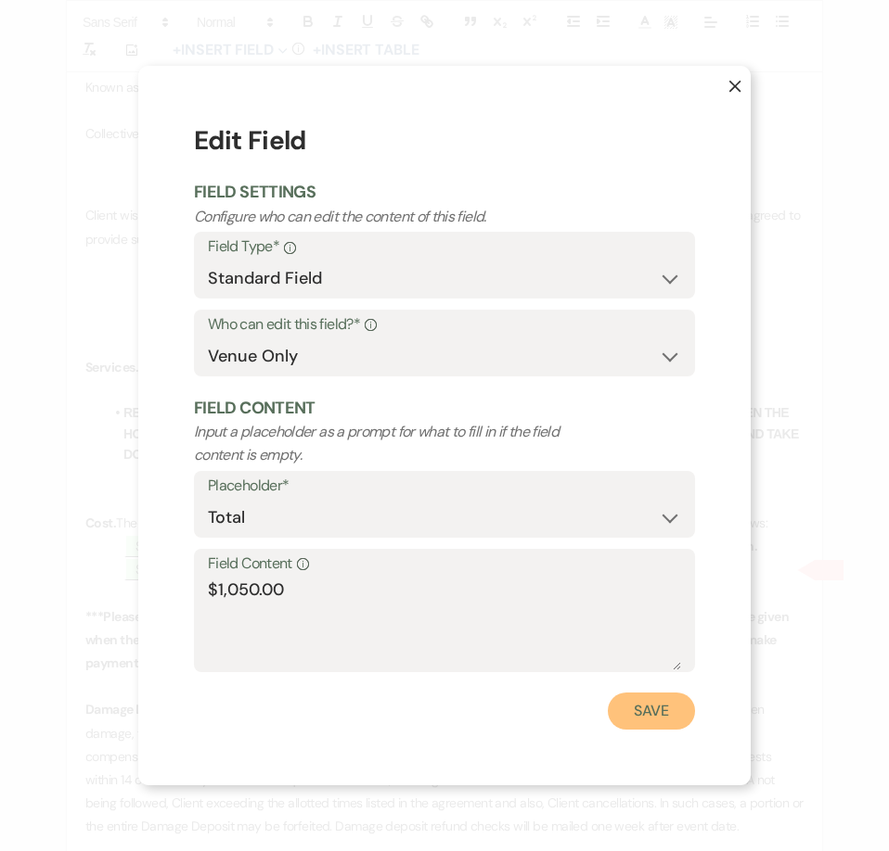
click at [632, 717] on button "Save" at bounding box center [651, 711] width 87 height 37
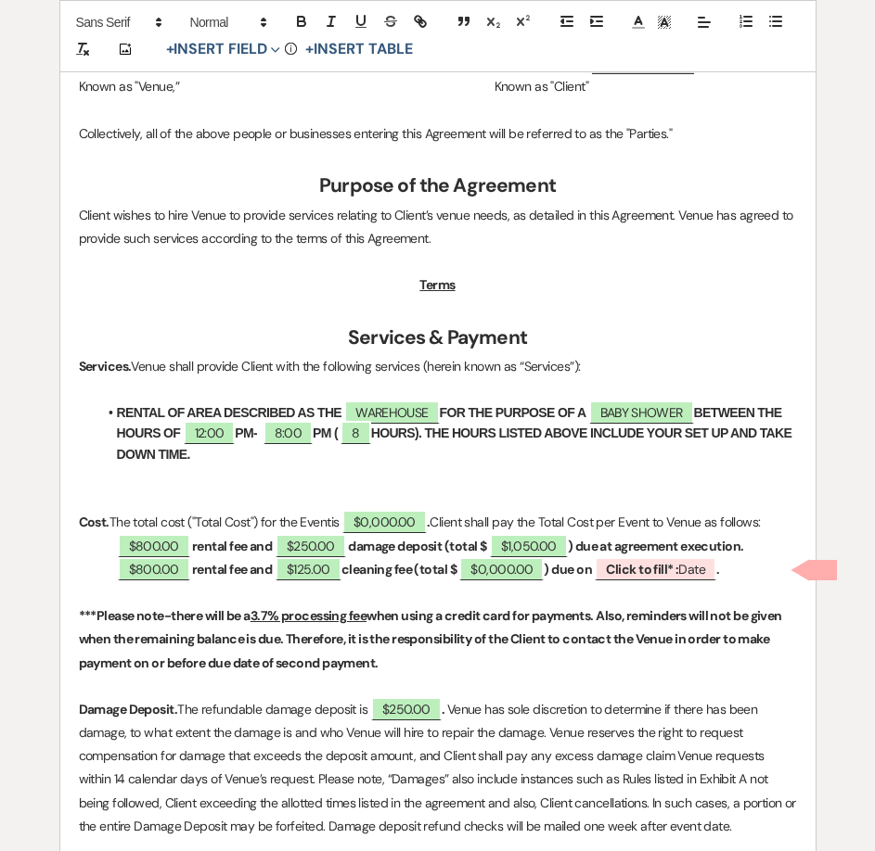
click at [272, 572] on strong "rental fee and" at bounding box center [232, 569] width 80 height 17
click at [403, 568] on strong "cleaning fee (total $" at bounding box center [375, 569] width 115 height 17
click at [227, 44] on button "+ Insert Field Expand" at bounding box center [224, 50] width 128 height 22
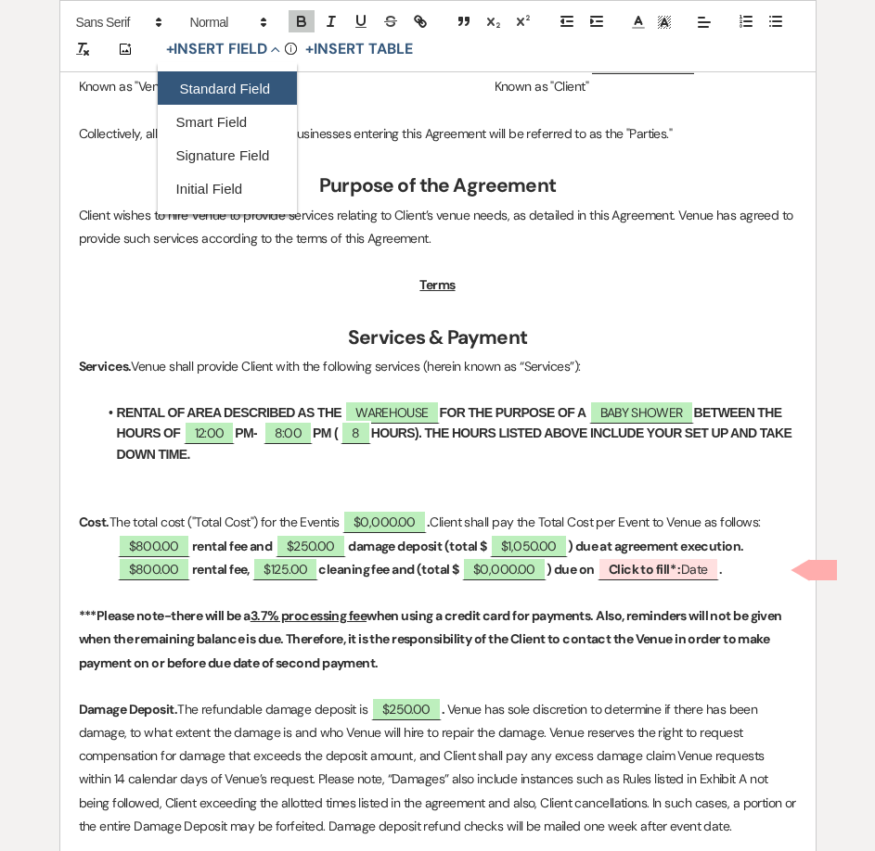
click at [246, 93] on button "Standard Field" at bounding box center [227, 88] width 139 height 33
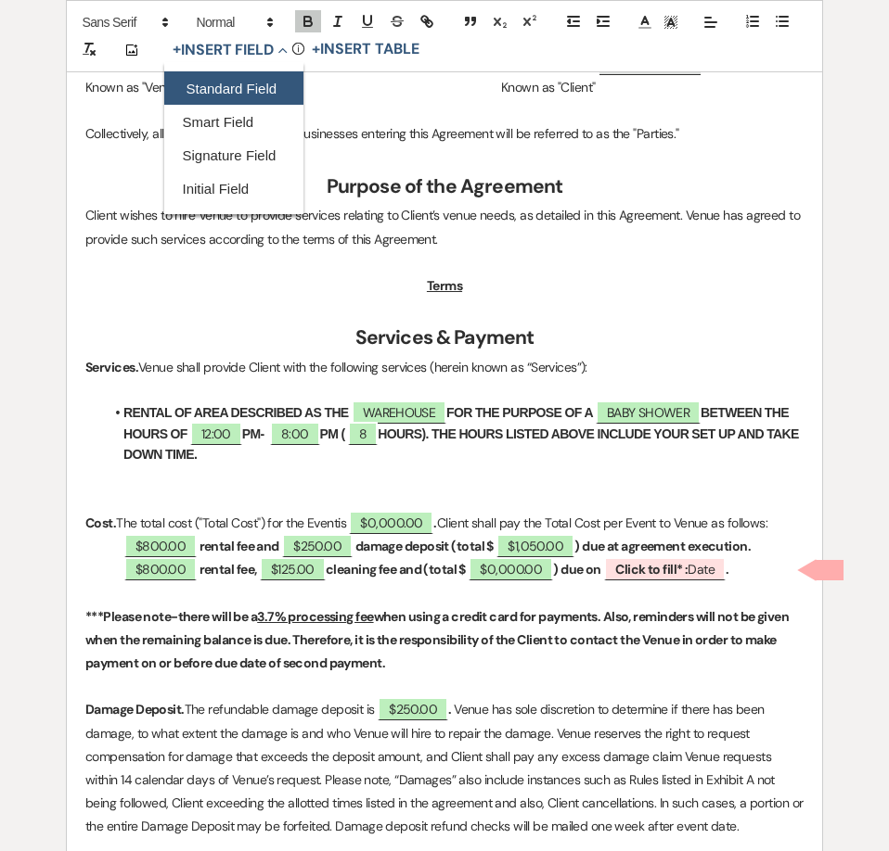
select select "owner"
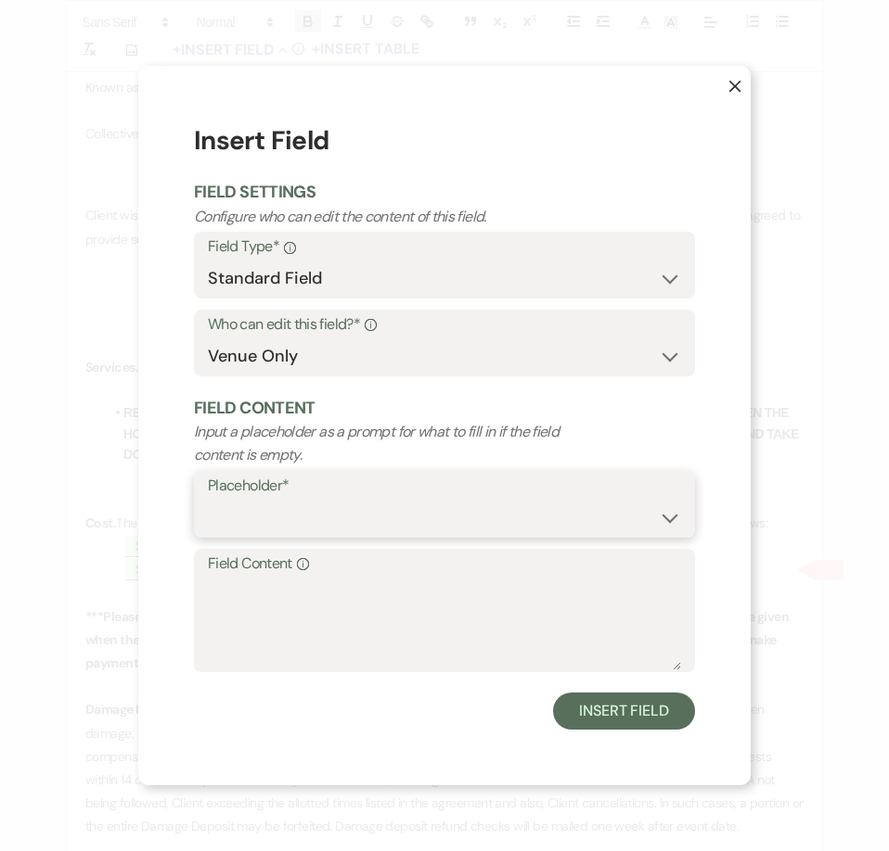
click at [336, 518] on select "Custom Placeholder Date Time Name Location Venue Name Type Number Budget Addres…" at bounding box center [444, 518] width 473 height 36
select select "Amount"
click at [208, 500] on select "Custom Placeholder Date Time Name Location Venue Name Type Number Budget Addres…" at bounding box center [444, 518] width 473 height 36
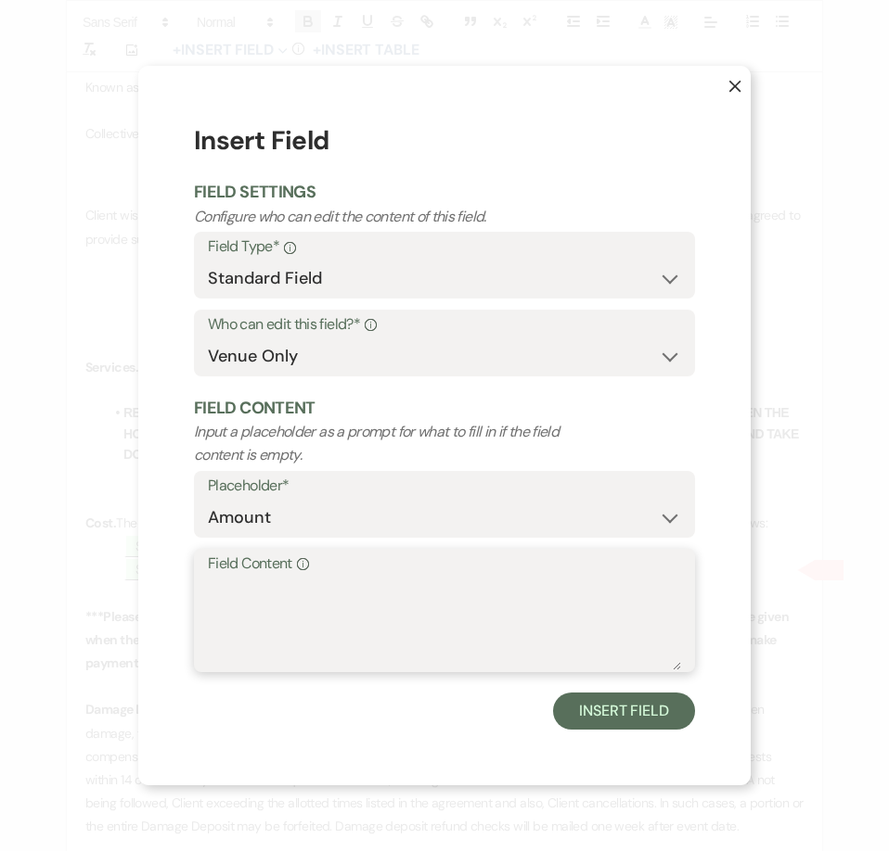
click at [339, 590] on textarea "Field Content Info" at bounding box center [444, 624] width 473 height 93
type textarea "$150.00"
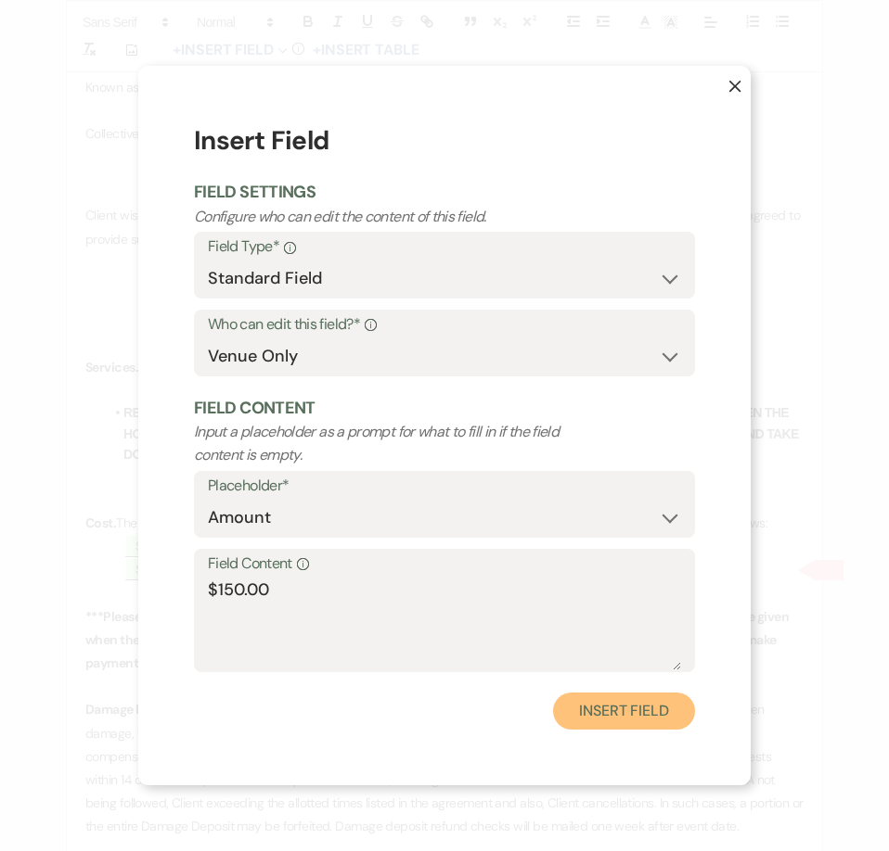
click at [584, 697] on button "Insert Field" at bounding box center [624, 711] width 142 height 37
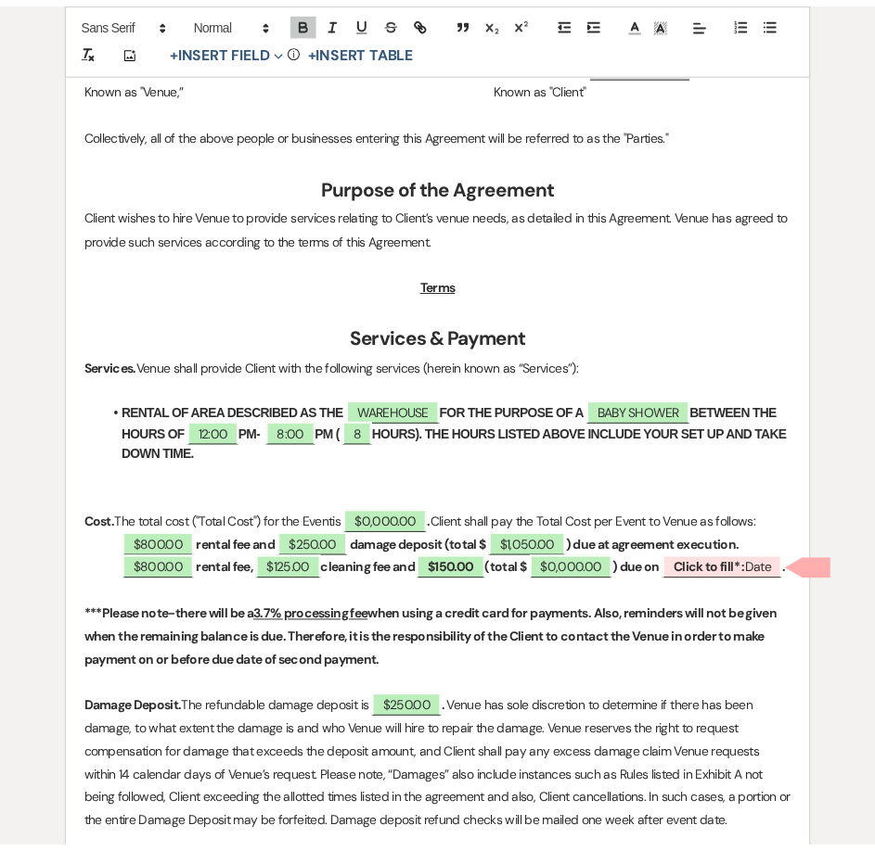
scroll to position [655, 0]
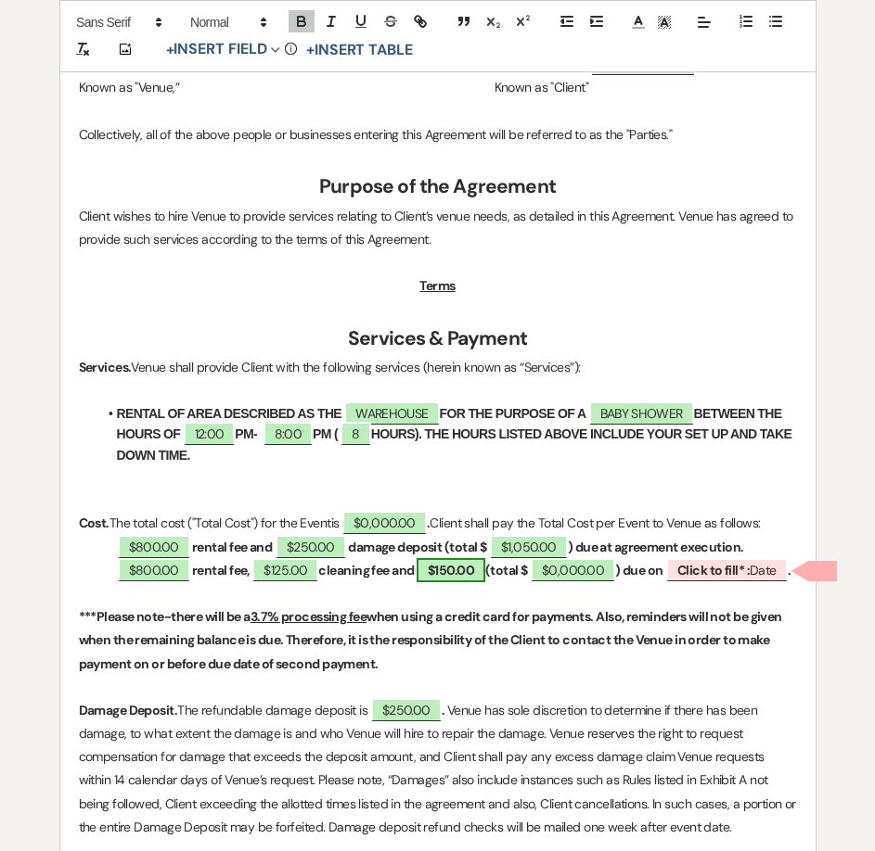
click at [484, 573] on span "$150.00" at bounding box center [450, 570] width 69 height 24
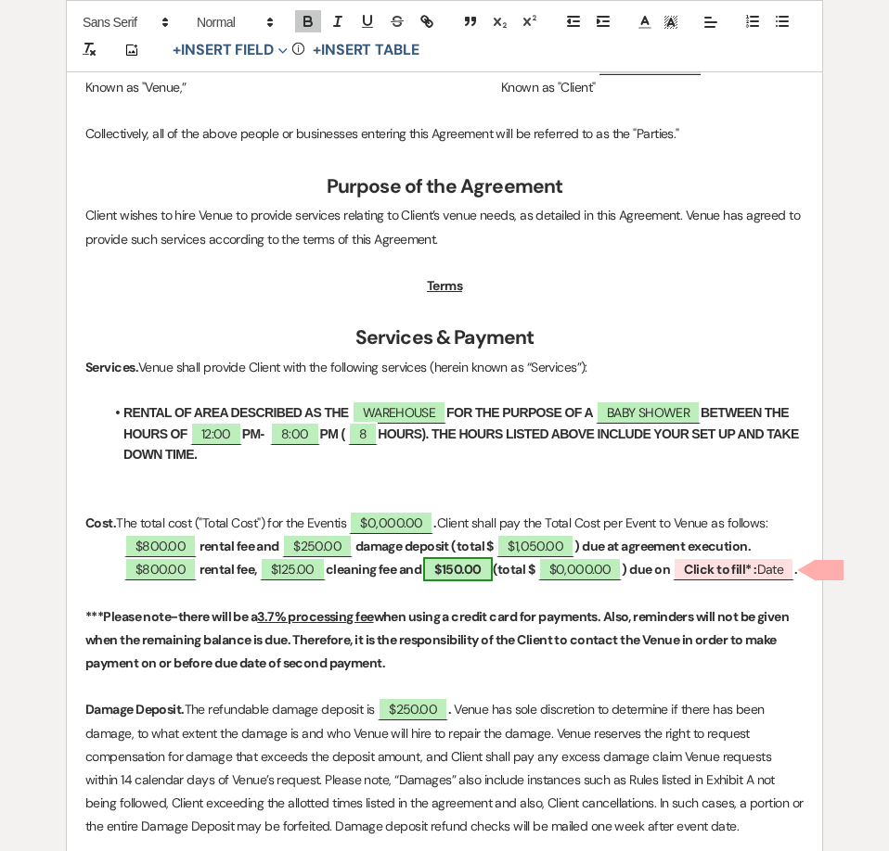
select select "owner"
select select "Amount"
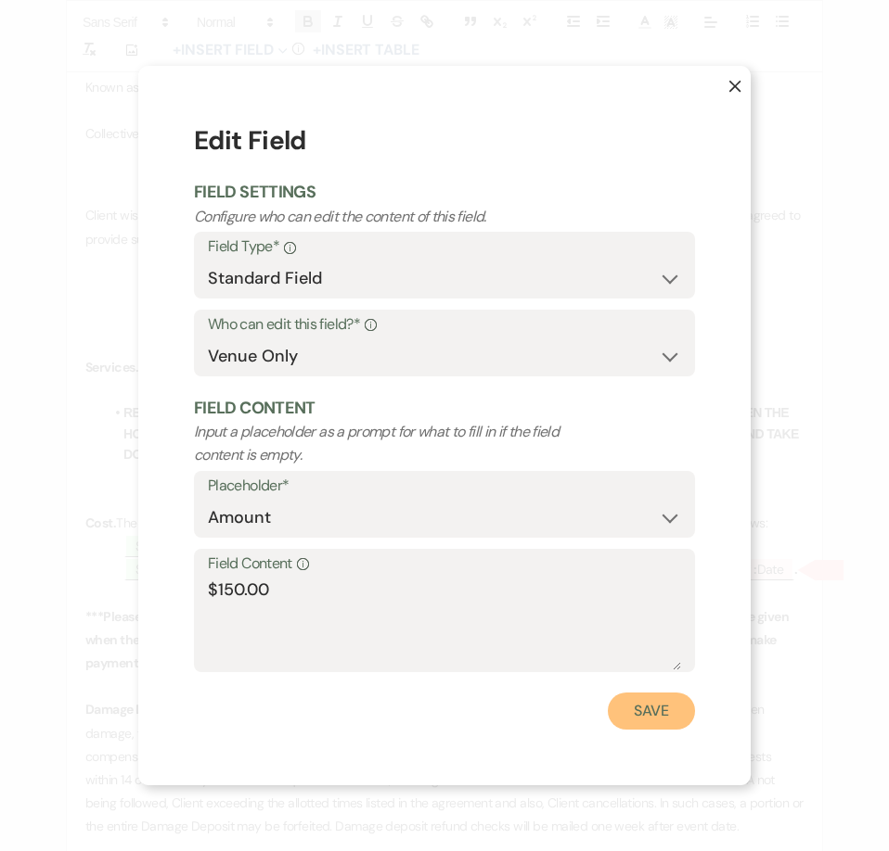
drag, startPoint x: 664, startPoint y: 712, endPoint x: 641, endPoint y: 653, distance: 63.7
click at [665, 713] on button "Save" at bounding box center [651, 711] width 87 height 37
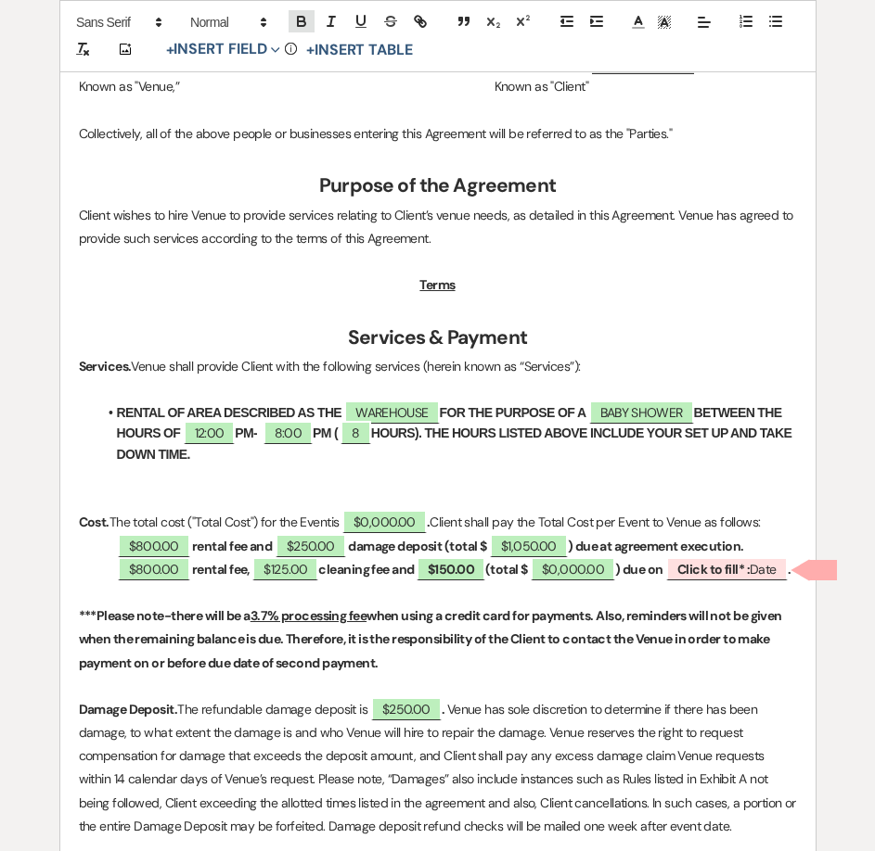
click at [291, 28] on button "button" at bounding box center [301, 21] width 26 height 22
click at [484, 568] on span "$150.00" at bounding box center [450, 569] width 67 height 24
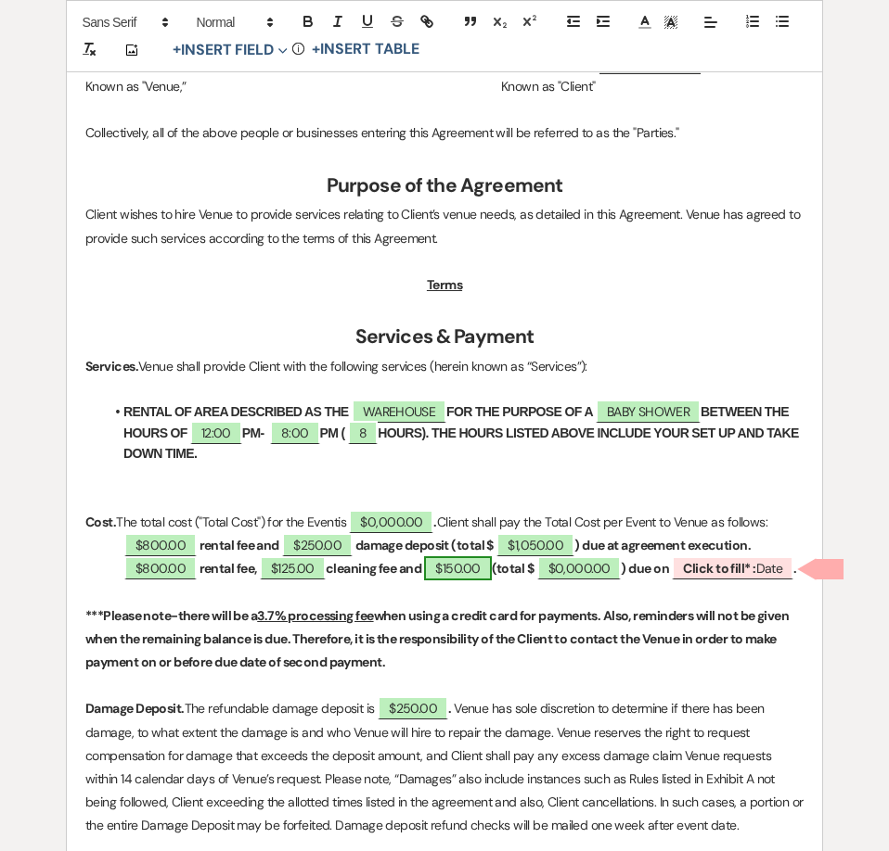
select select "owner"
select select "Amount"
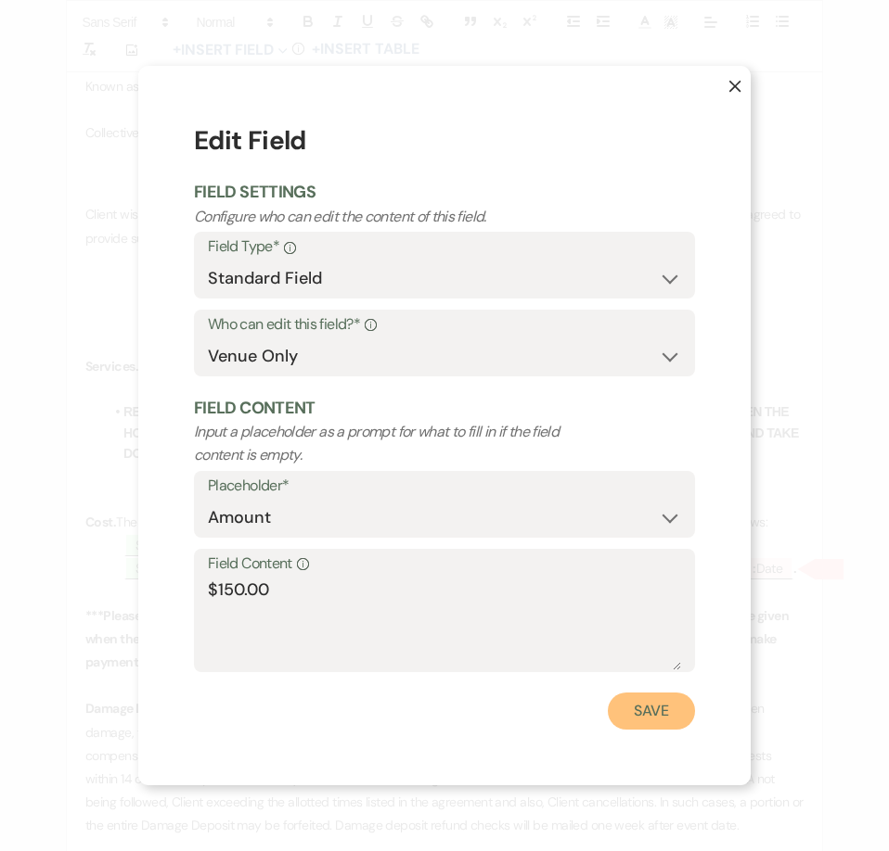
click at [634, 704] on button "Save" at bounding box center [651, 711] width 87 height 37
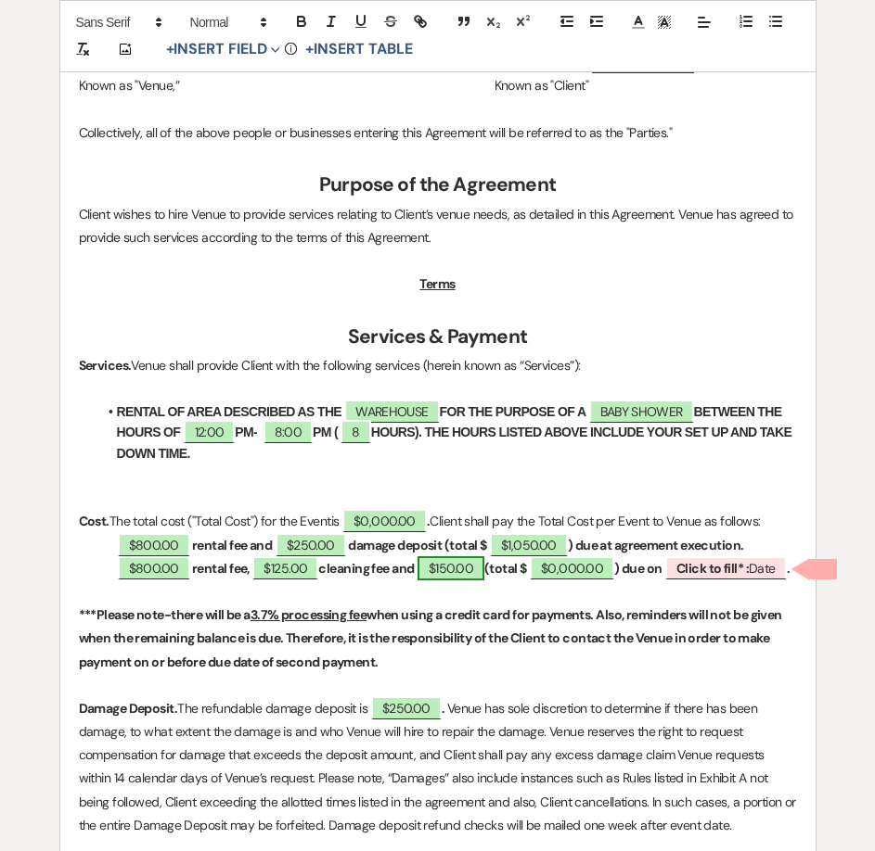
click at [484, 577] on span "$150.00" at bounding box center [450, 569] width 67 height 24
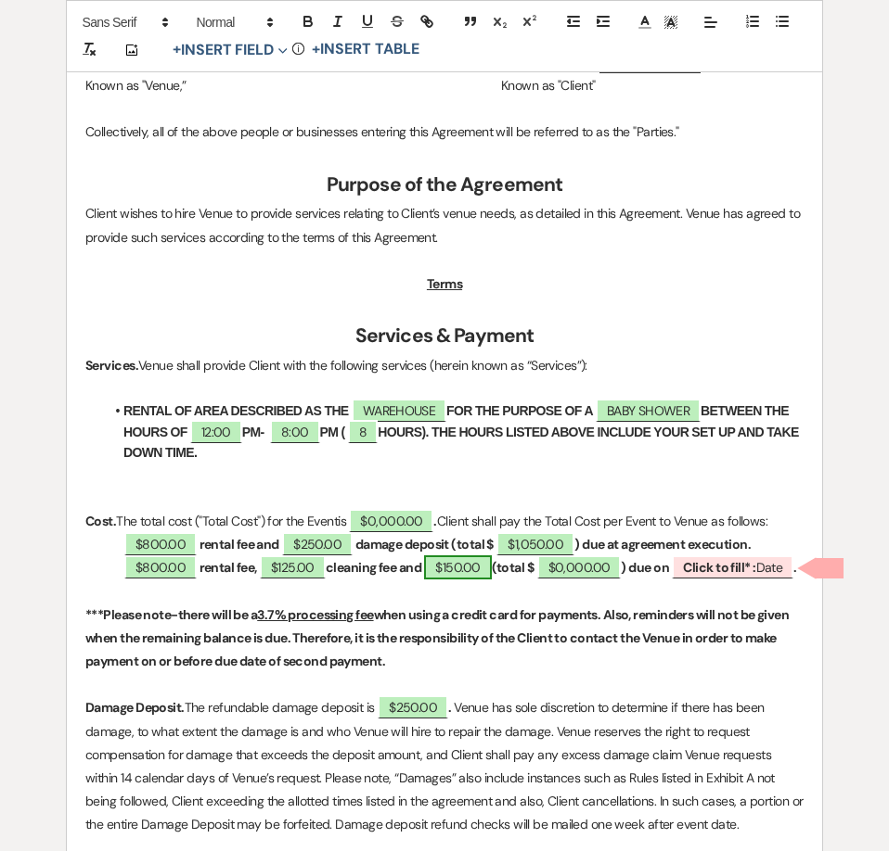
select select "owner"
select select "Amount"
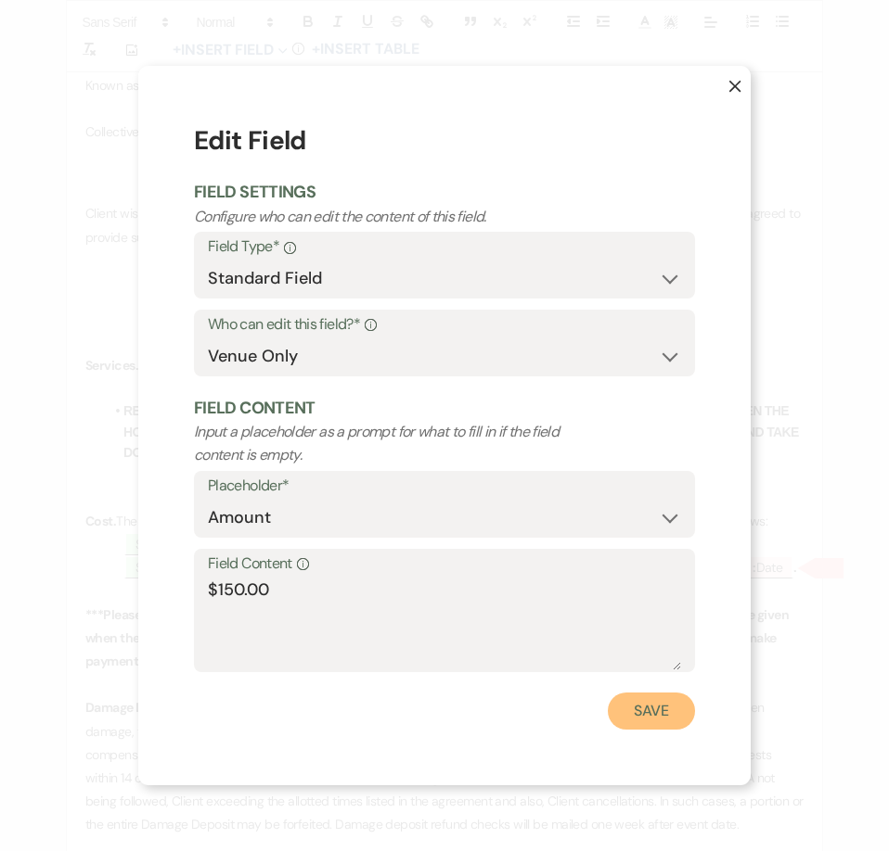
click at [660, 716] on button "Save" at bounding box center [651, 711] width 87 height 37
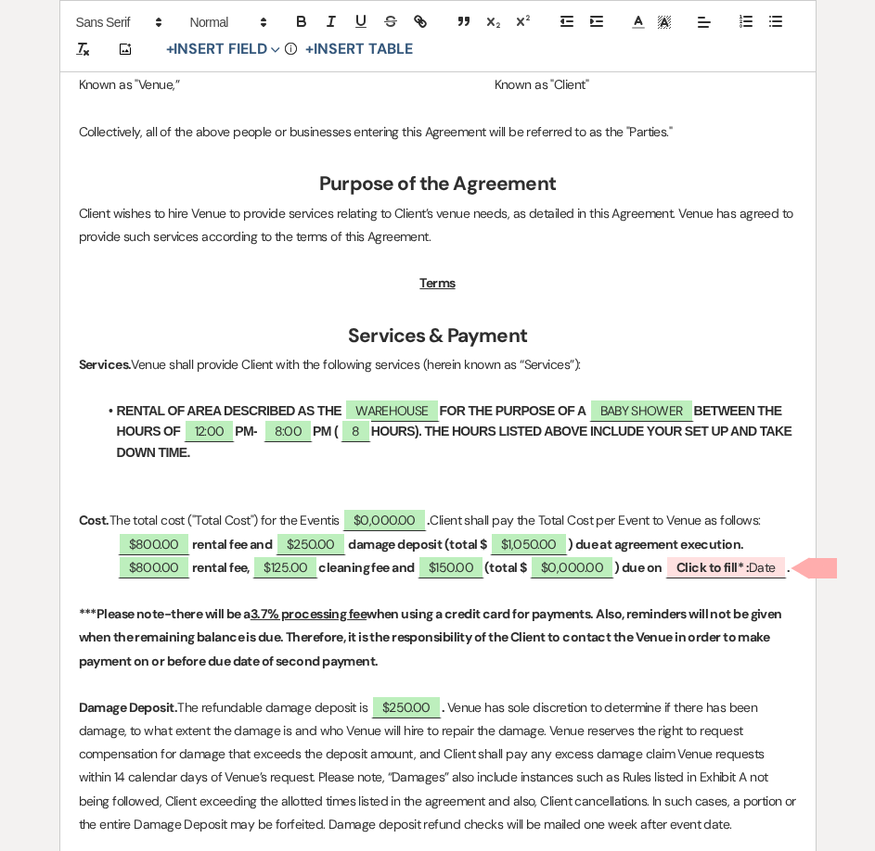
click at [504, 568] on strong "(total $" at bounding box center [505, 567] width 43 height 17
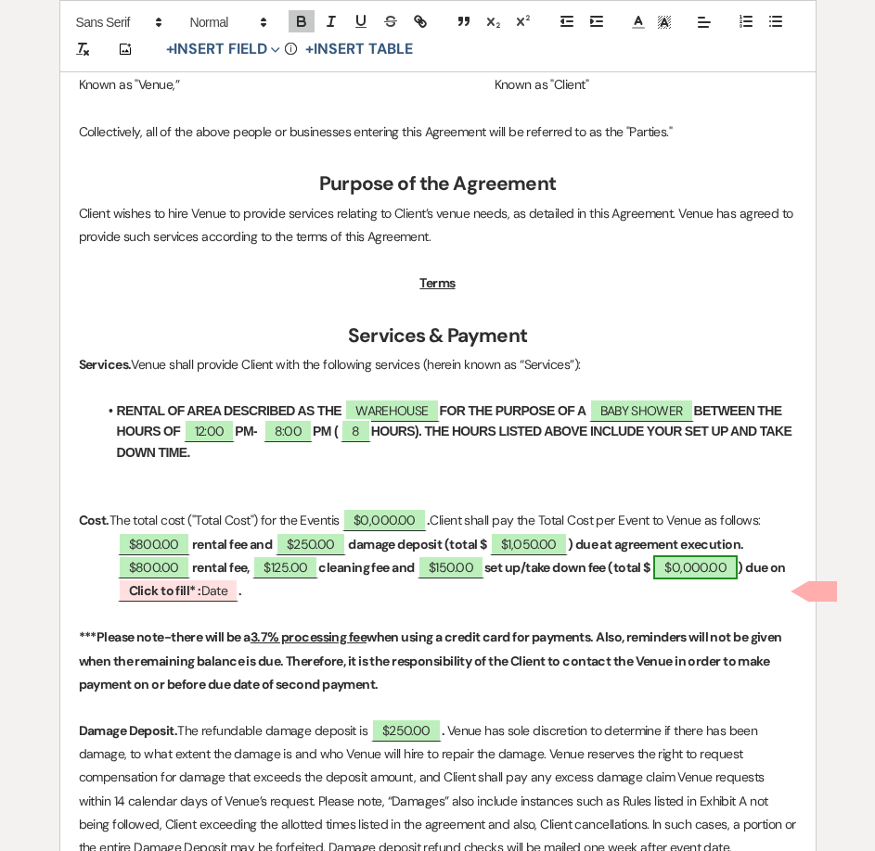
click at [719, 564] on span "$0,000.00" at bounding box center [695, 568] width 84 height 24
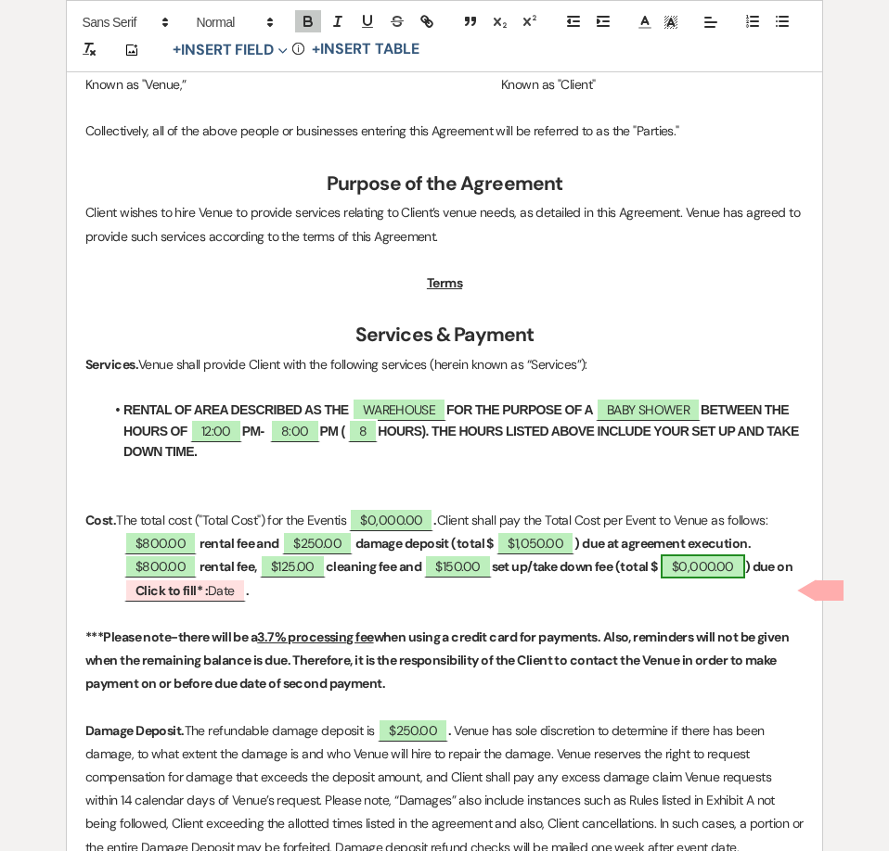
select select "owner"
select select "Total"
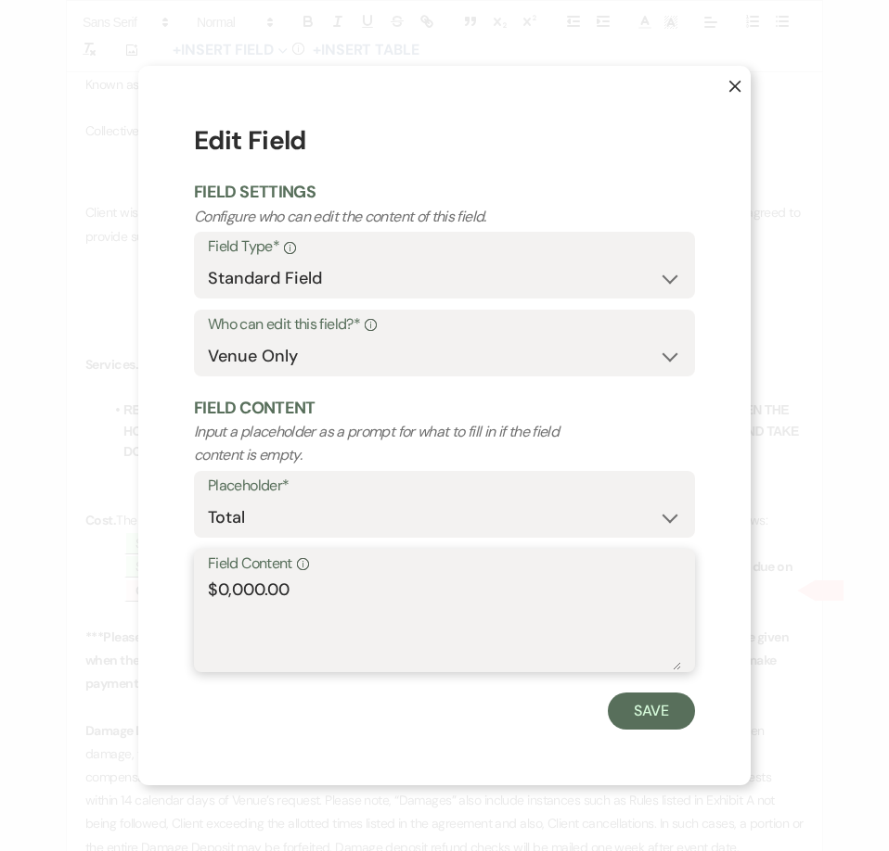
drag, startPoint x: 263, startPoint y: 587, endPoint x: 223, endPoint y: 594, distance: 41.3
click at [223, 594] on textarea "$0,000.00" at bounding box center [444, 624] width 473 height 93
type textarea "$1,075.00"
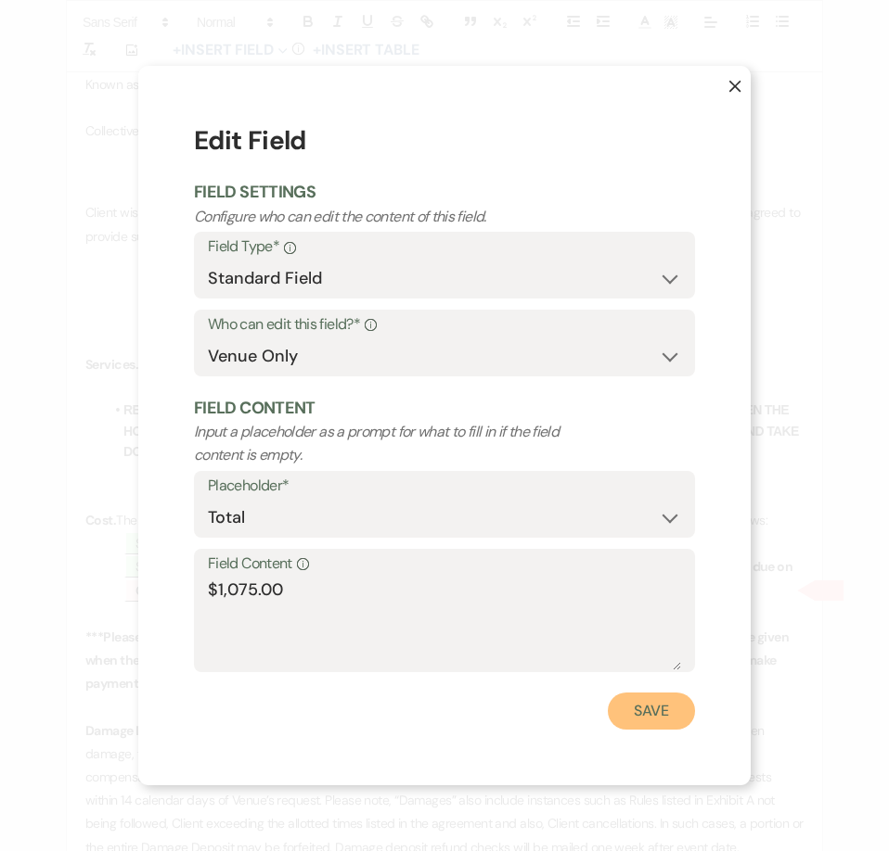
click at [628, 727] on button "Save" at bounding box center [651, 711] width 87 height 37
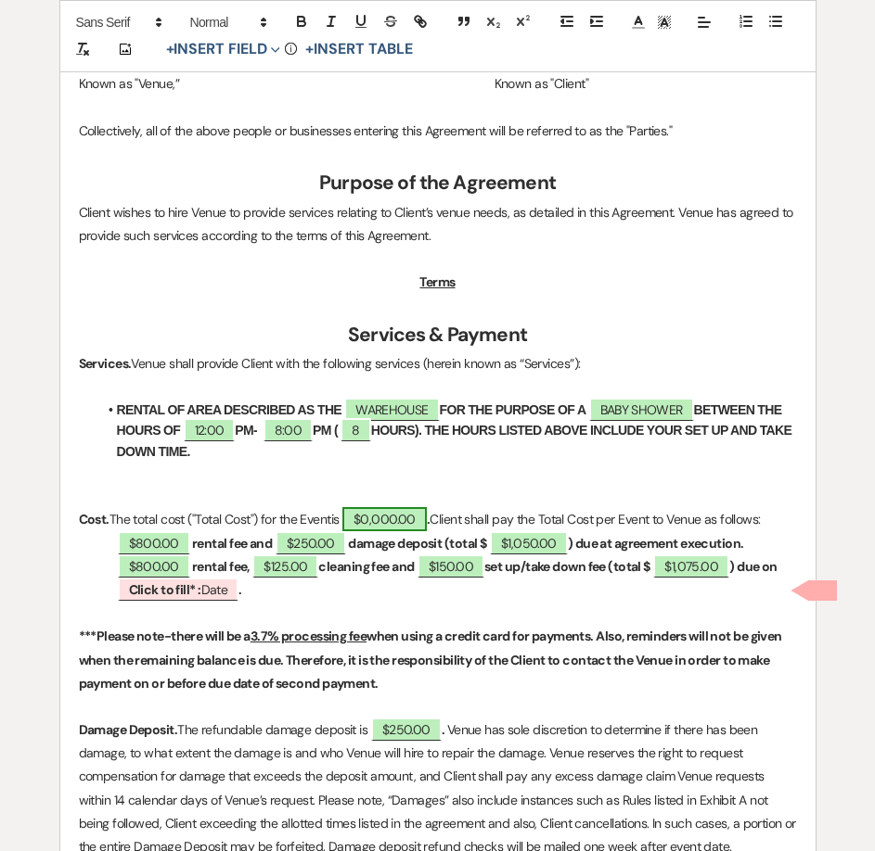
click at [407, 523] on span "$0,000.00" at bounding box center [384, 519] width 84 height 24
select select "owner"
select select "Total"
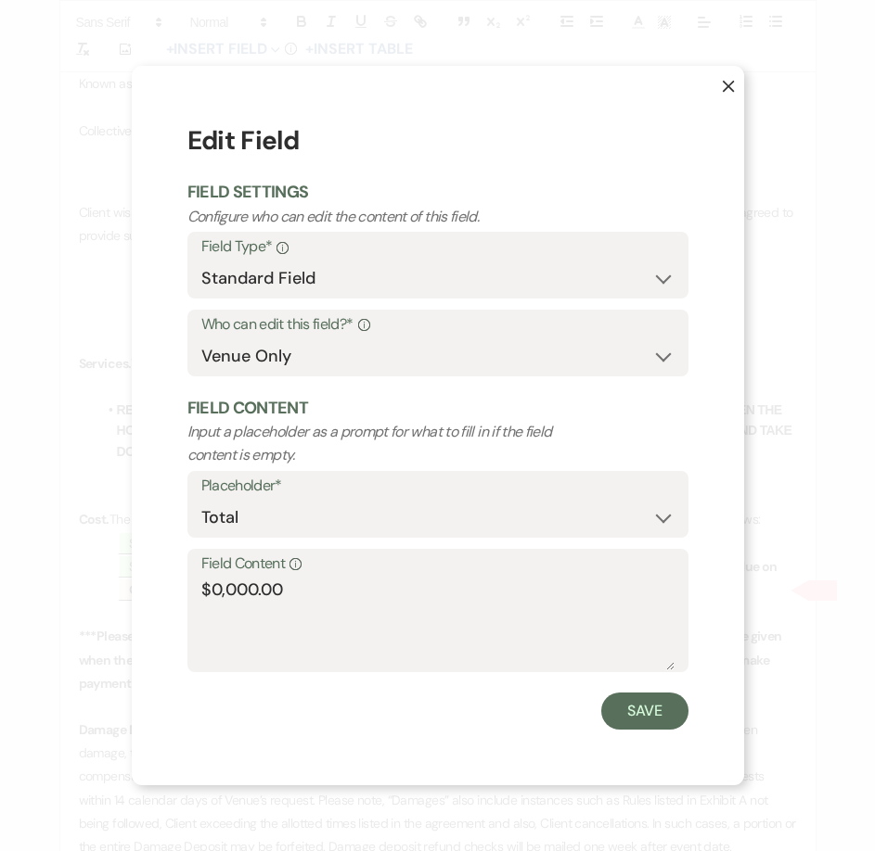
scroll to position [659, 0]
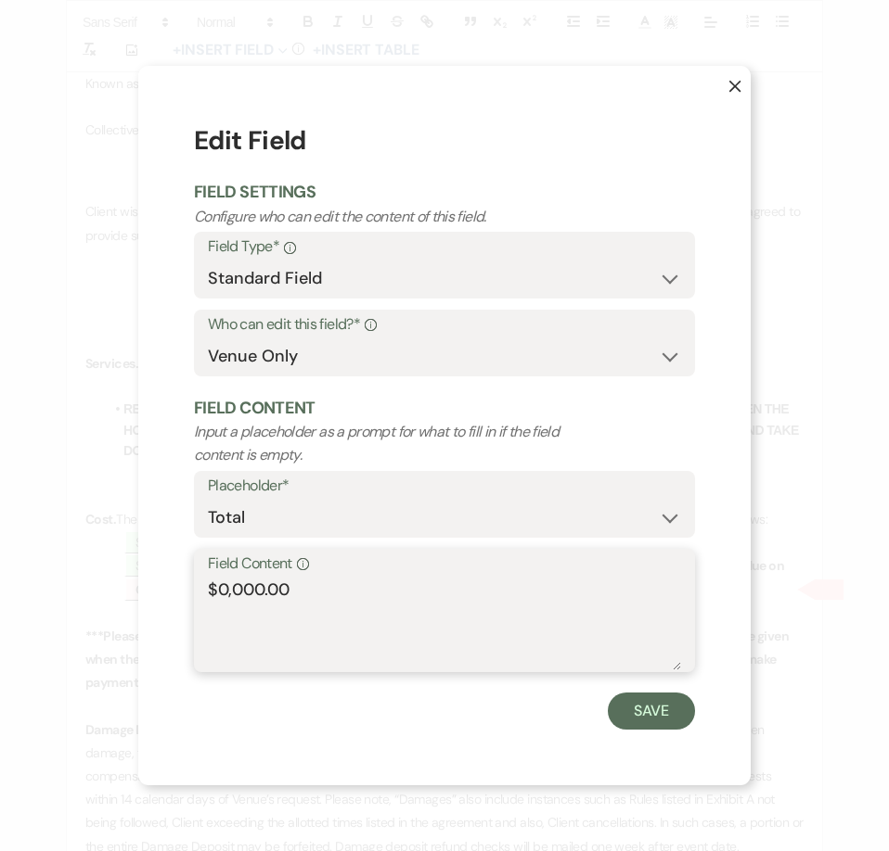
drag, startPoint x: 263, startPoint y: 586, endPoint x: 219, endPoint y: 591, distance: 44.8
click at [219, 591] on textarea "$0,000.00" at bounding box center [444, 624] width 473 height 93
type textarea "$2,125.00"
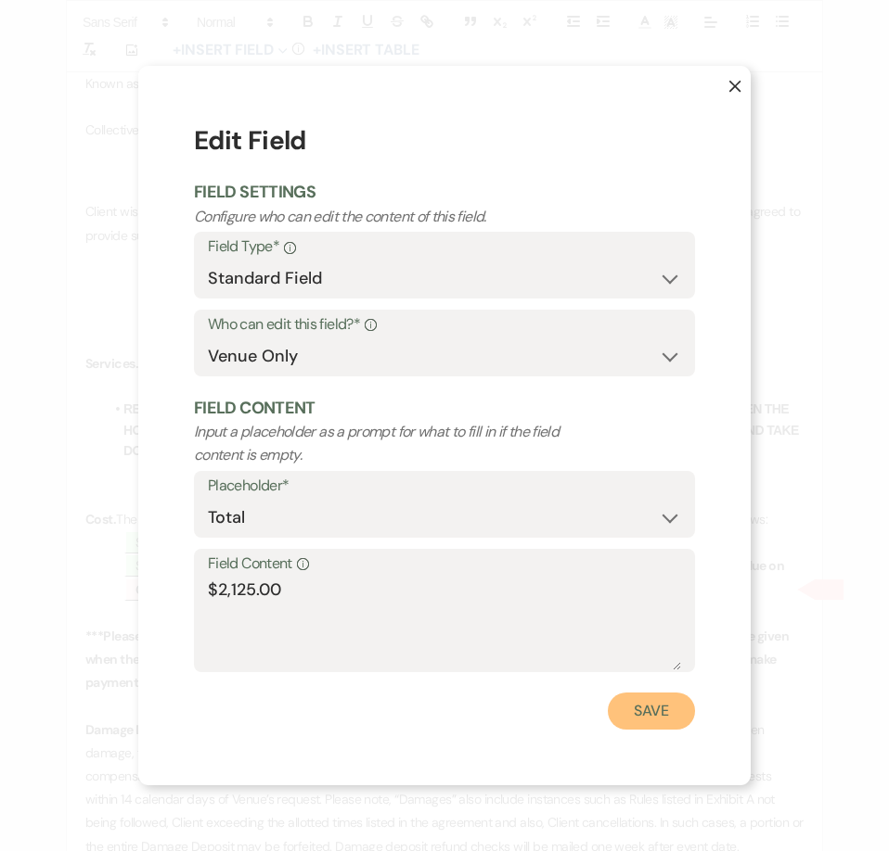
click at [655, 712] on button "Save" at bounding box center [651, 711] width 87 height 37
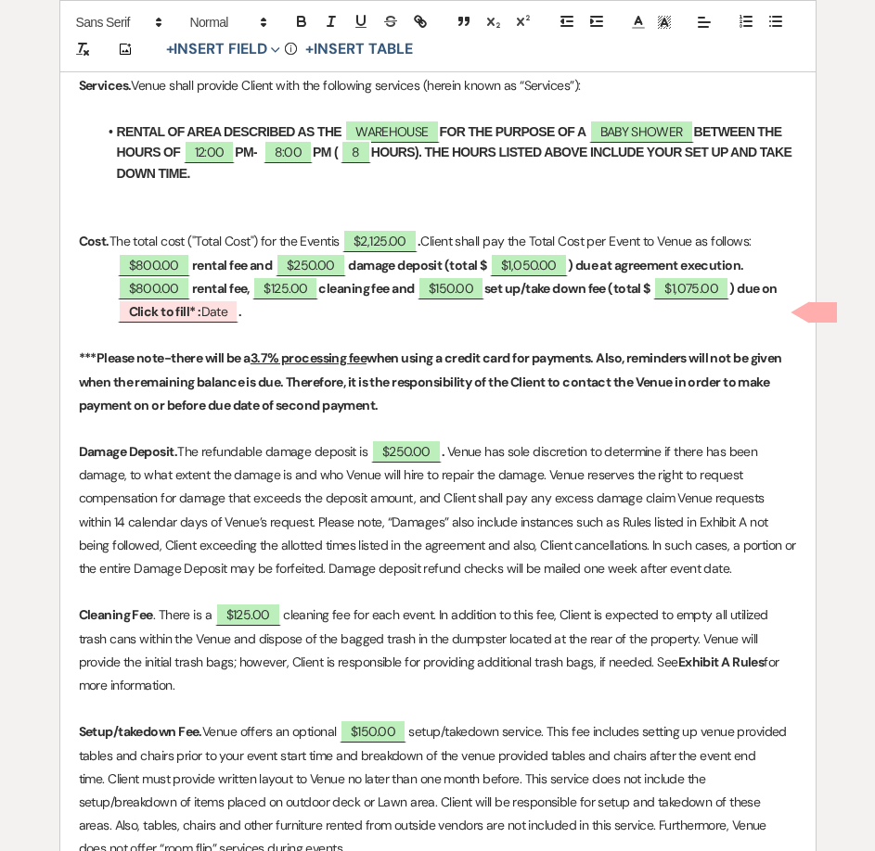
scroll to position [938, 0]
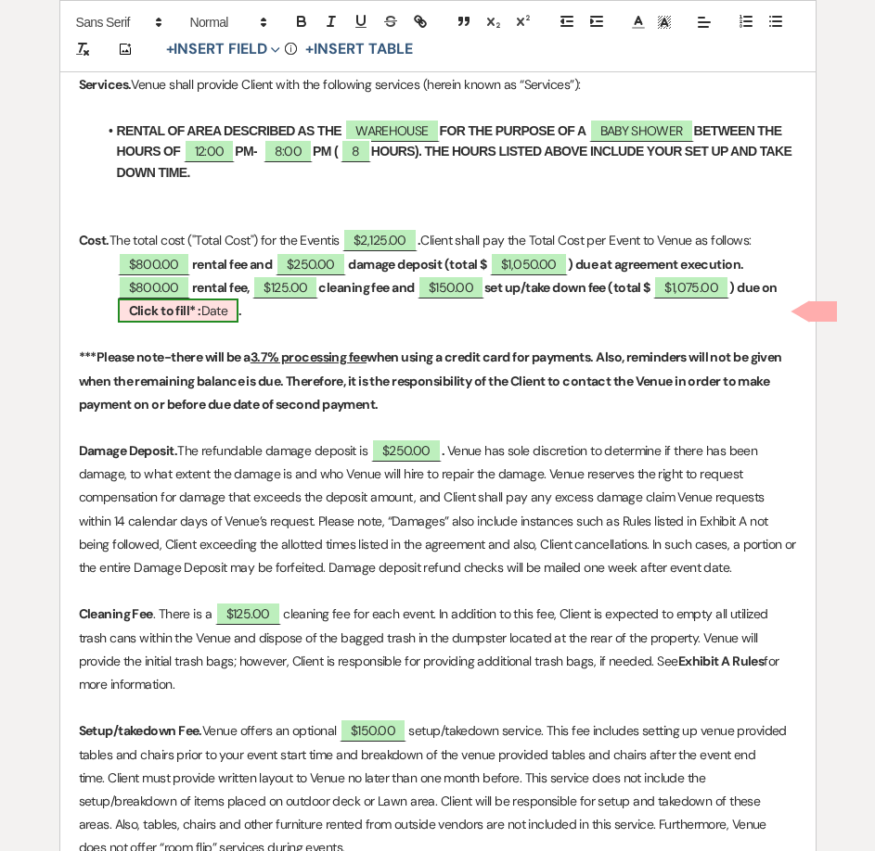
click at [201, 317] on b "Click to fill* :" at bounding box center [165, 310] width 72 height 17
select select "owner"
select select "Date"
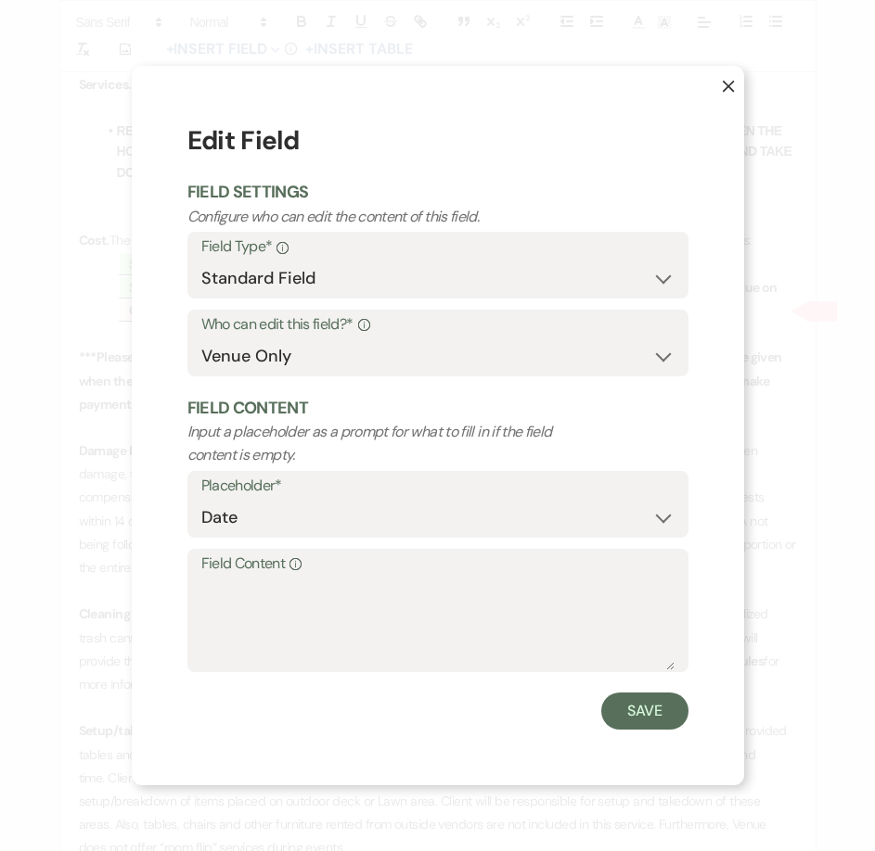
scroll to position [939, 0]
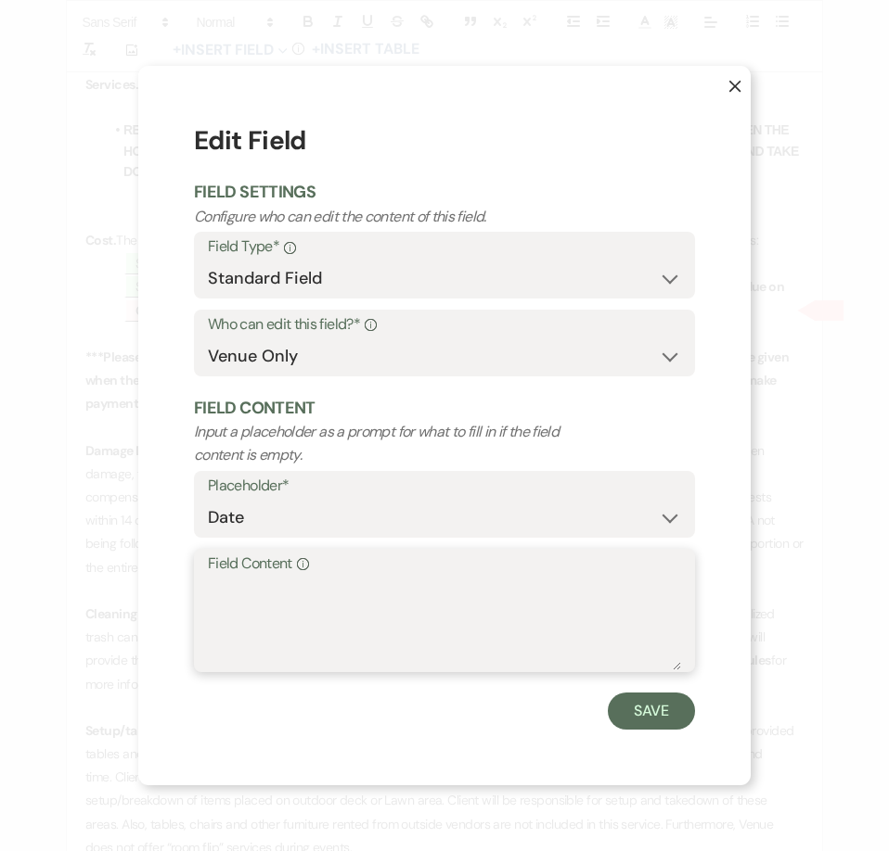
click at [306, 603] on textarea "Field Content Info" at bounding box center [444, 624] width 473 height 93
type textarea "October 31, 2025"
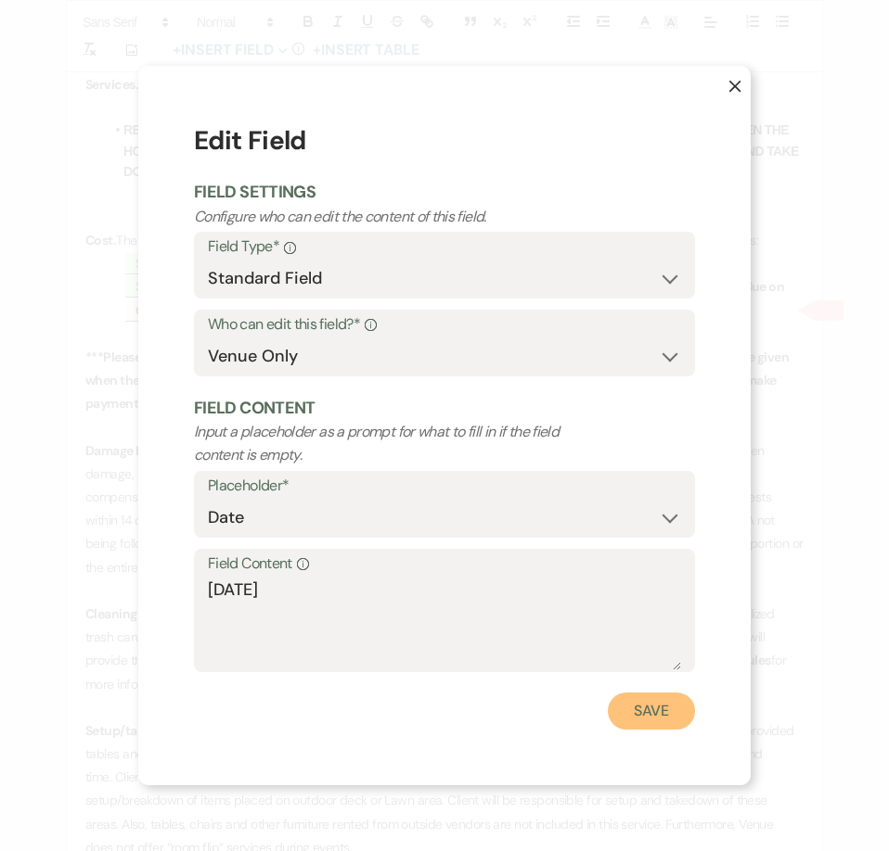
click at [643, 715] on button "Save" at bounding box center [651, 711] width 87 height 37
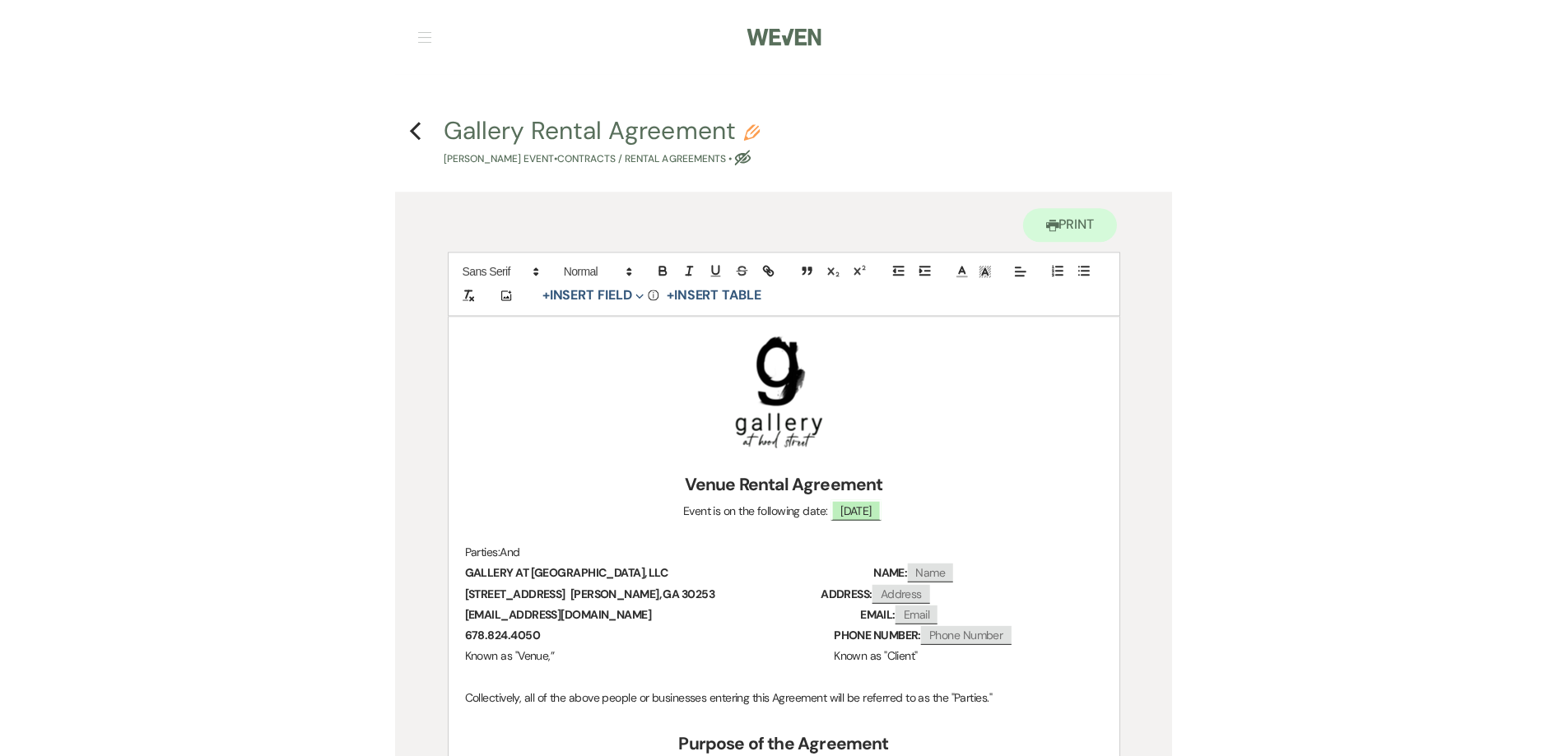
scroll to position [0, 0]
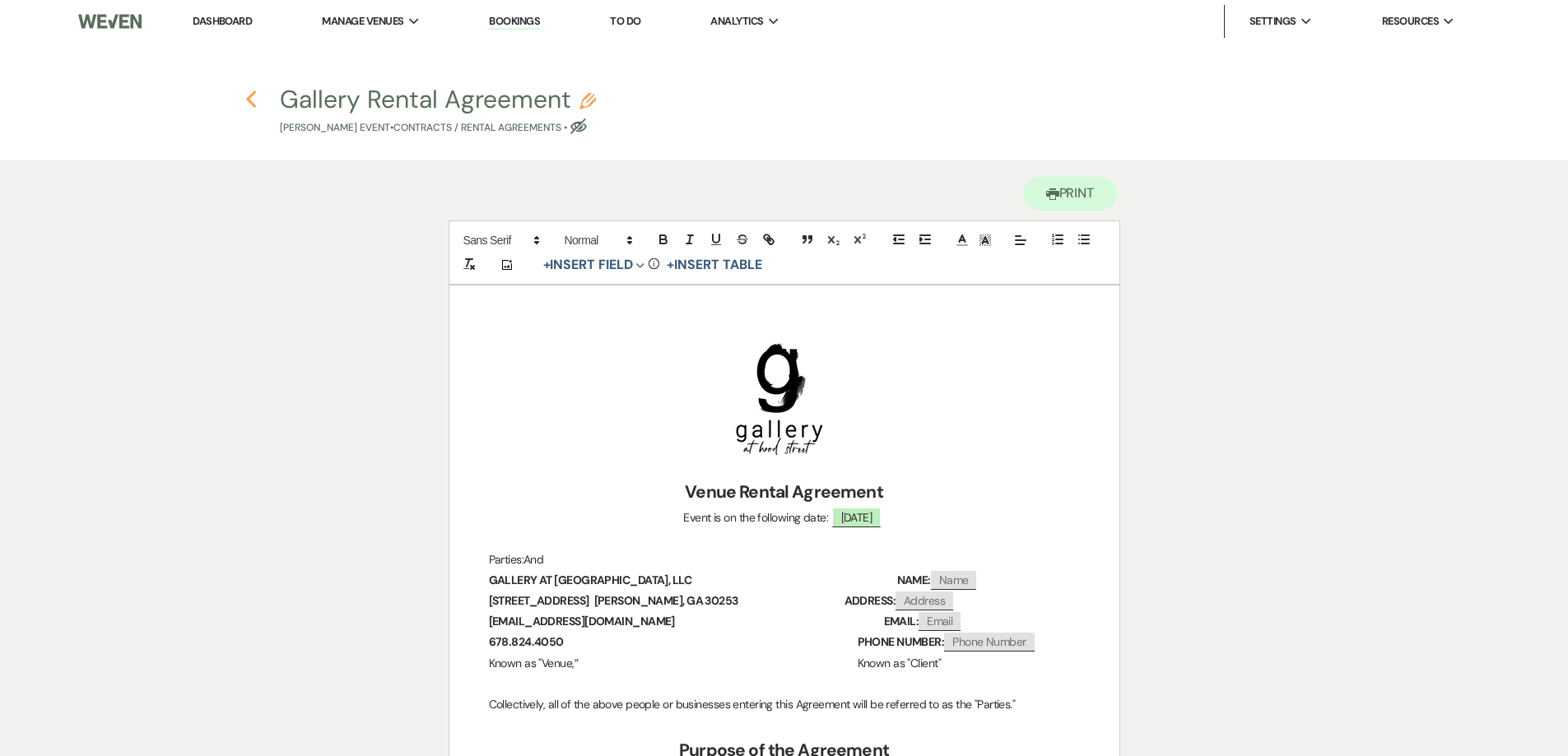
click at [248, 100] on use "button" at bounding box center [251, 99] width 11 height 18
select select "4"
select select "5"
select select "3"
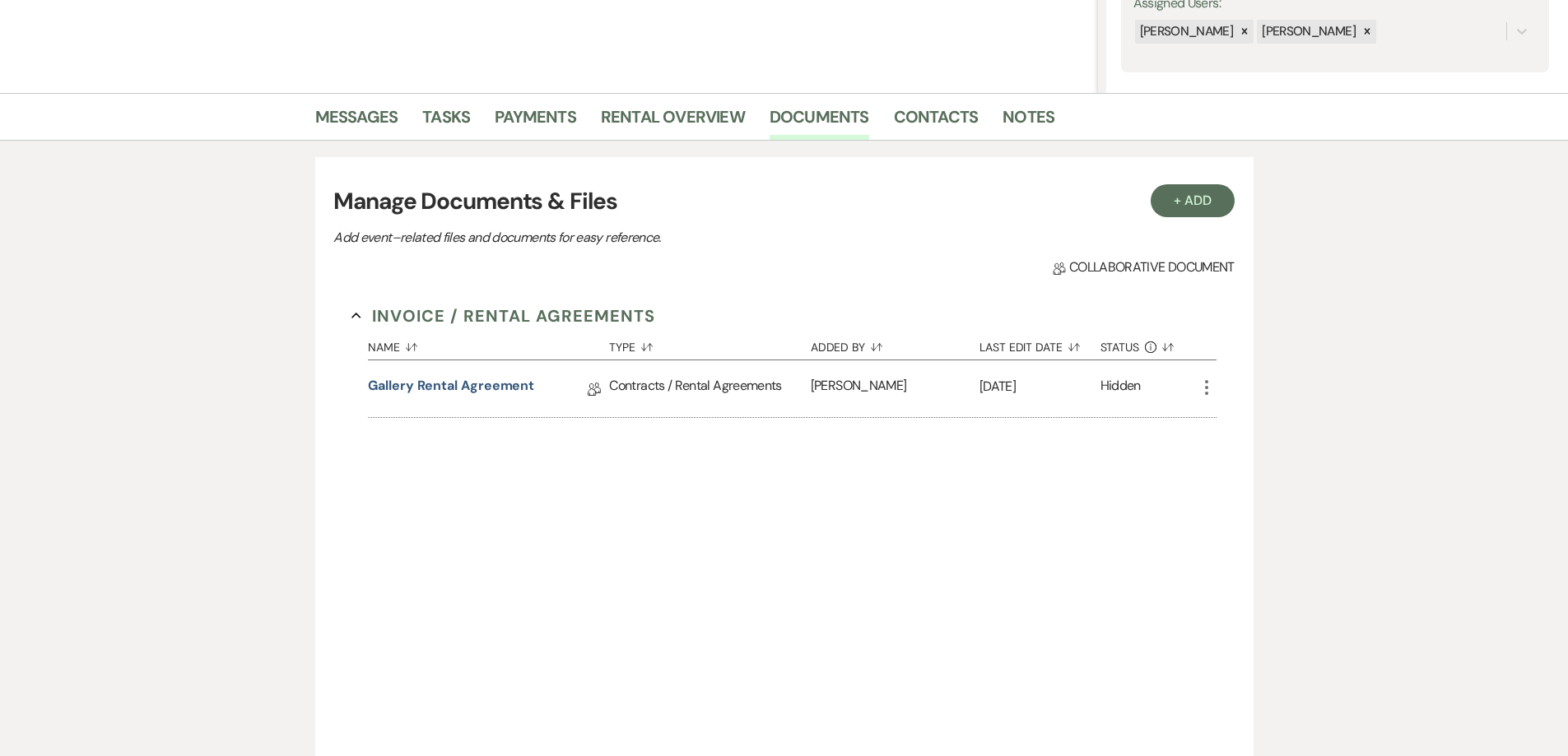
scroll to position [83, 0]
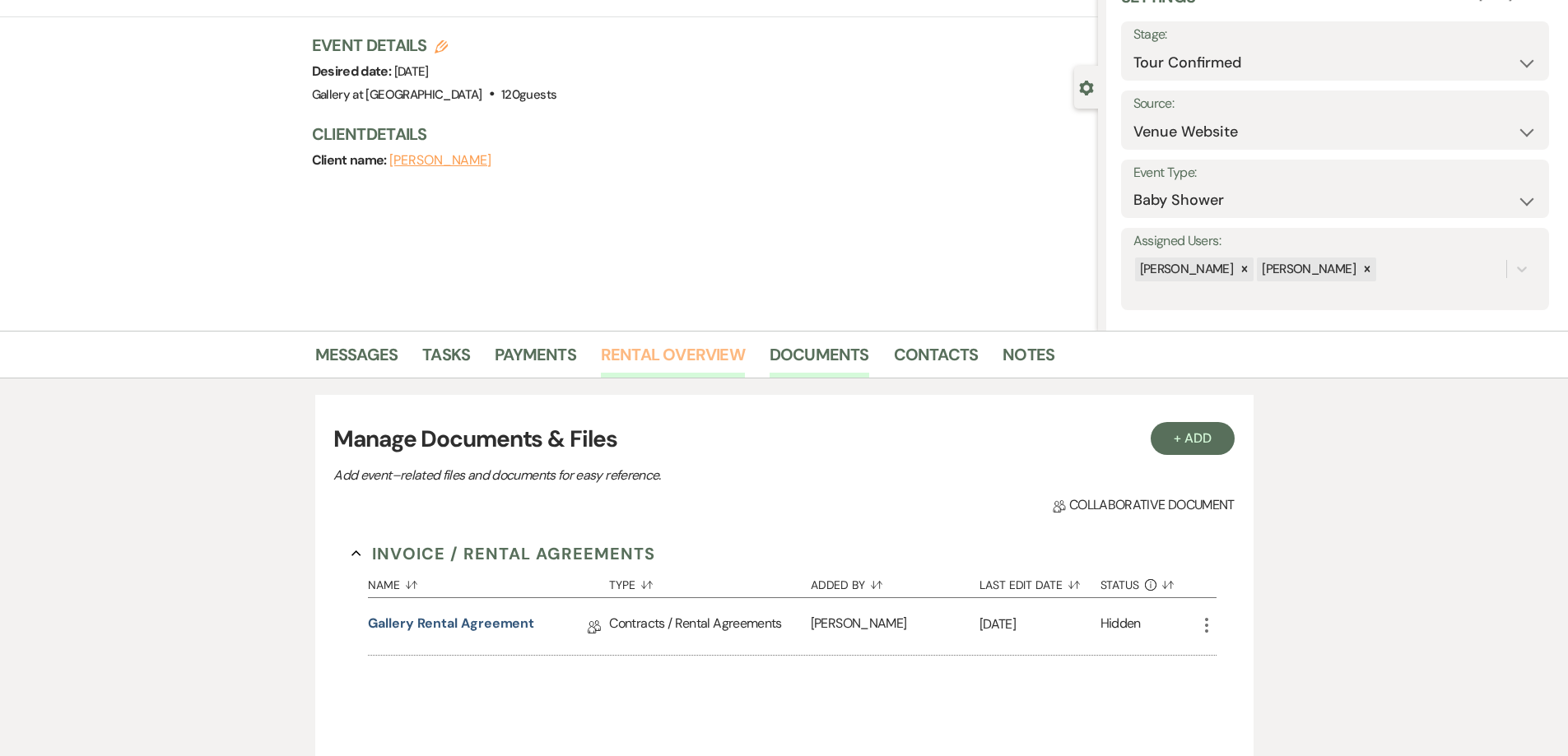
click at [674, 356] on link "Rental Overview" at bounding box center [673, 359] width 144 height 36
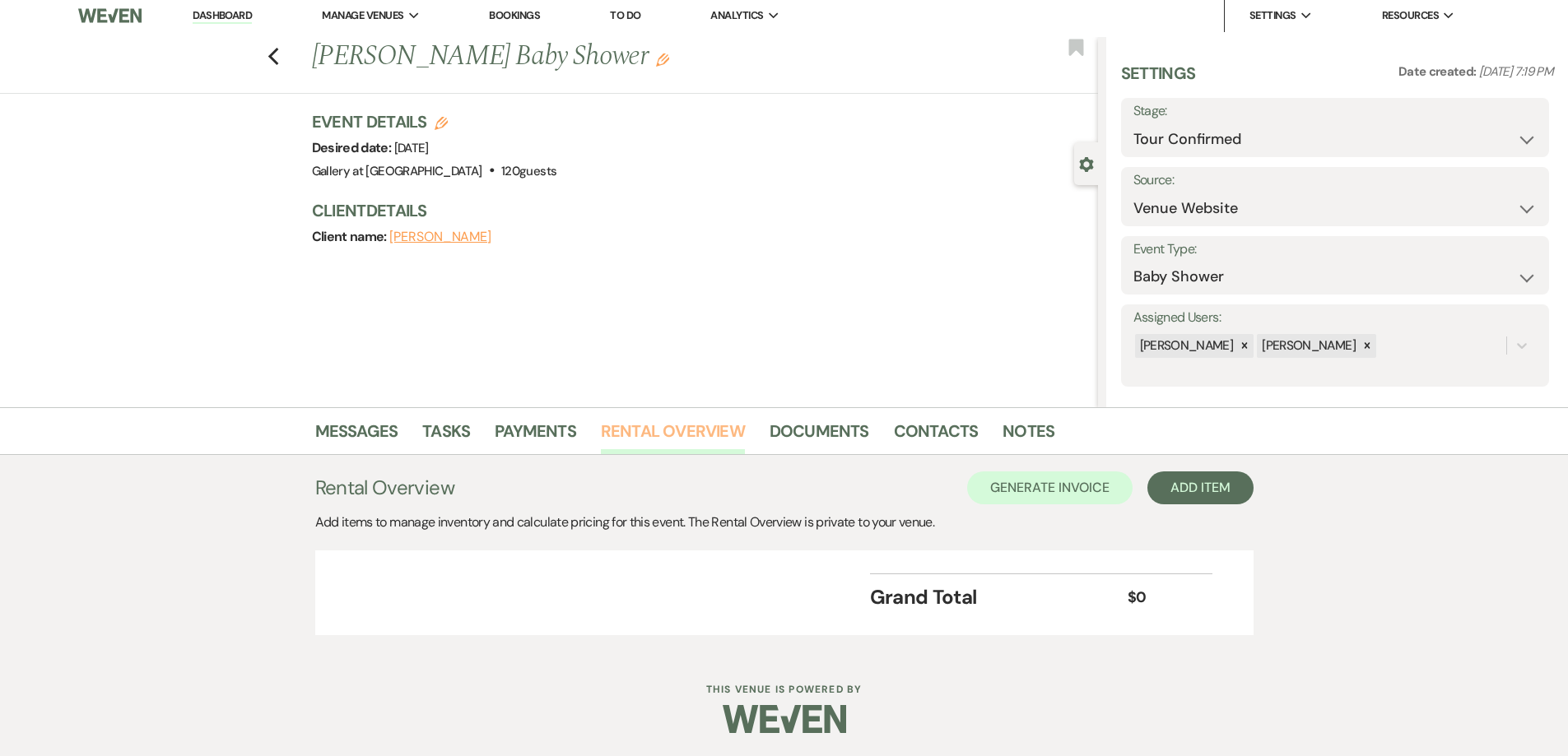
scroll to position [7, 0]
click at [788, 490] on div "+ Add Next" at bounding box center [1202, 486] width 53 height 13
click at [788, 551] on button "Category" at bounding box center [1195, 549] width 86 height 26
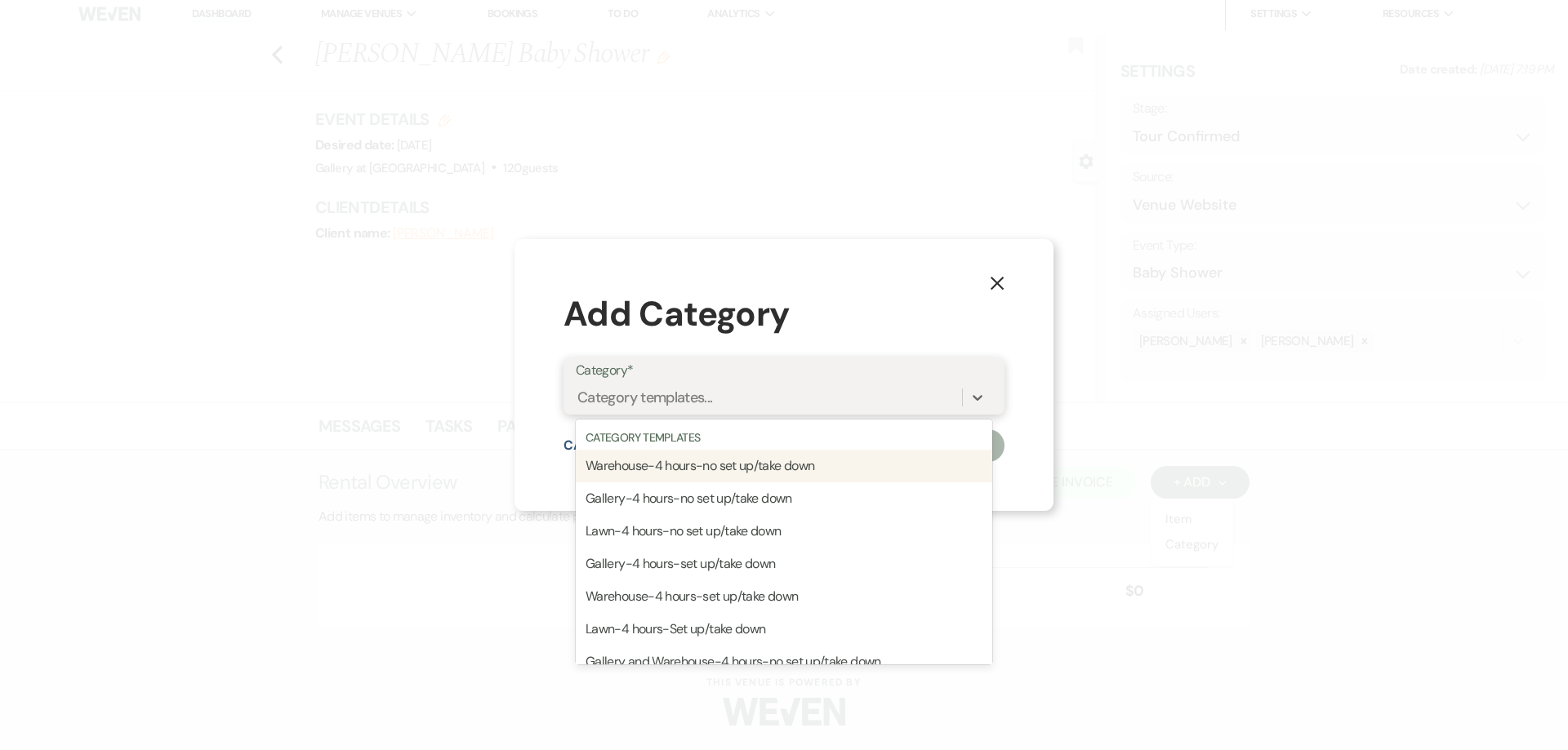
click at [694, 410] on div "Category templates..." at bounding box center [769, 398] width 386 height 28
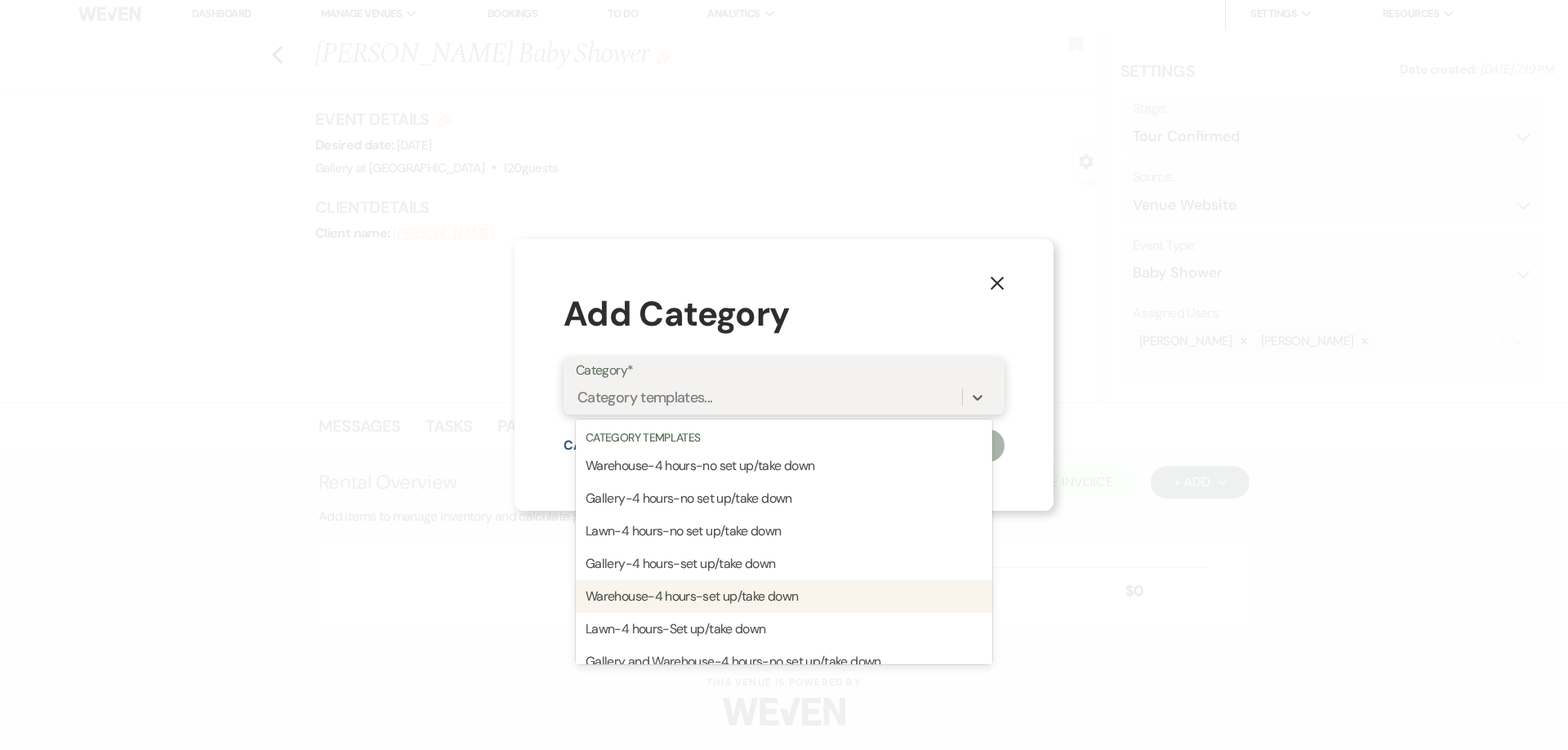
click at [734, 597] on div "Warehouse-4 hours-set up/take down" at bounding box center [784, 596] width 416 height 33
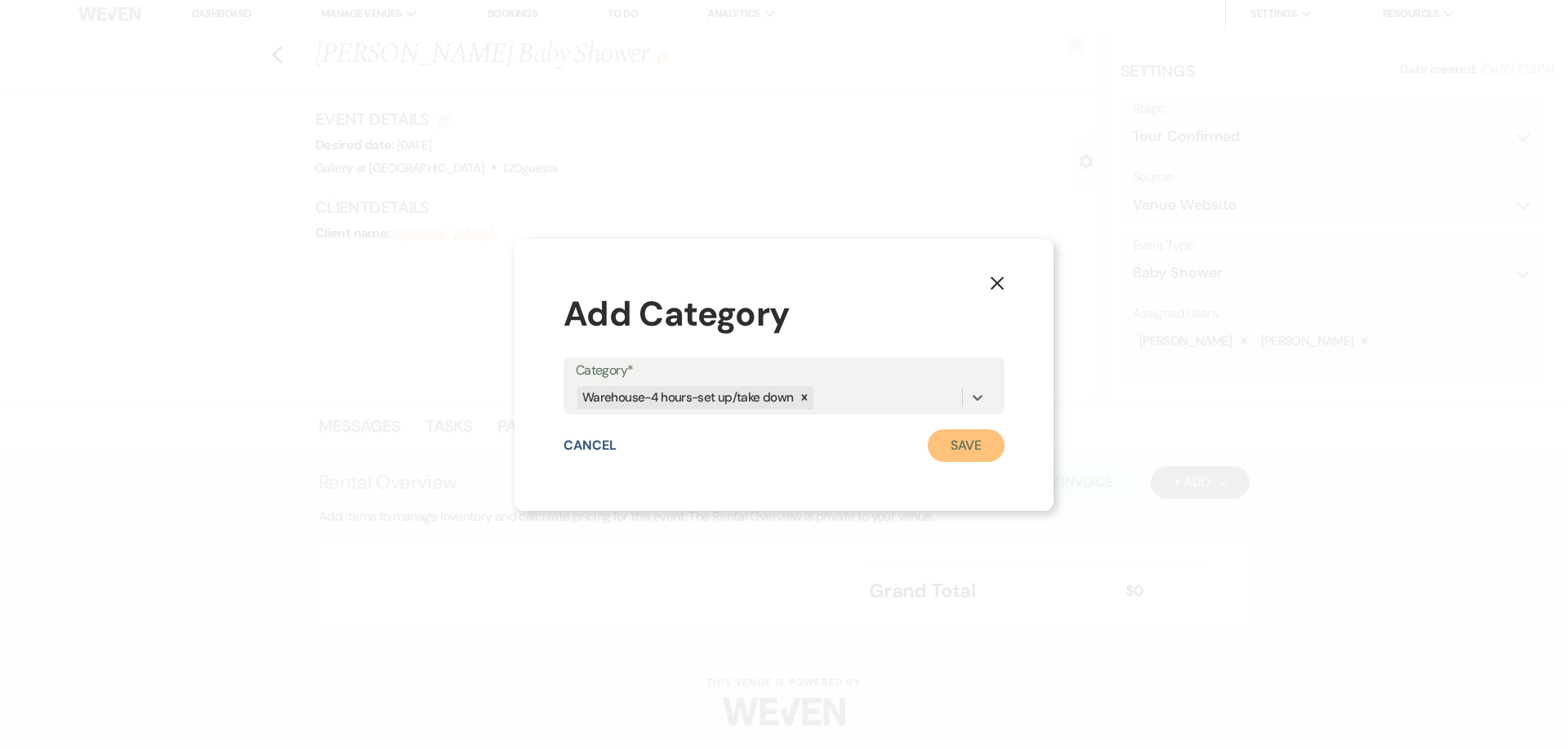
click at [782, 448] on button "Save" at bounding box center [966, 445] width 77 height 33
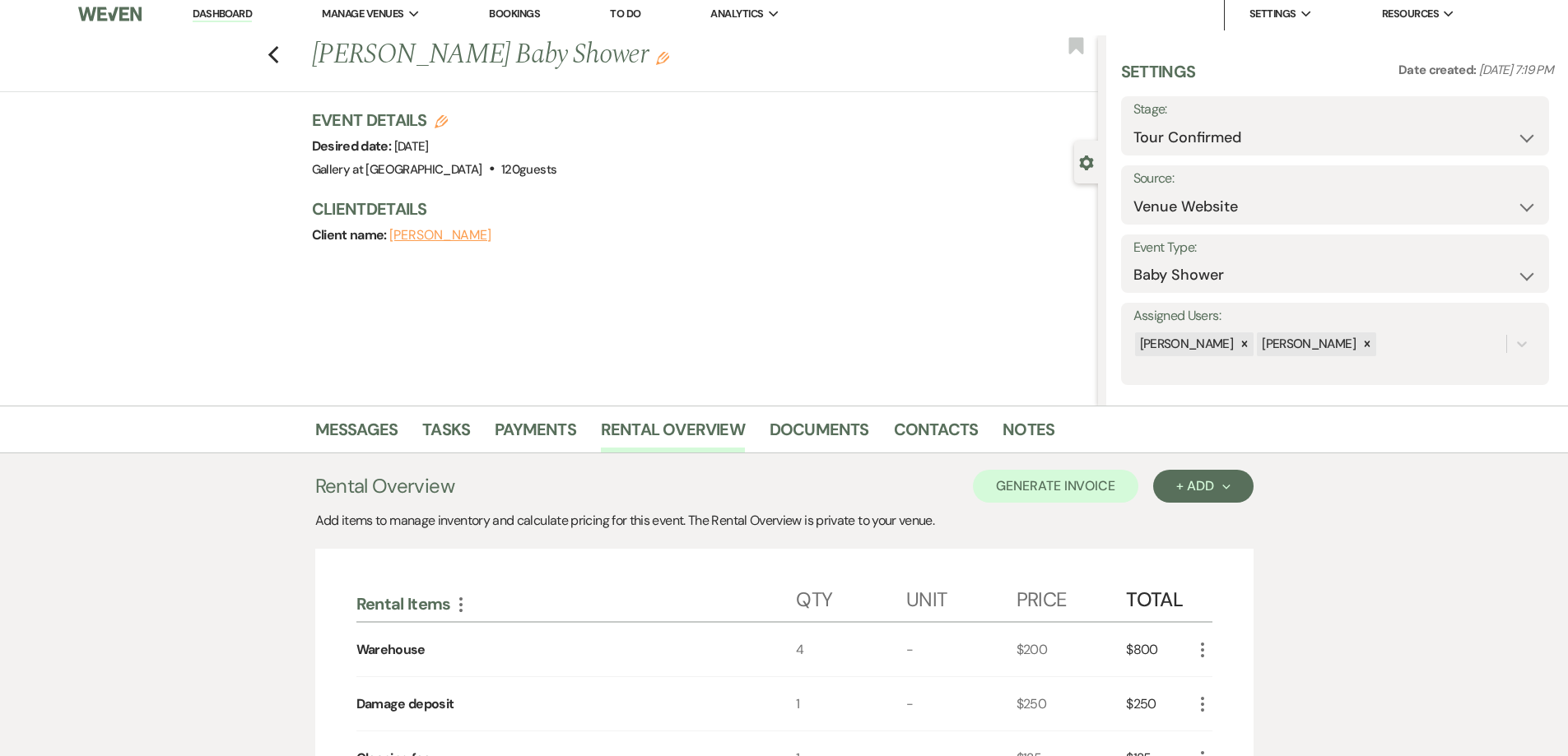
click at [788, 648] on icon "More" at bounding box center [1202, 650] width 20 height 20
click at [788, 675] on button "Pencil Edit" at bounding box center [1235, 682] width 85 height 27
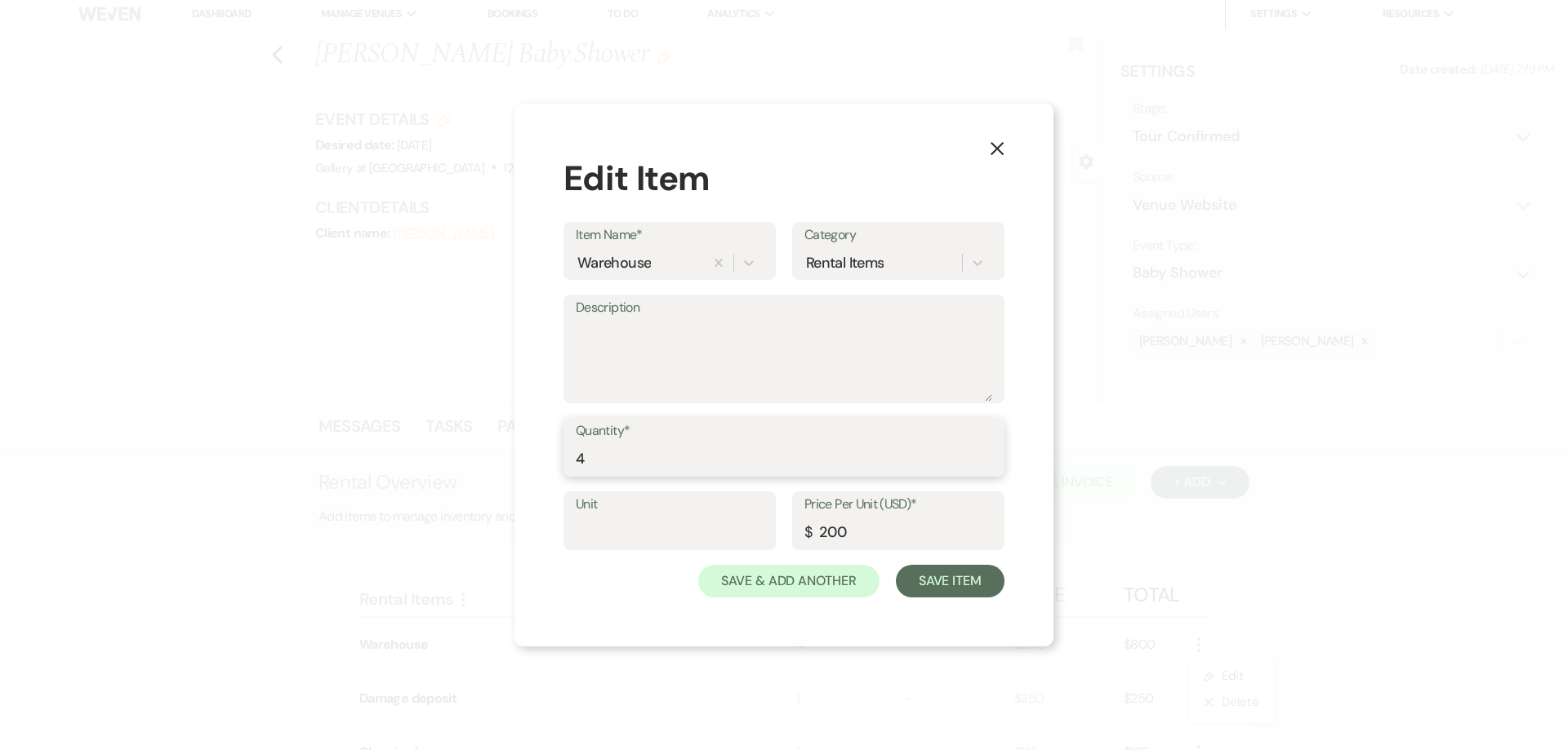
drag, startPoint x: 577, startPoint y: 461, endPoint x: 472, endPoint y: 463, distance: 105.0
click at [472, 463] on div "X Edit Item Item Name* Warehouse Category Rental Items Description Quantity* 4 …" at bounding box center [784, 375] width 1568 height 750
type input "8"
drag, startPoint x: 936, startPoint y: 564, endPoint x: 940, endPoint y: 574, distance: 10.8
click at [782, 567] on button "Save Item" at bounding box center [949, 581] width 108 height 33
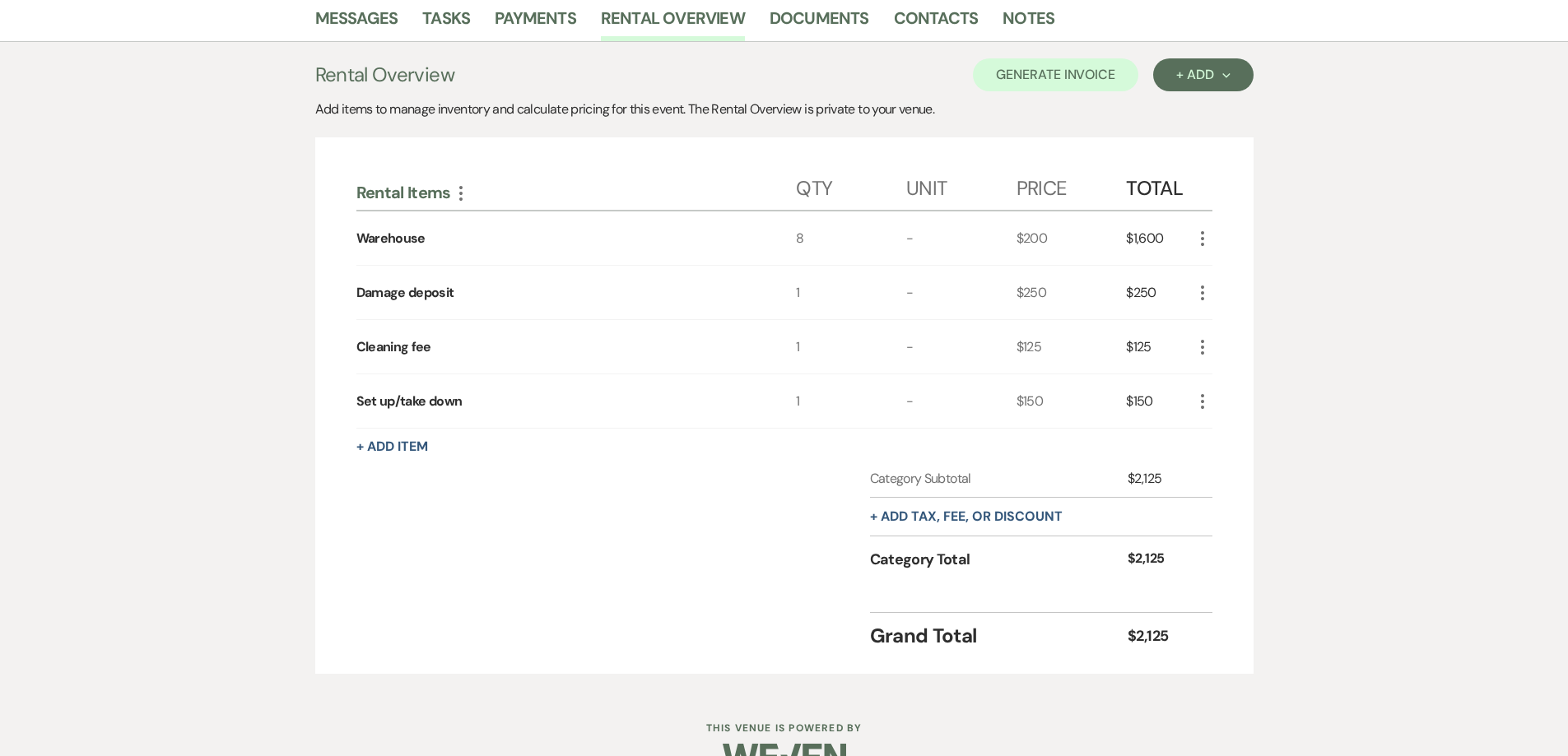
scroll to position [90, 0]
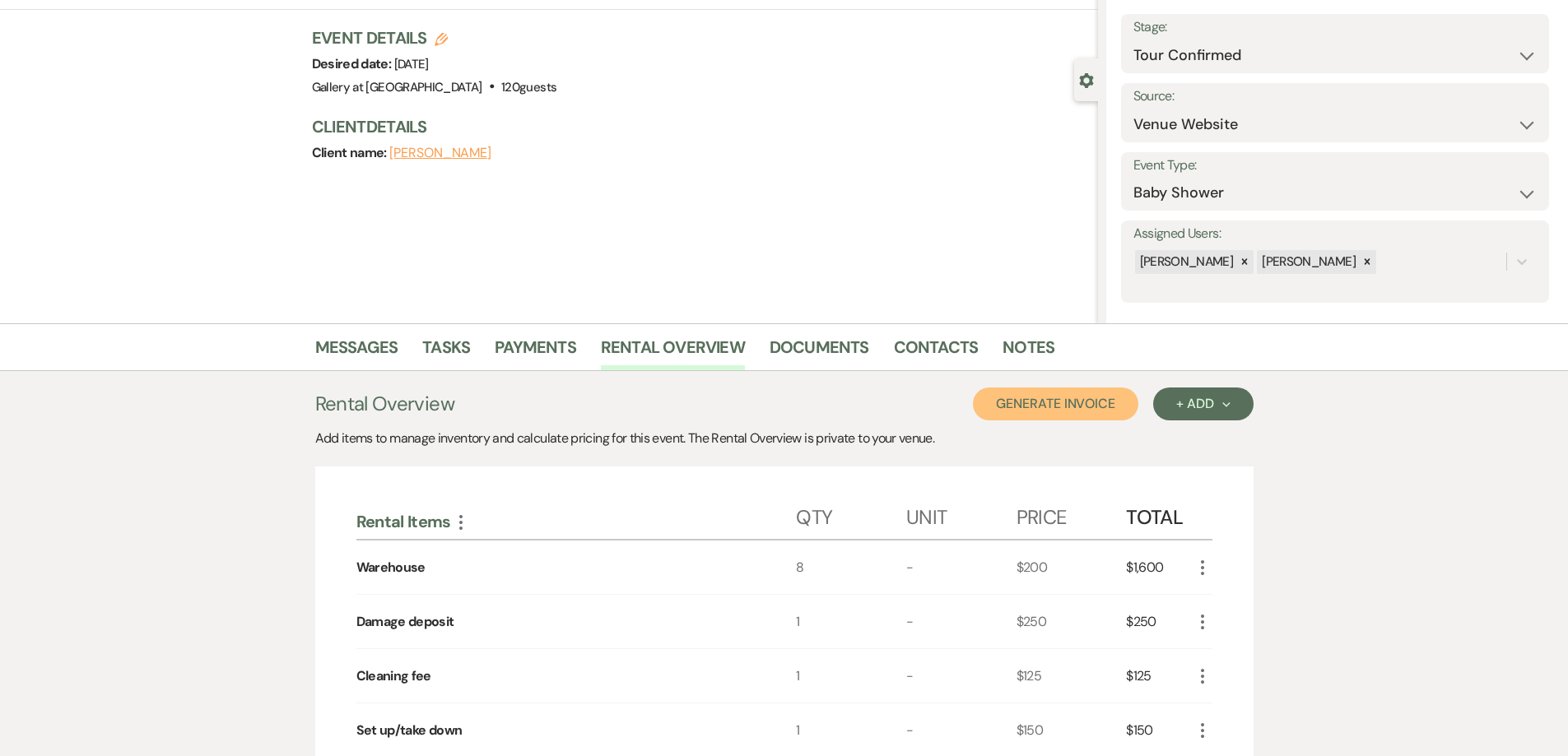
click at [788, 417] on button "Generate Invoice" at bounding box center [1055, 404] width 165 height 33
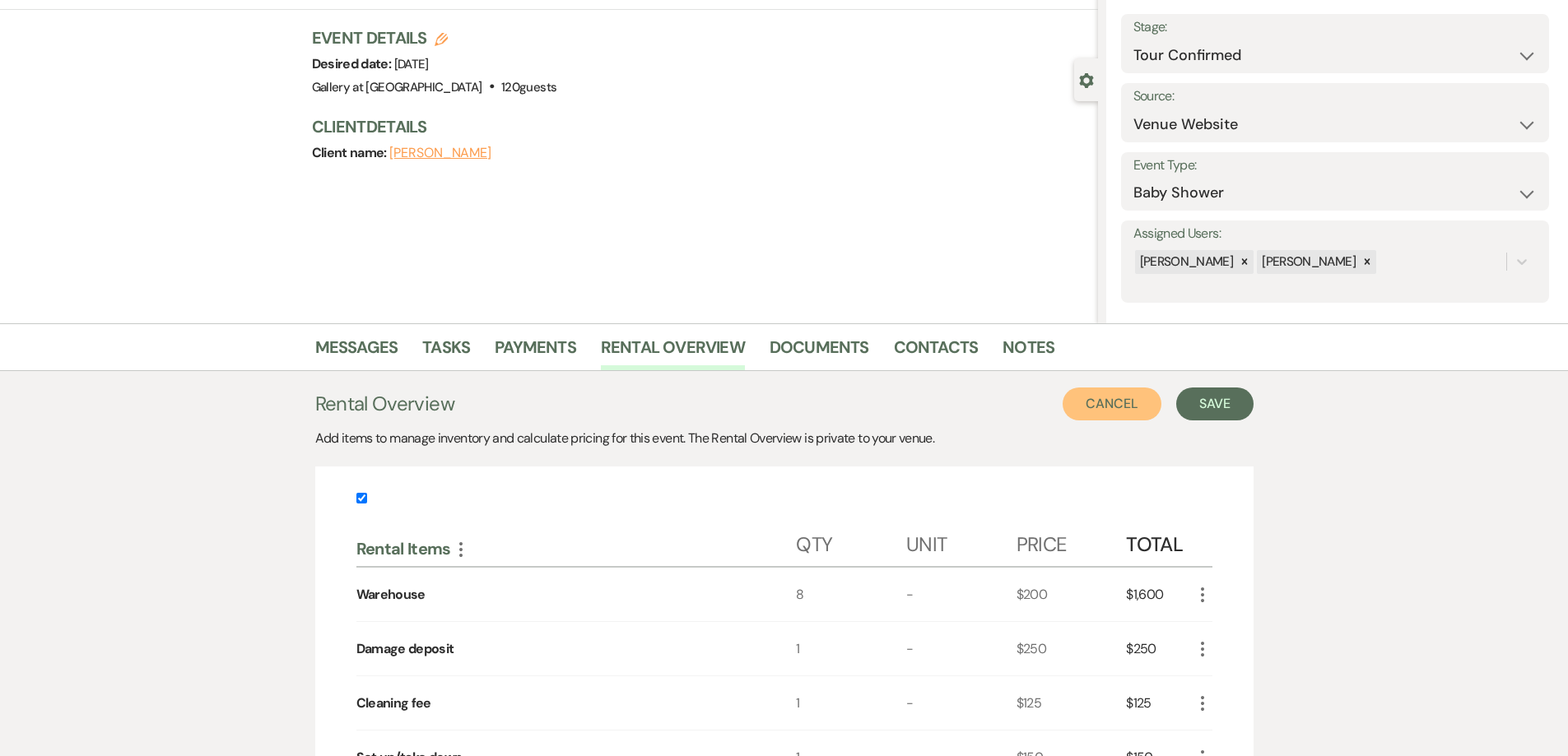
click at [788, 400] on button "Cancel" at bounding box center [1111, 404] width 98 height 33
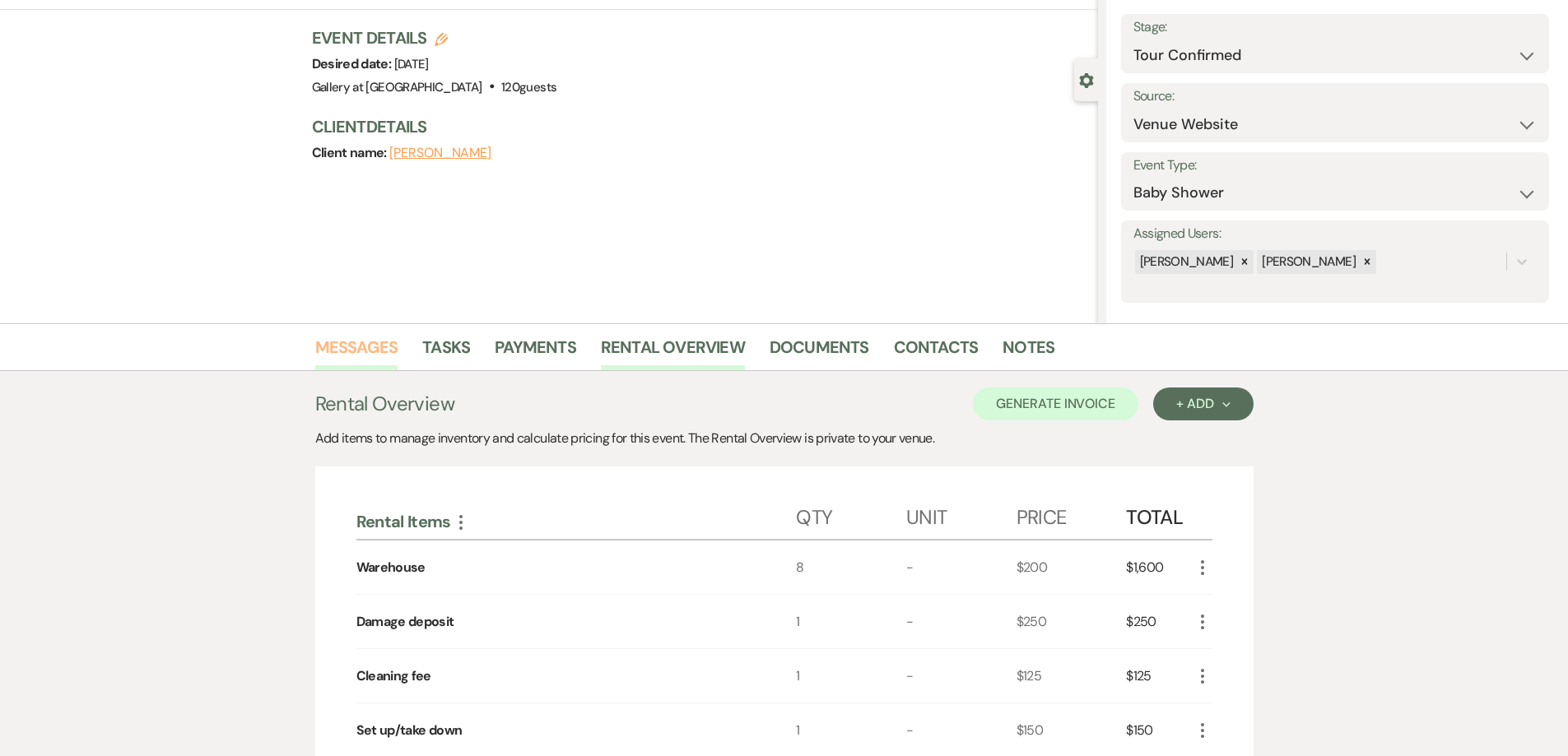
click at [367, 345] on link "Messages" at bounding box center [357, 352] width 83 height 36
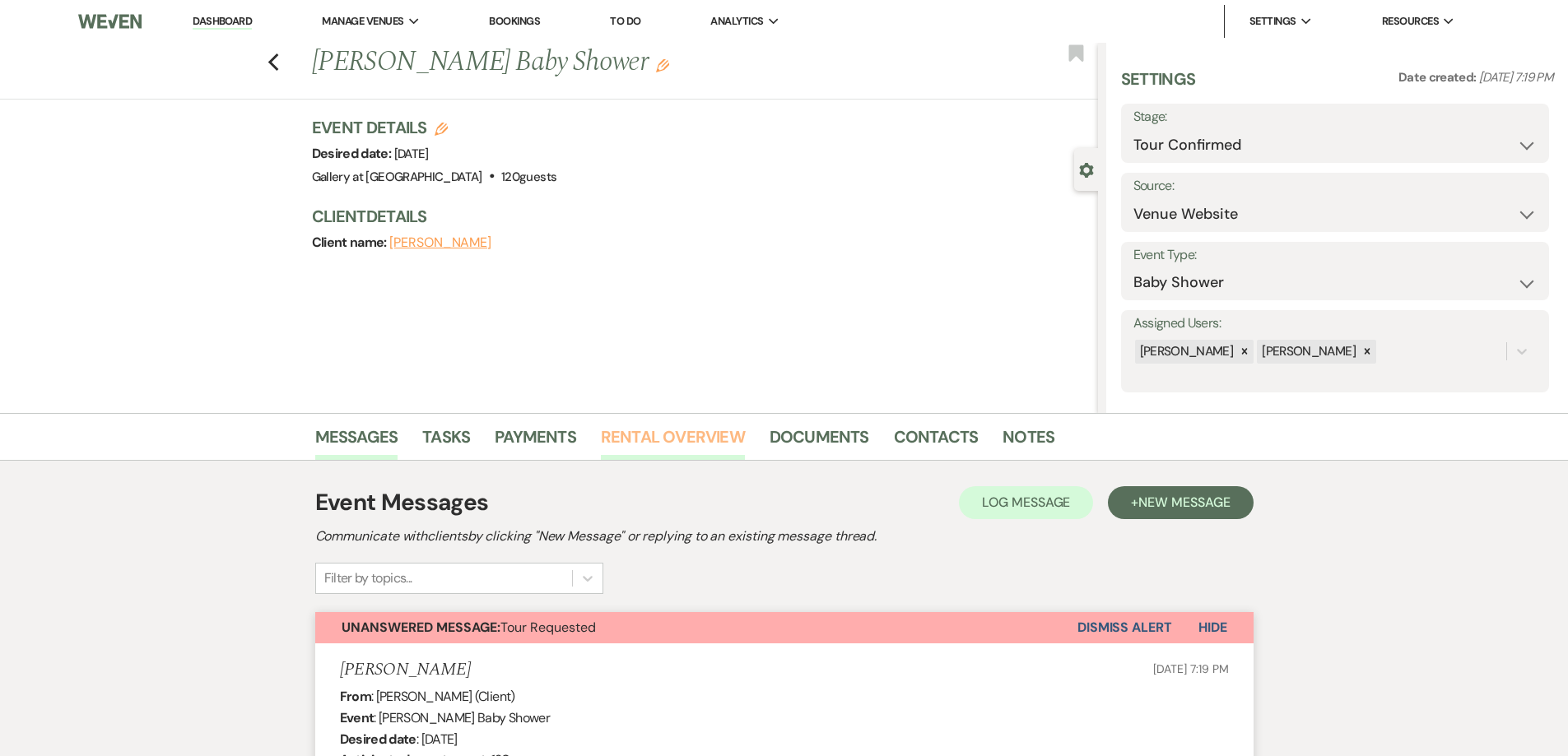
click at [649, 442] on link "Rental Overview" at bounding box center [673, 442] width 144 height 36
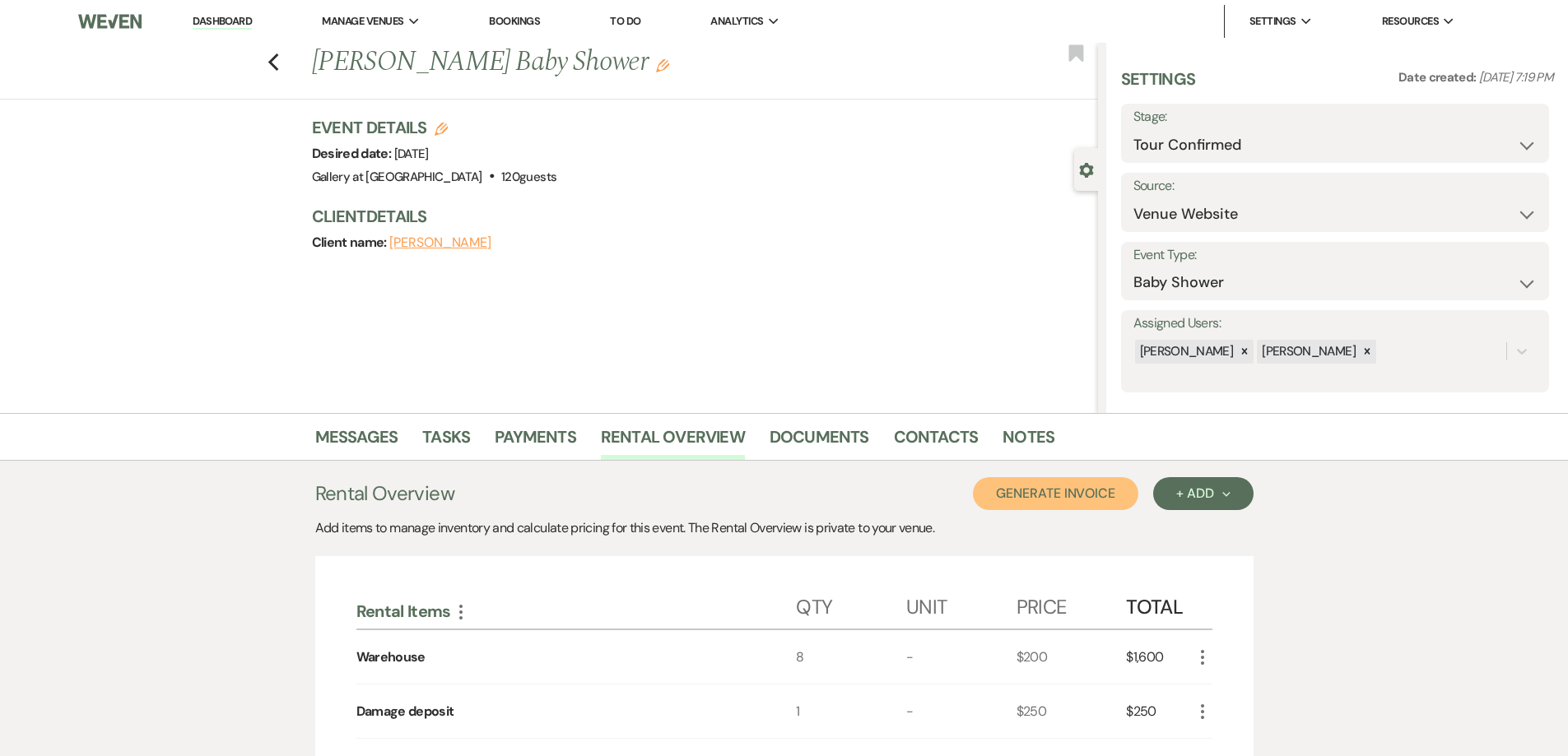
click at [788, 500] on button "Generate Invoice" at bounding box center [1055, 493] width 165 height 33
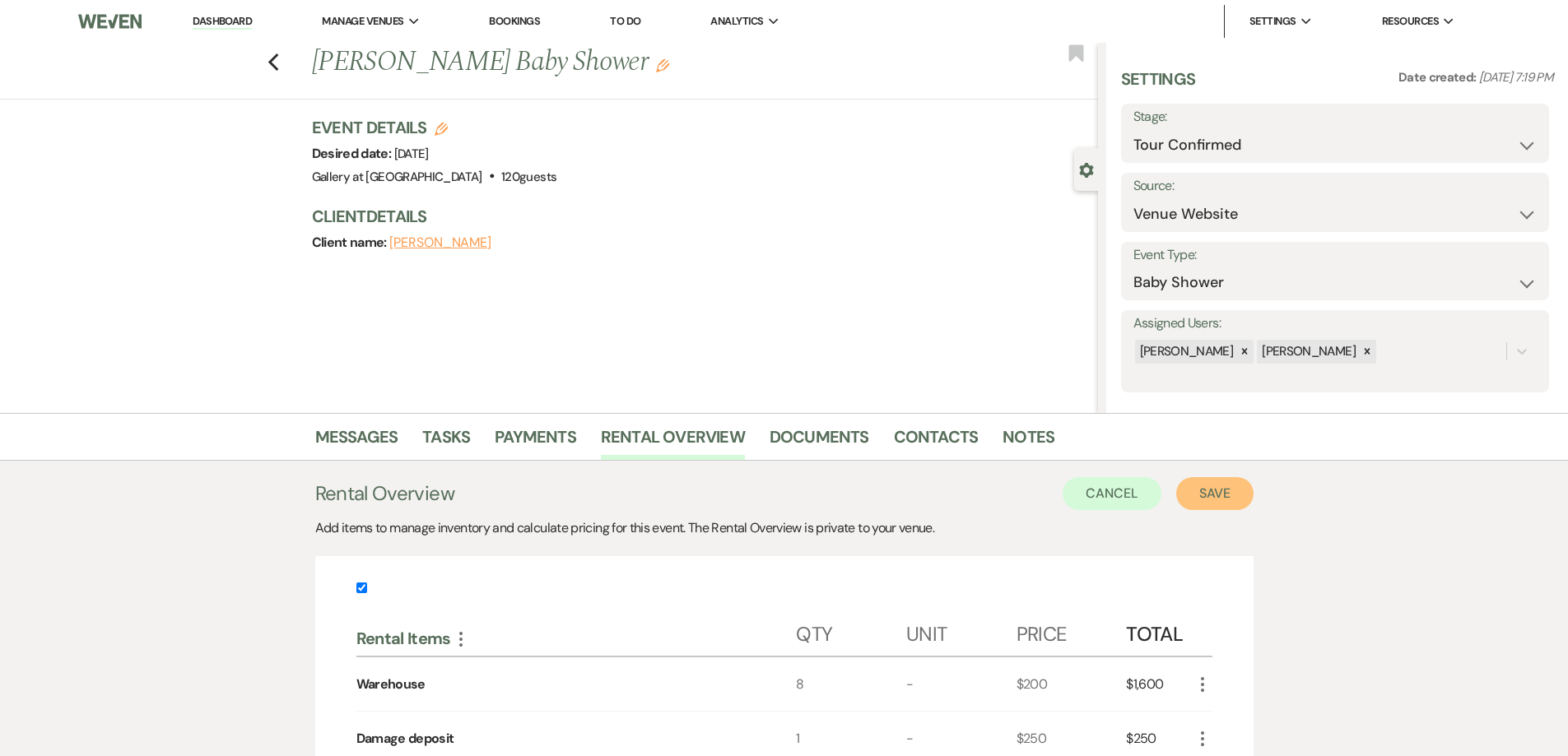
click at [788, 488] on button "Save" at bounding box center [1214, 493] width 77 height 33
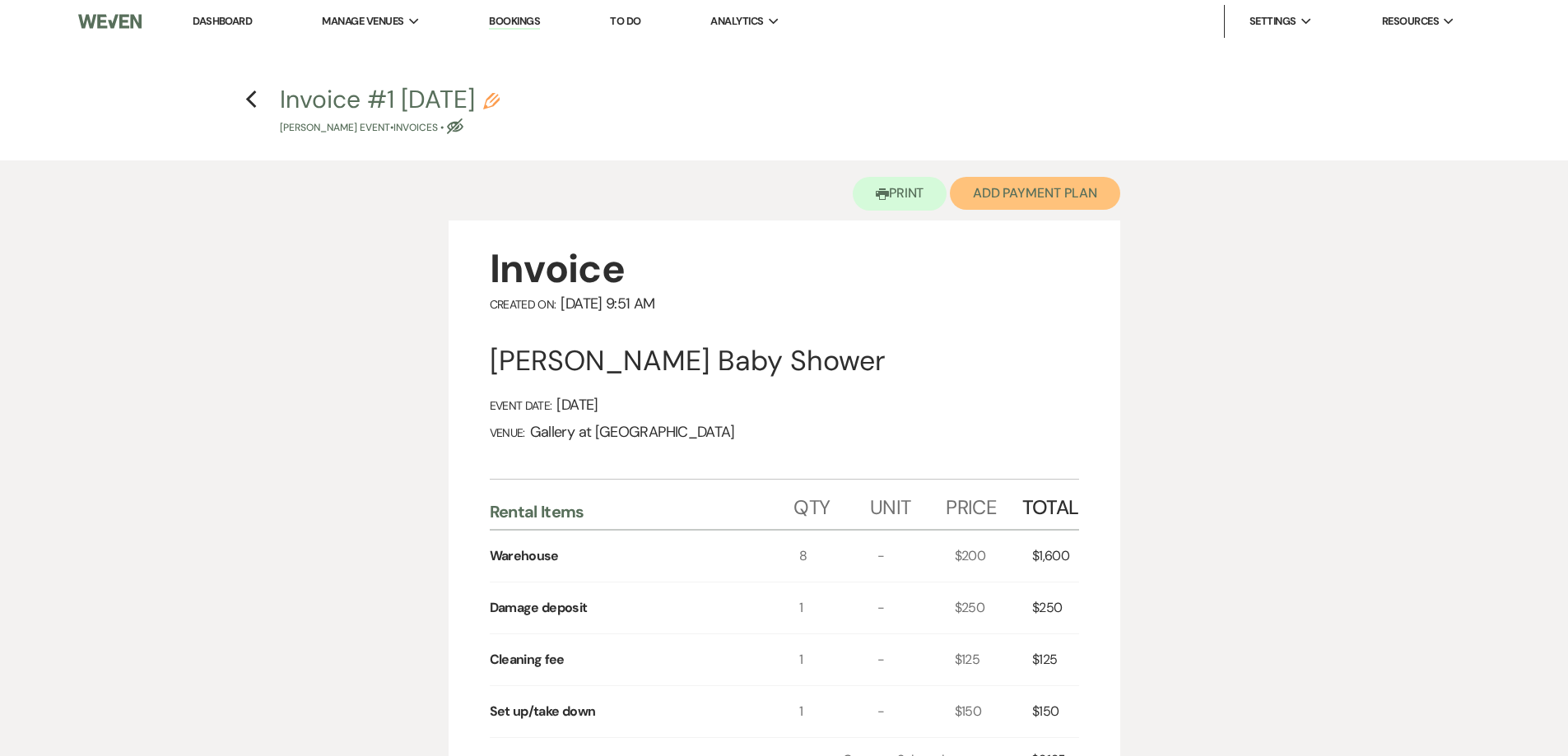
click at [788, 193] on button "Add Payment Plan" at bounding box center [1035, 193] width 170 height 33
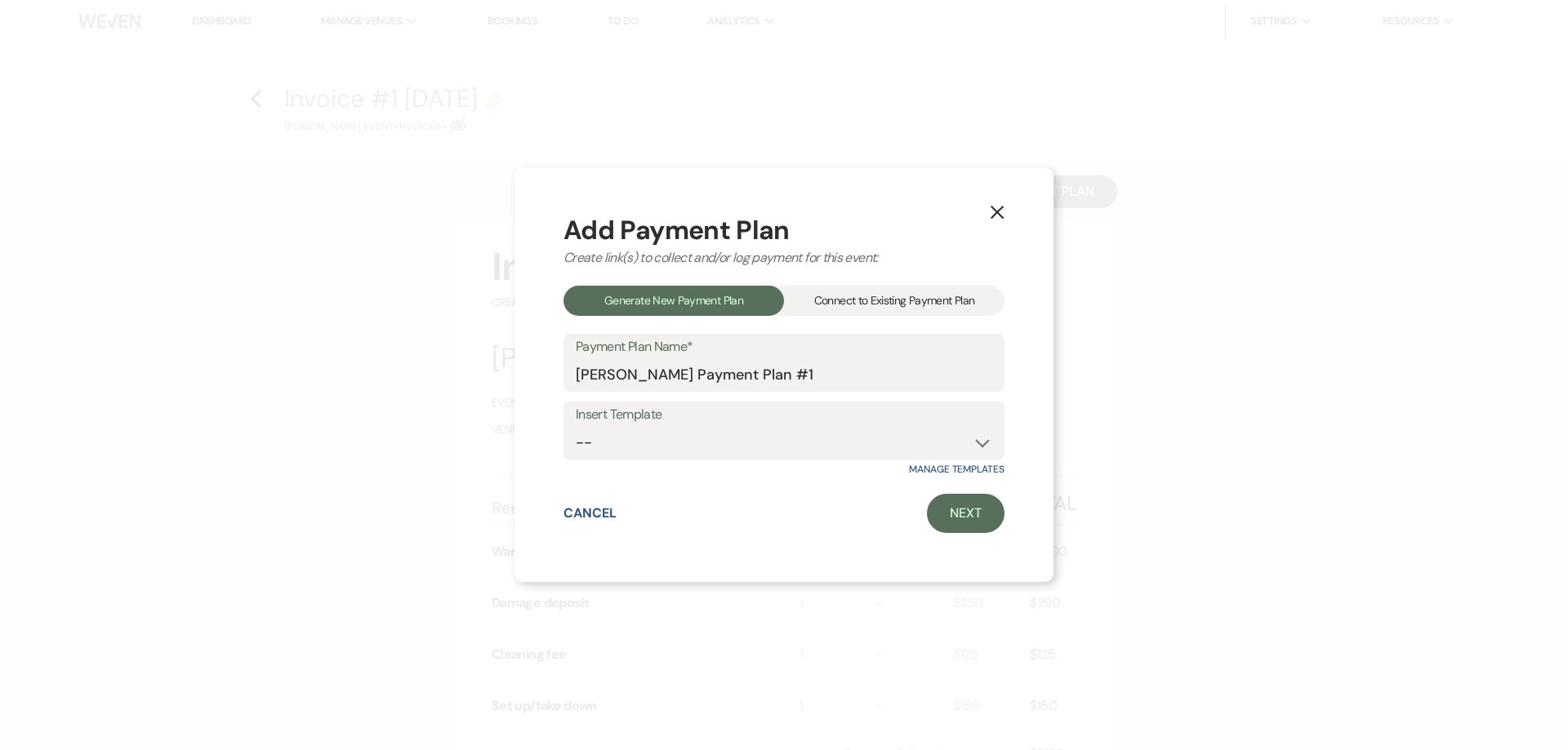
click at [782, 306] on div "Connect to Existing Payment Plan" at bounding box center [894, 301] width 220 height 30
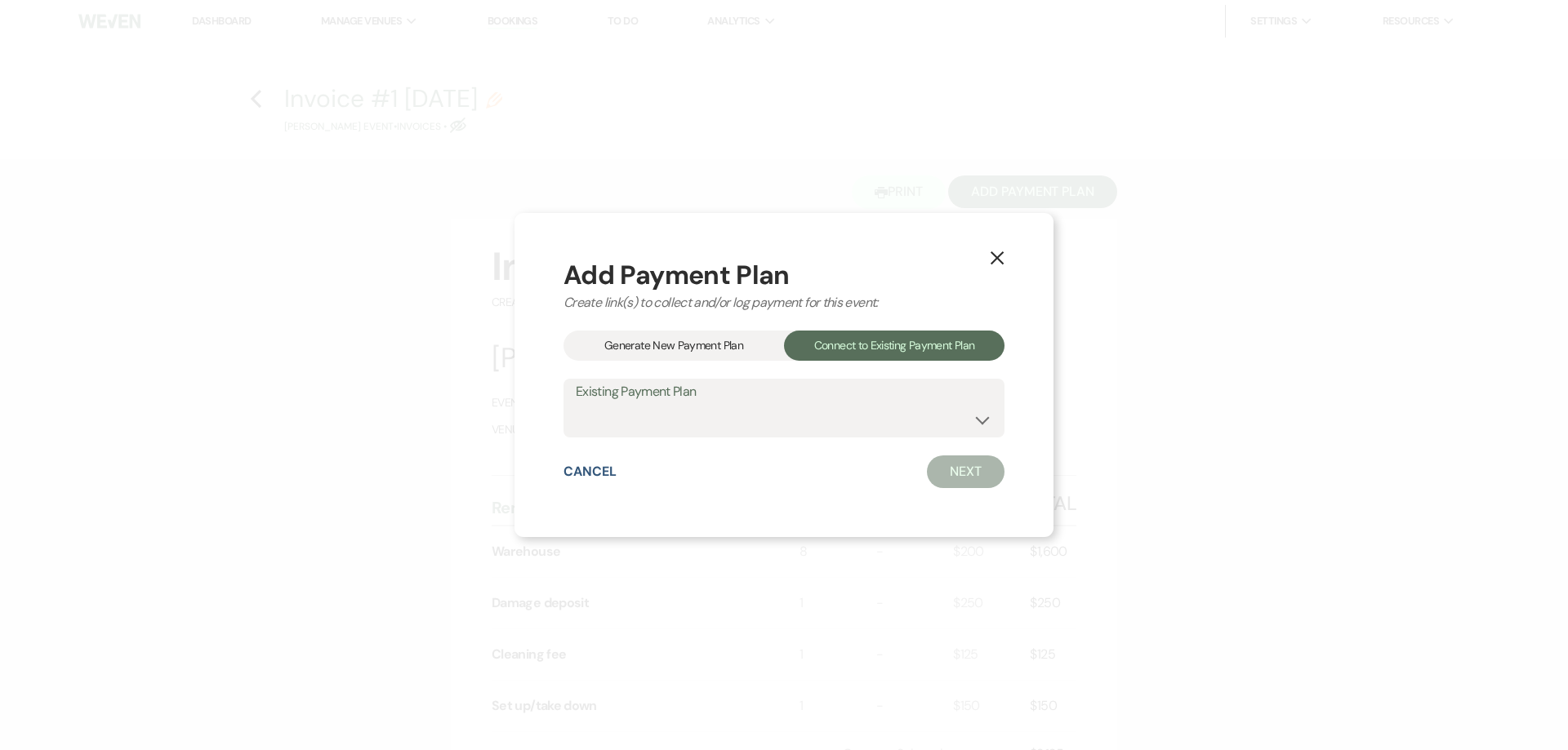
click at [716, 347] on div "Generate New Payment Plan" at bounding box center [674, 346] width 220 height 30
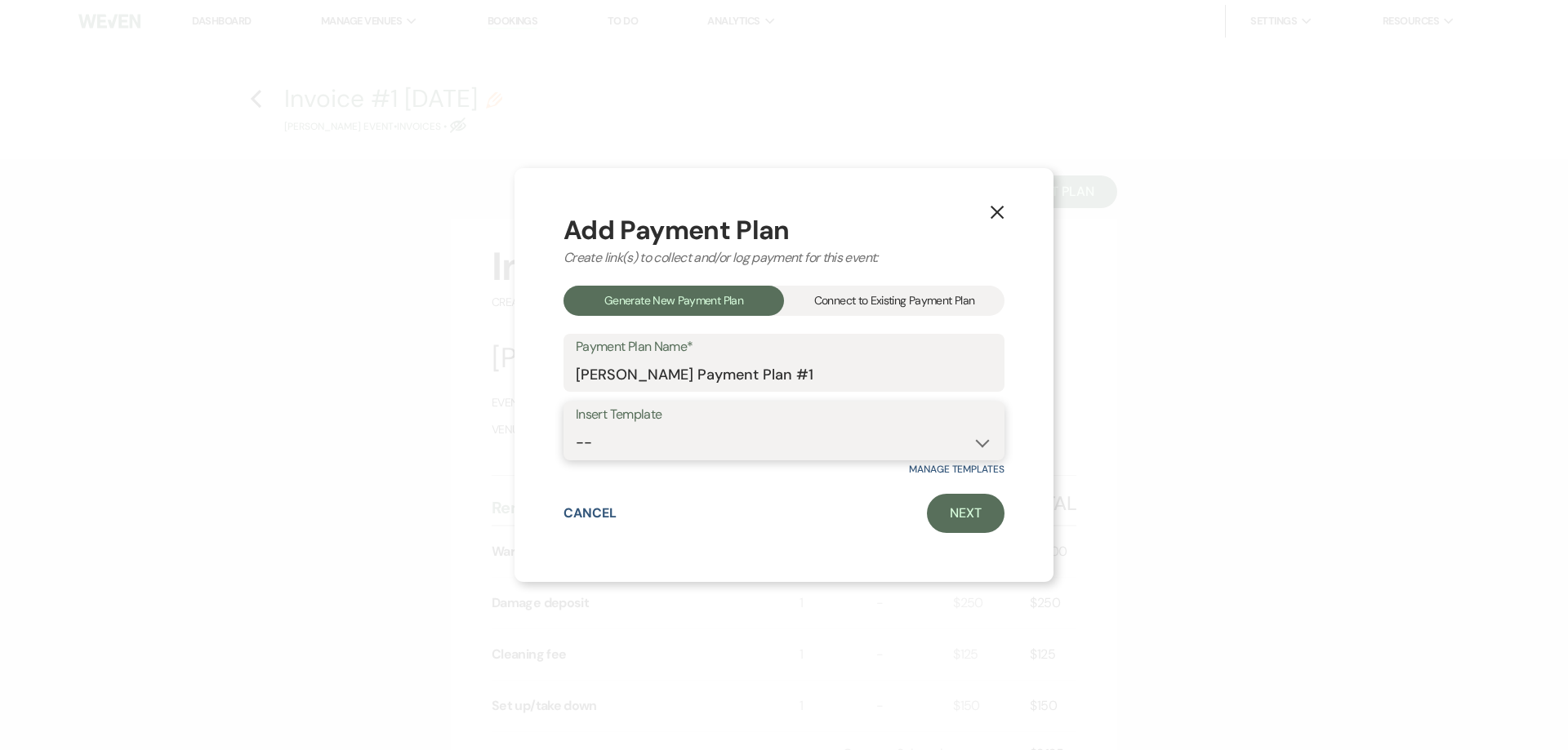
click at [732, 438] on select "-- Warehouse 4 hour rental-no set up/take down Gallery 4 hour rental-no set up/…" at bounding box center [784, 443] width 416 height 32
select select "61"
click at [576, 427] on select "-- Warehouse 4 hour rental-no set up/take down Gallery 4 hour rental-no set up/…" at bounding box center [784, 443] width 416 height 32
click at [782, 506] on link "Next" at bounding box center [966, 513] width 77 height 40
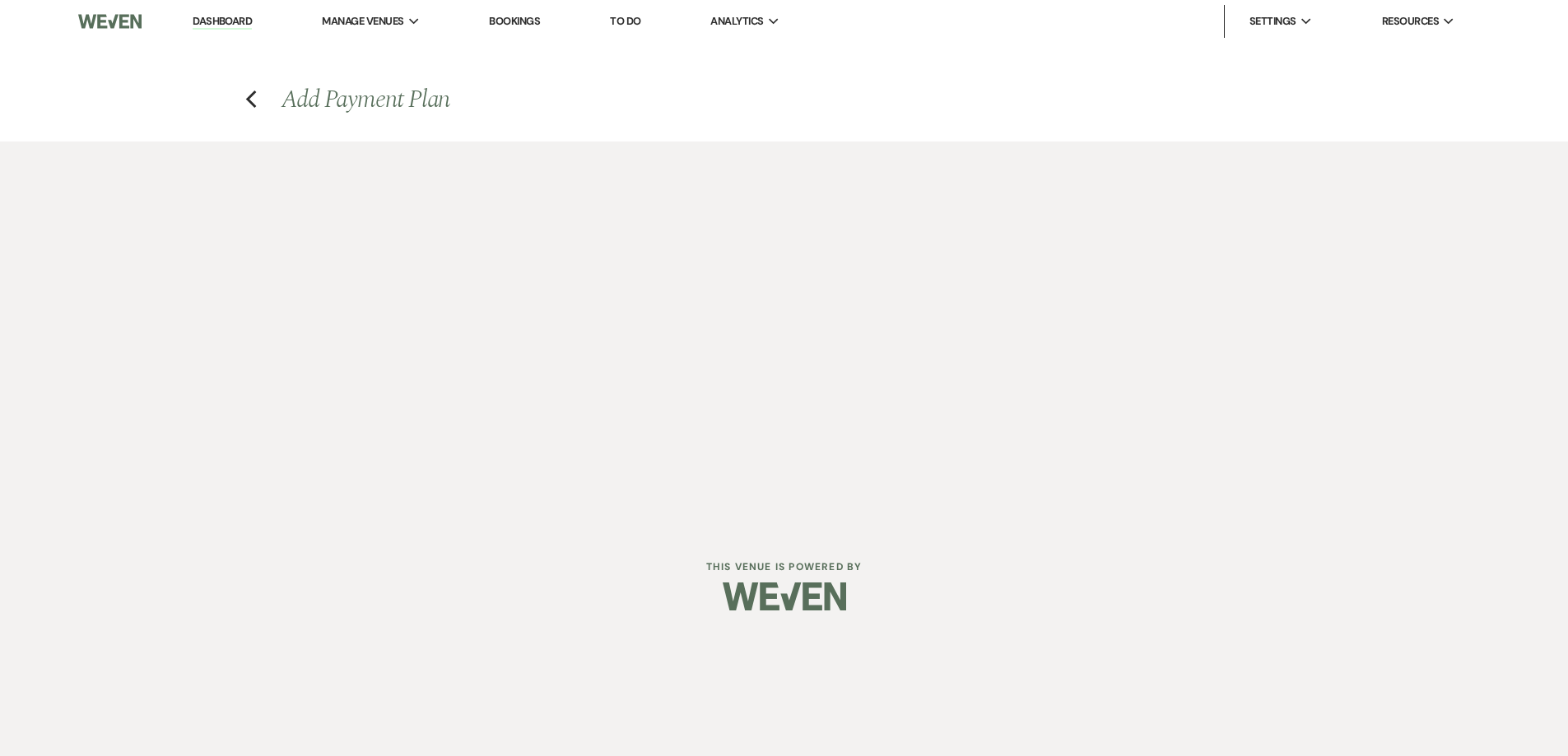
select select "27588"
select select "2"
select select "flat"
select select "true"
select select "both"
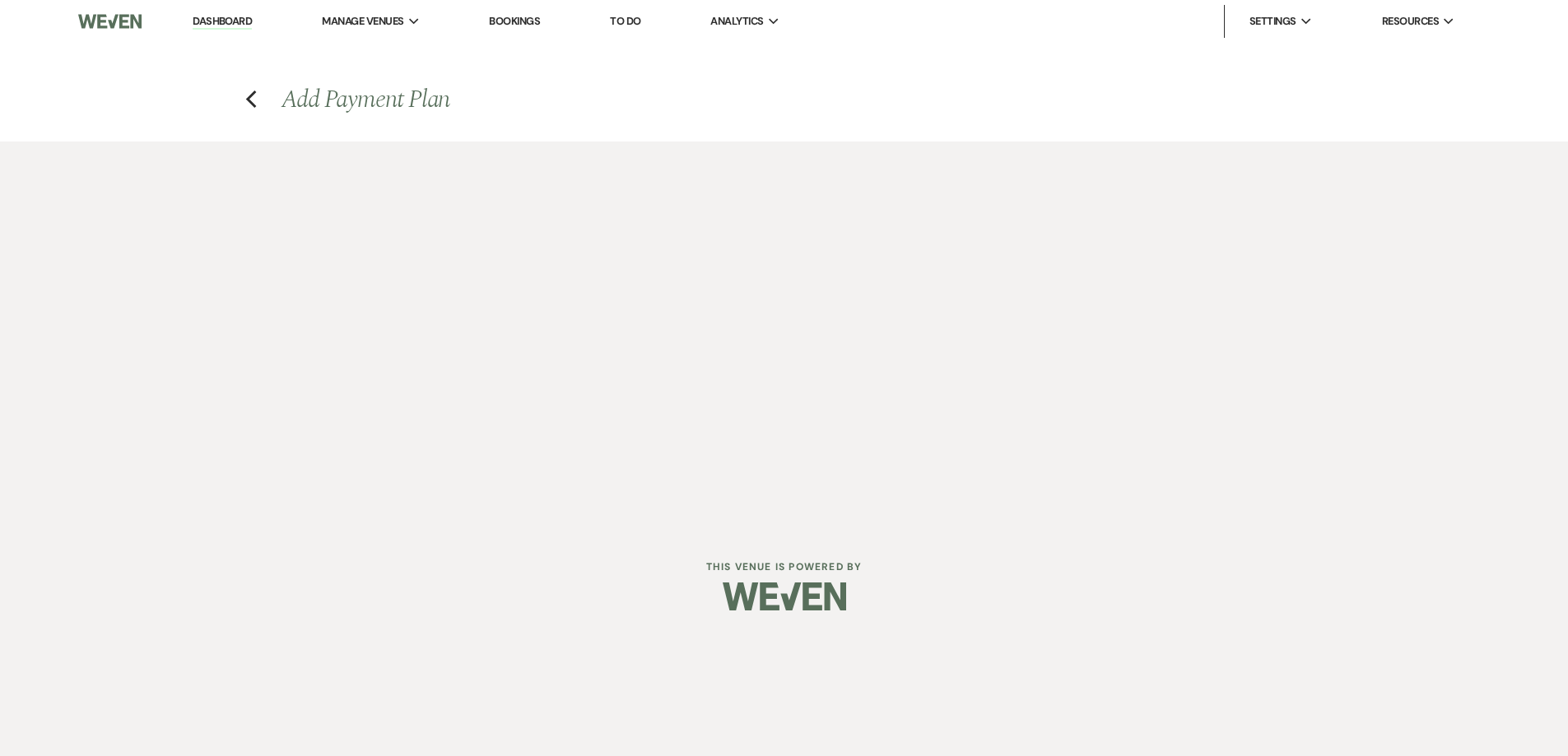
select select "days"
select select "afterDueDate"
select select "2"
select select "flat"
select select "true"
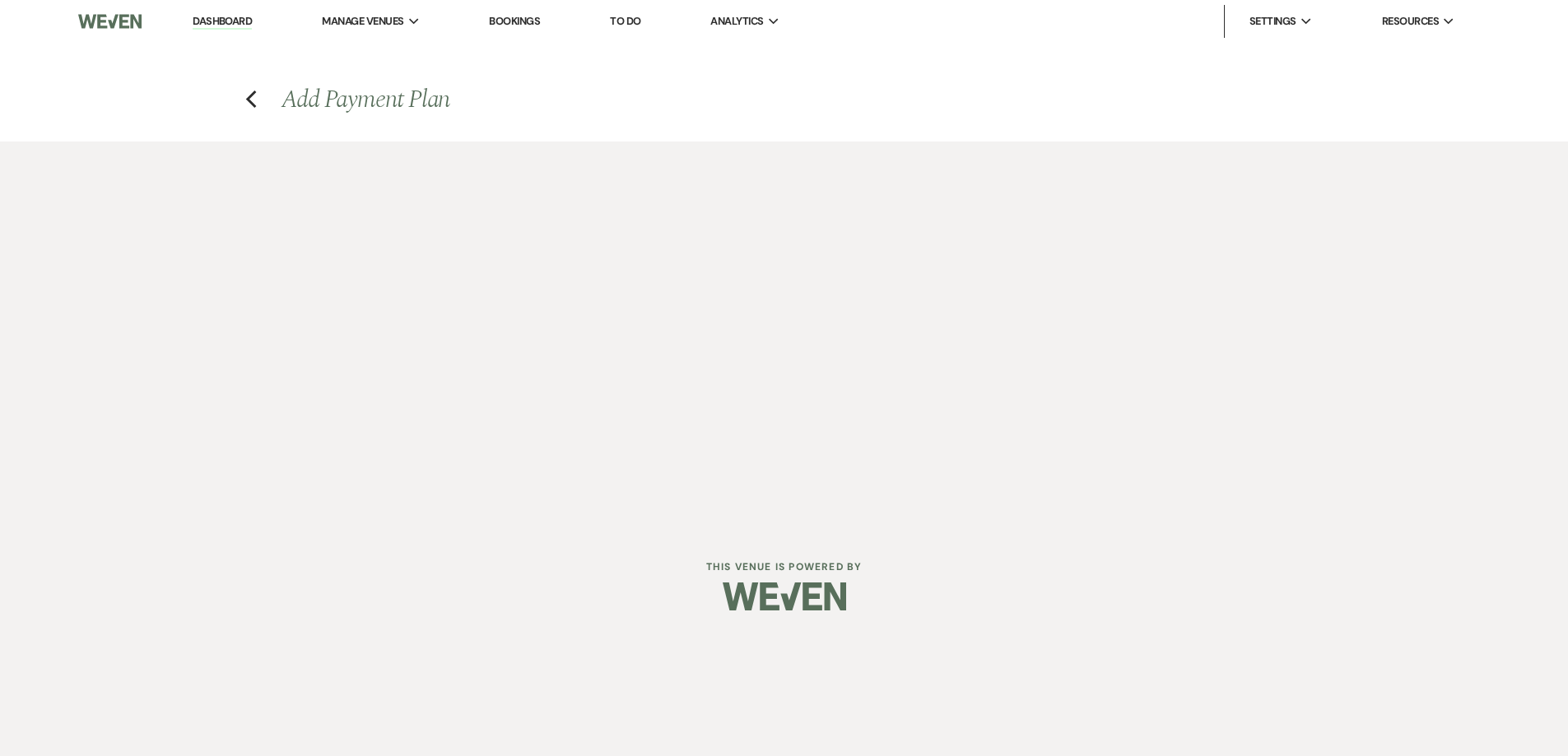
select select "both"
select select "weeks"
select select "both"
select select "weeks"
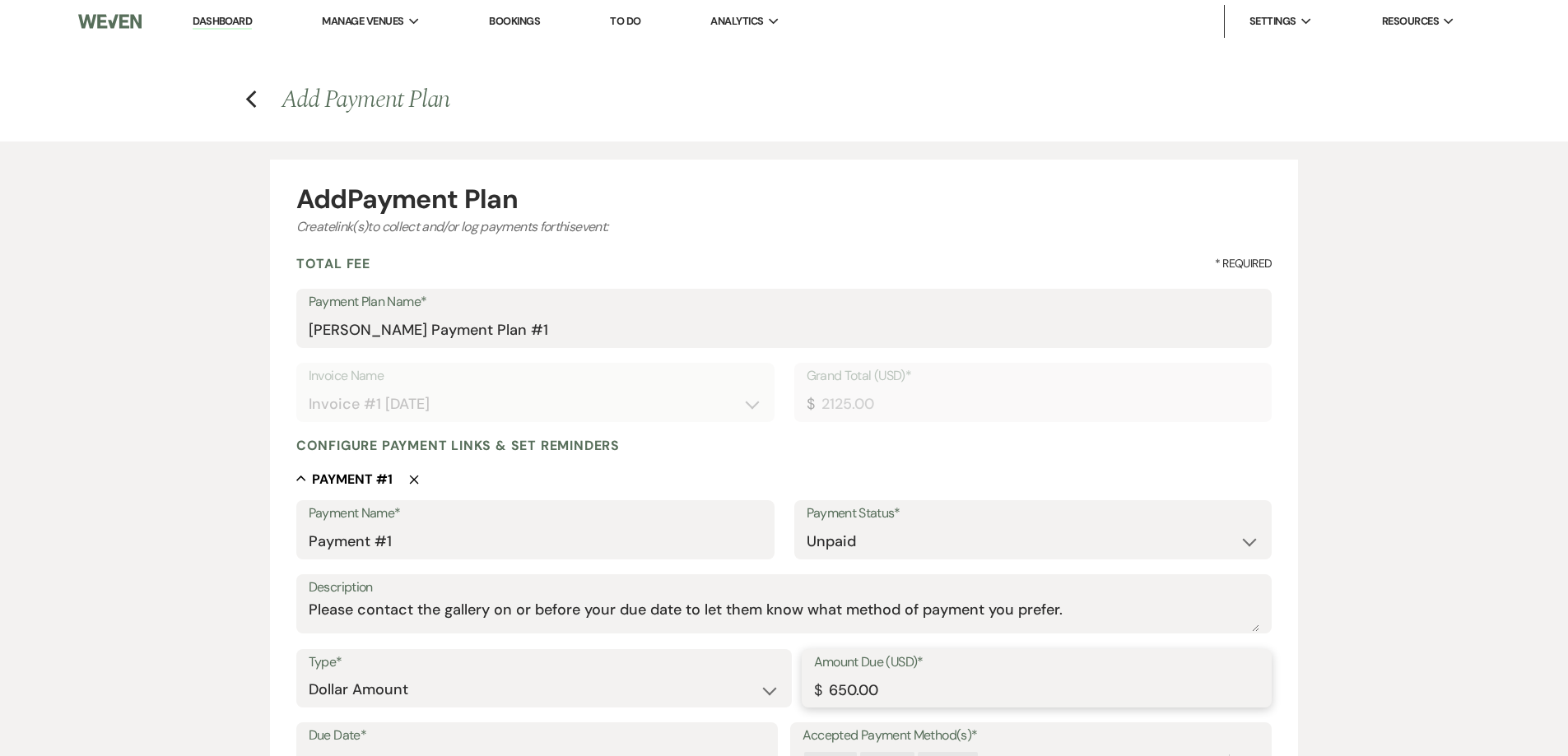
drag, startPoint x: 892, startPoint y: 687, endPoint x: 789, endPoint y: 673, distance: 103.9
click at [788, 673] on div "Type* Dollar Amount Percentage of Grand Total Amount Due (USD)* $ 650.00" at bounding box center [784, 686] width 976 height 74
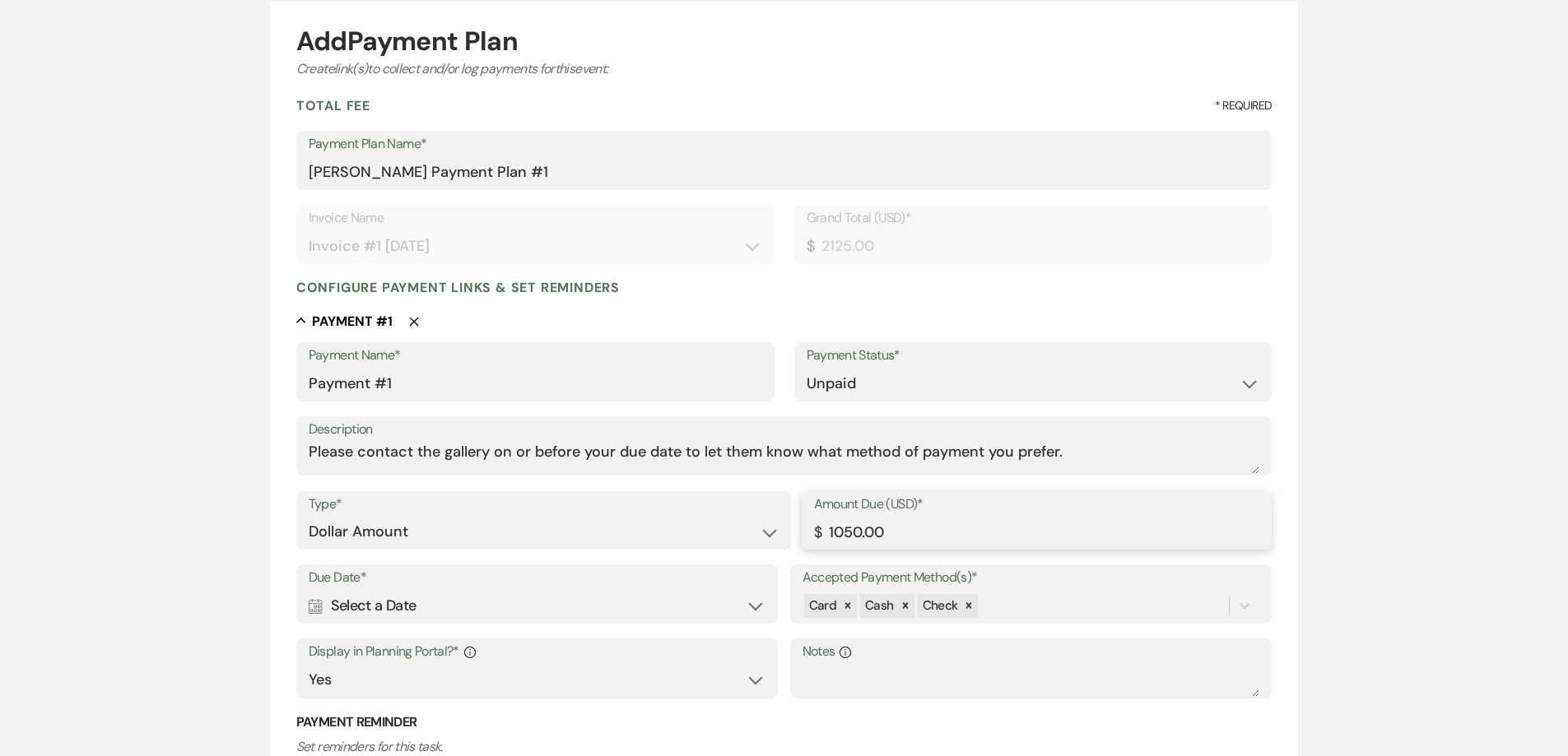
scroll to position [329, 0]
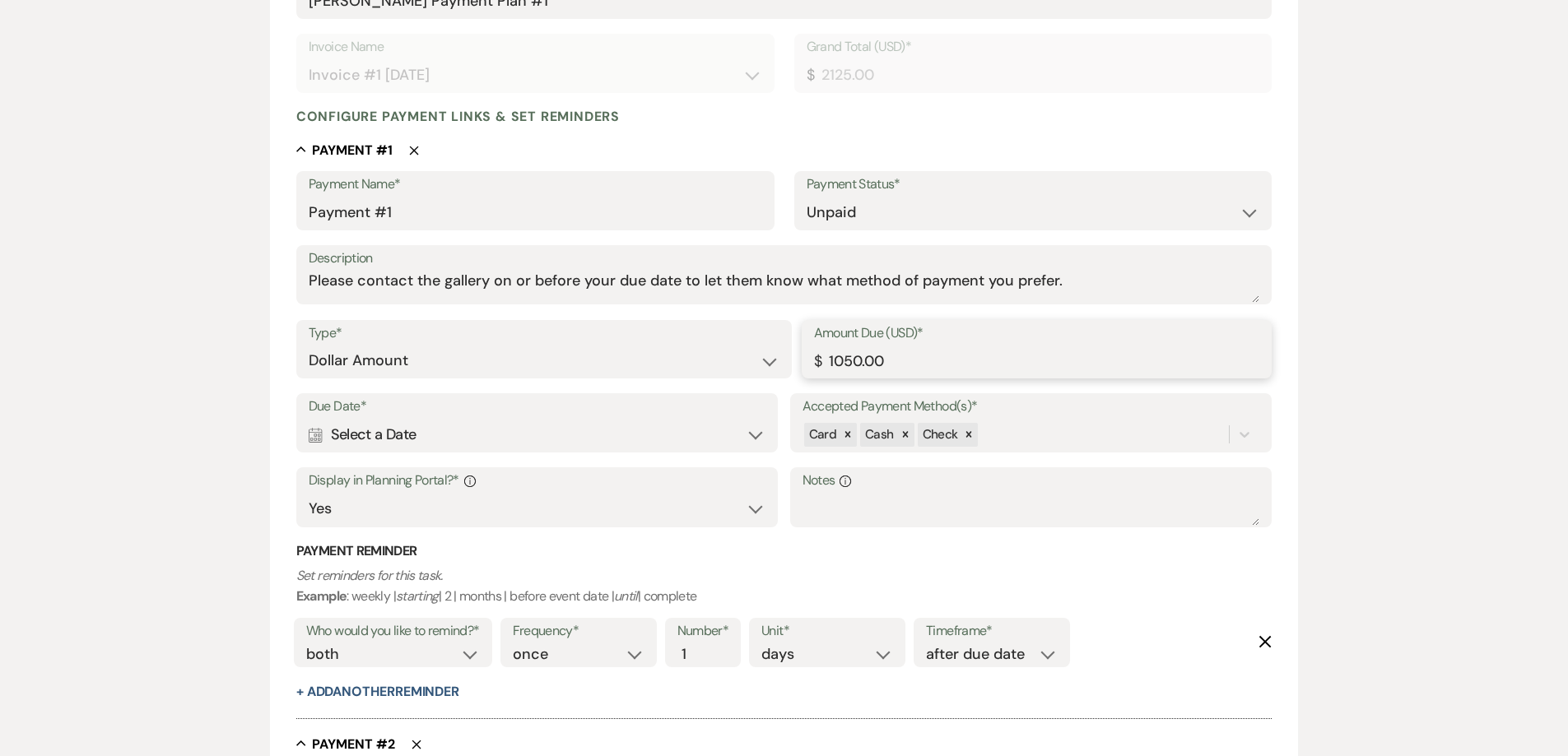
type input "1050.00"
click at [537, 428] on div "Calendar Select a Date Expand" at bounding box center [538, 435] width 458 height 32
select select "day"
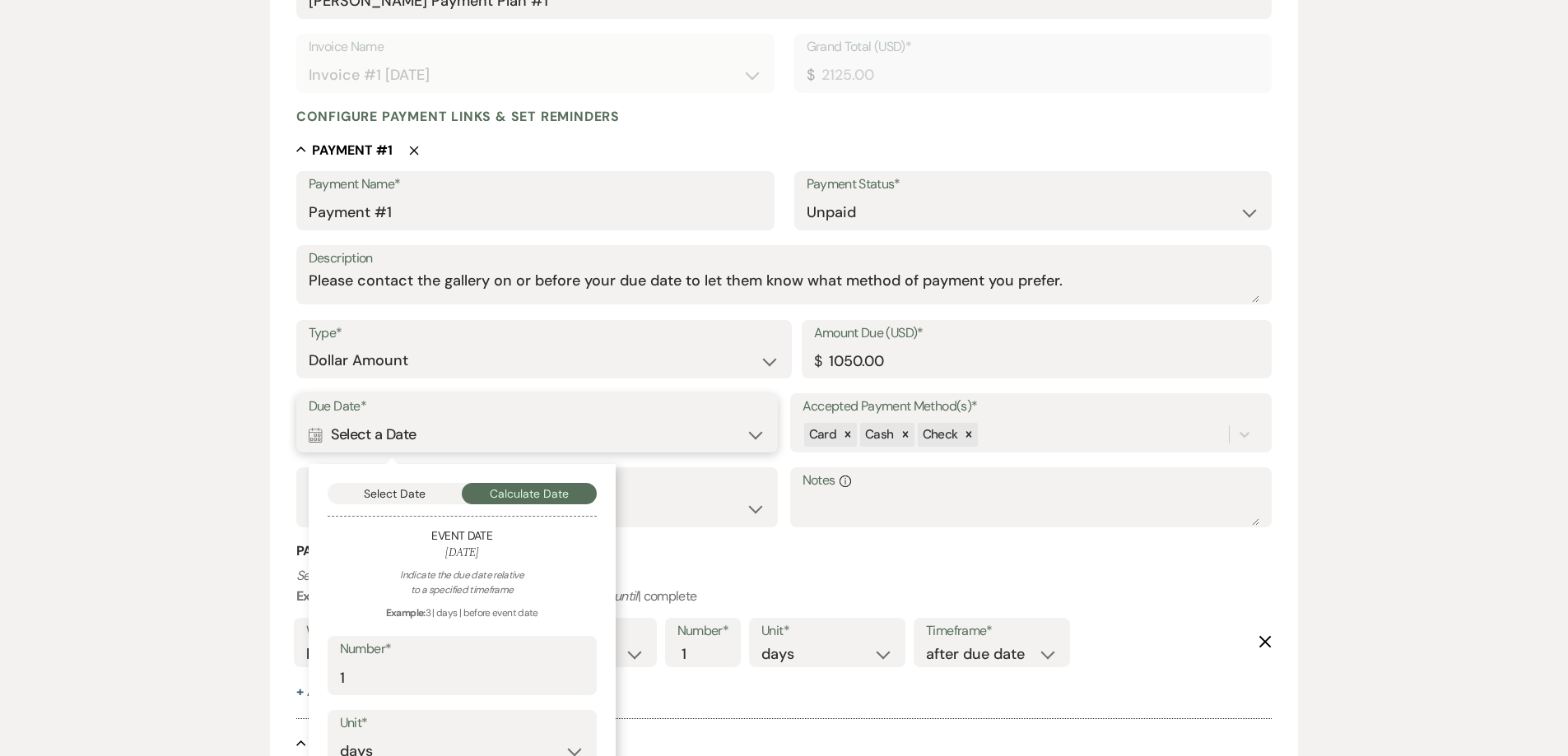
click at [430, 502] on button "Select Date" at bounding box center [395, 493] width 135 height 21
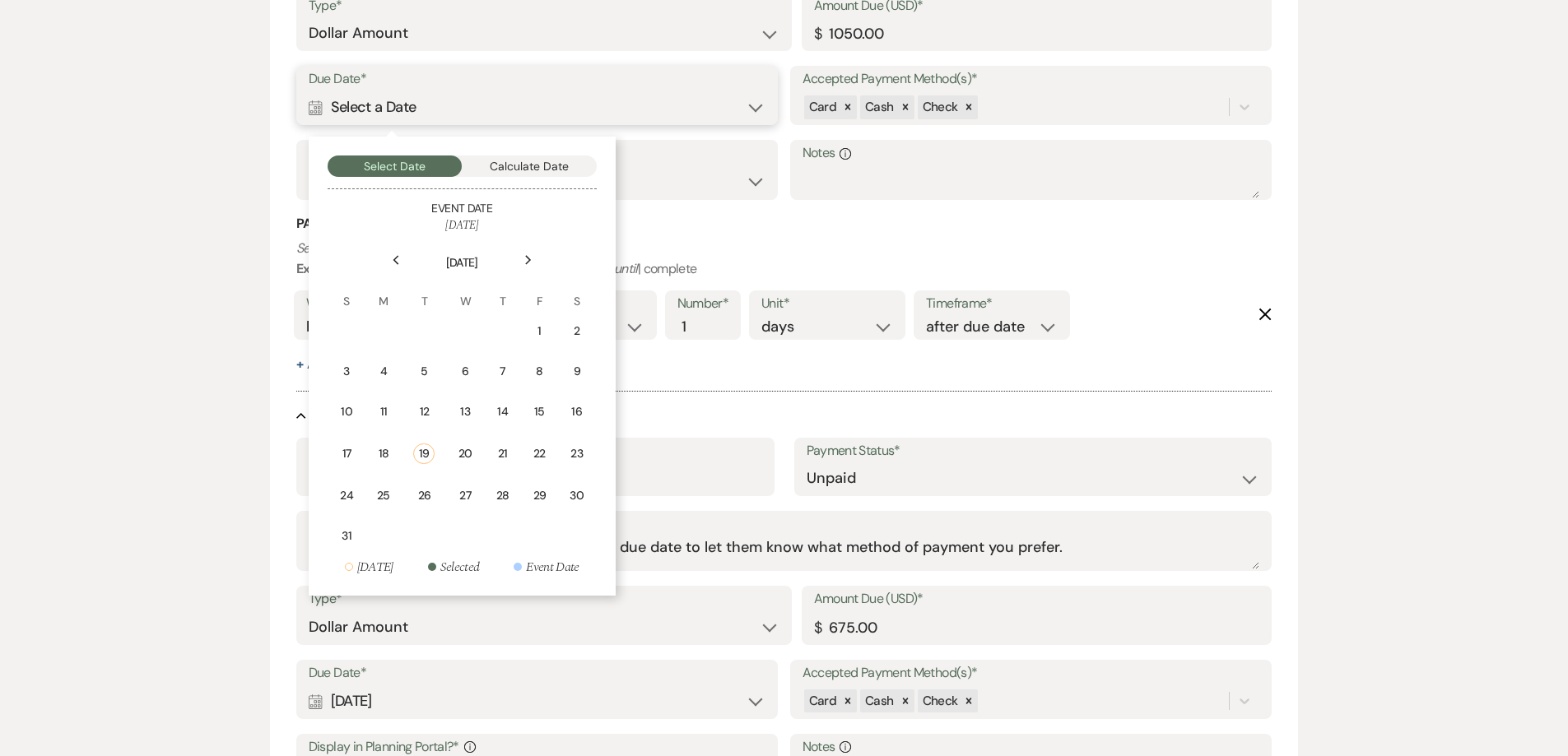
scroll to position [658, 0]
click at [456, 450] on td "20" at bounding box center [465, 452] width 36 height 42
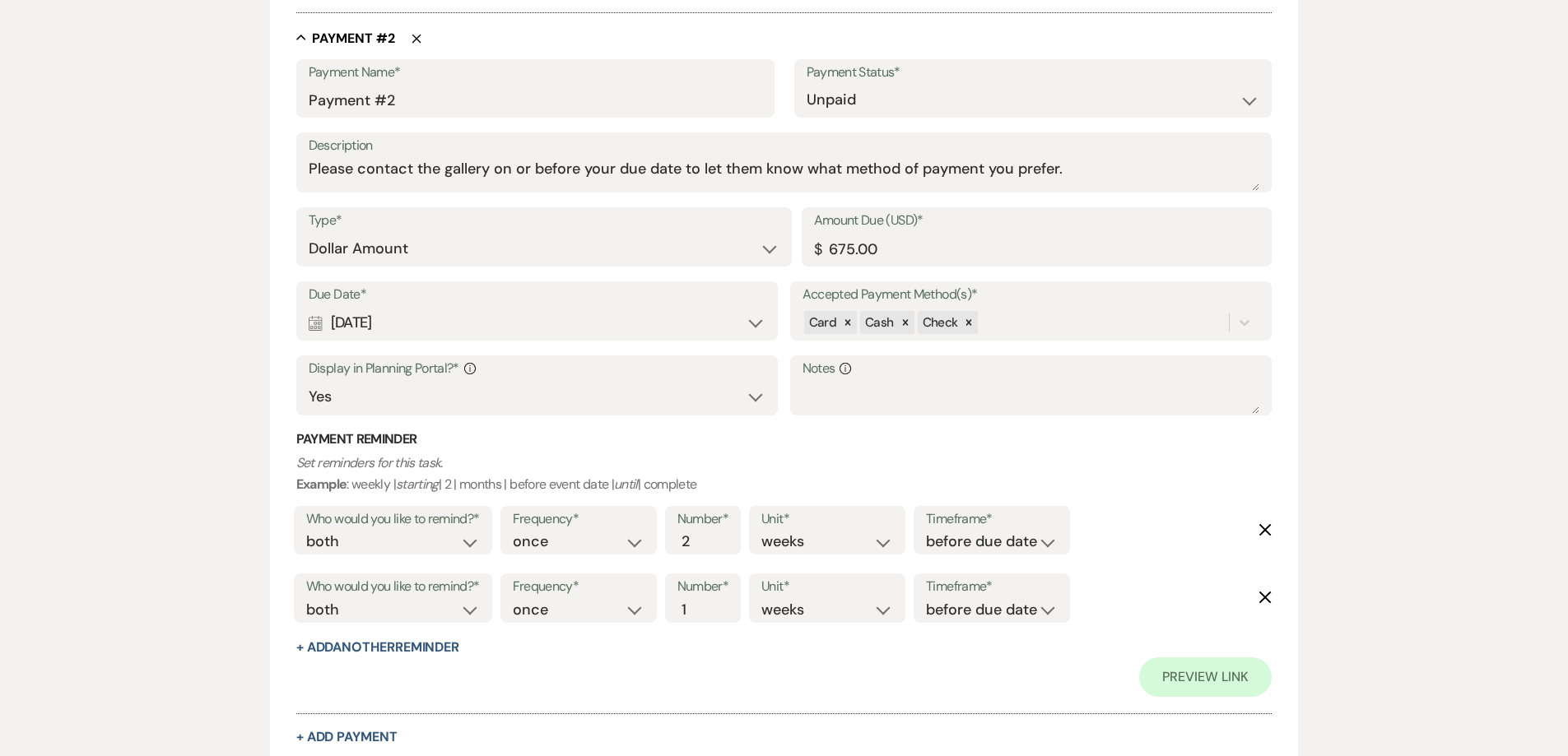
scroll to position [1153, 0]
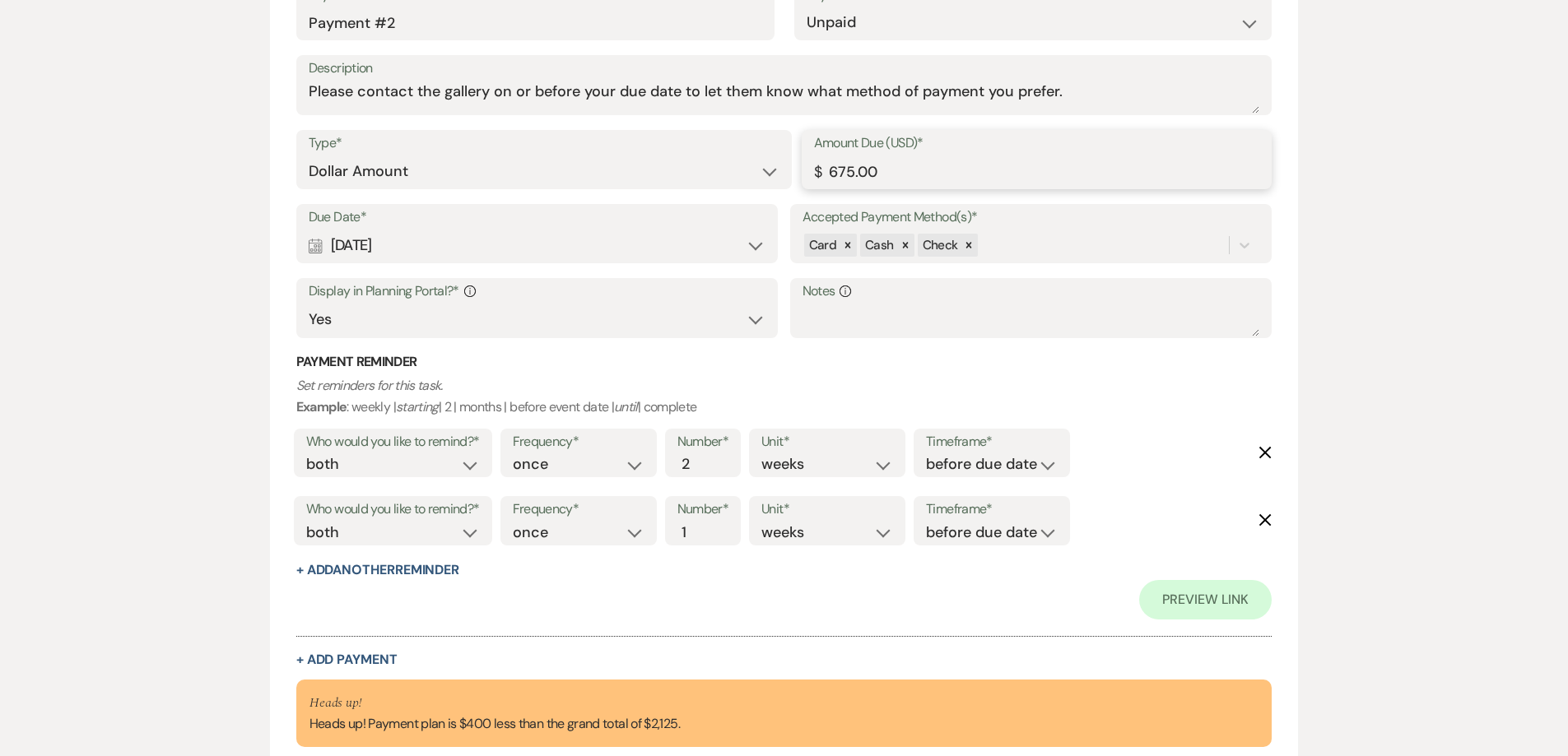
drag, startPoint x: 811, startPoint y: 182, endPoint x: 781, endPoint y: 182, distance: 30.0
click at [781, 181] on div "Type* Dollar Amount Percentage of Grand Total Amount Due (USD)* $ 675.00" at bounding box center [784, 167] width 976 height 74
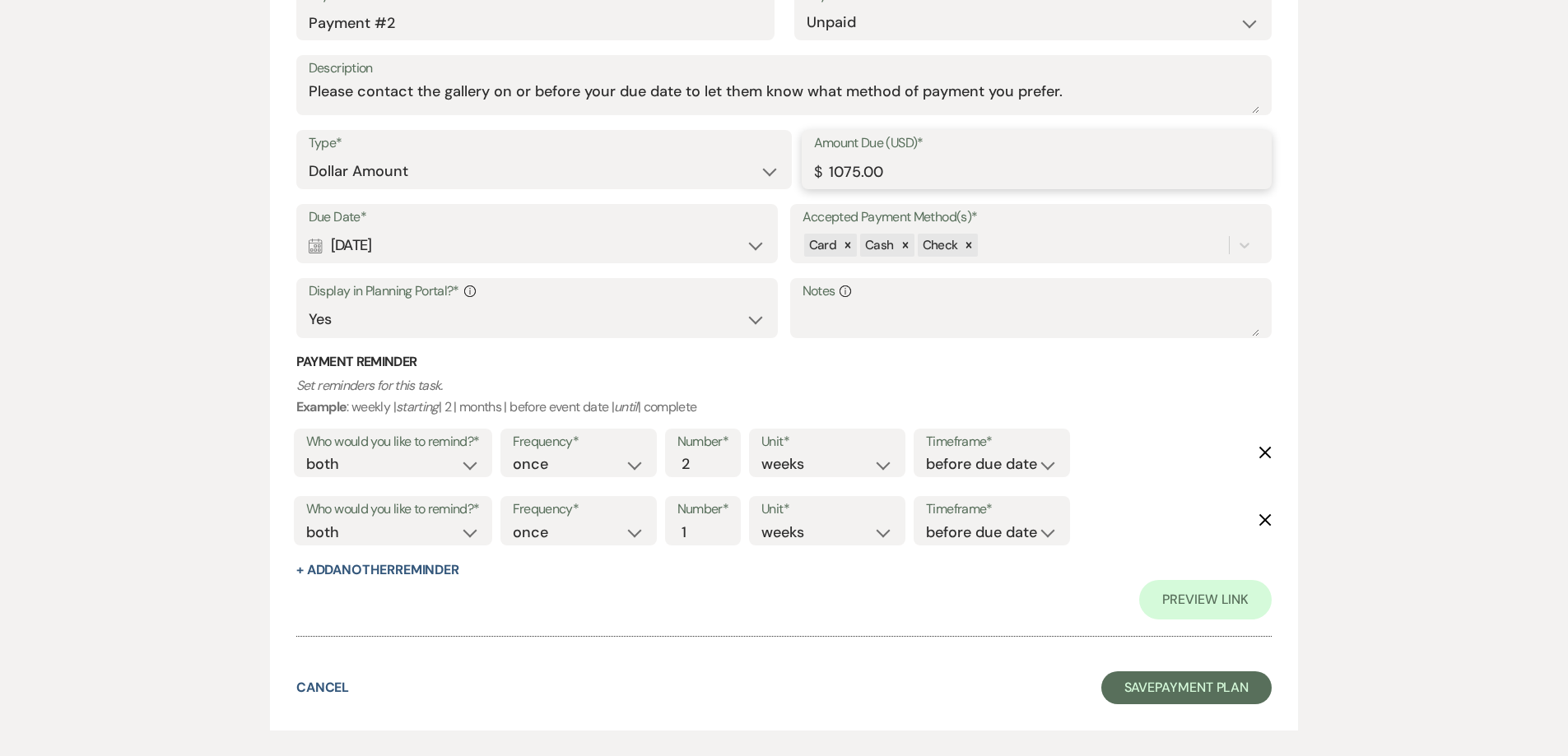
type input "1075.00"
click at [538, 240] on div "Calendar Nov 01, 2025 Expand" at bounding box center [538, 246] width 458 height 32
select select "week"
select select "beforeEventDate"
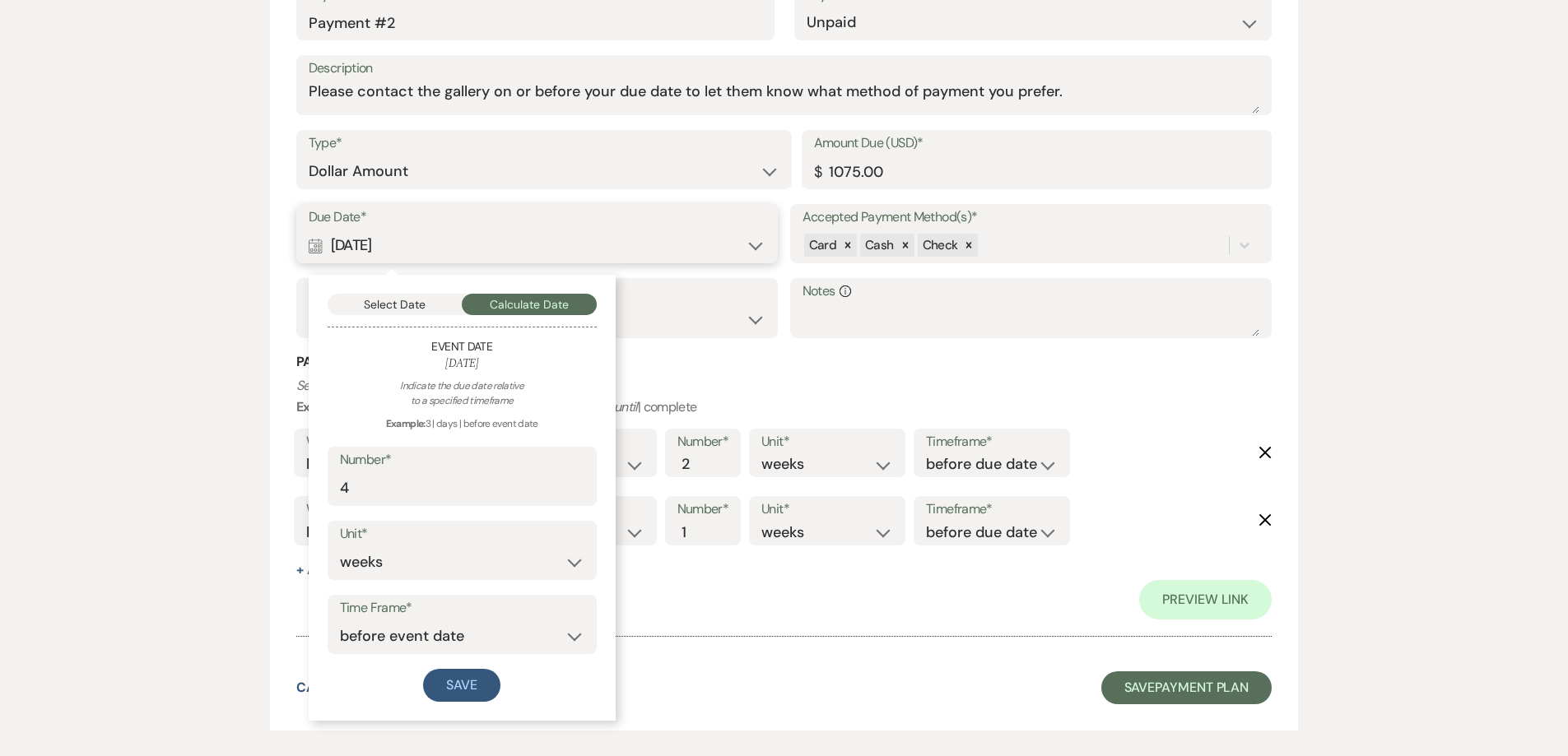
click at [414, 310] on button "Select Date" at bounding box center [395, 304] width 135 height 21
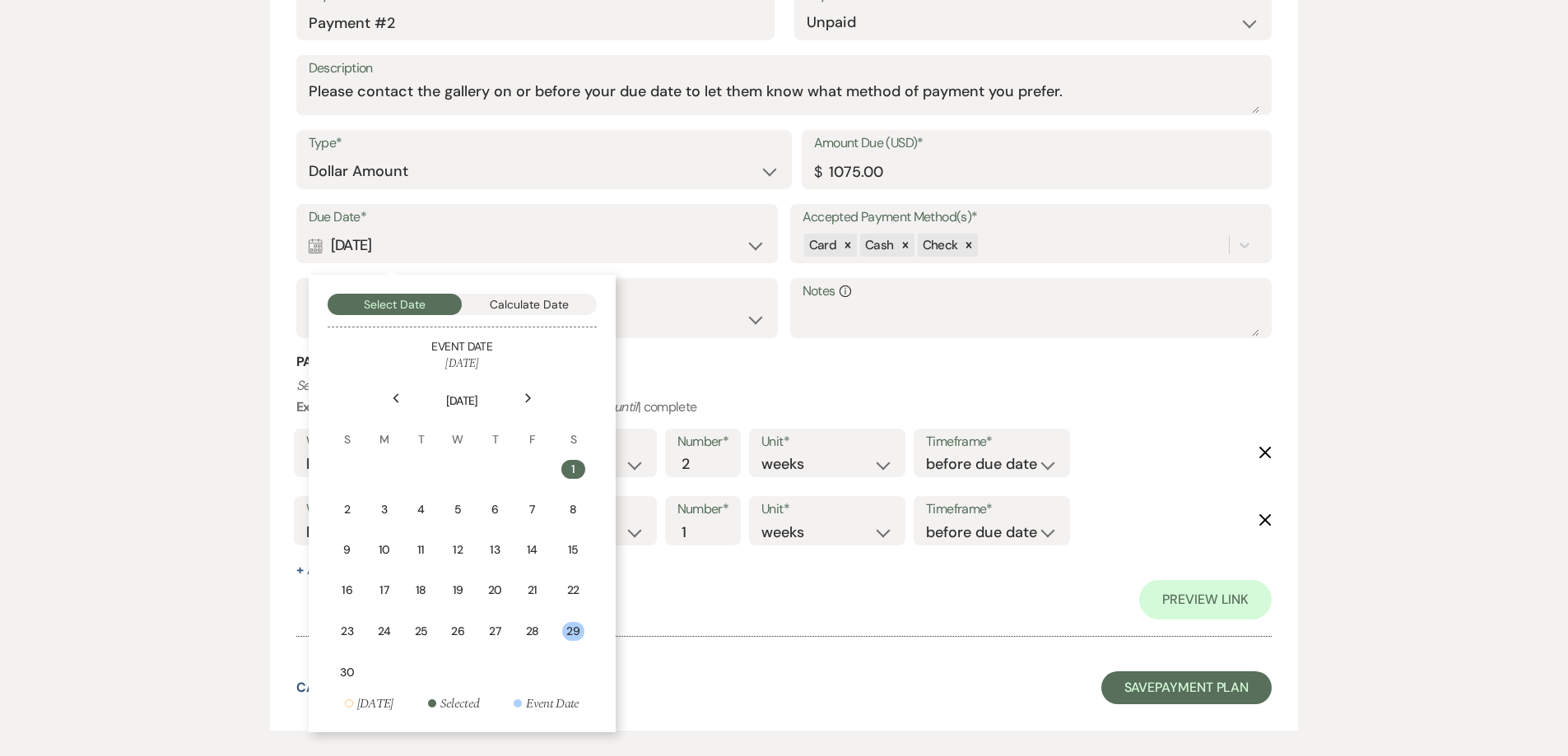
click at [387, 398] on div "Previous" at bounding box center [396, 398] width 27 height 27
click at [535, 644] on td "31" at bounding box center [538, 631] width 36 height 39
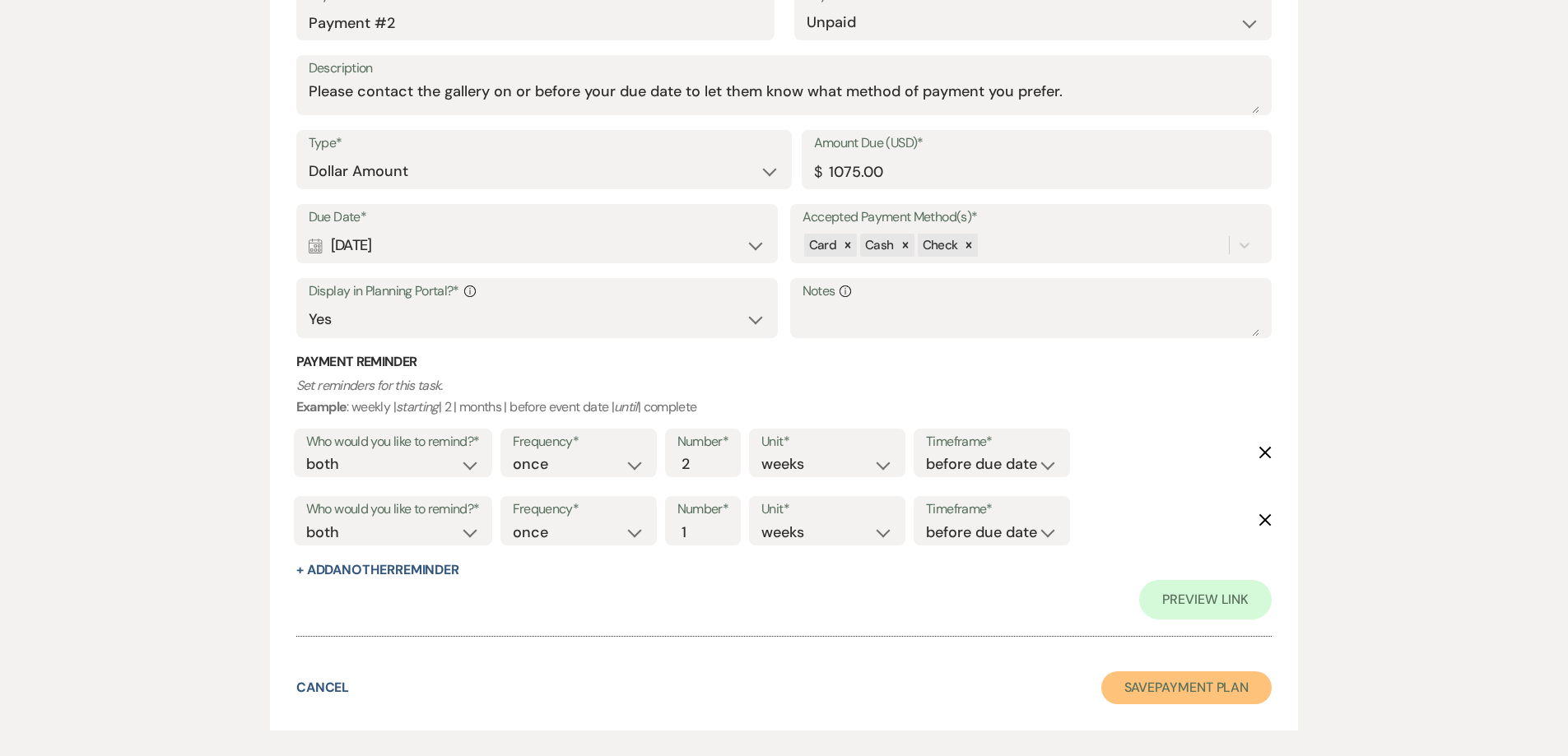
click at [788, 699] on button "Save Payment Plan" at bounding box center [1186, 688] width 171 height 33
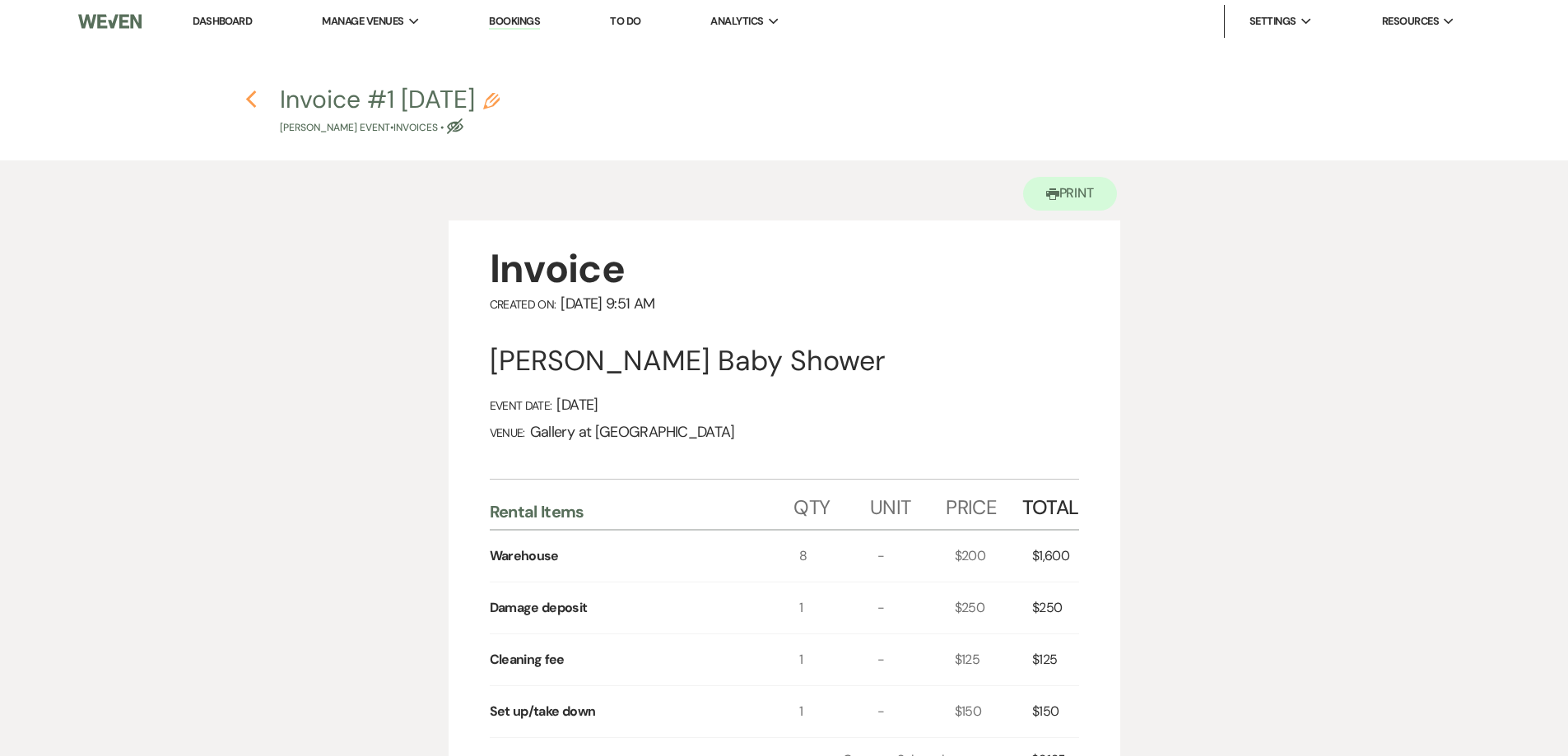
click at [248, 101] on use "button" at bounding box center [251, 99] width 11 height 18
select select "4"
select select "5"
select select "3"
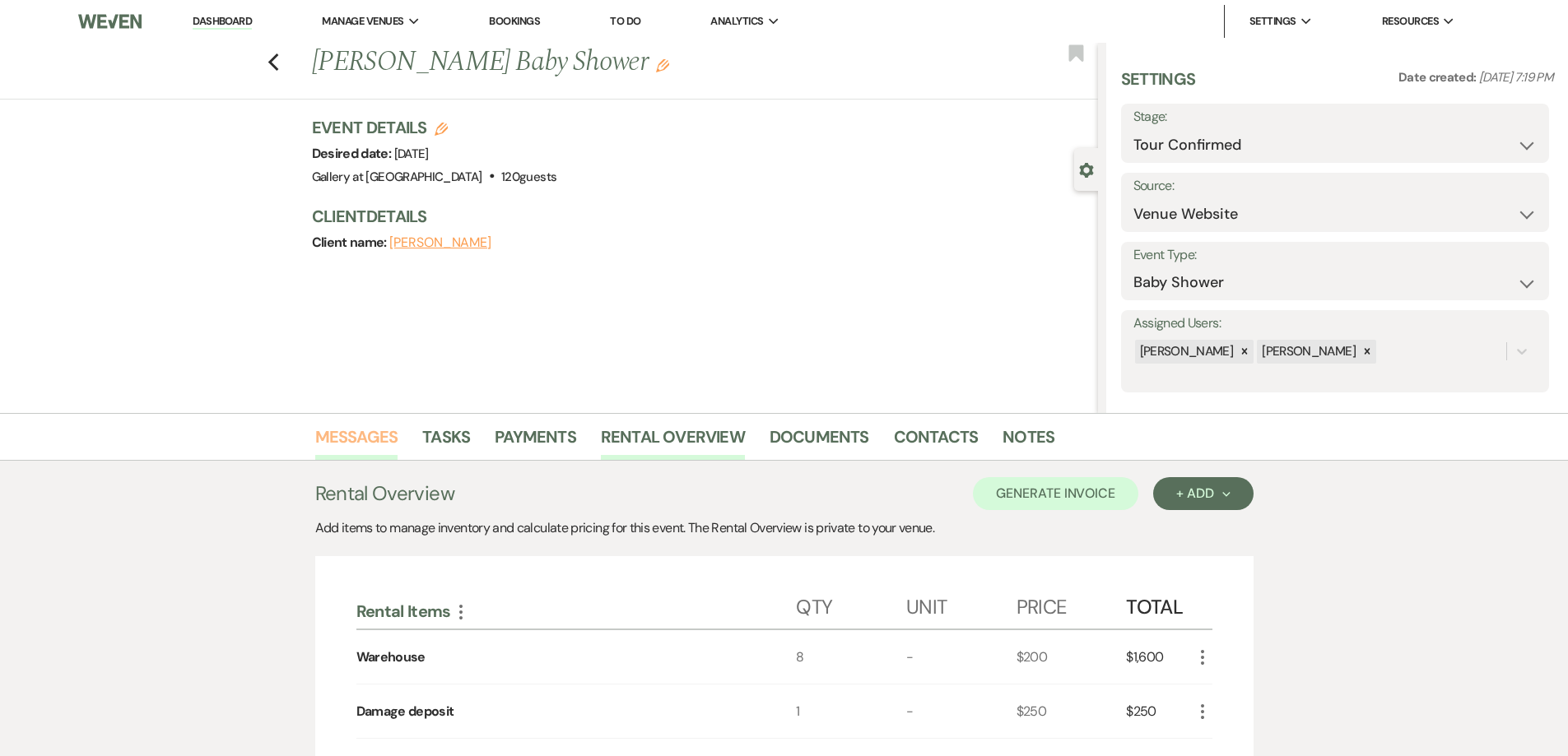
click at [375, 437] on link "Messages" at bounding box center [357, 442] width 83 height 36
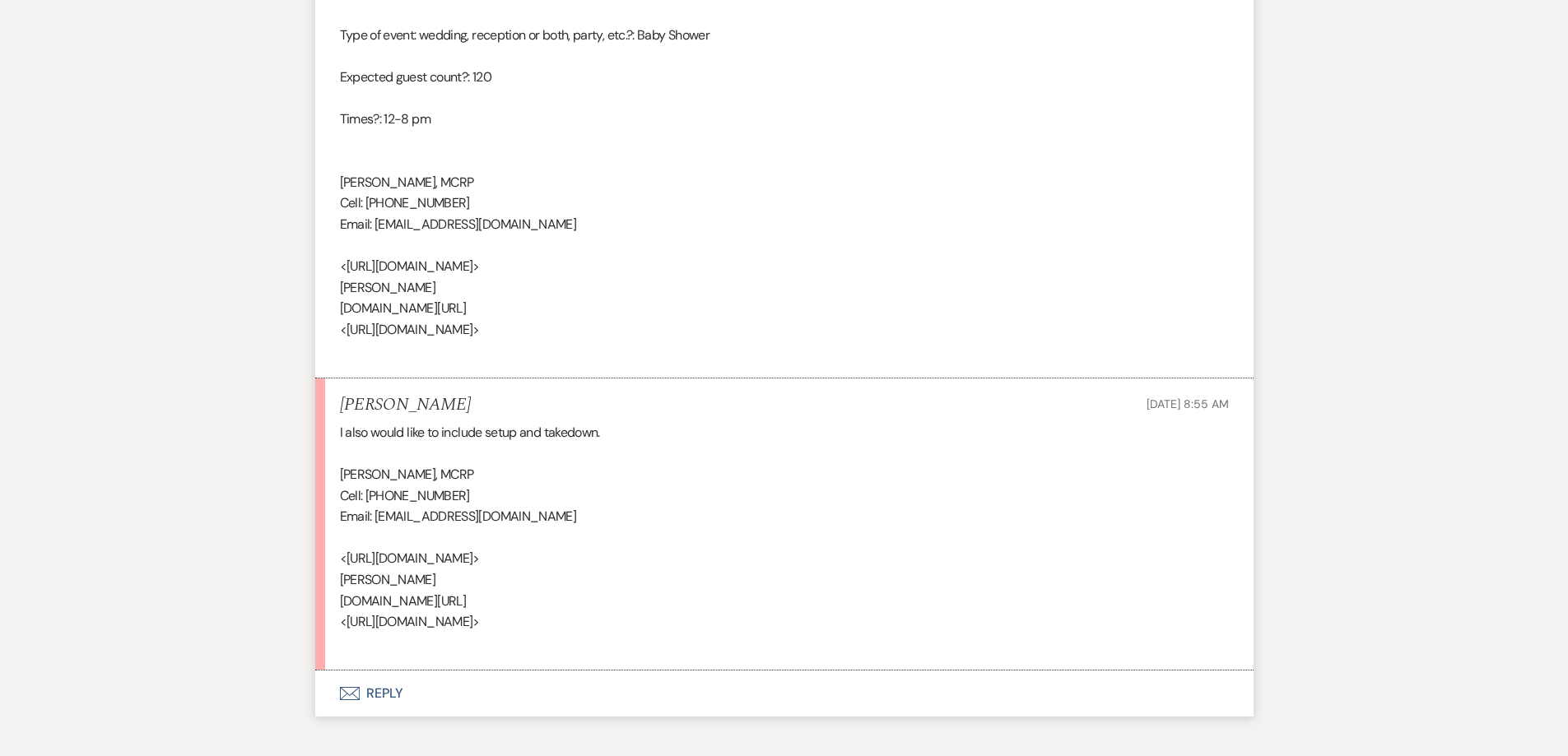
scroll to position [3713, 0]
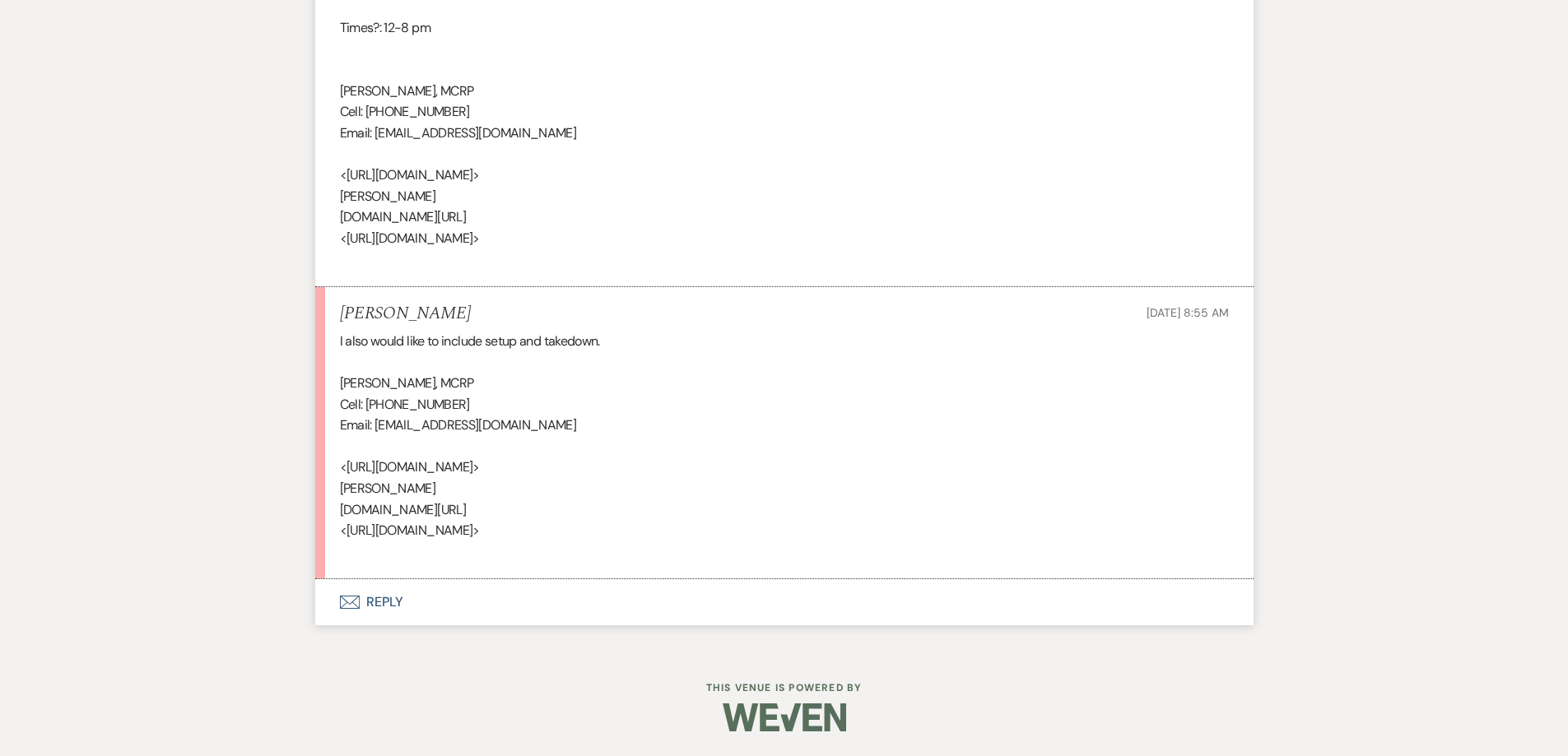
click at [492, 600] on button "Envelope Reply" at bounding box center [784, 602] width 938 height 46
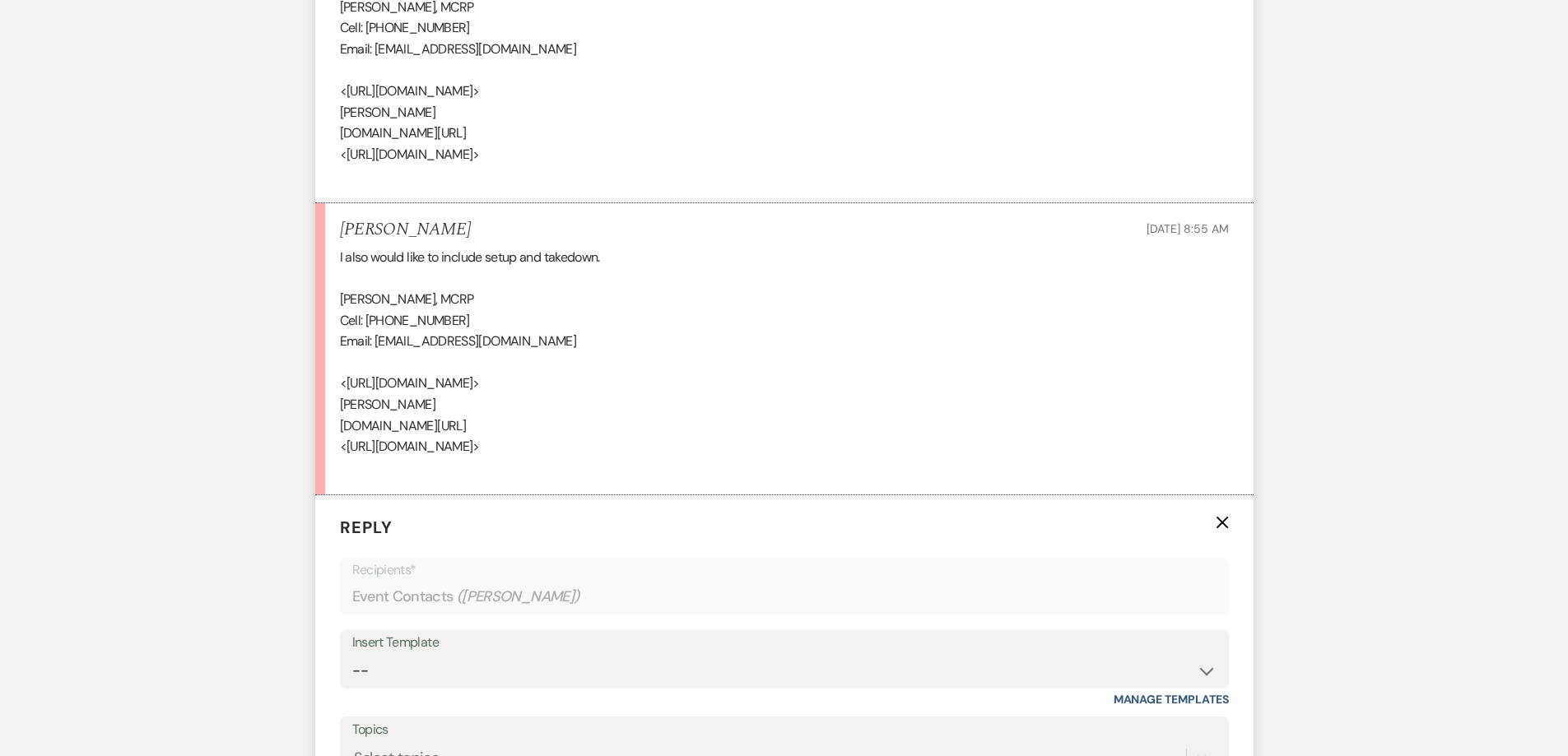
scroll to position [4087, 0]
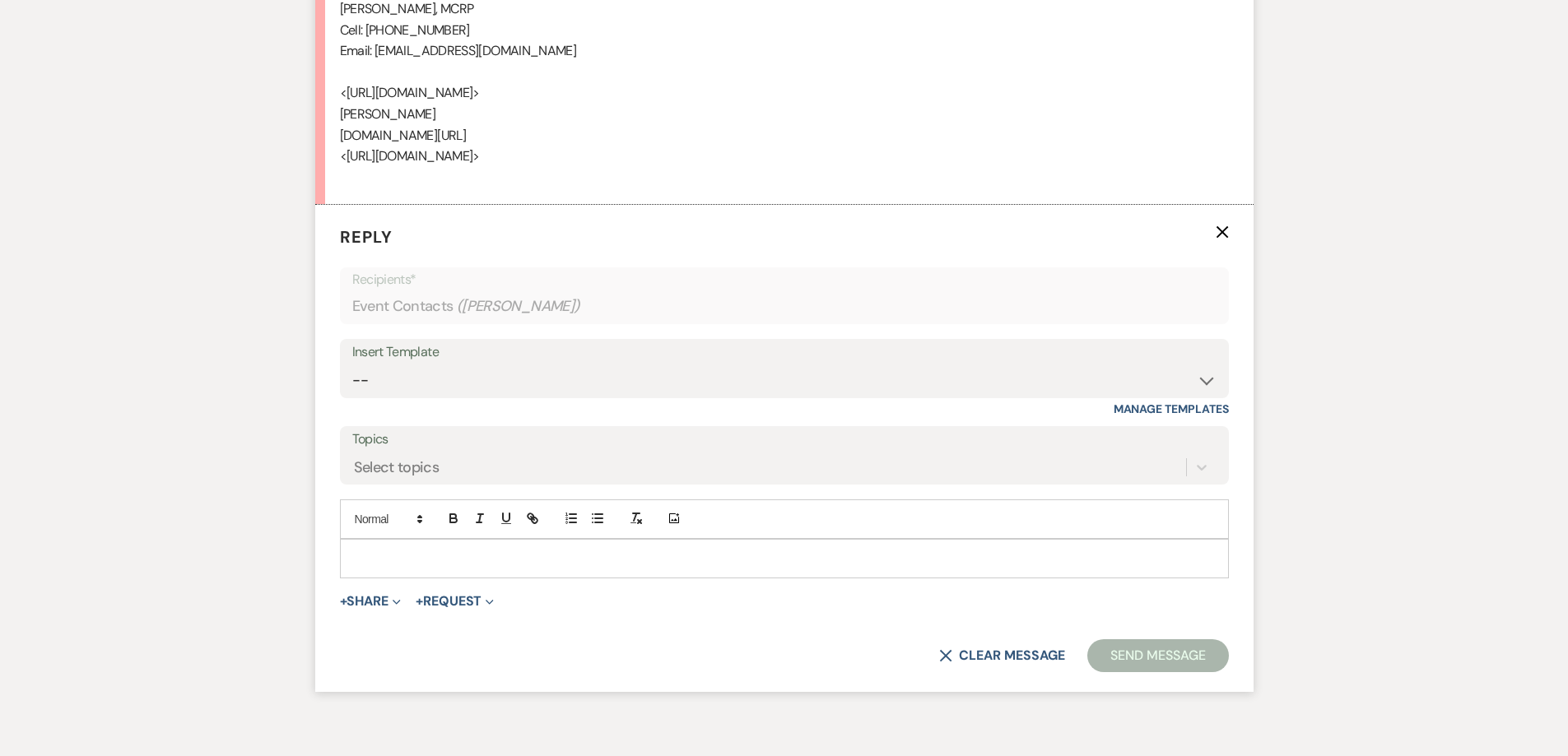
click at [445, 345] on div "Insert Template" at bounding box center [784, 352] width 864 height 24
click at [453, 371] on select "-- Initial Inquiry Response-DATE IS AVAILABLE Initial Inquiry Response-DATE NOT…" at bounding box center [784, 381] width 864 height 32
select select "2825"
click at [352, 365] on select "-- Initial Inquiry Response-DATE IS AVAILABLE Initial Inquiry Response-DATE NOT…" at bounding box center [784, 381] width 864 height 32
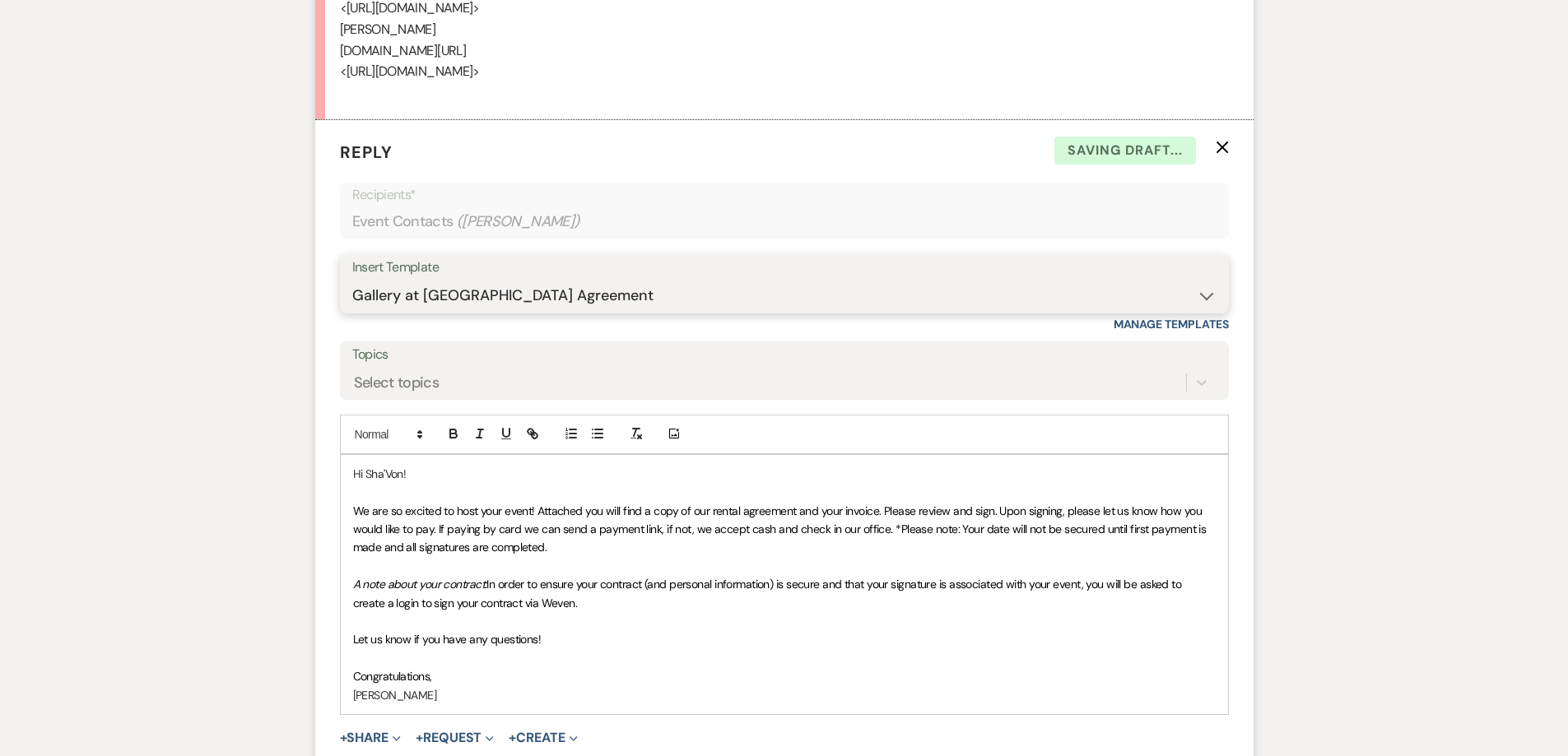
scroll to position [4334, 0]
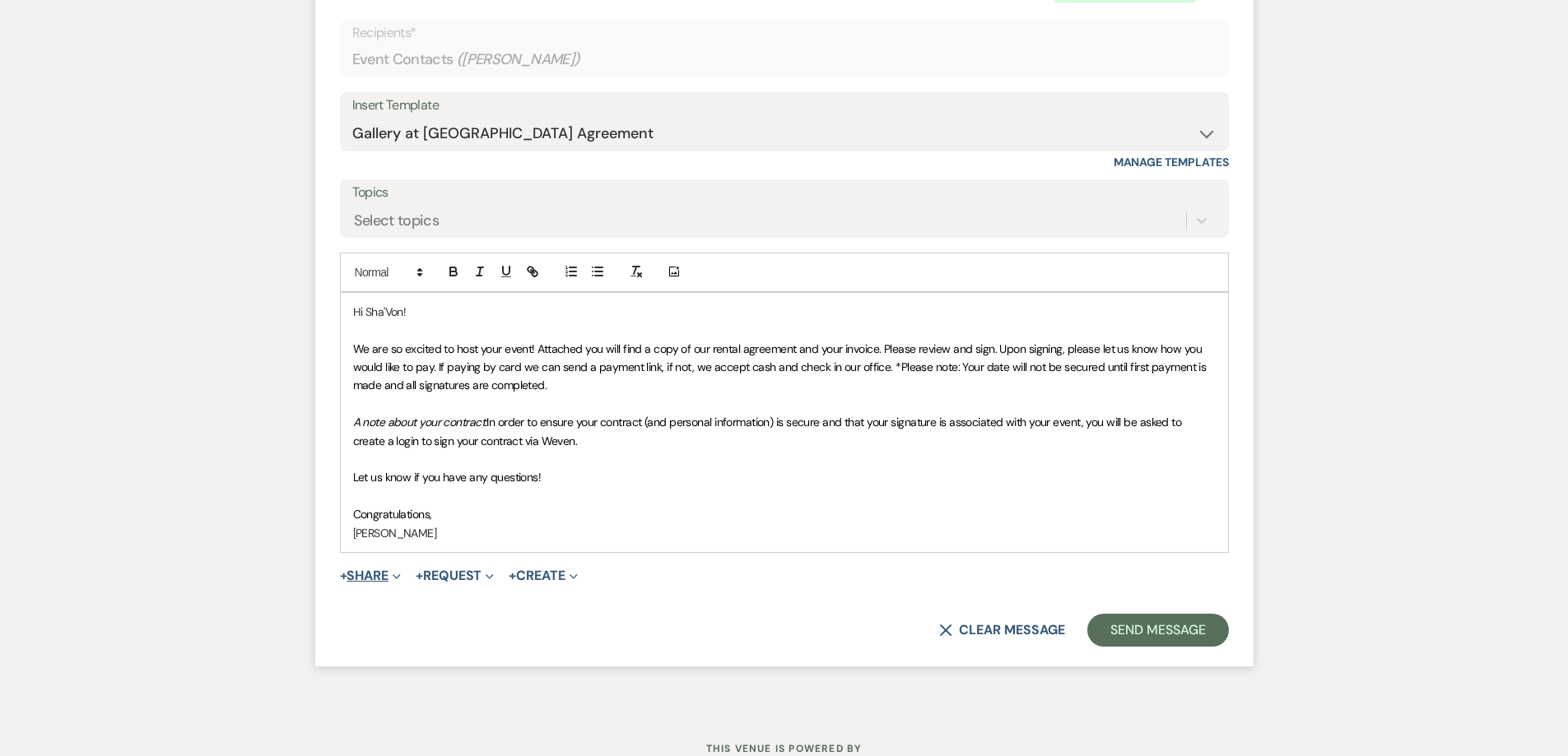
click at [369, 570] on button "+ Share Expand" at bounding box center [371, 576] width 62 height 13
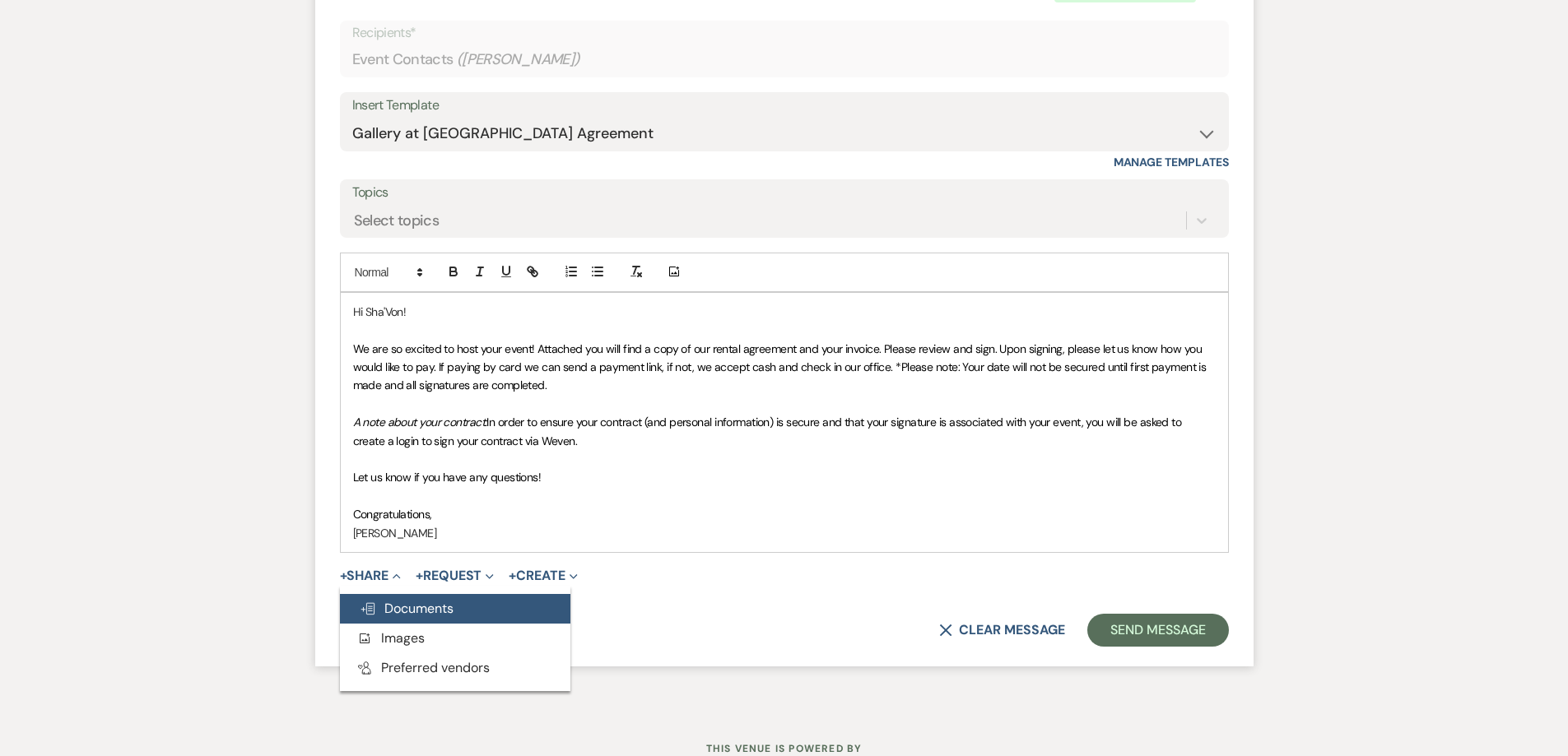
click at [404, 616] on span "Doc Upload Documents" at bounding box center [406, 608] width 94 height 17
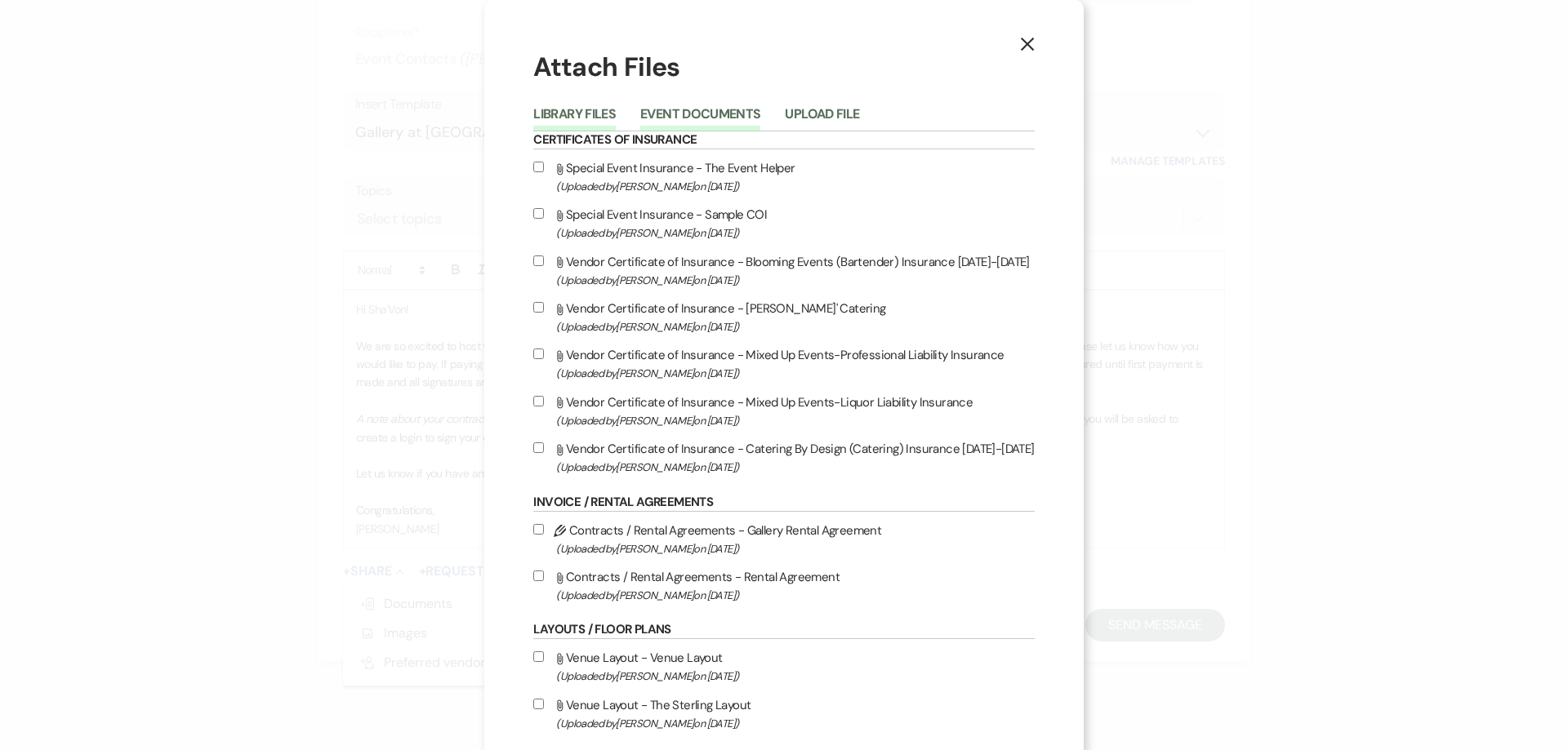
click at [676, 110] on button "Event Documents" at bounding box center [700, 119] width 120 height 23
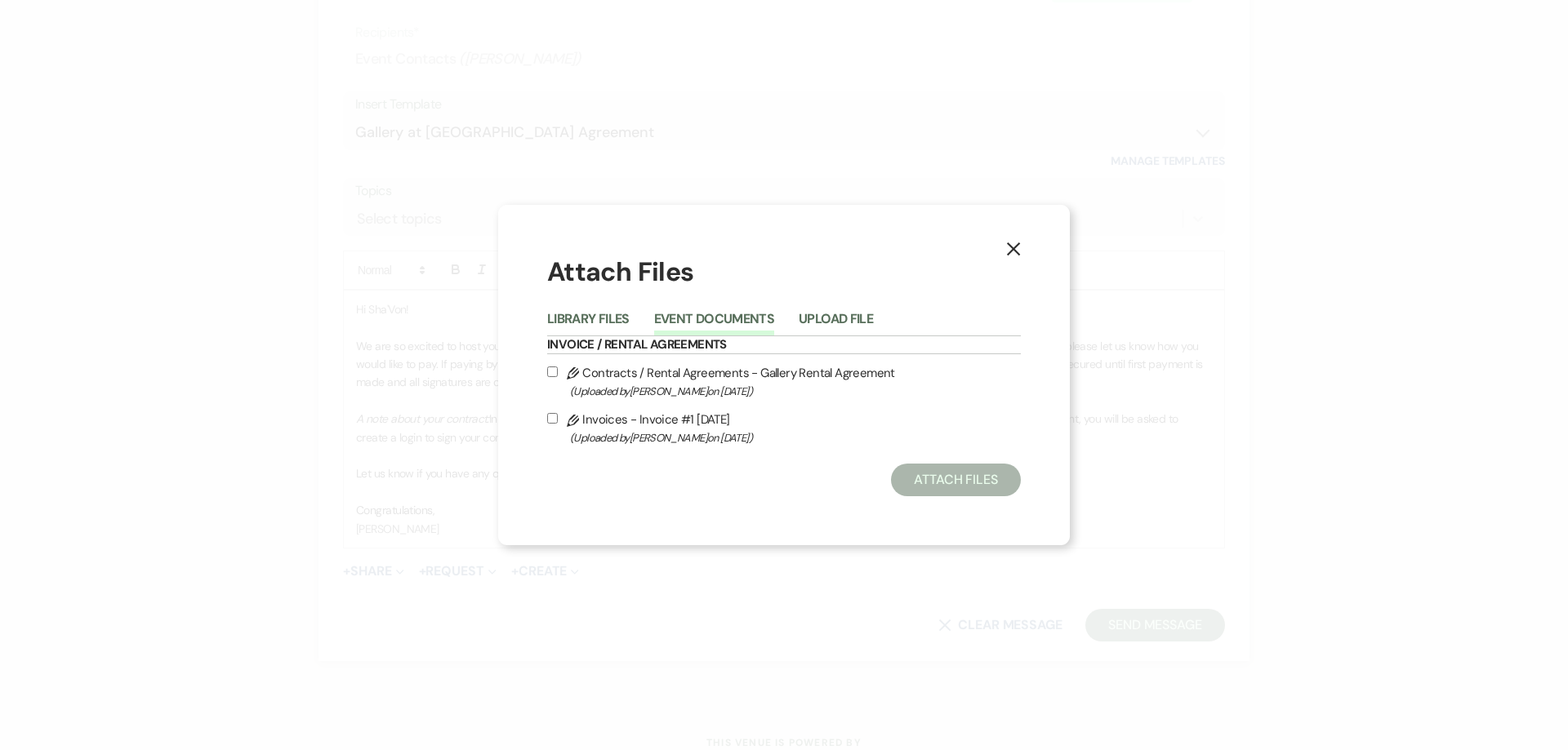
drag, startPoint x: 556, startPoint y: 367, endPoint x: 555, endPoint y: 384, distance: 17.0
click at [555, 368] on input "Pencil Contracts / Rental Agreements - Gallery Rental Agreement (Uploaded by Sh…" at bounding box center [552, 371] width 11 height 11
checkbox input "true"
click at [545, 420] on div "X Attach Files Library Files Event Documents Upload File Invoice / Rental Agree…" at bounding box center [784, 376] width 571 height 342
click at [556, 421] on input "Pencil Invoices - Invoice #1 8-19-2025 (Uploaded by Shelby on Aug 19th, 2025 )" at bounding box center [552, 418] width 11 height 11
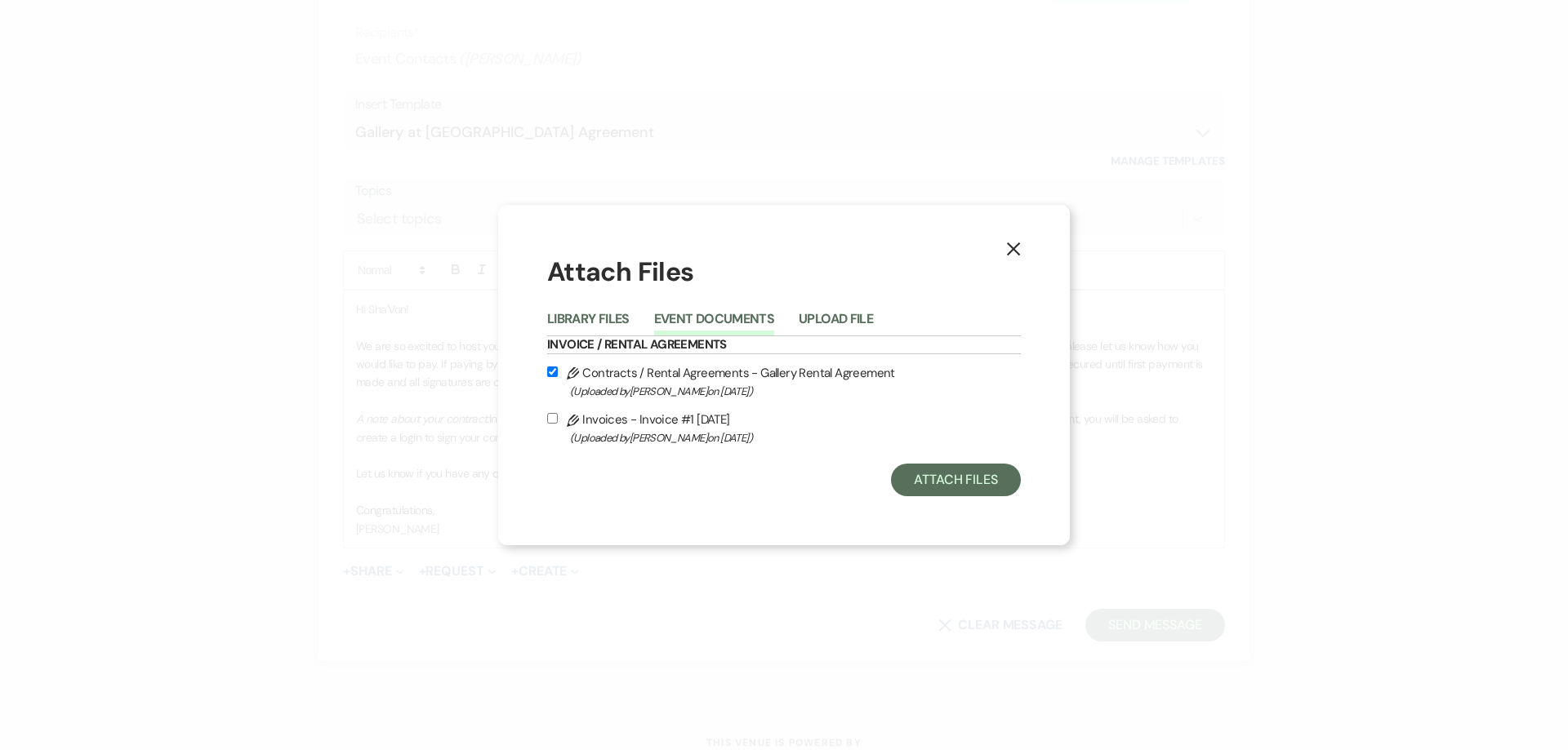
checkbox input "true"
click at [782, 487] on button "Attach Files" at bounding box center [955, 480] width 129 height 33
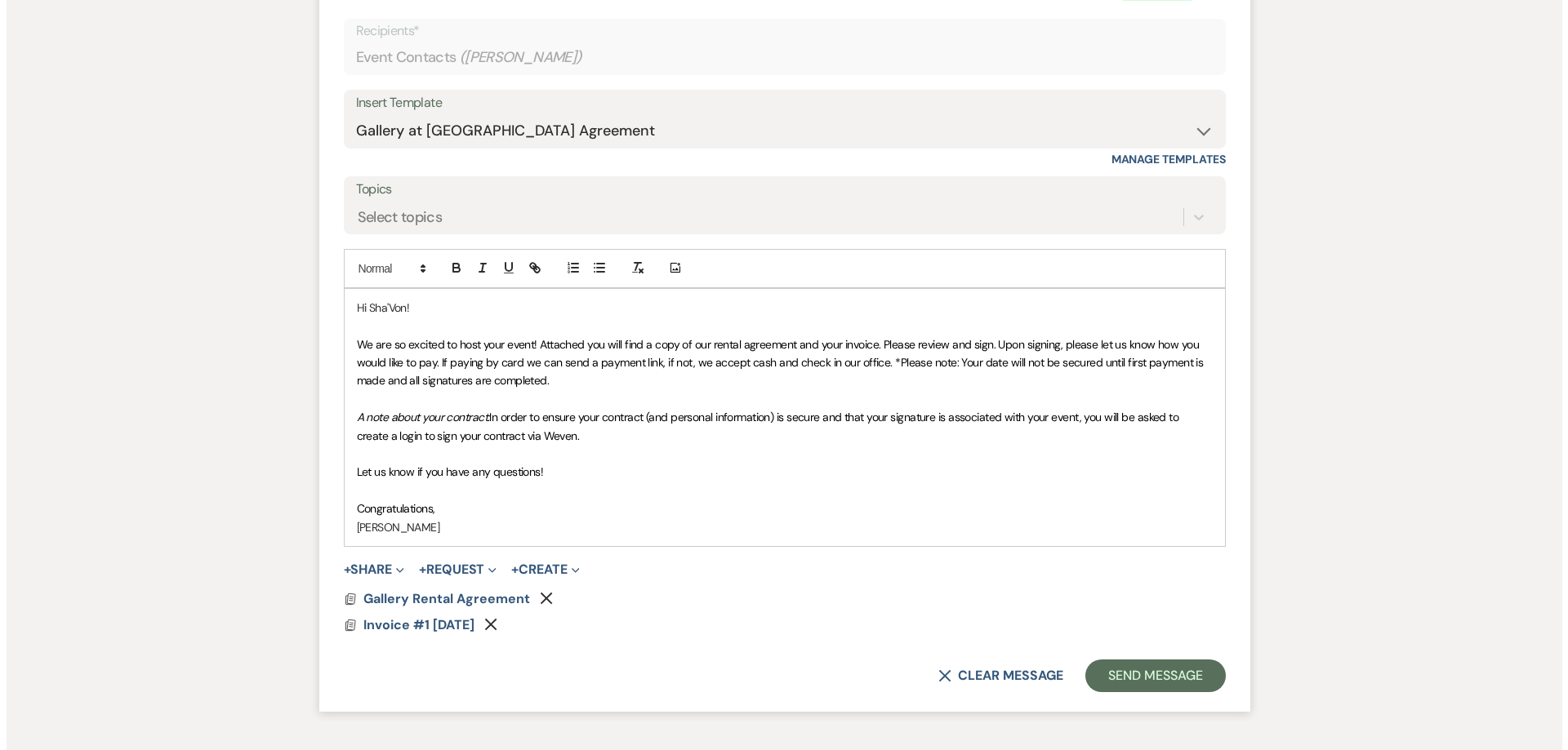
scroll to position [4381, 0]
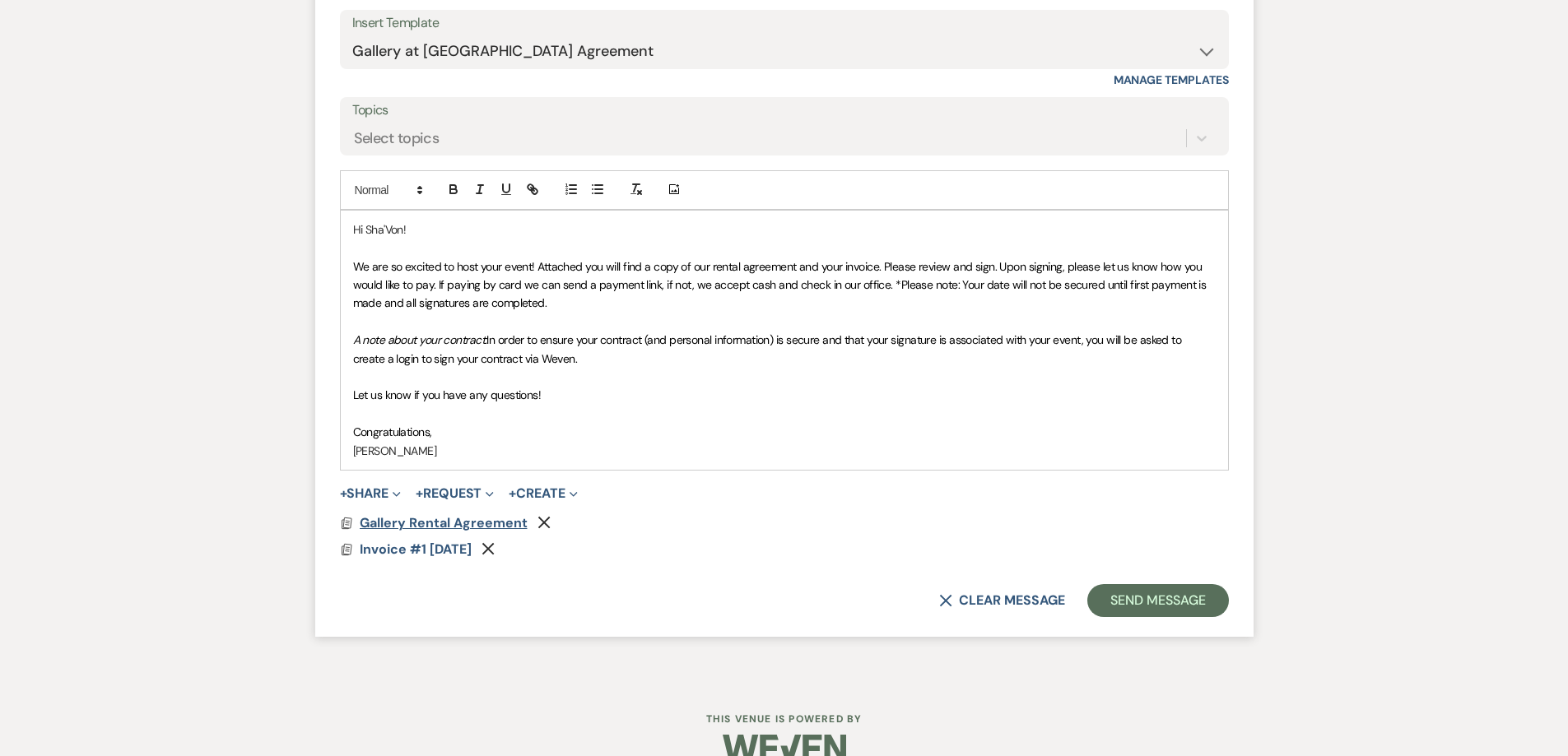
click at [405, 523] on span "Gallery Rental Agreement" at bounding box center [443, 523] width 168 height 17
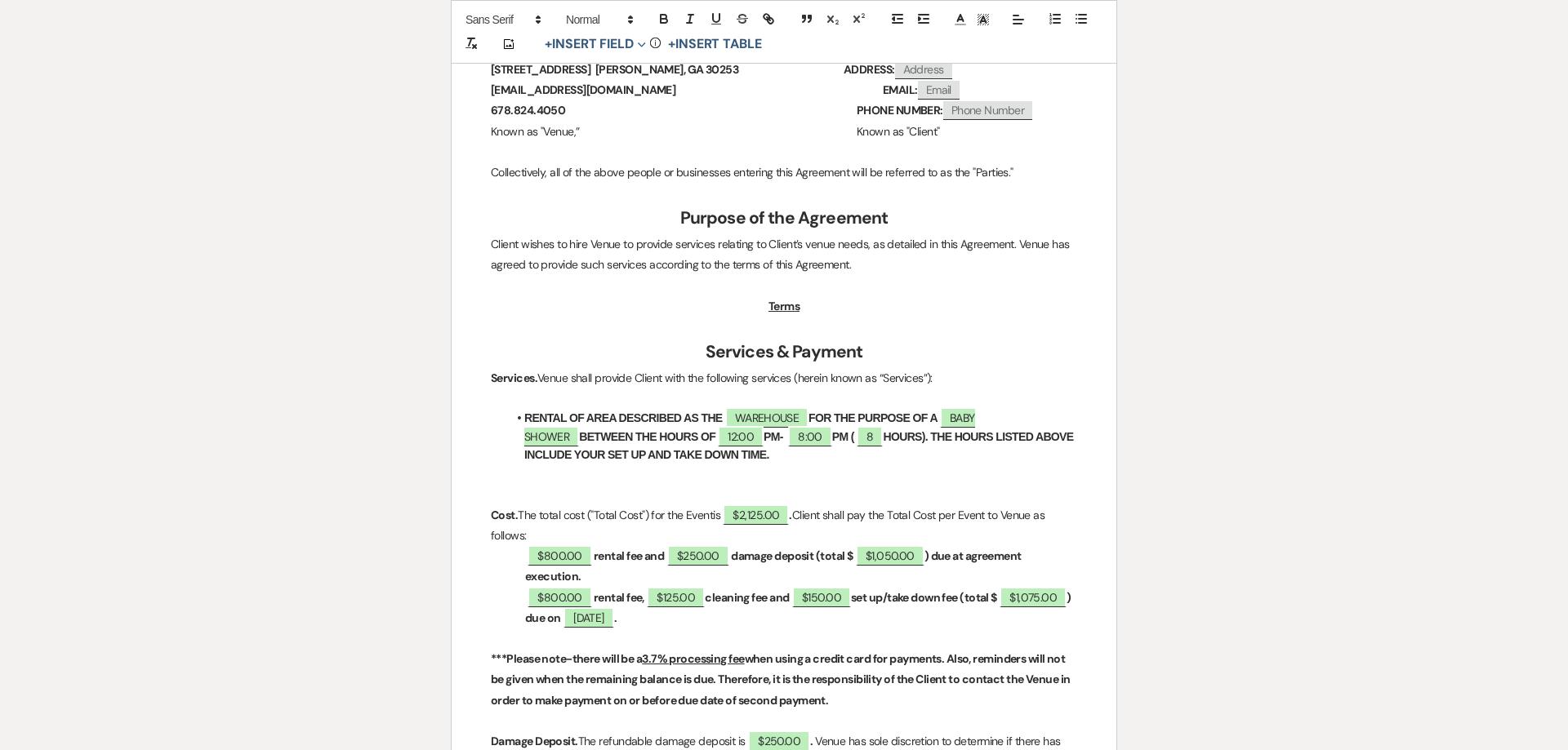
scroll to position [0, 0]
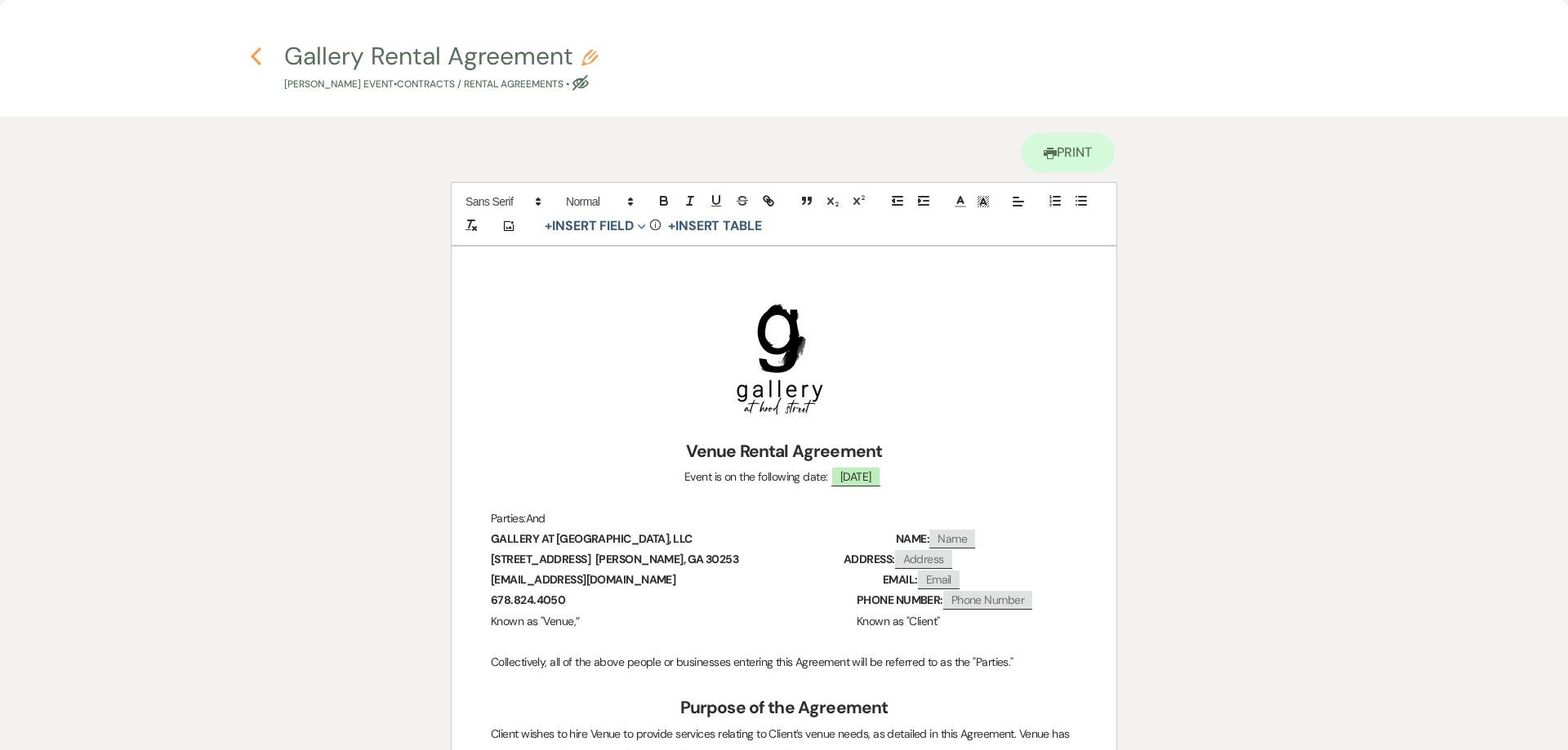
click at [254, 59] on use "button" at bounding box center [256, 56] width 11 height 18
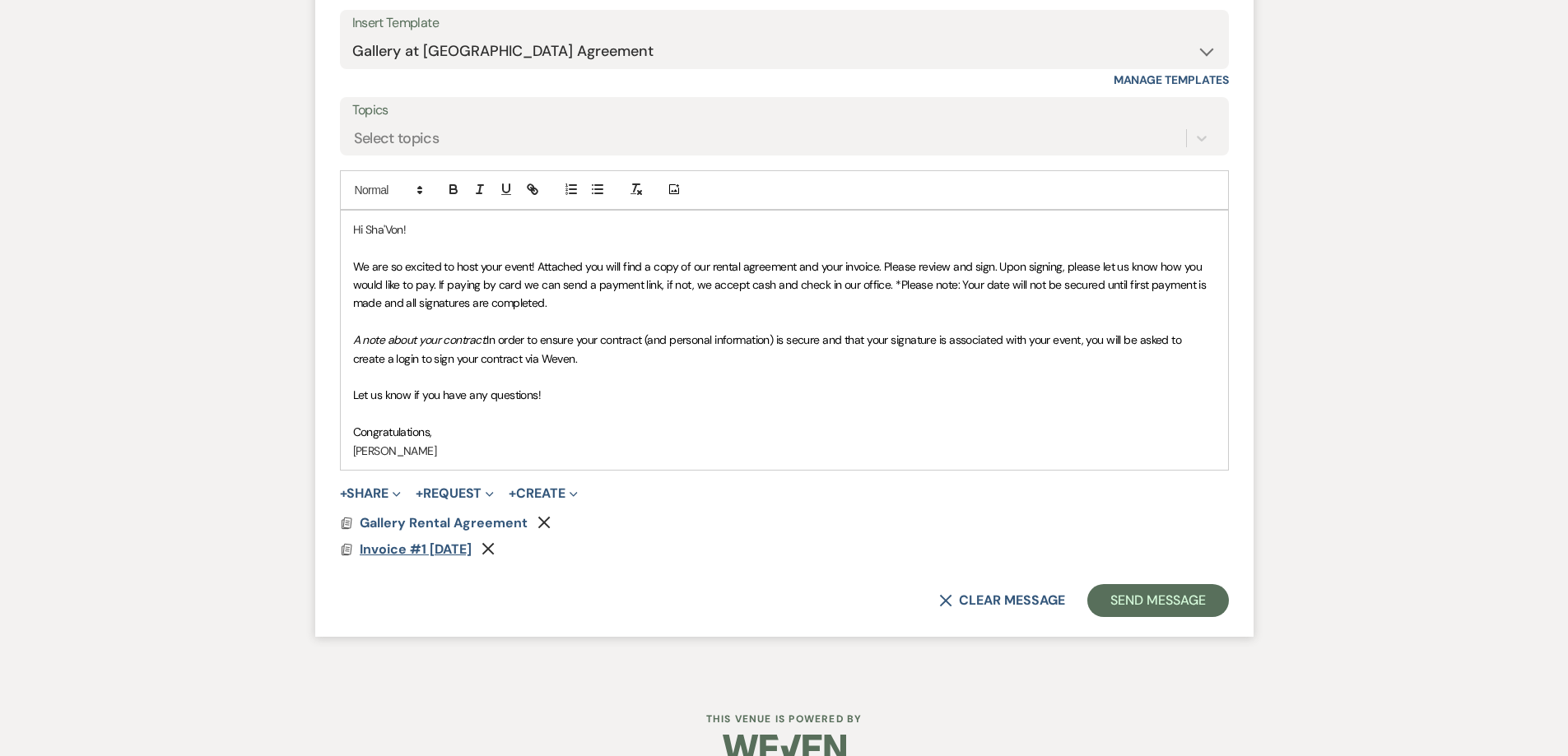
click at [447, 548] on span "Invoice #1 8-19-2025" at bounding box center [415, 548] width 112 height 17
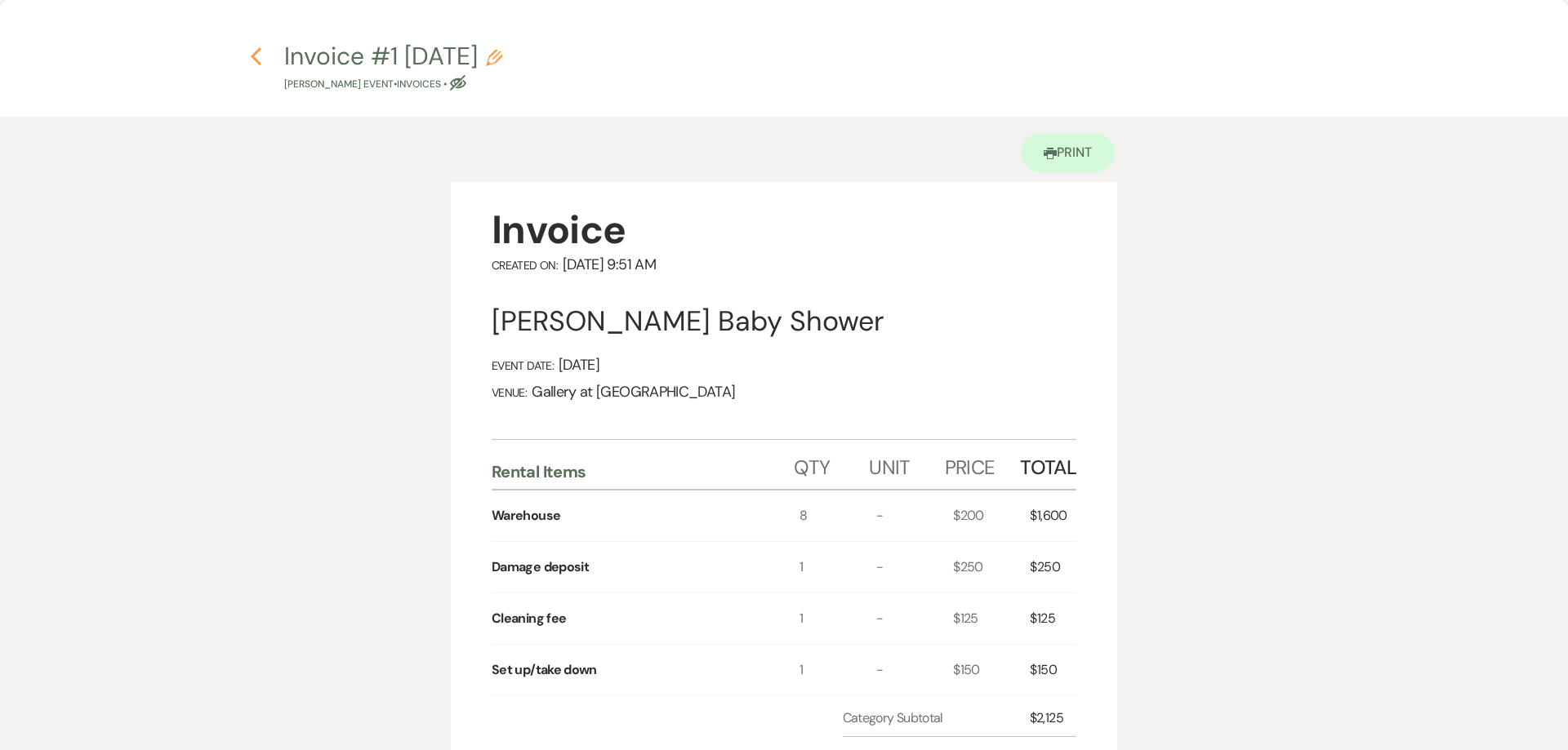
click at [254, 51] on icon "Previous" at bounding box center [256, 56] width 12 height 19
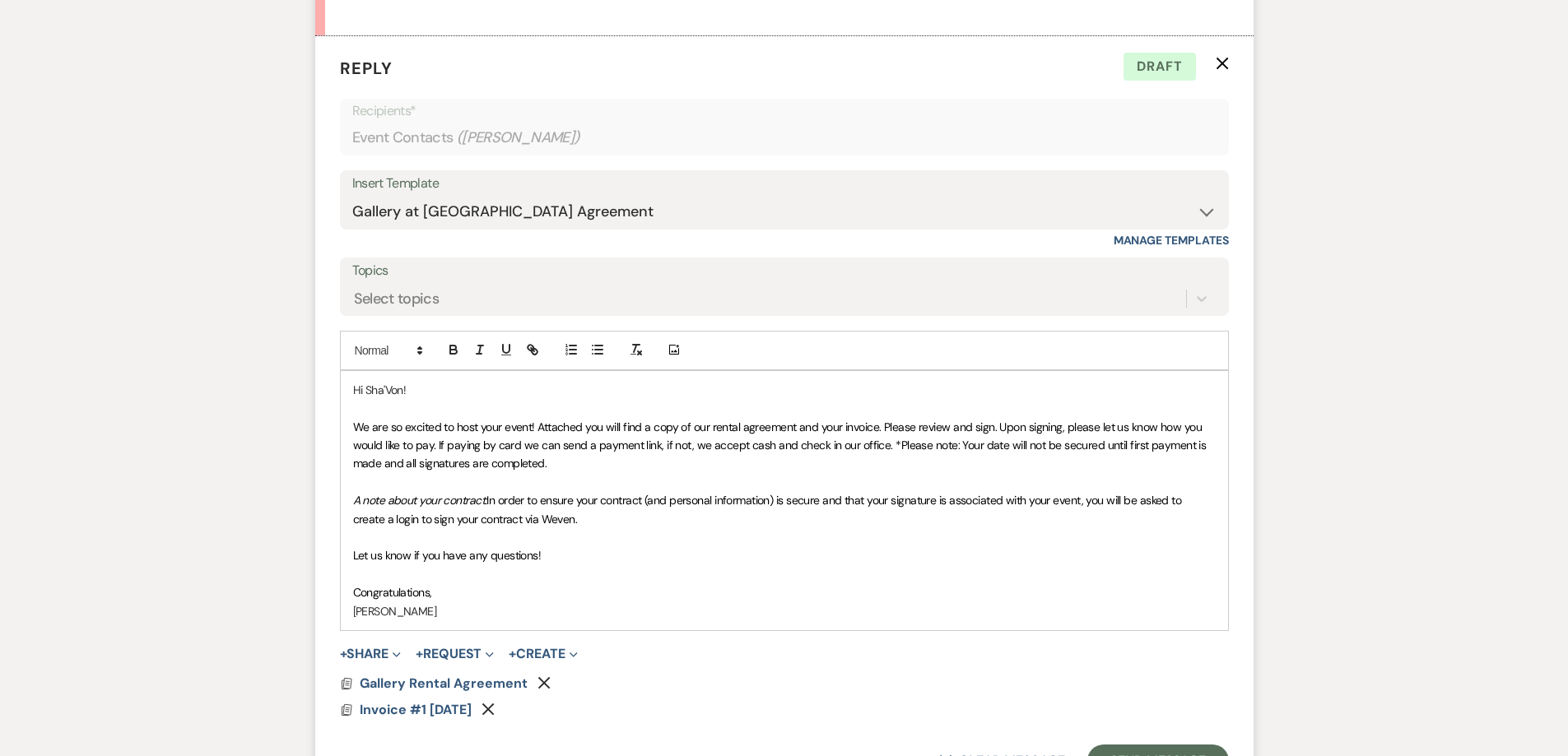
scroll to position [4201, 0]
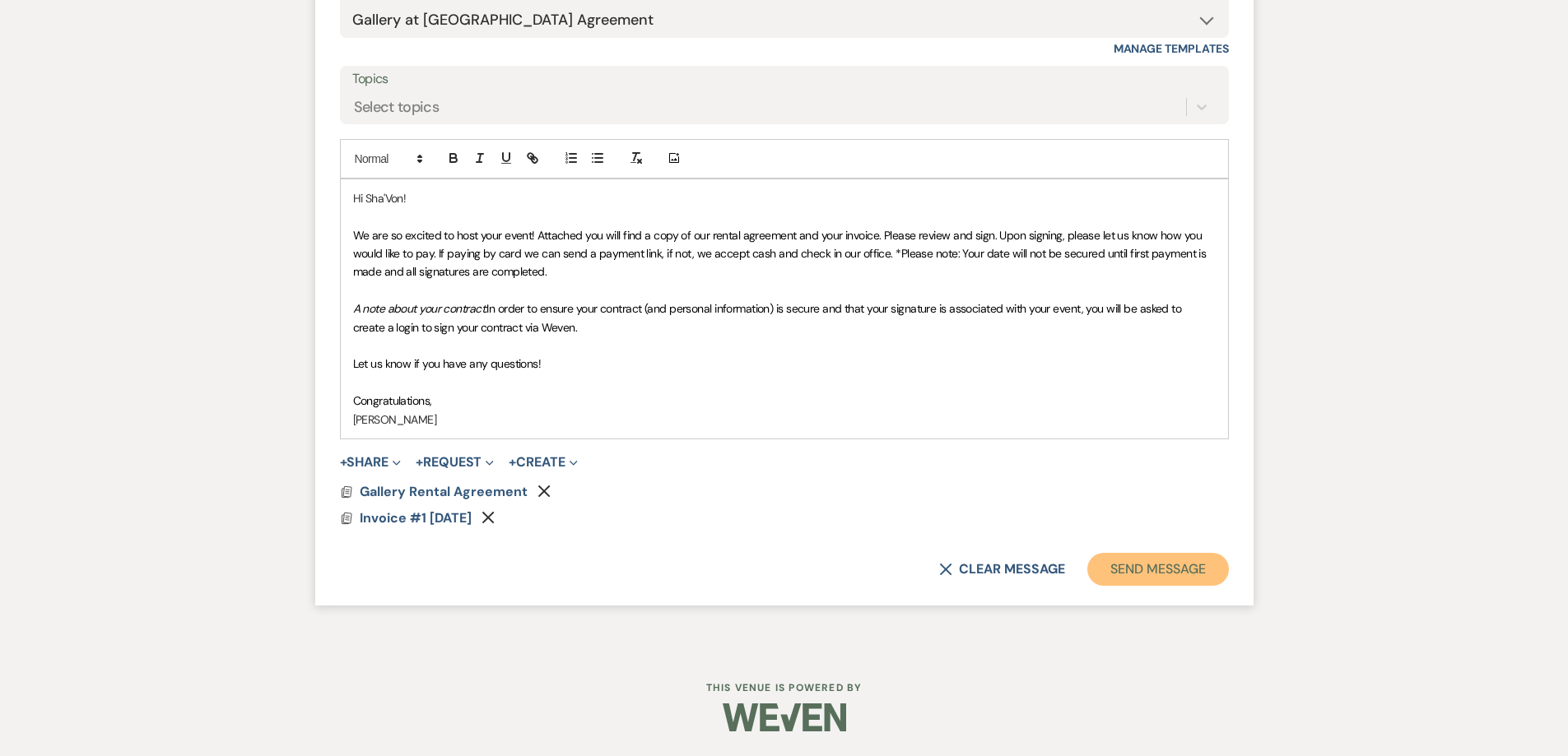
click at [788, 571] on button "Send Message" at bounding box center [1157, 569] width 141 height 33
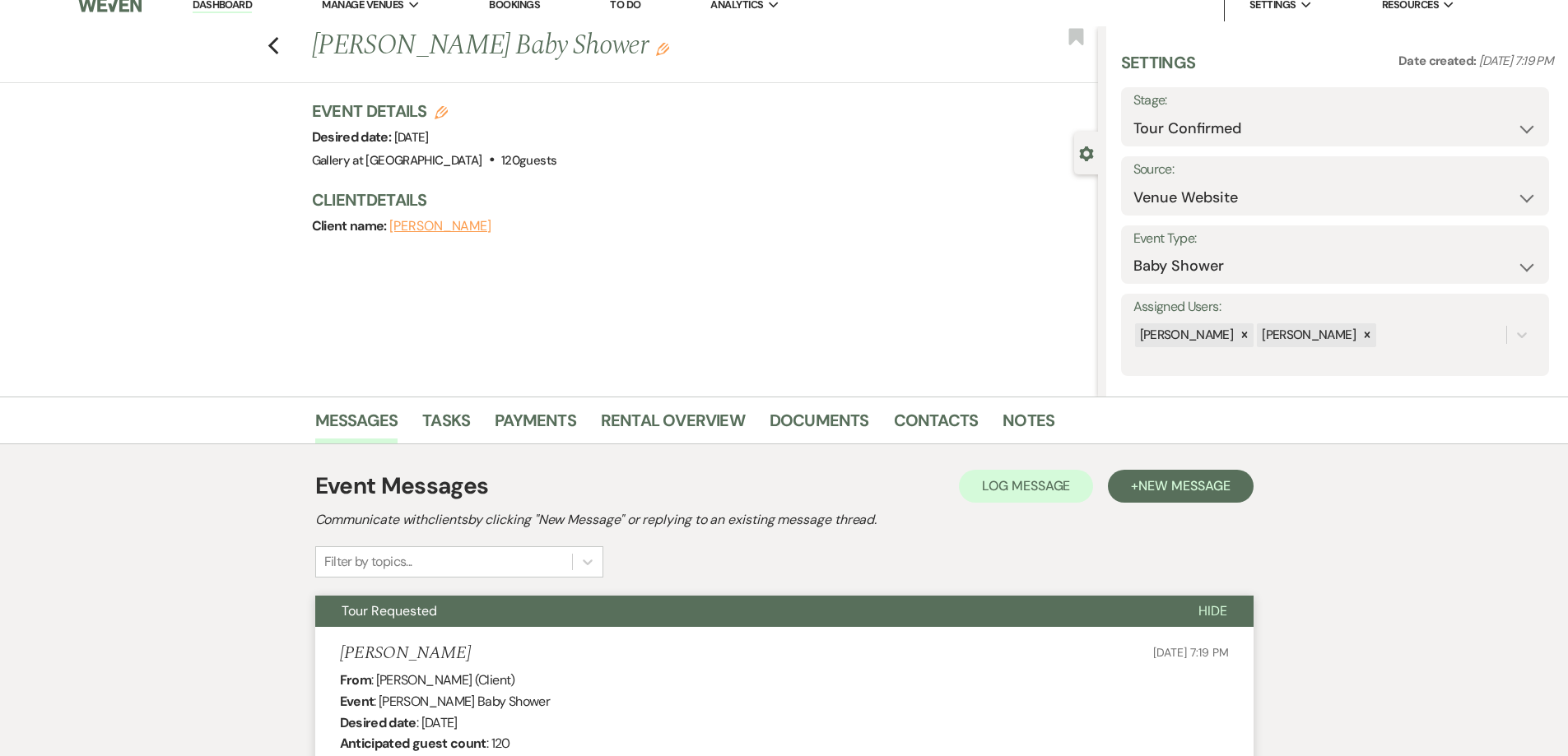
scroll to position [0, 0]
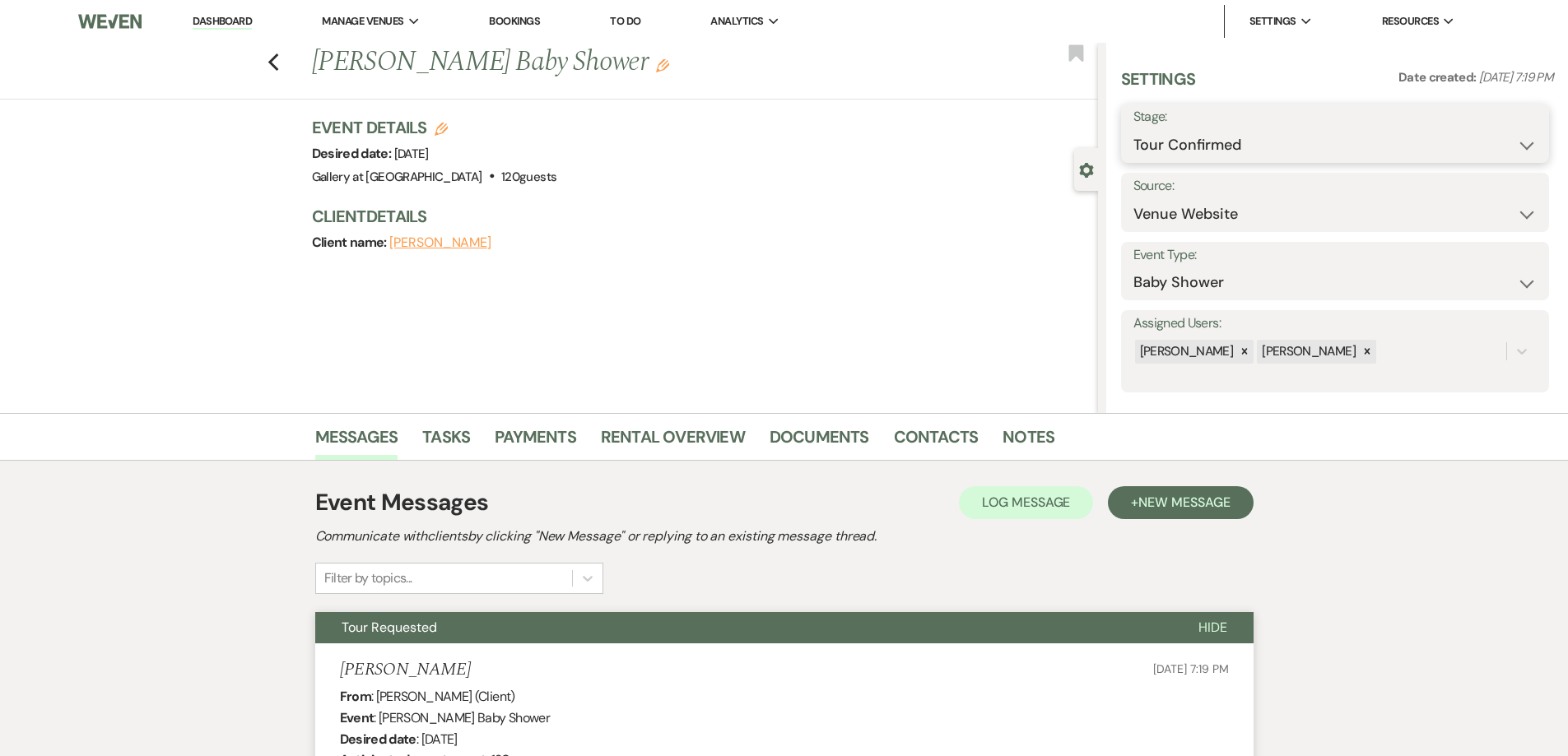
click at [788, 143] on select "Inquiry Follow Up Tour Requested Tour Confirmed Toured Proposal Sent Booked Lost" at bounding box center [1335, 146] width 403 height 32
click at [788, 130] on select "Inquiry Follow Up Tour Requested Tour Confirmed Toured Proposal Sent Booked Lost" at bounding box center [1335, 146] width 403 height 32
click at [788, 150] on select "Inquiry Follow Up Tour Requested Tour Confirmed Toured Proposal Sent Booked Lost" at bounding box center [1284, 146] width 303 height 32
select select "6"
click at [788, 130] on select "Inquiry Follow Up Tour Requested Tour Confirmed Toured Proposal Sent Booked Lost" at bounding box center [1284, 146] width 303 height 32
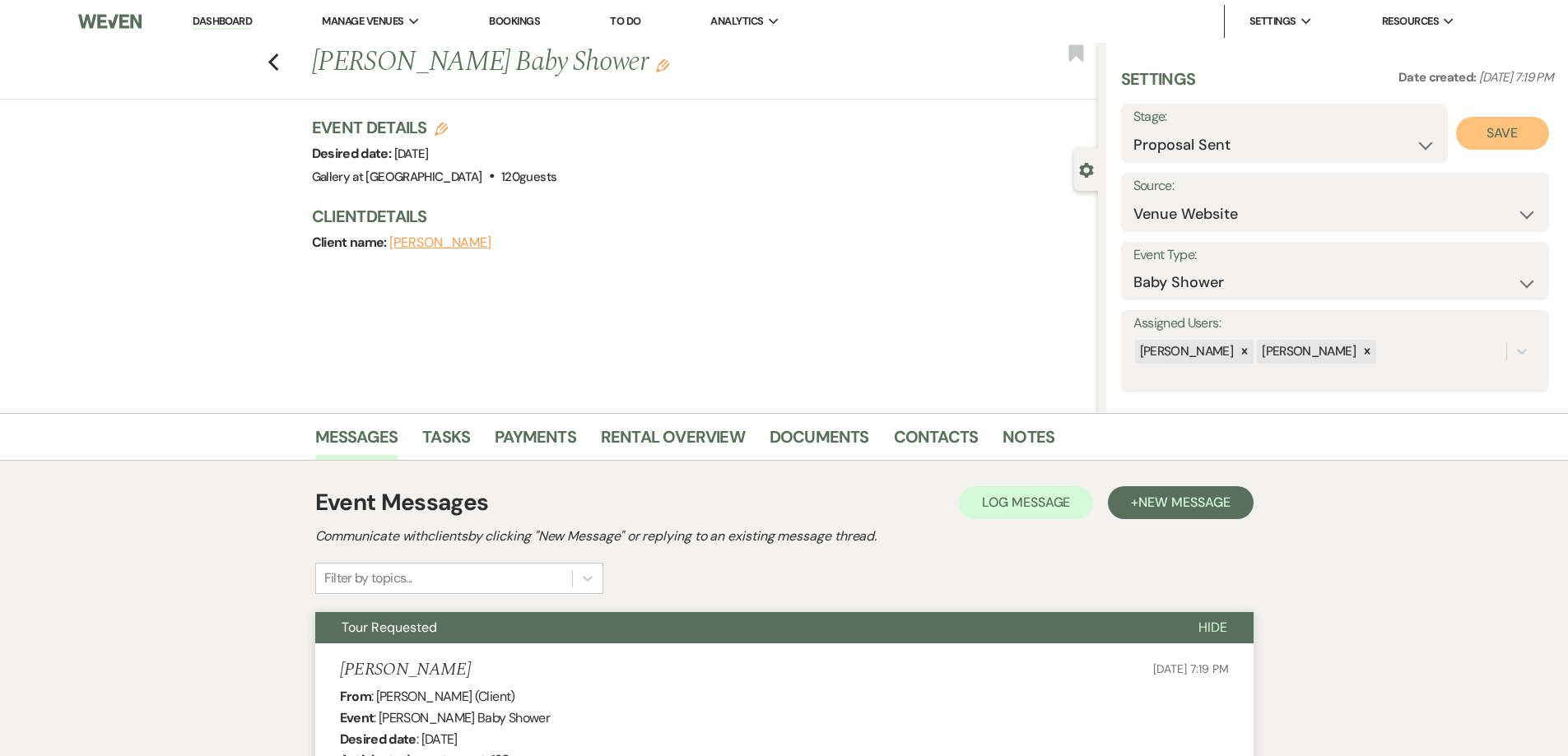
click at [788, 130] on button "Save" at bounding box center [1502, 133] width 93 height 33
